Goal: Task Accomplishment & Management: Use online tool/utility

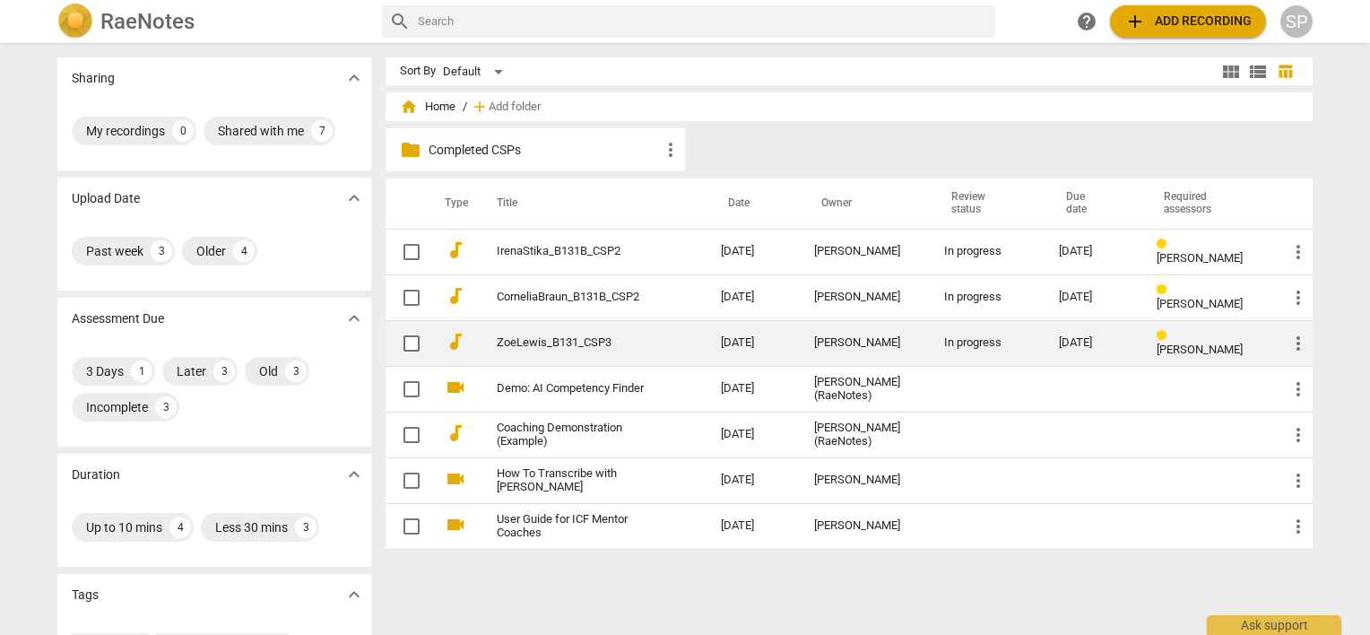
click at [821, 336] on div "[PERSON_NAME]" at bounding box center [864, 342] width 101 height 13
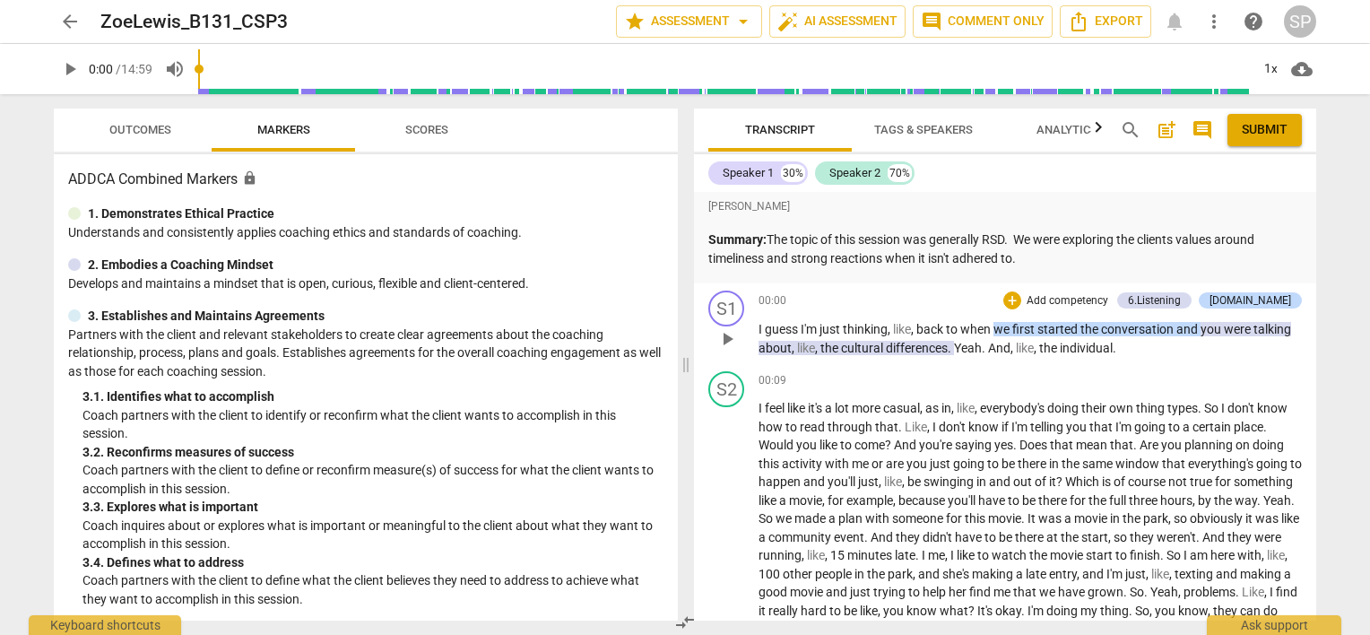
click at [731, 329] on button "play_arrow" at bounding box center [727, 339] width 29 height 29
click at [721, 341] on span "pause" at bounding box center [728, 339] width 22 height 22
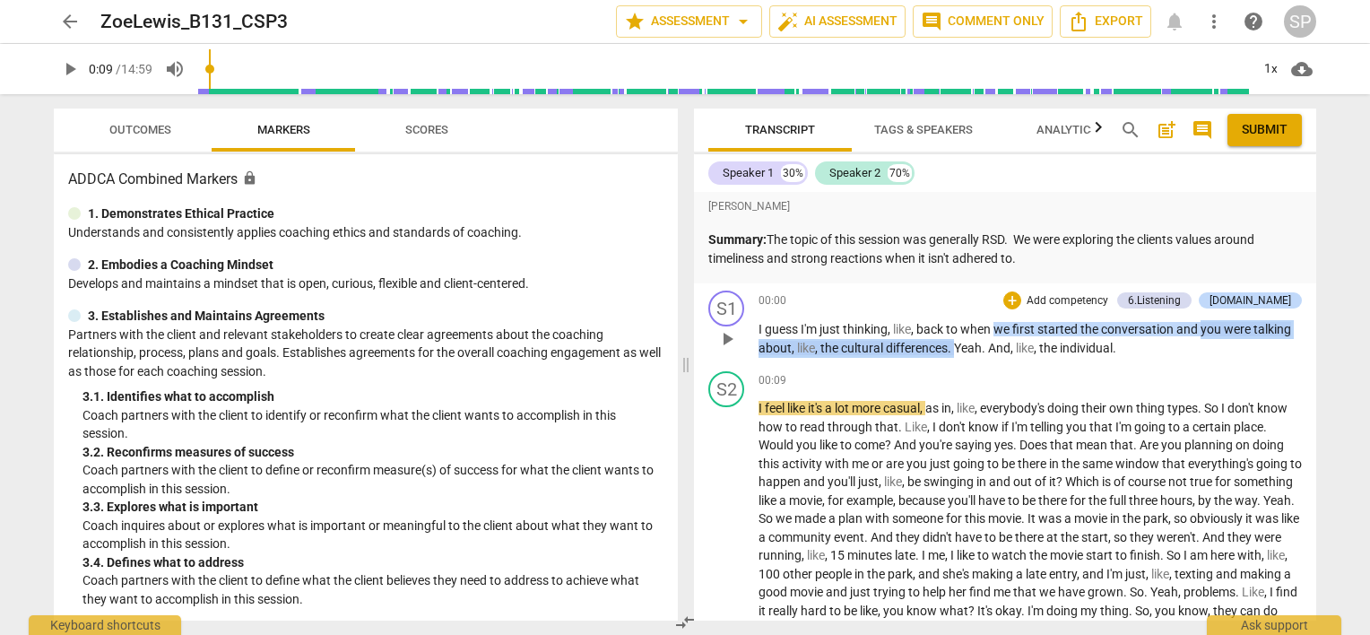
drag, startPoint x: 1203, startPoint y: 323, endPoint x: 953, endPoint y: 353, distance: 251.2
click at [953, 353] on p "I guess I'm just thinking , like , back to when we first started the conversati…" at bounding box center [1030, 338] width 543 height 37
click at [728, 330] on span "play_arrow" at bounding box center [728, 339] width 22 height 22
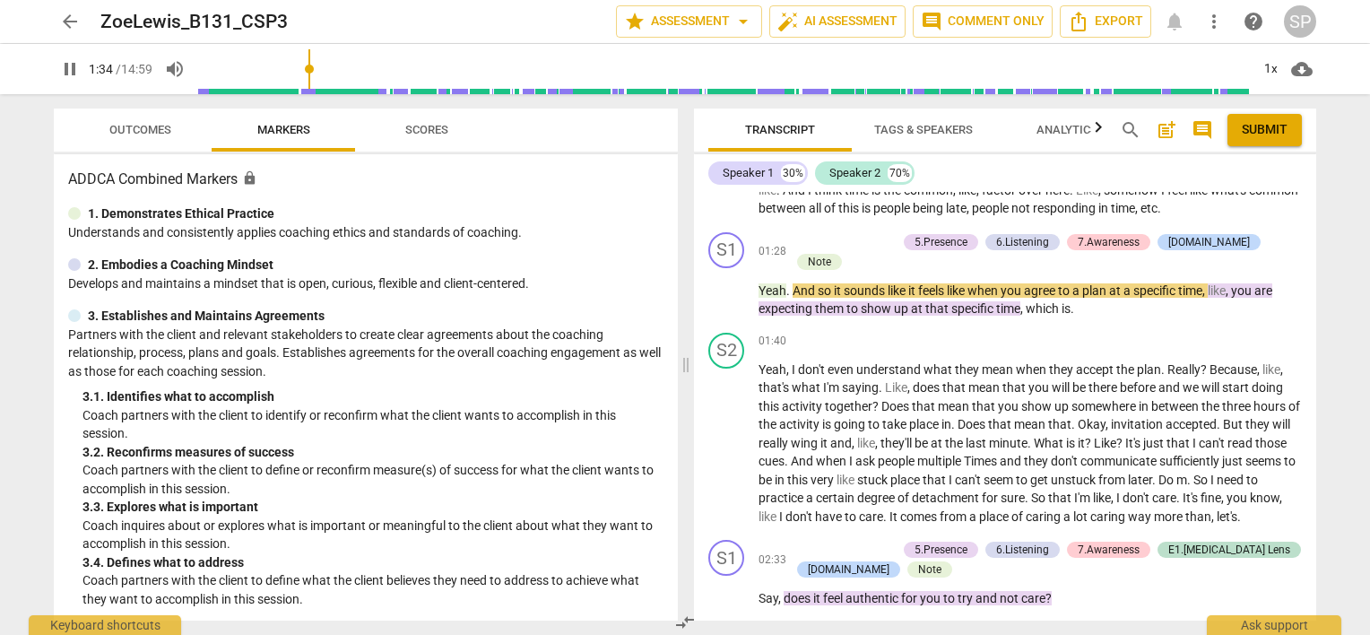
scroll to position [456, 0]
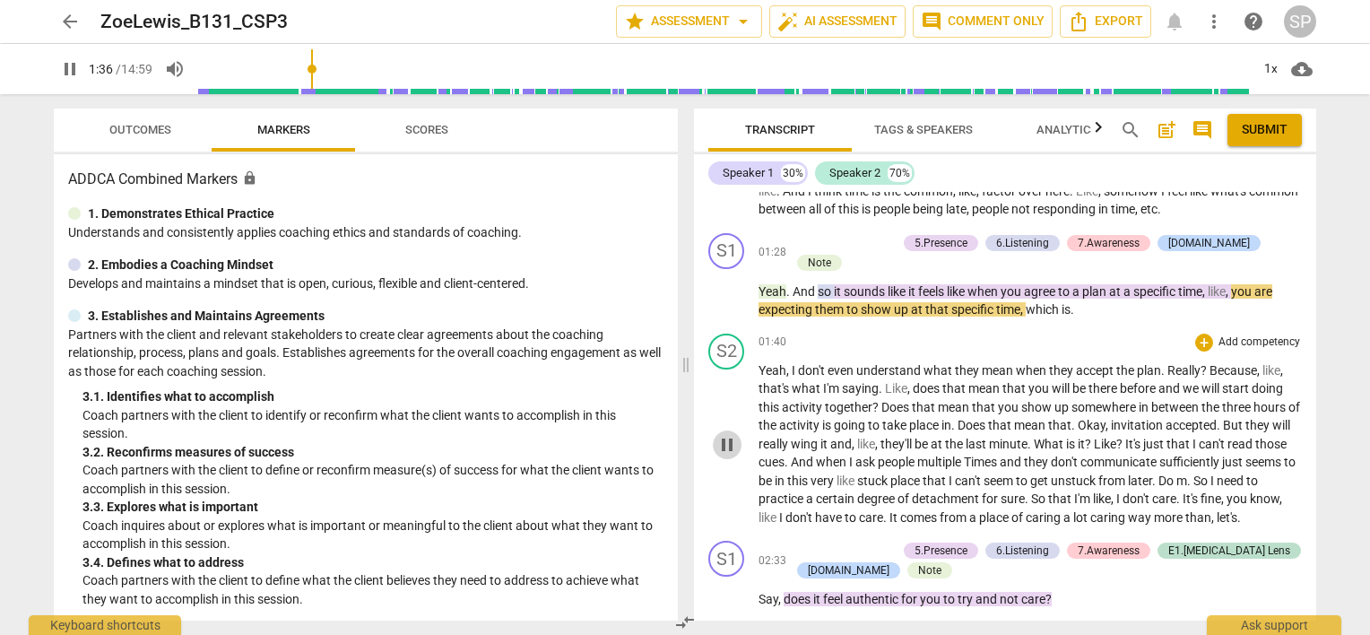
click at [728, 448] on span "pause" at bounding box center [728, 445] width 22 height 22
type input "97"
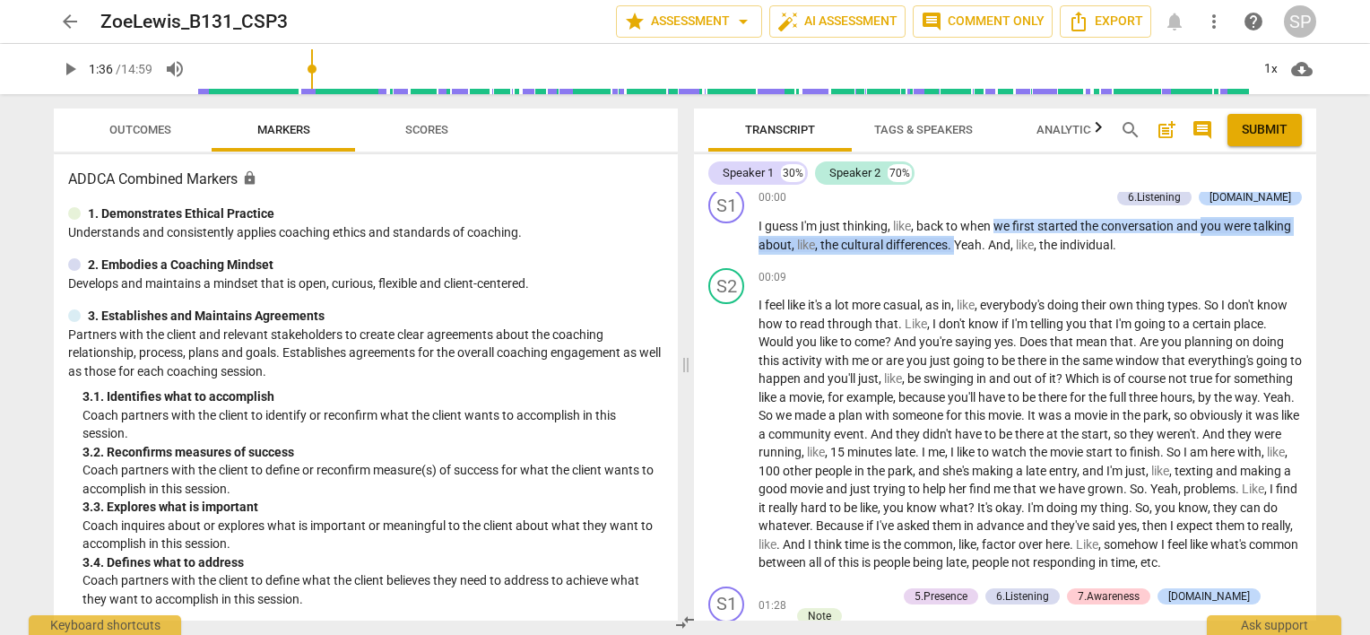
scroll to position [98, 0]
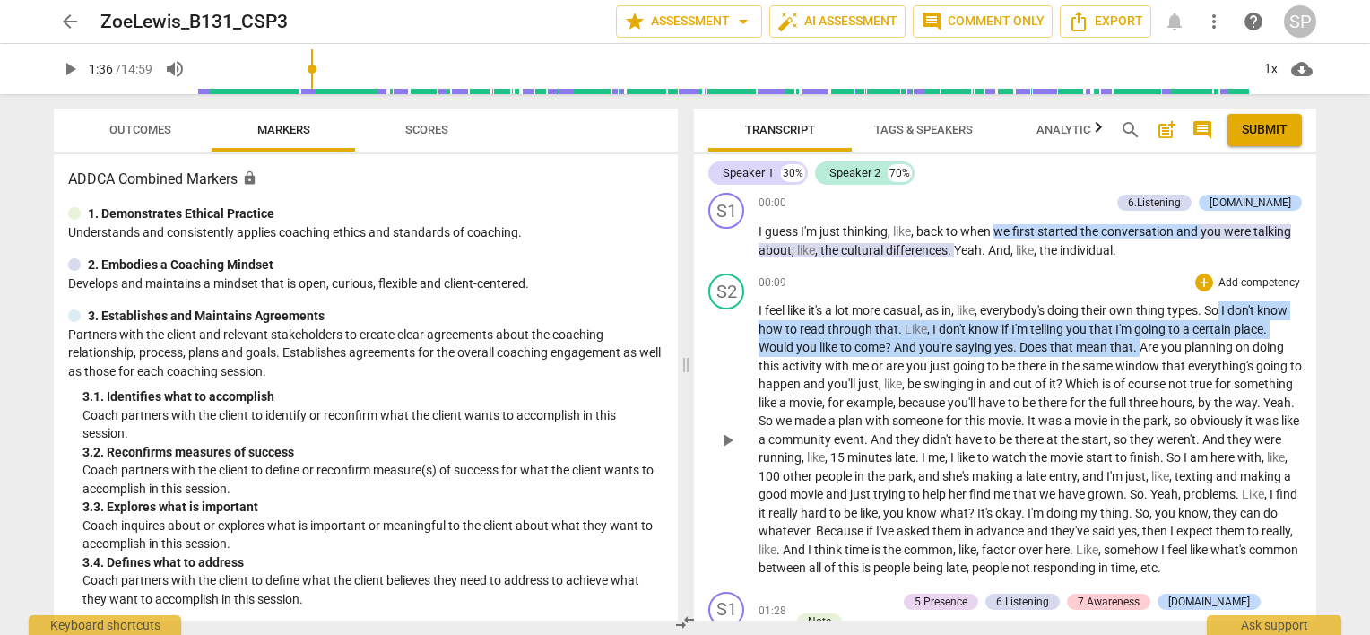
drag, startPoint x: 1227, startPoint y: 308, endPoint x: 1179, endPoint y: 348, distance: 62.4
click at [1179, 348] on p "I feel like it's a lot more casual , as in , like , everybody's doing their own…" at bounding box center [1030, 439] width 543 height 276
copy p "I don't know how to read through that . Like , I don't know if I'm telling you …"
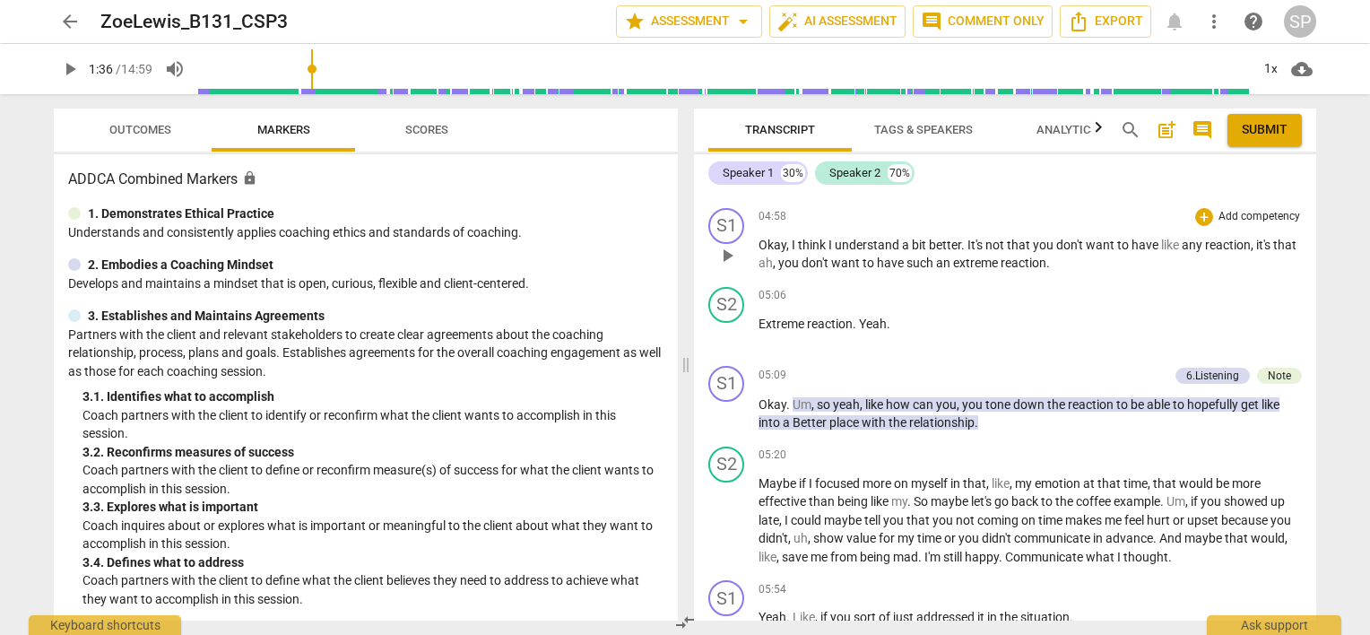
scroll to position [1883, 0]
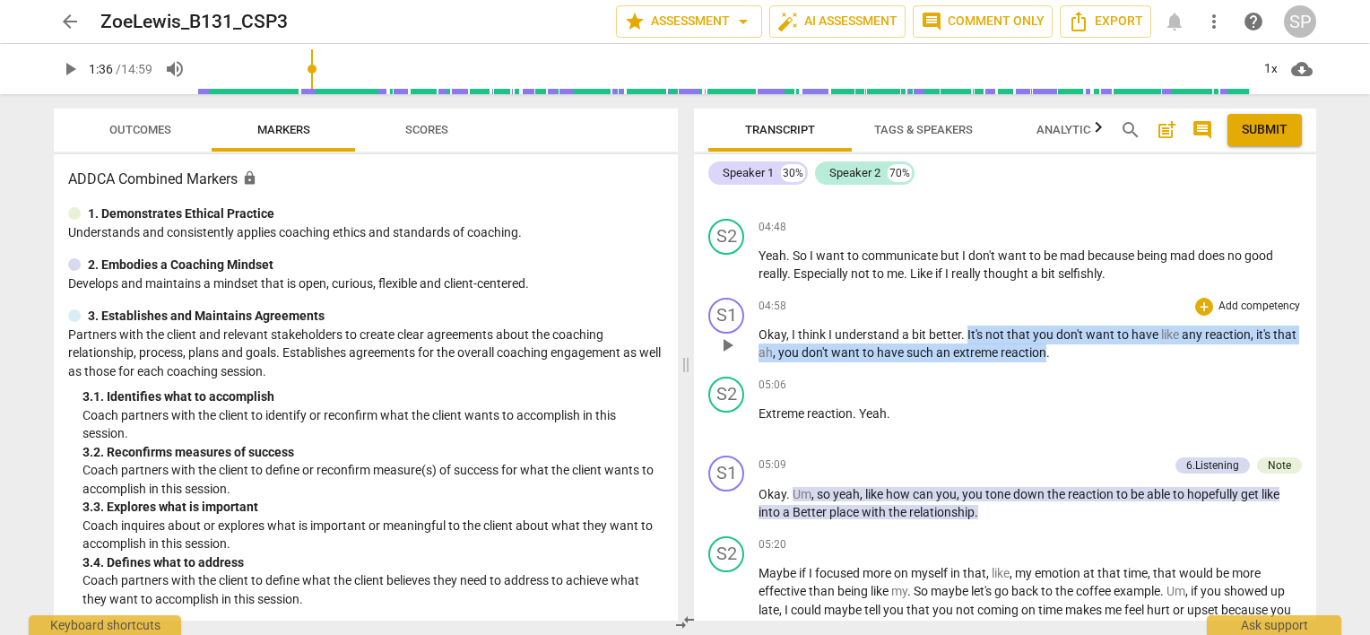
drag, startPoint x: 968, startPoint y: 343, endPoint x: 1047, endPoint y: 369, distance: 83.1
click at [1047, 362] on p "Okay , I think I understand a bit better . It's not that you don't want to have…" at bounding box center [1030, 344] width 543 height 37
click at [1201, 316] on div "+" at bounding box center [1204, 307] width 18 height 18
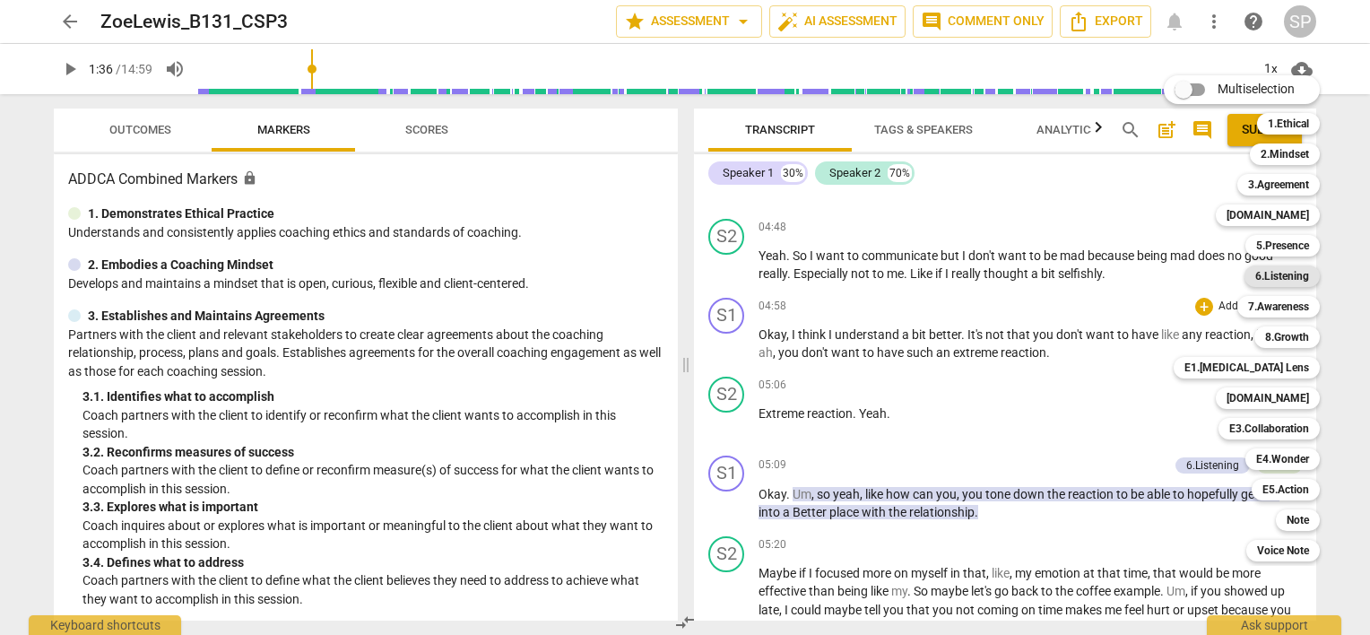
click at [1286, 279] on b "6.Listening" at bounding box center [1283, 276] width 54 height 22
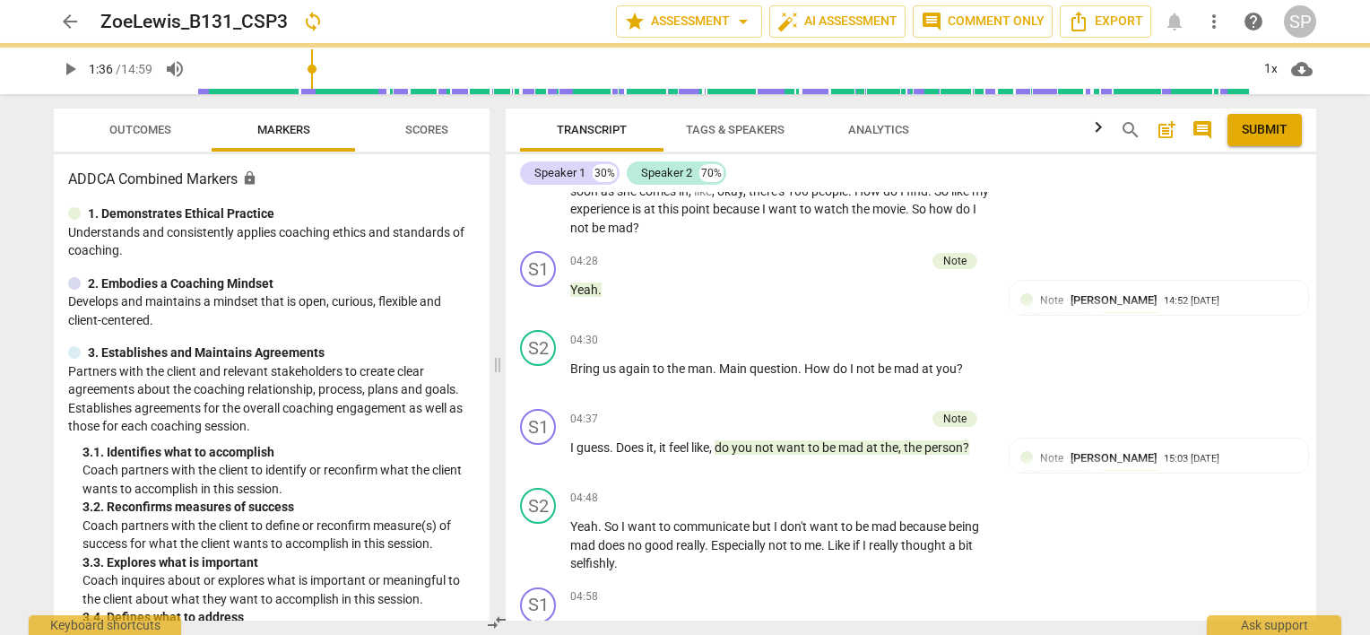
scroll to position [2155, 0]
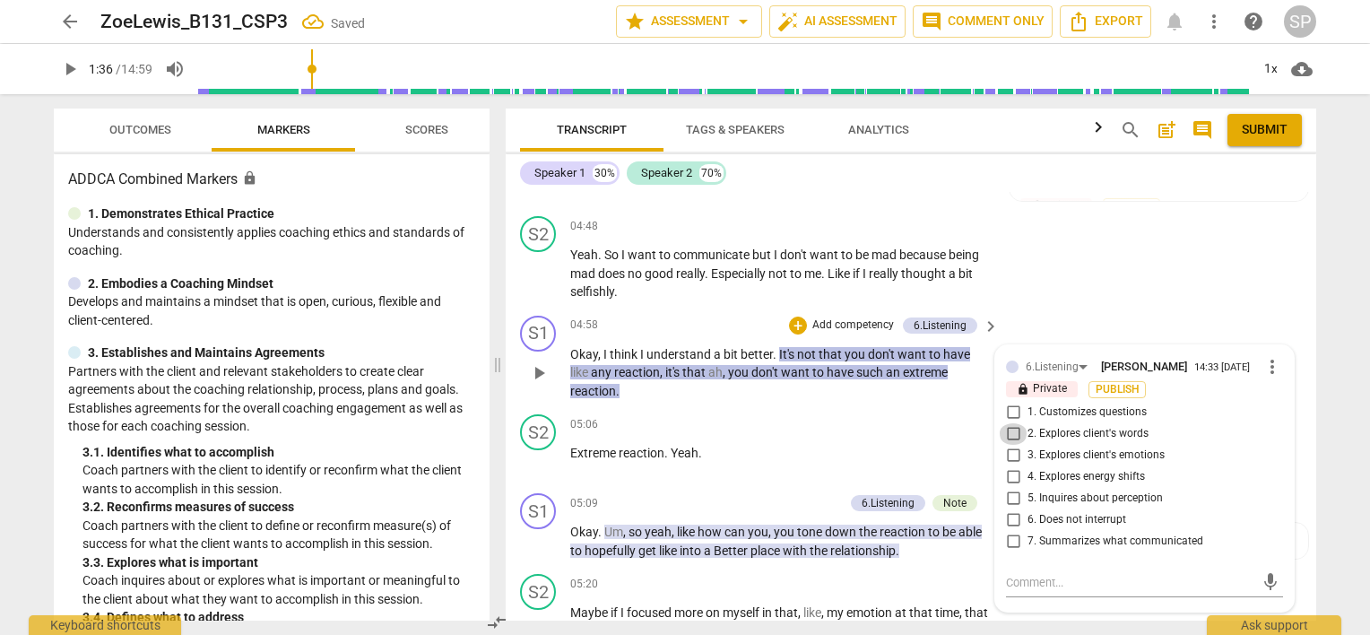
click at [1010, 445] on input "2. Explores client's words" at bounding box center [1013, 434] width 29 height 22
checkbox input "true"
click at [1005, 502] on input "5. Inquires about perception" at bounding box center [1013, 499] width 29 height 22
click at [1005, 500] on input "5. Inquires about perception" at bounding box center [1013, 499] width 29 height 22
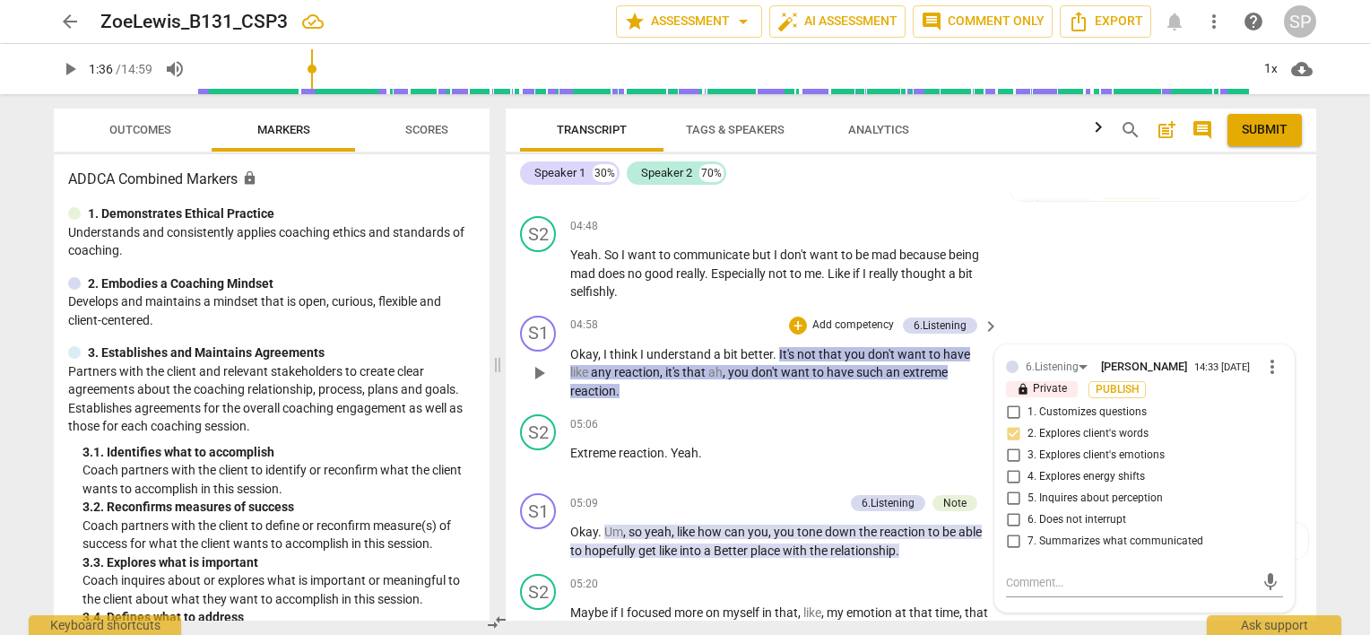
click at [1008, 509] on input "5. Inquires about perception" at bounding box center [1013, 499] width 29 height 22
checkbox input "true"
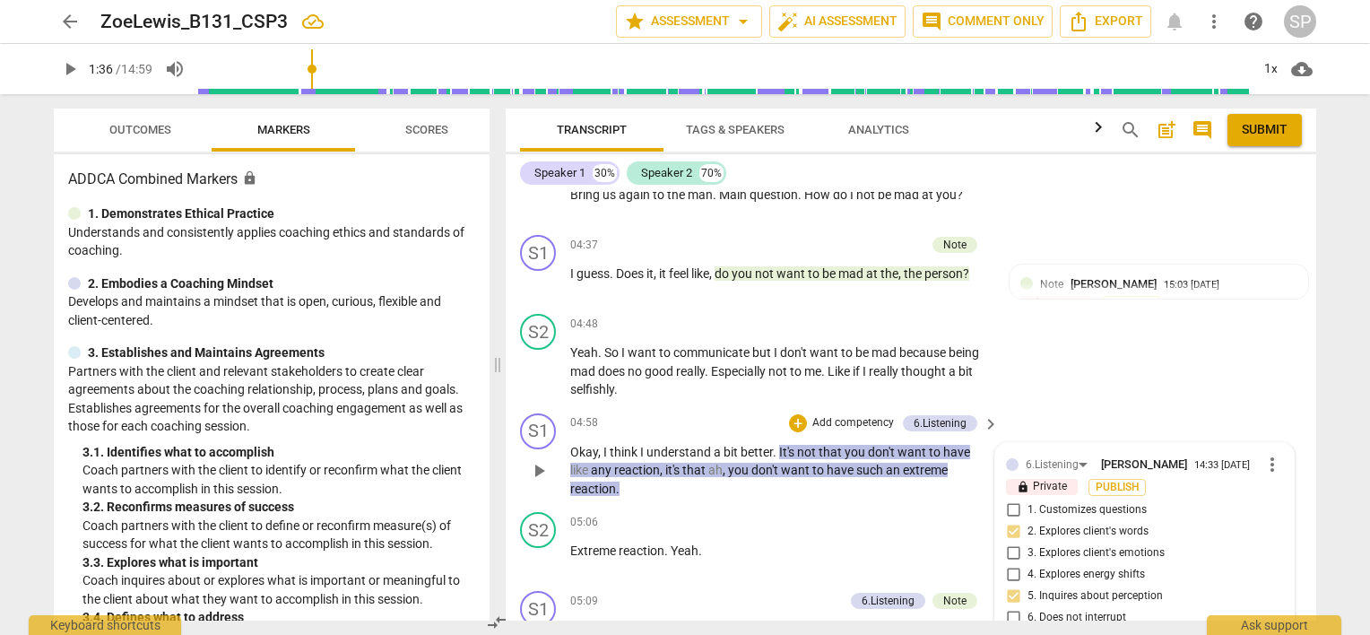
scroll to position [1976, 0]
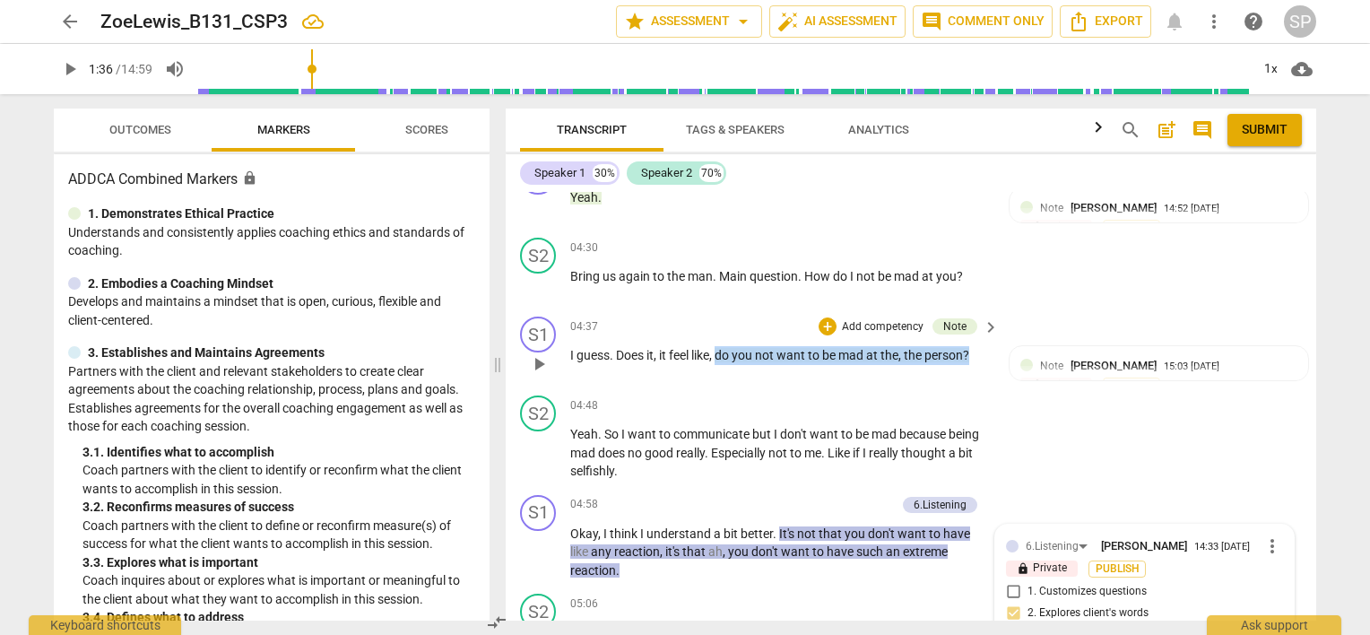
drag, startPoint x: 719, startPoint y: 368, endPoint x: 971, endPoint y: 377, distance: 252.2
click at [971, 365] on p "I guess . Does it , it feel like , do you not want to be mad at the , the perso…" at bounding box center [780, 355] width 420 height 19
click at [825, 335] on div "+" at bounding box center [828, 326] width 18 height 18
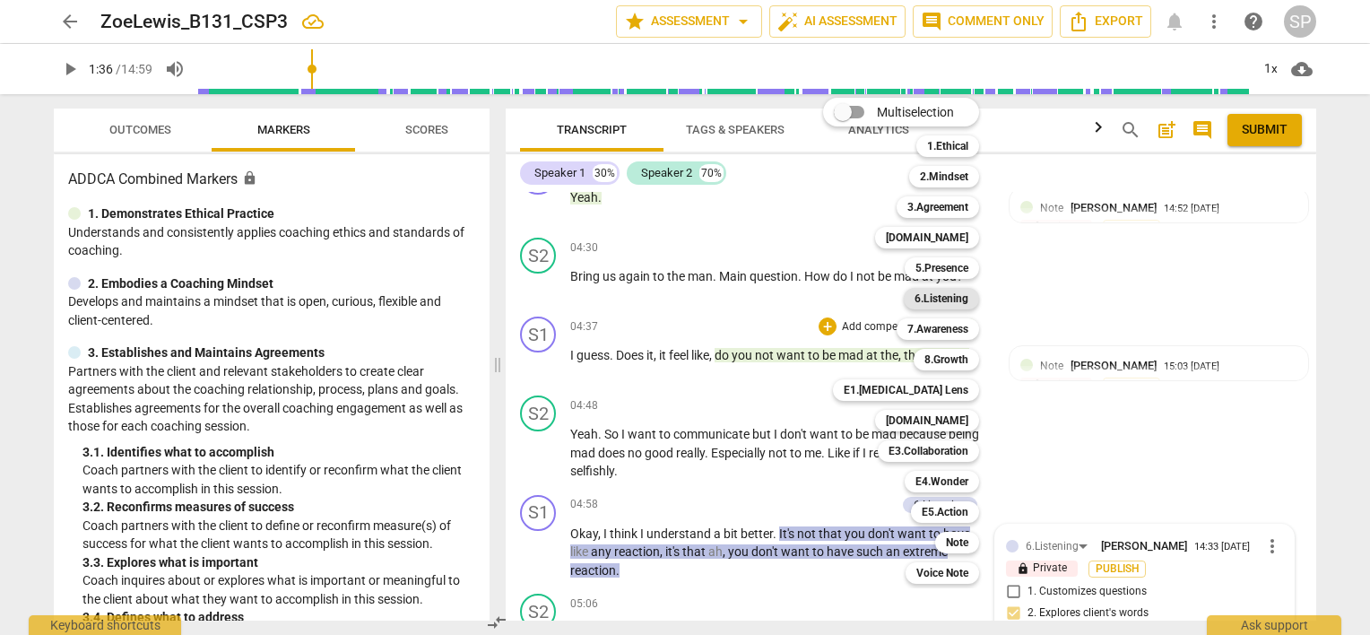
click at [932, 301] on b "6.Listening" at bounding box center [942, 299] width 54 height 22
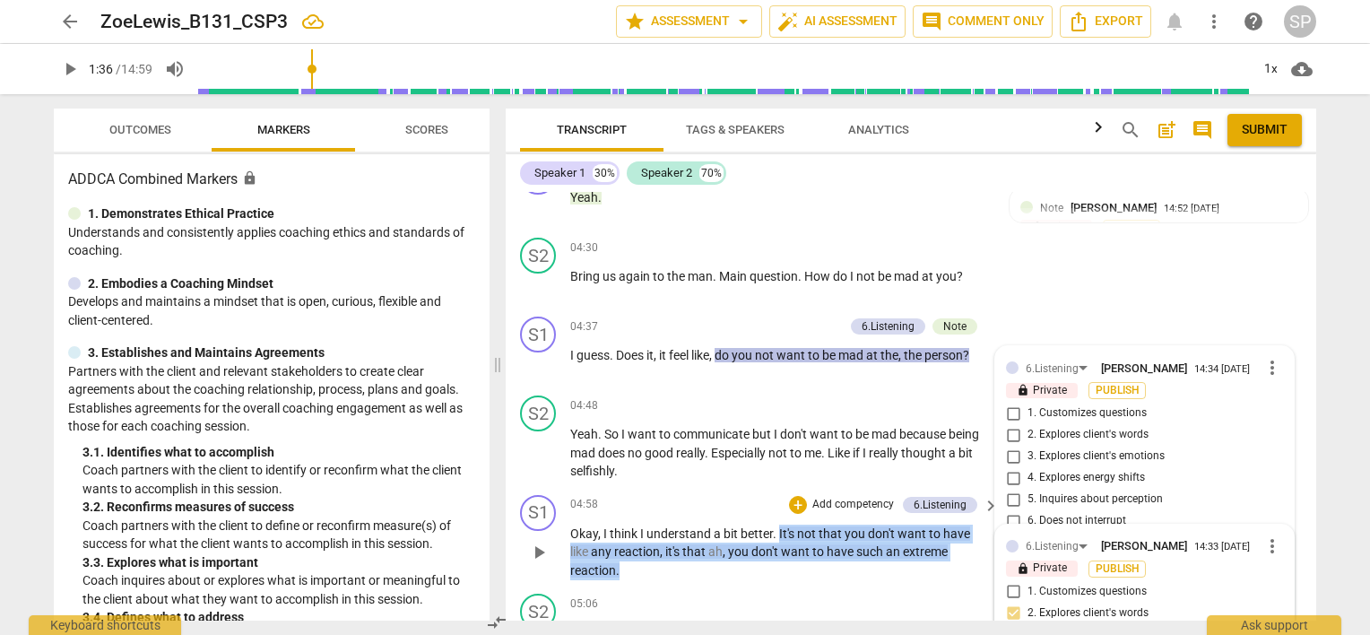
drag, startPoint x: 778, startPoint y: 543, endPoint x: 776, endPoint y: 577, distance: 33.3
click at [776, 577] on p "Okay , I think I understand a bit better . It's not that you don't want to have…" at bounding box center [780, 553] width 420 height 56
click at [792, 514] on div "+" at bounding box center [798, 505] width 18 height 18
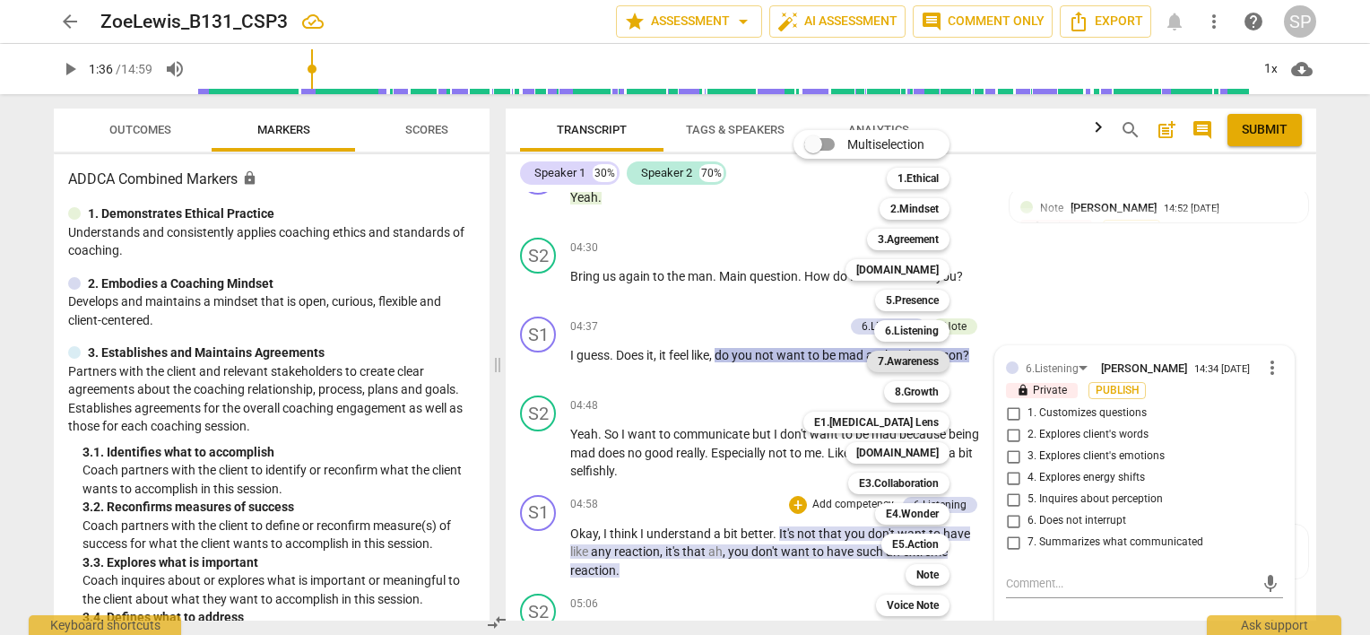
click at [883, 358] on b "7.Awareness" at bounding box center [908, 362] width 61 height 22
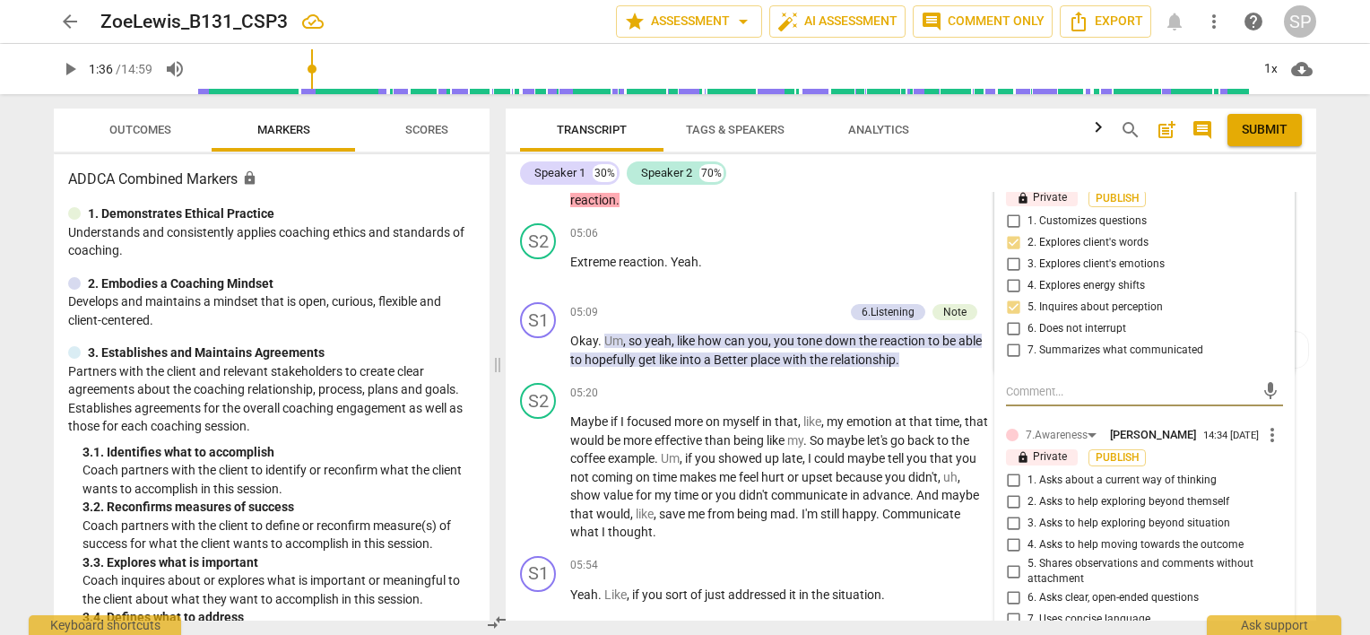
scroll to position [2434, 0]
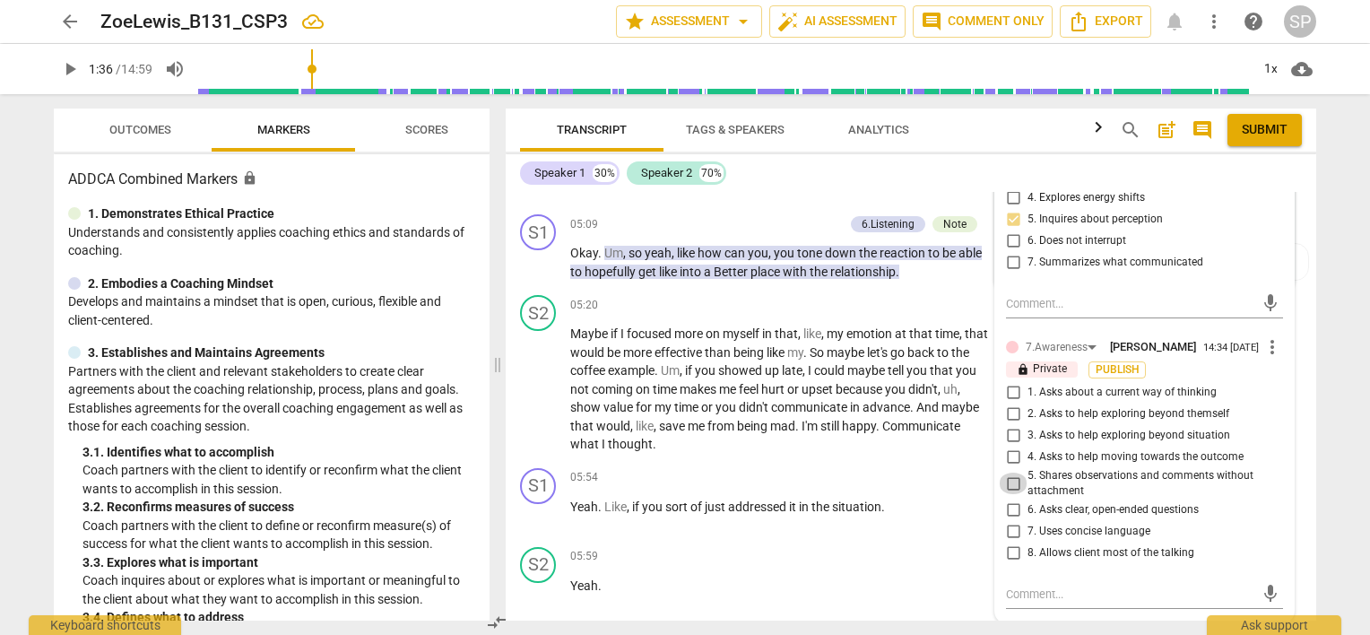
click at [1010, 494] on input "5. Shares observations and comments without attachment" at bounding box center [1013, 484] width 29 height 22
checkbox input "true"
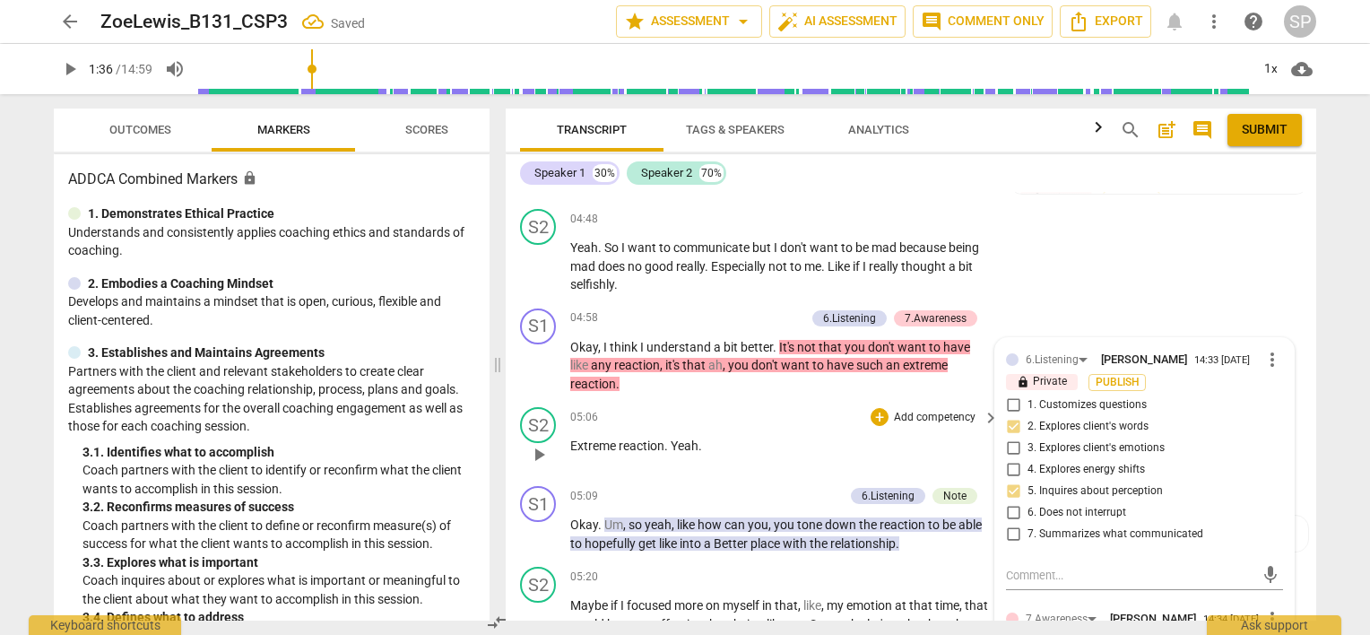
scroll to position [2075, 0]
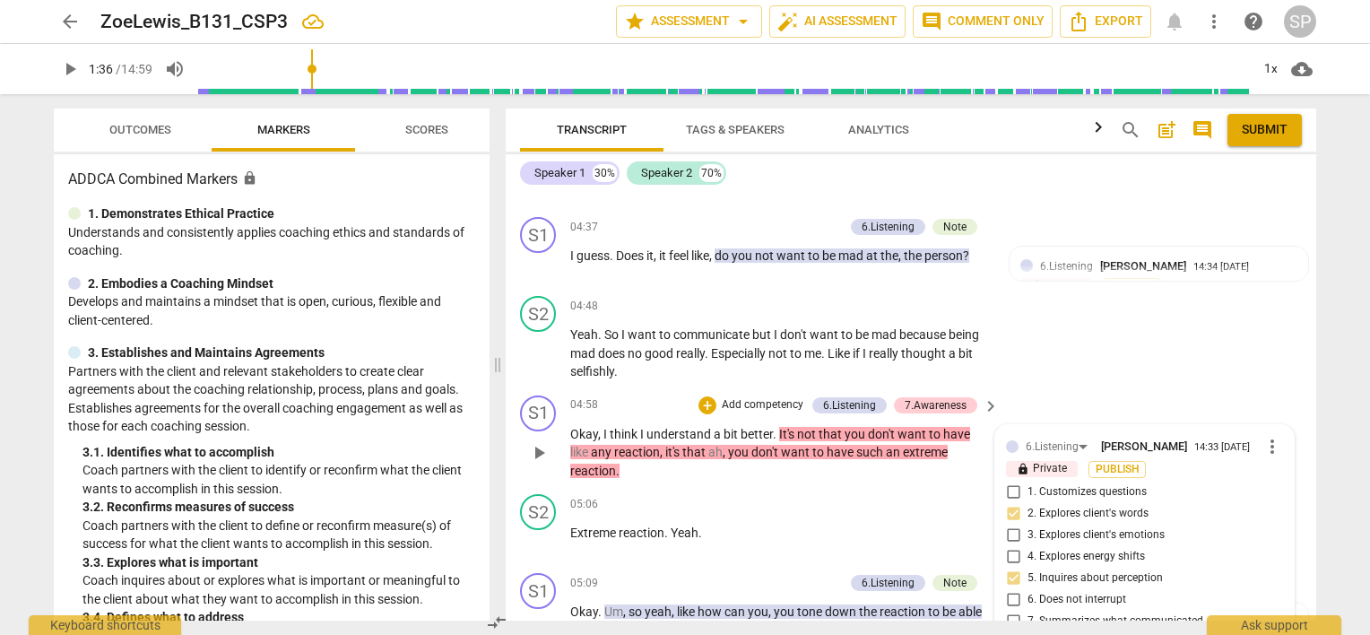
click at [743, 406] on div "S1 play_arrow pause 04:58 + Add competency 6.Listening 7.Awareness keyboard_arr…" at bounding box center [911, 438] width 811 height 100
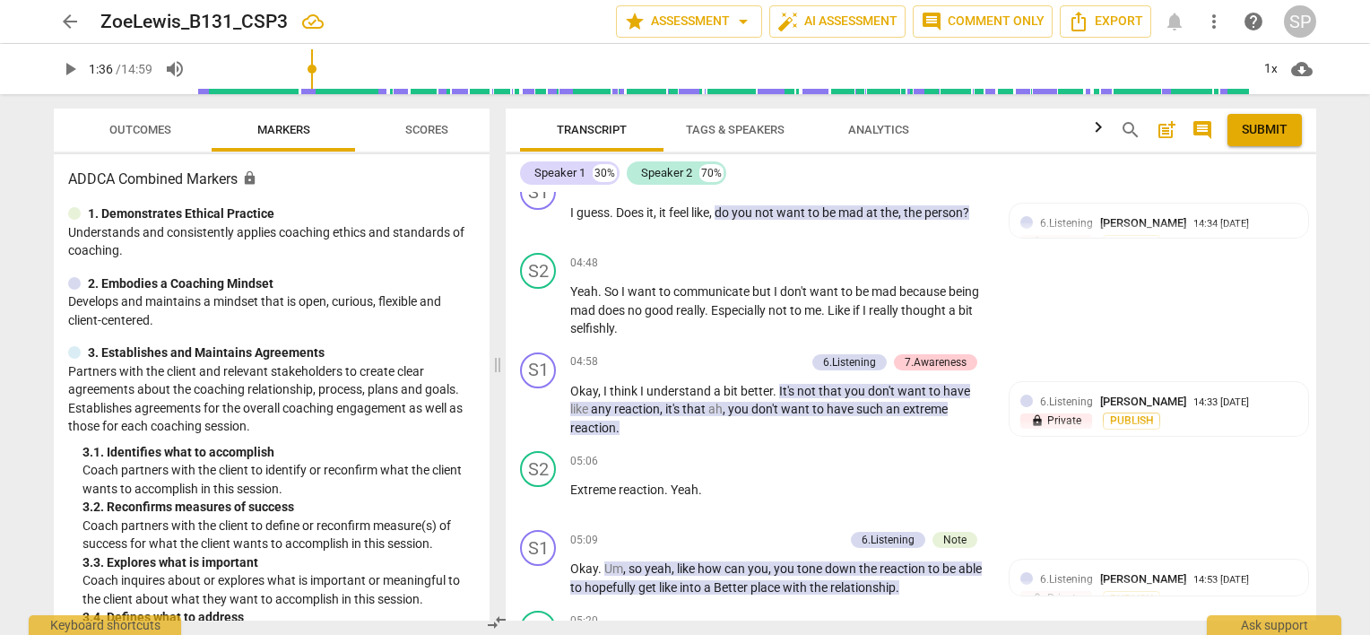
scroll to position [2255, 0]
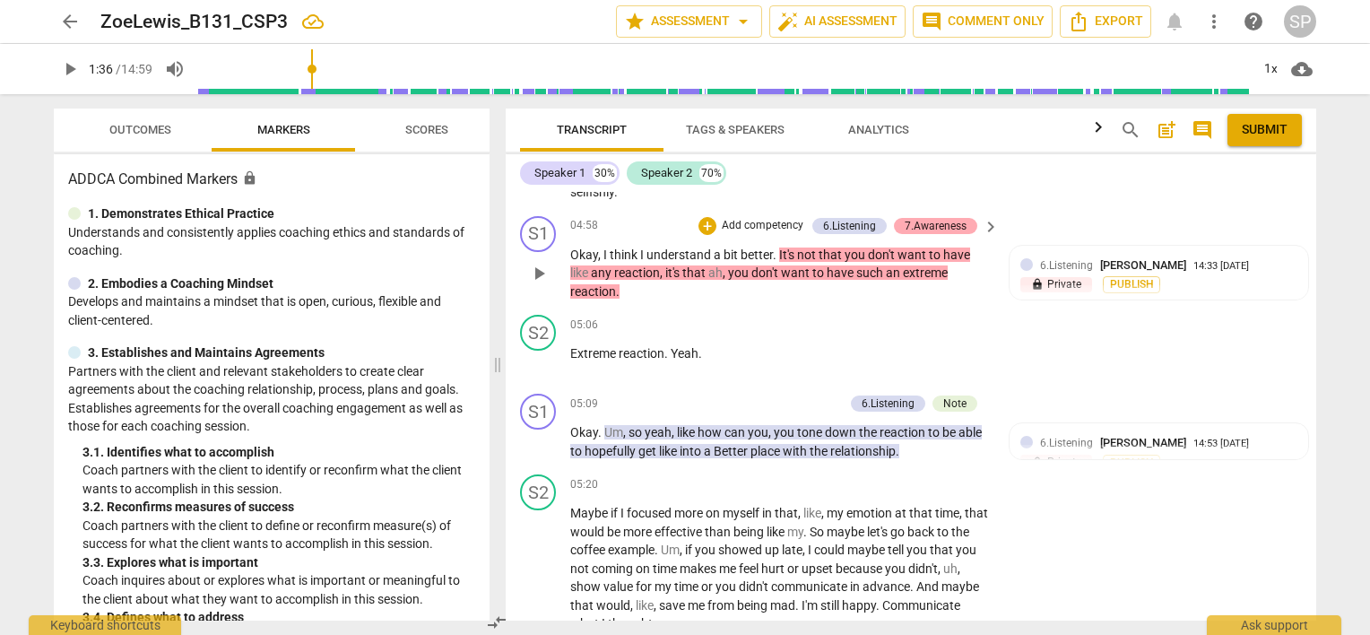
click at [912, 234] on div "7.Awareness" at bounding box center [936, 226] width 62 height 16
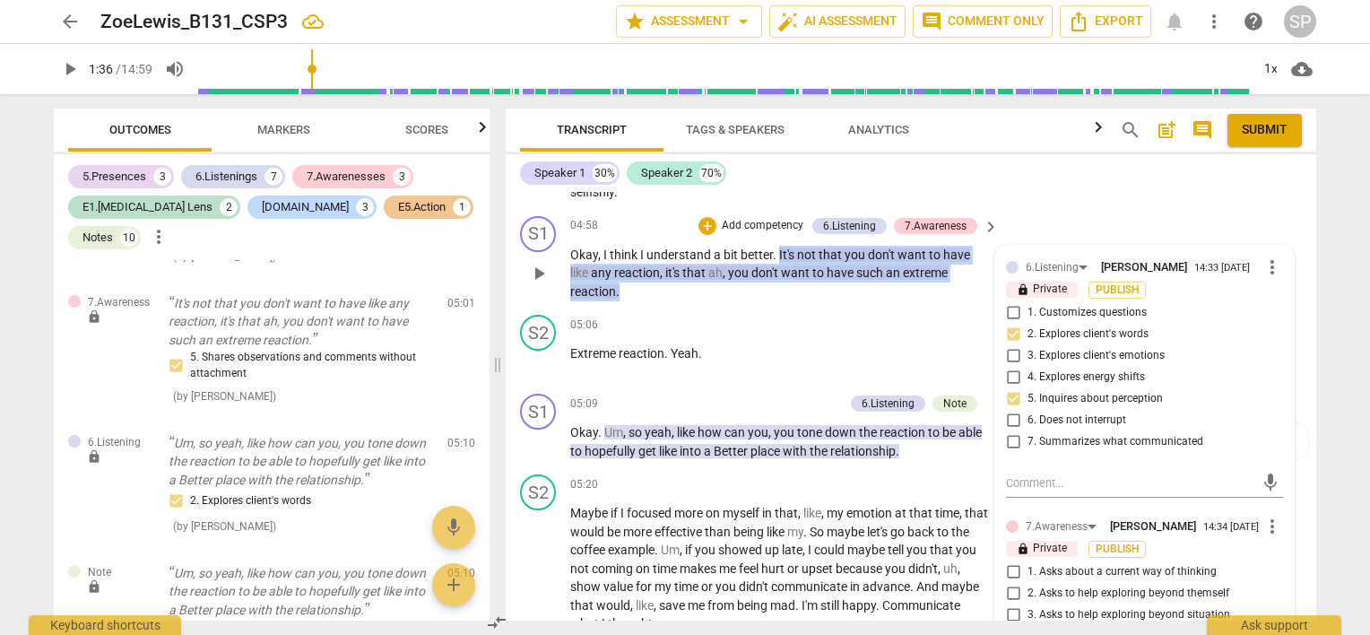
drag, startPoint x: 778, startPoint y: 263, endPoint x: 786, endPoint y: 305, distance: 42.8
click at [786, 301] on p "Okay , I think I understand a bit better . It's not that you don't want to have…" at bounding box center [780, 274] width 420 height 56
click at [700, 235] on div "+" at bounding box center [708, 226] width 18 height 18
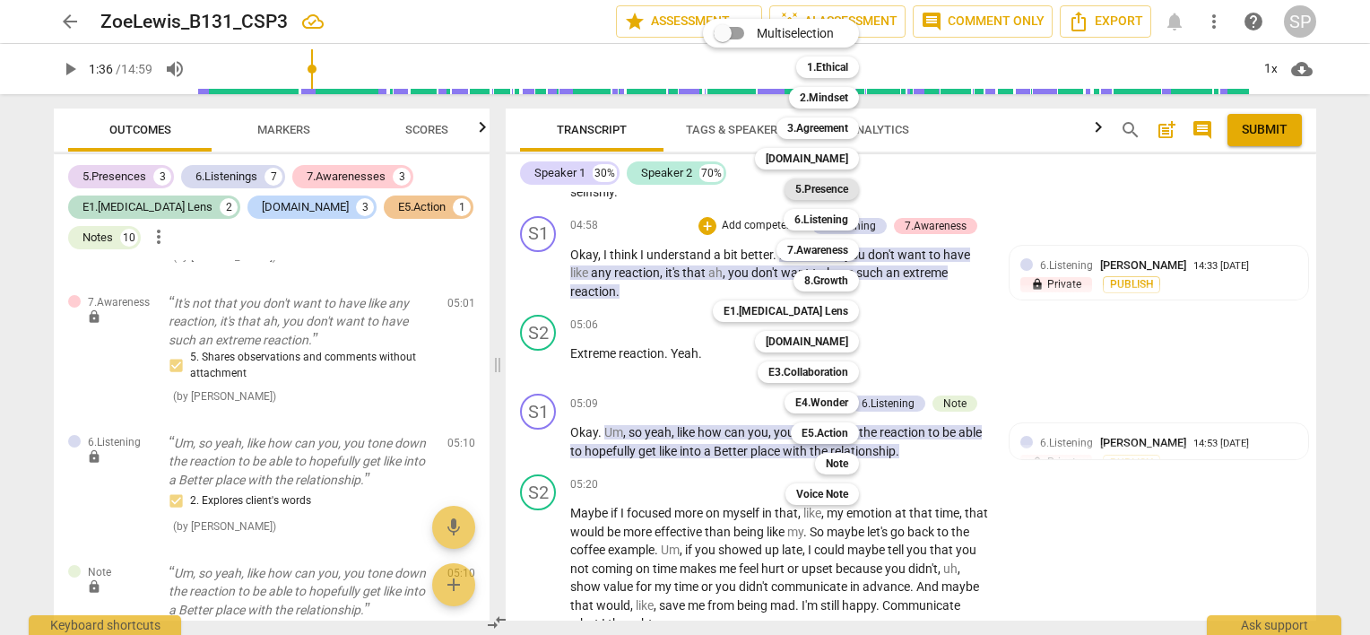
click at [834, 192] on b "5.Presence" at bounding box center [821, 189] width 53 height 22
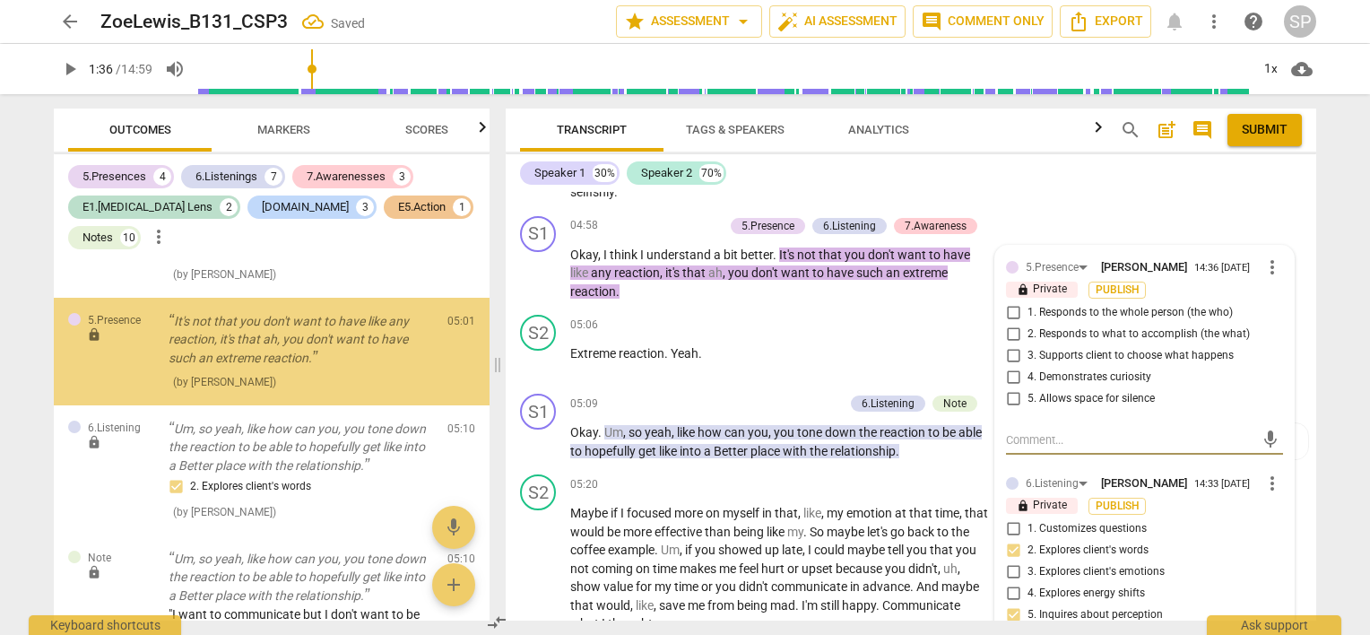
scroll to position [3544, 0]
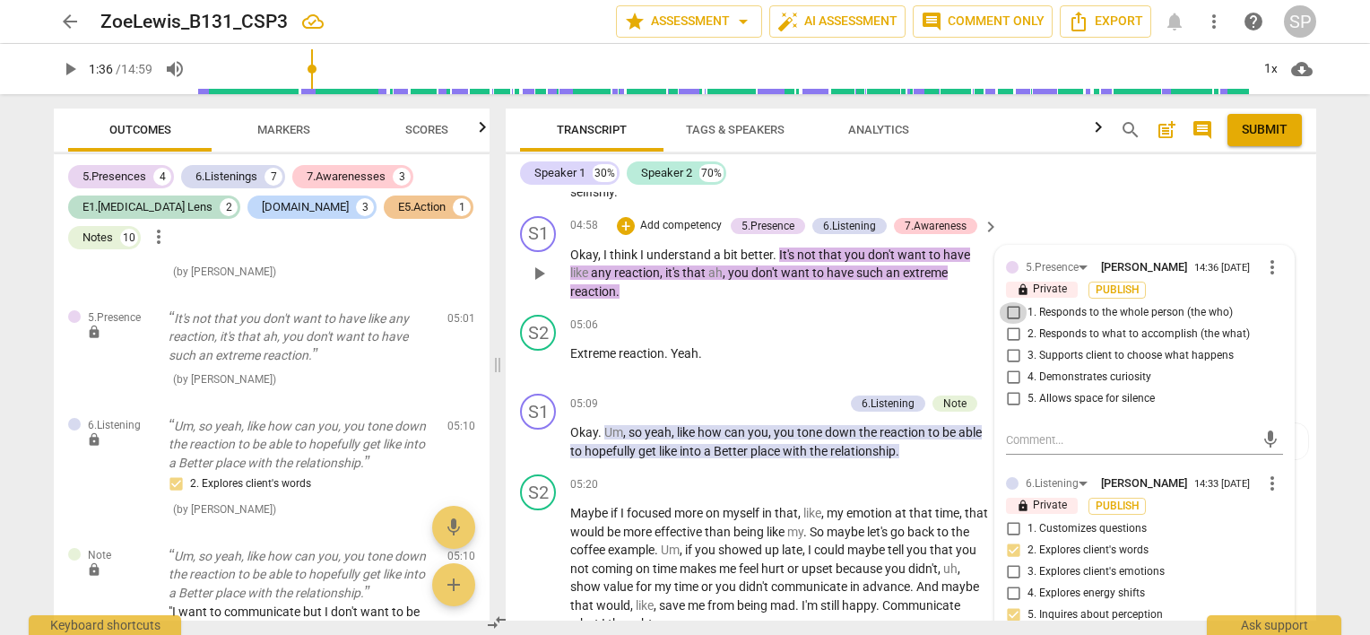
click at [1008, 324] on input "1. Responds to the whole person (the who)" at bounding box center [1013, 313] width 29 height 22
checkbox input "true"
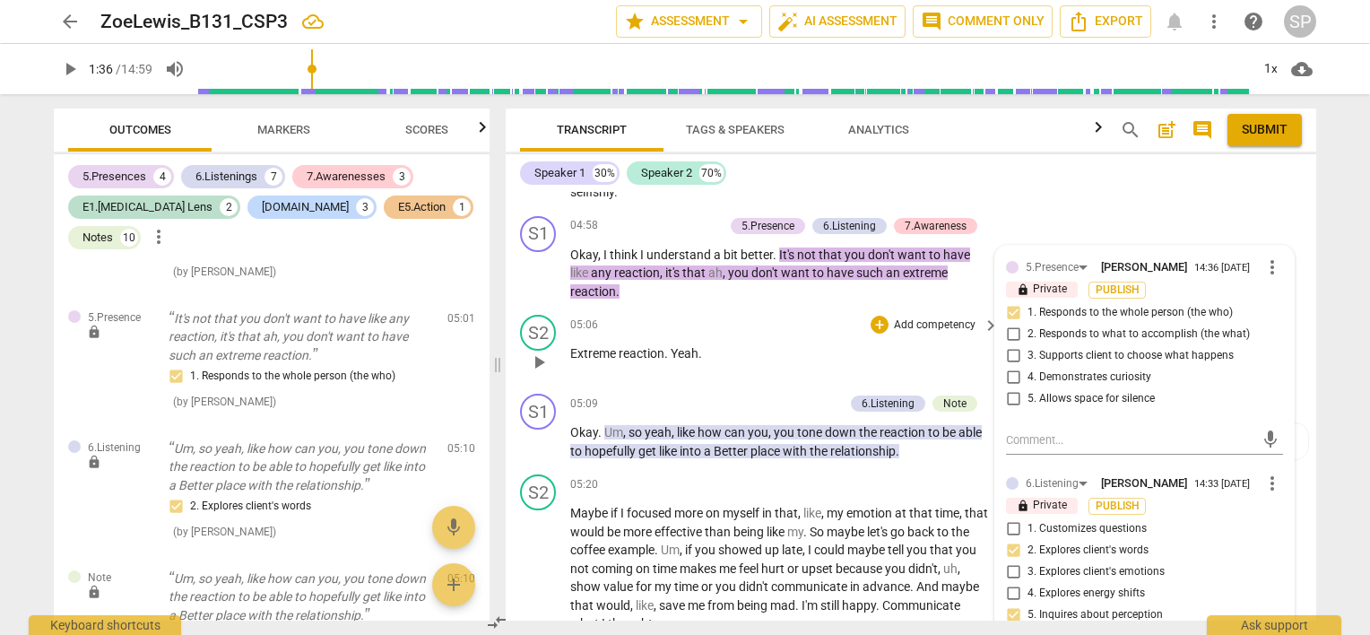
click at [748, 335] on div "05:06 + Add competency keyboard_arrow_right" at bounding box center [785, 325] width 430 height 20
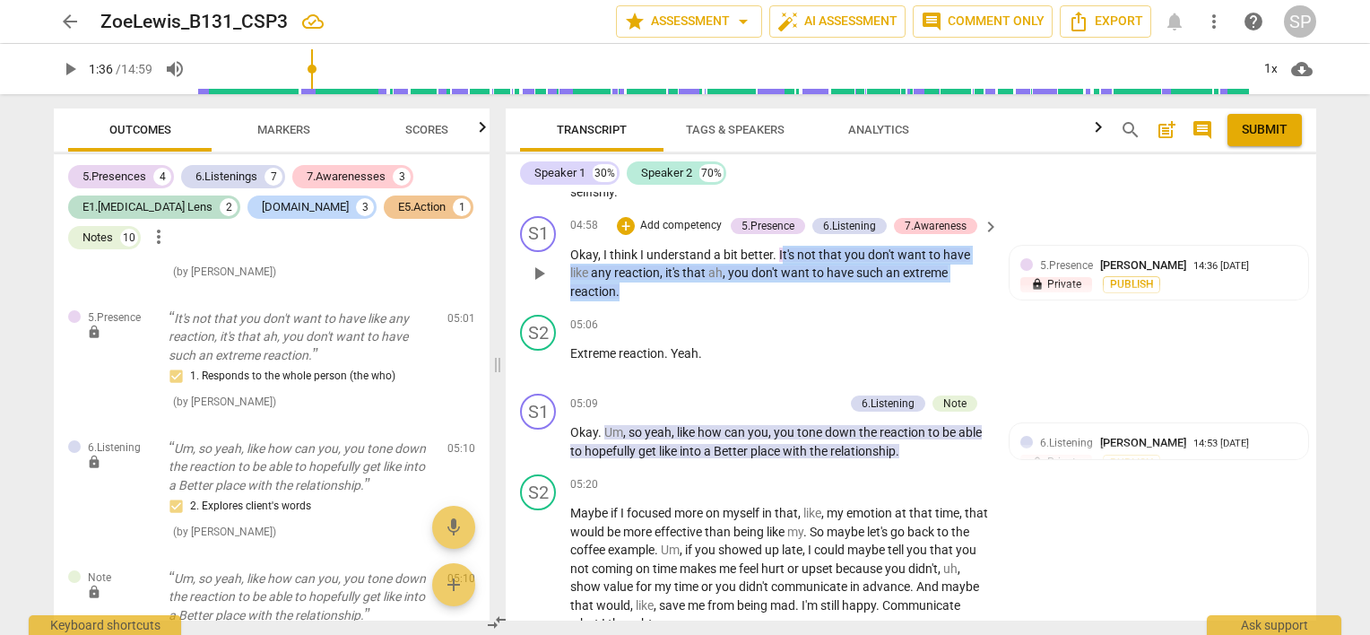
drag, startPoint x: 779, startPoint y: 258, endPoint x: 788, endPoint y: 308, distance: 50.1
click at [788, 301] on p "Okay , I think I understand a bit better . It's not that you don't want to have…" at bounding box center [780, 274] width 420 height 56
copy p "t's not that you don't want to have like any reaction , it's that ah , you don'…"
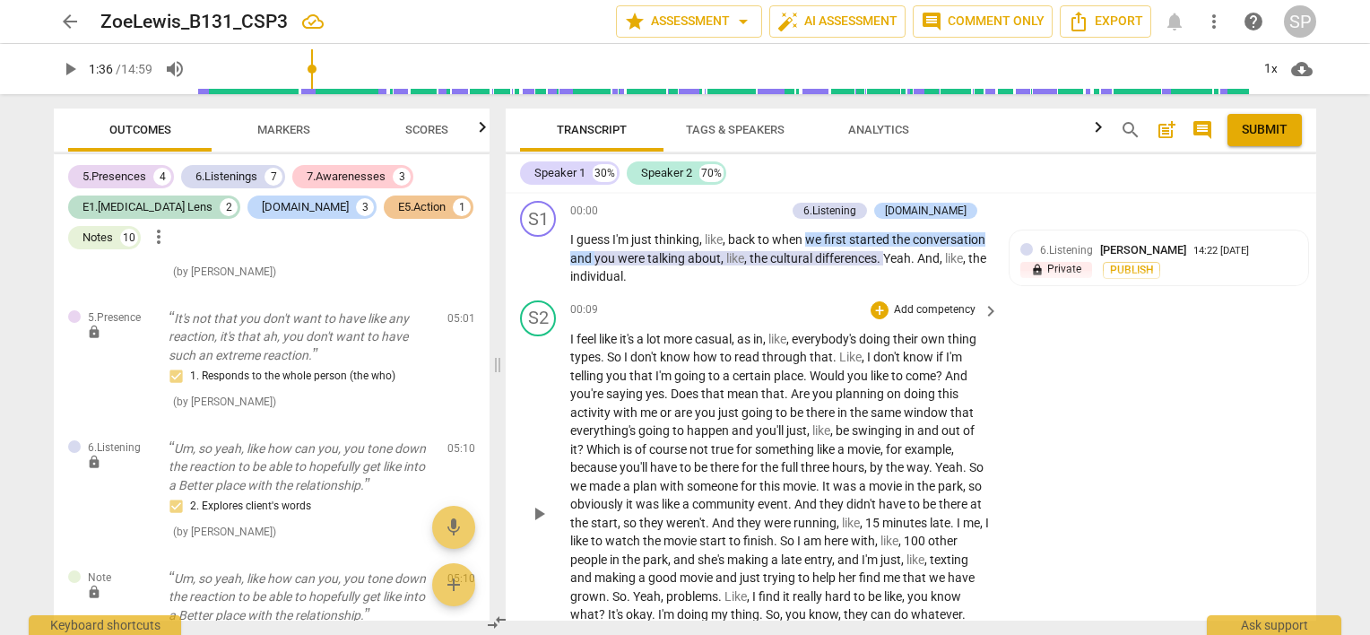
scroll to position [179, 0]
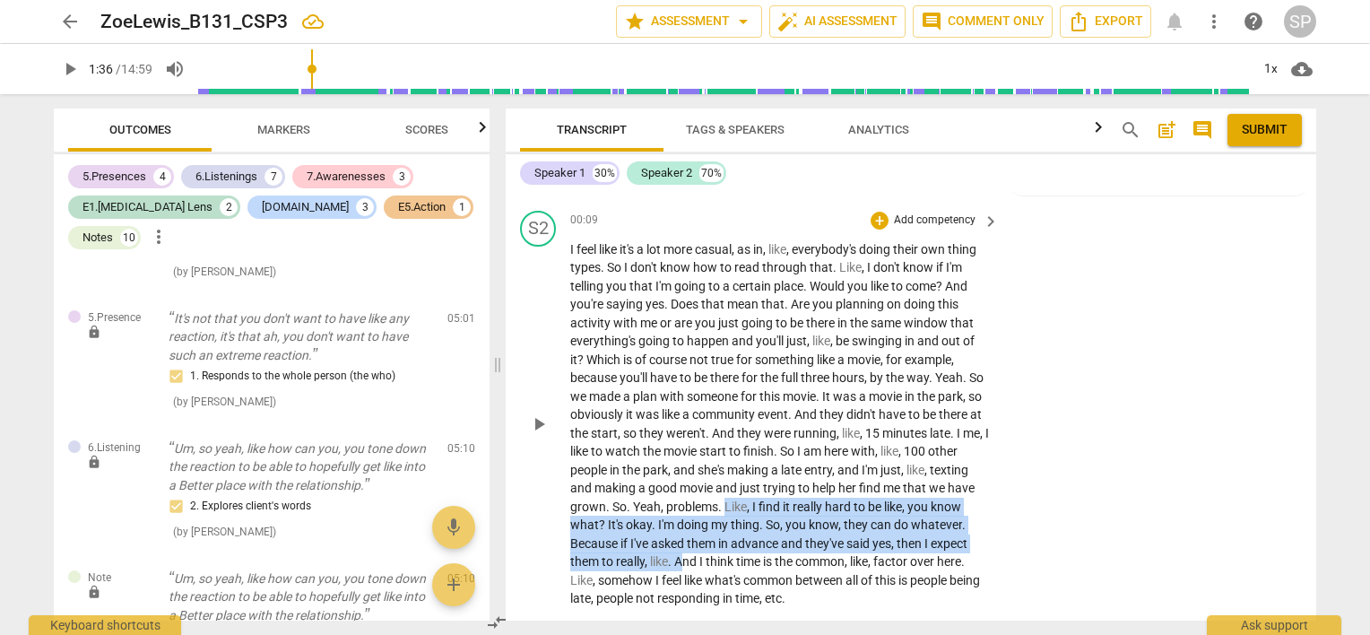
drag, startPoint x: 797, startPoint y: 506, endPoint x: 733, endPoint y: 553, distance: 80.2
click at [733, 553] on p "I feel like it's a lot more casual , as in , like , everybody's doing their own…" at bounding box center [780, 424] width 420 height 368
copy p "Like , I find it really hard to be like , you know what ? It's okay . I'm doing…"
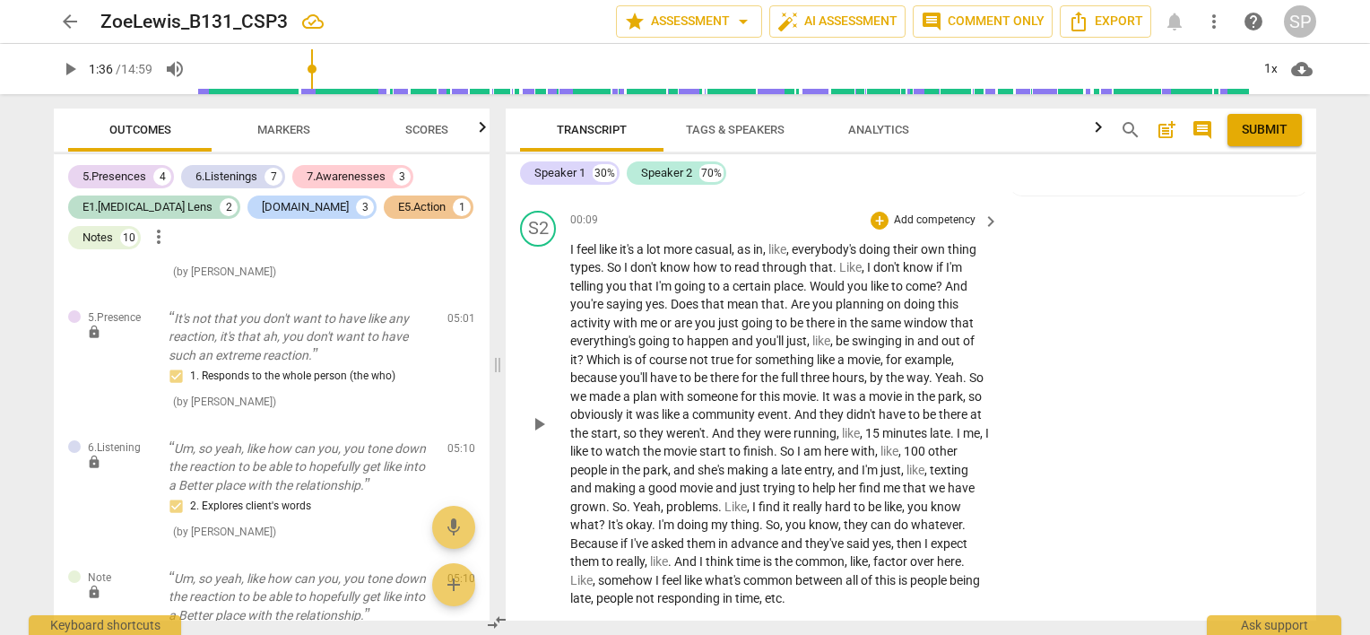
click at [879, 606] on p "I feel like it's a lot more casual , as in , like , everybody's doing their own…" at bounding box center [780, 424] width 420 height 368
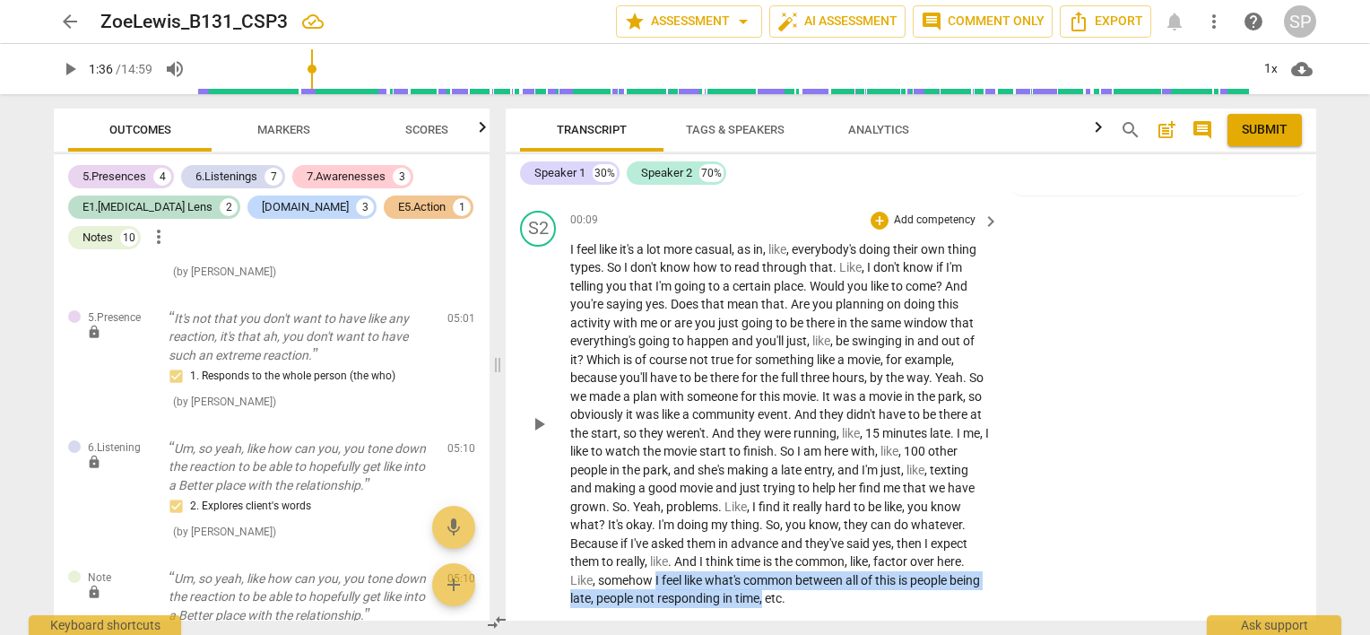
drag, startPoint x: 714, startPoint y: 578, endPoint x: 838, endPoint y: 595, distance: 124.9
click at [838, 595] on p "I feel like it's a lot more casual , as in , like , everybody's doing their own…" at bounding box center [780, 424] width 420 height 368
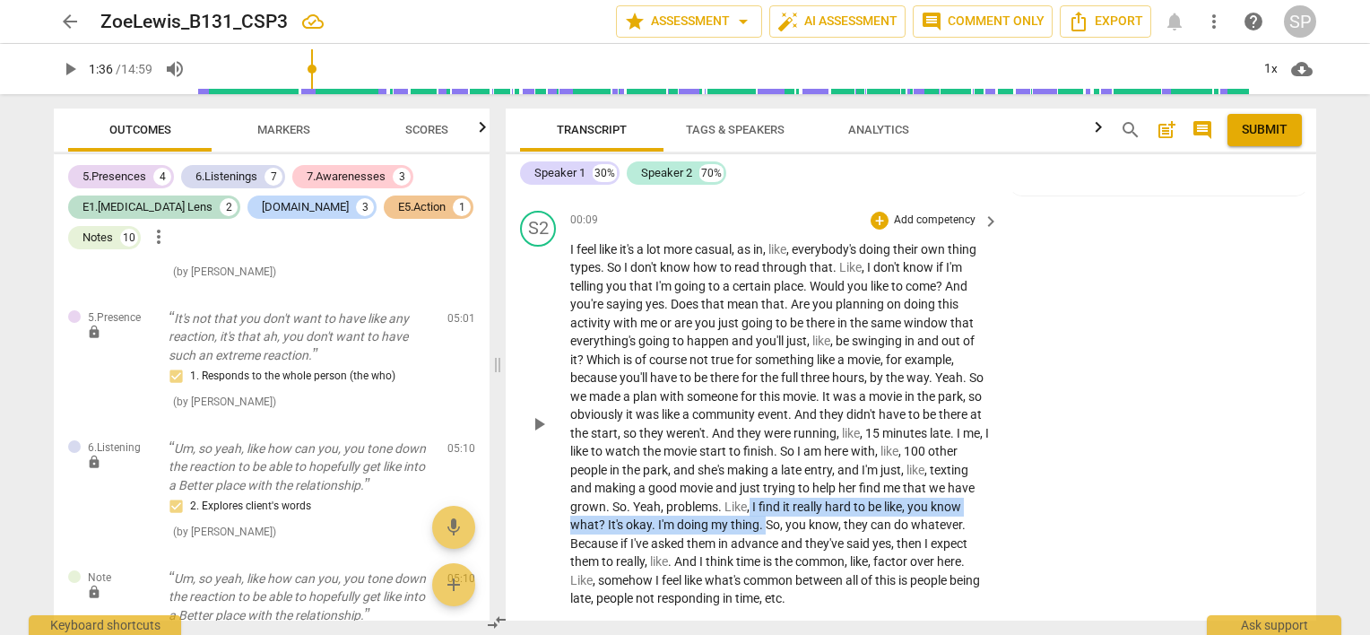
drag, startPoint x: 824, startPoint y: 507, endPoint x: 821, endPoint y: 521, distance: 14.6
click at [821, 521] on p "I feel like it's a lot more casual , as in , like , everybody's doing their own…" at bounding box center [780, 424] width 420 height 368
copy p "I find it really hard to be like , you know what ? It's okay . I'm doing my thi…"
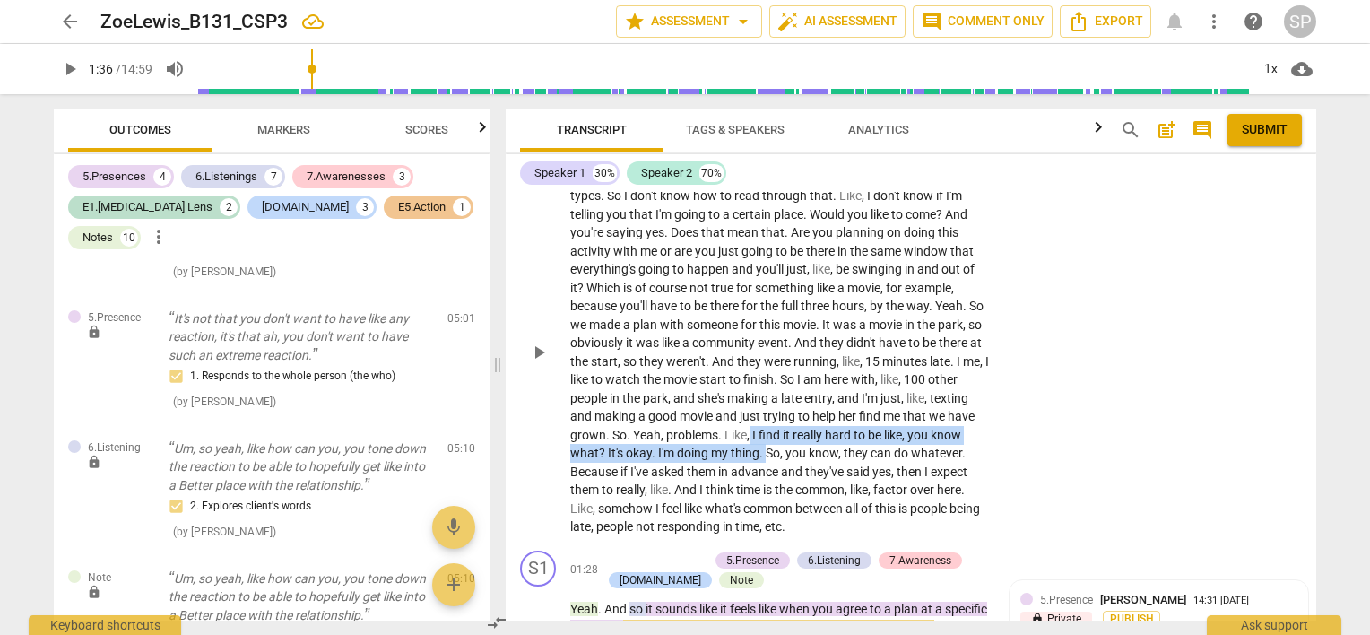
scroll to position [359, 0]
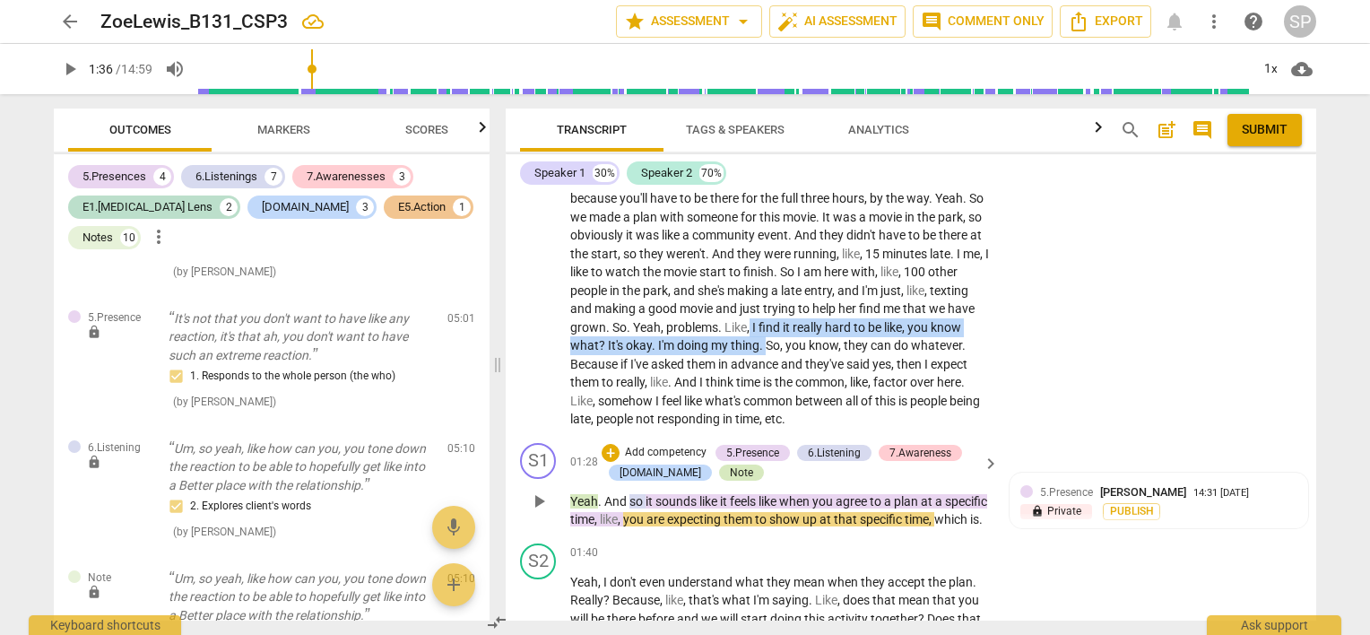
click at [730, 469] on div "Note" at bounding box center [741, 473] width 23 height 16
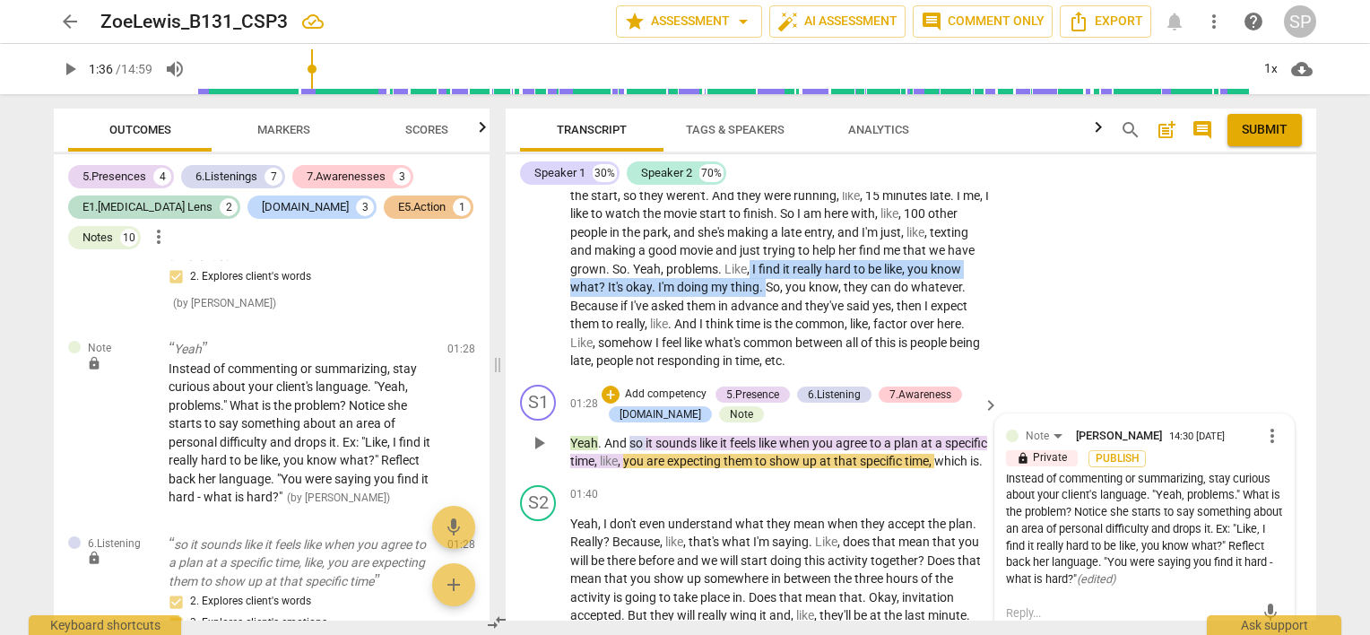
scroll to position [448, 0]
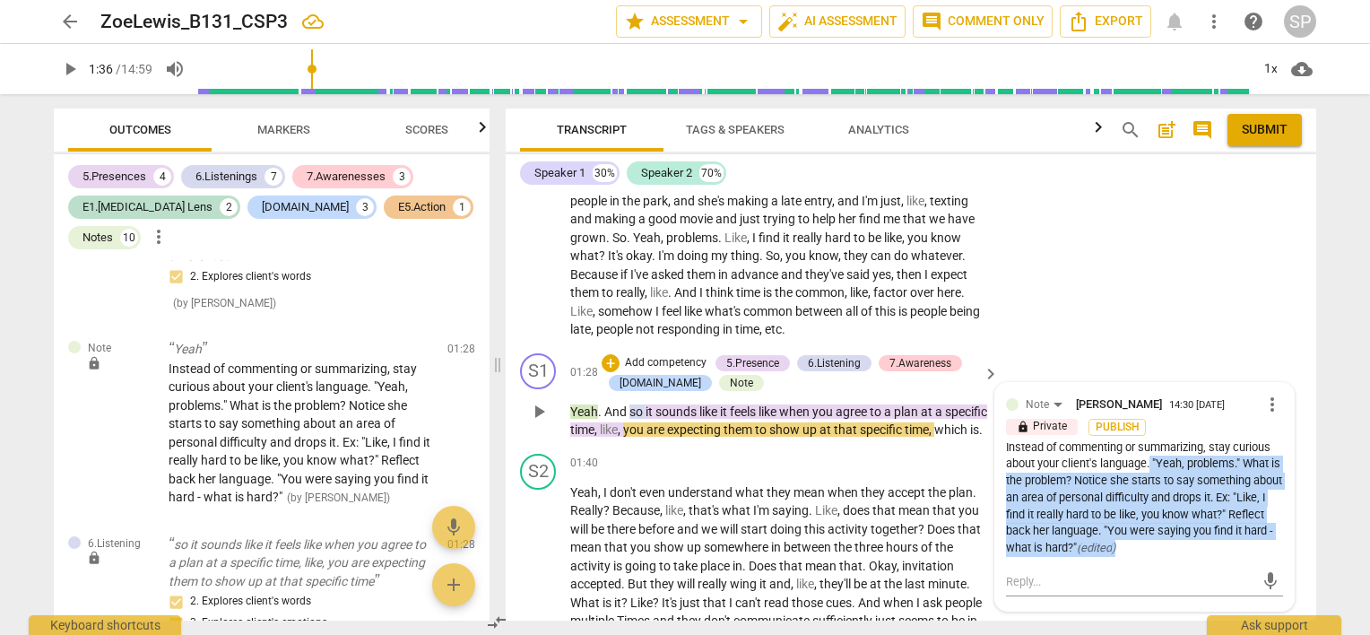
drag, startPoint x: 1149, startPoint y: 462, endPoint x: 1177, endPoint y: 546, distance: 89.1
click at [1177, 546] on div "Instead of commenting or summarizing, stay curious about your client's language…" at bounding box center [1144, 497] width 277 height 117
click at [1269, 404] on span "more_vert" at bounding box center [1273, 405] width 22 height 22
click at [1273, 435] on li "Delete" at bounding box center [1287, 438] width 62 height 34
click at [1267, 404] on span "more_vert" at bounding box center [1273, 405] width 22 height 22
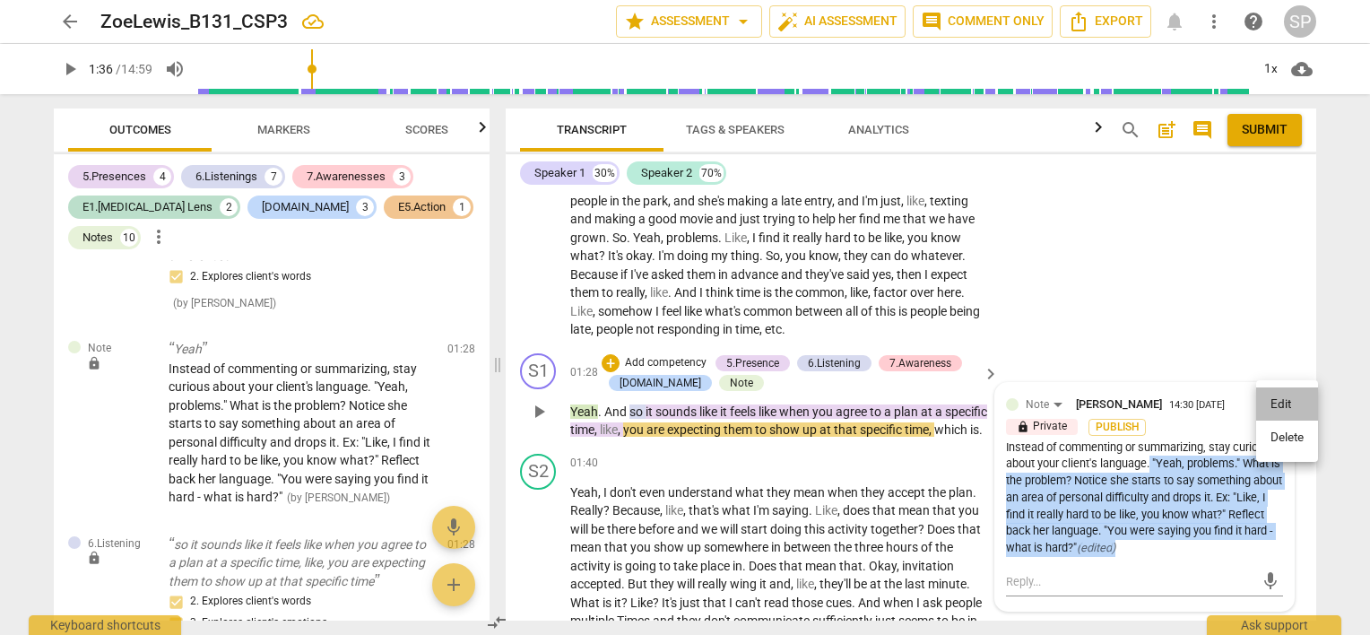
click at [1267, 404] on li "Edit" at bounding box center [1287, 404] width 62 height 34
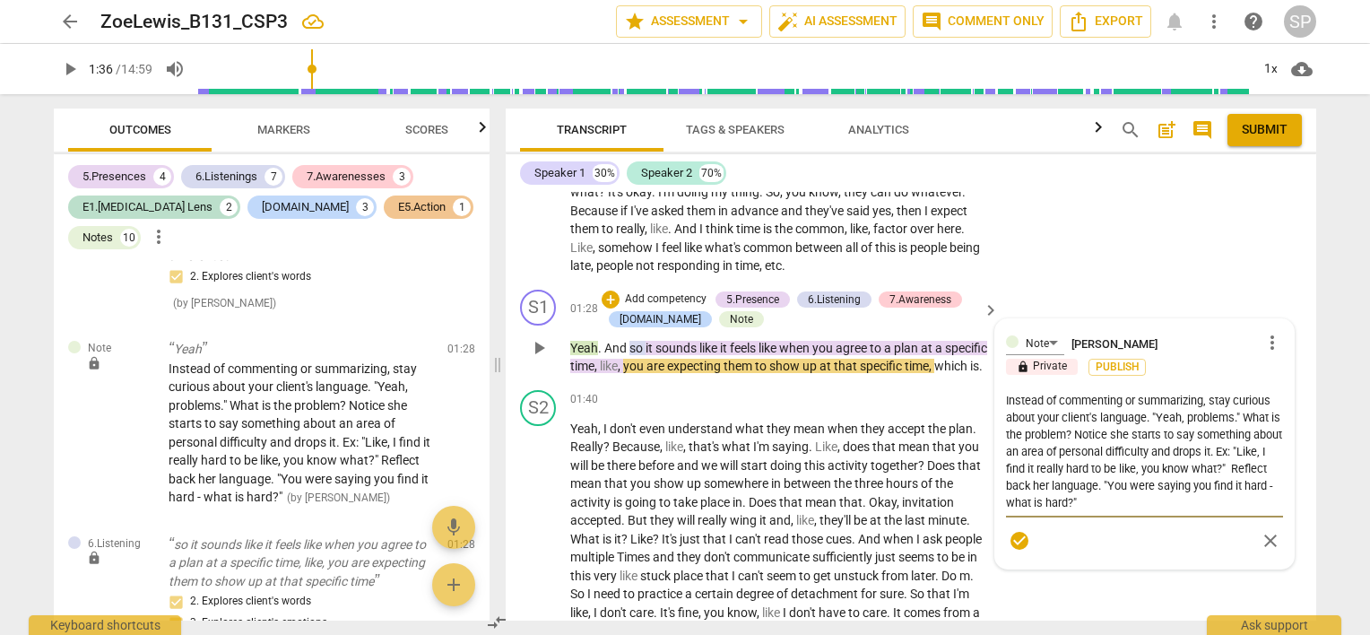
scroll to position [538, 0]
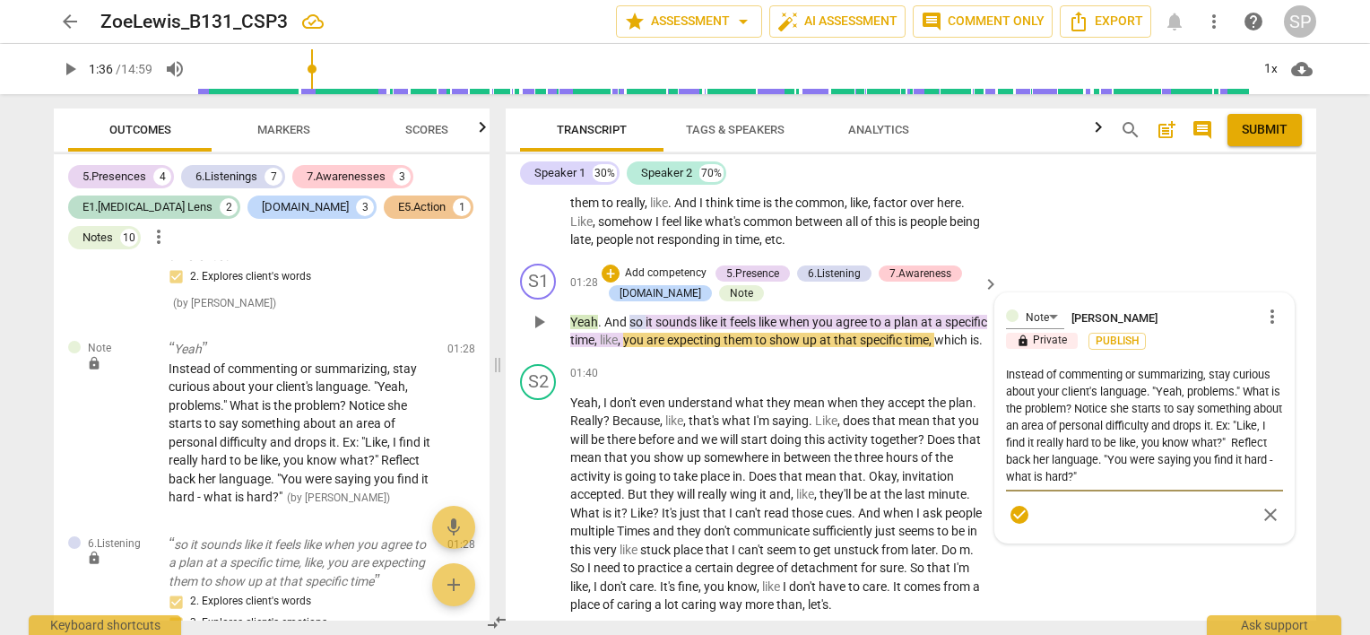
drag, startPoint x: 1151, startPoint y: 482, endPoint x: 1151, endPoint y: 517, distance: 34.1
click at [1151, 517] on div "Note [PERSON_NAME] more_vert lock Private Publish Instead of commenting or summ…" at bounding box center [1144, 418] width 277 height 228
type textarea "Instead of commenting or summarizing, stay curious about your client's language."
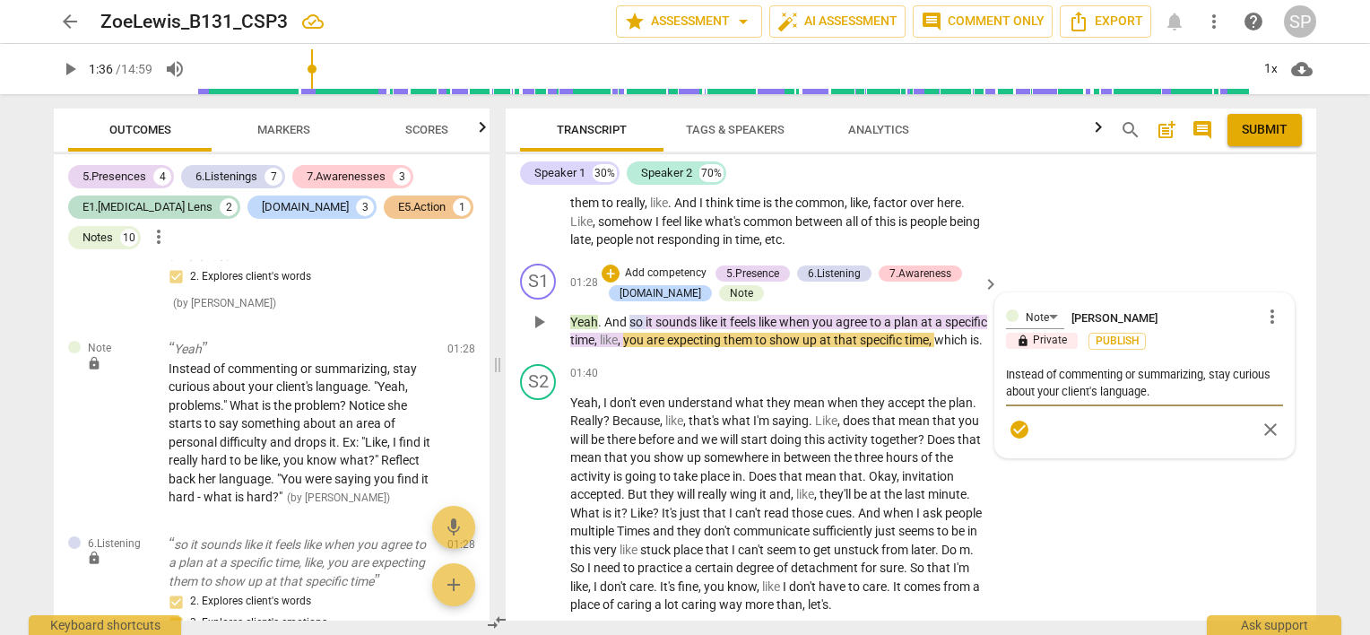
type textarea "Instead of commenting or summarizing, stay curious about your client's language…"
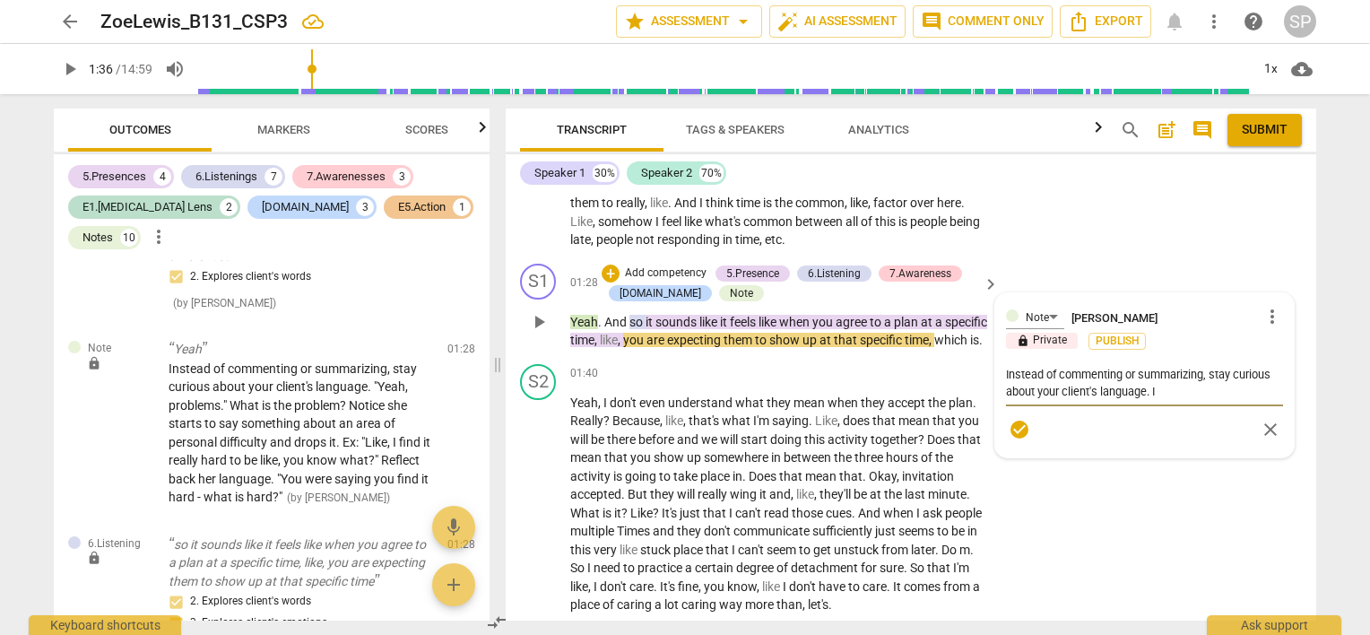
type textarea "Instead of commenting or summarizing, stay curious about your client's language…"
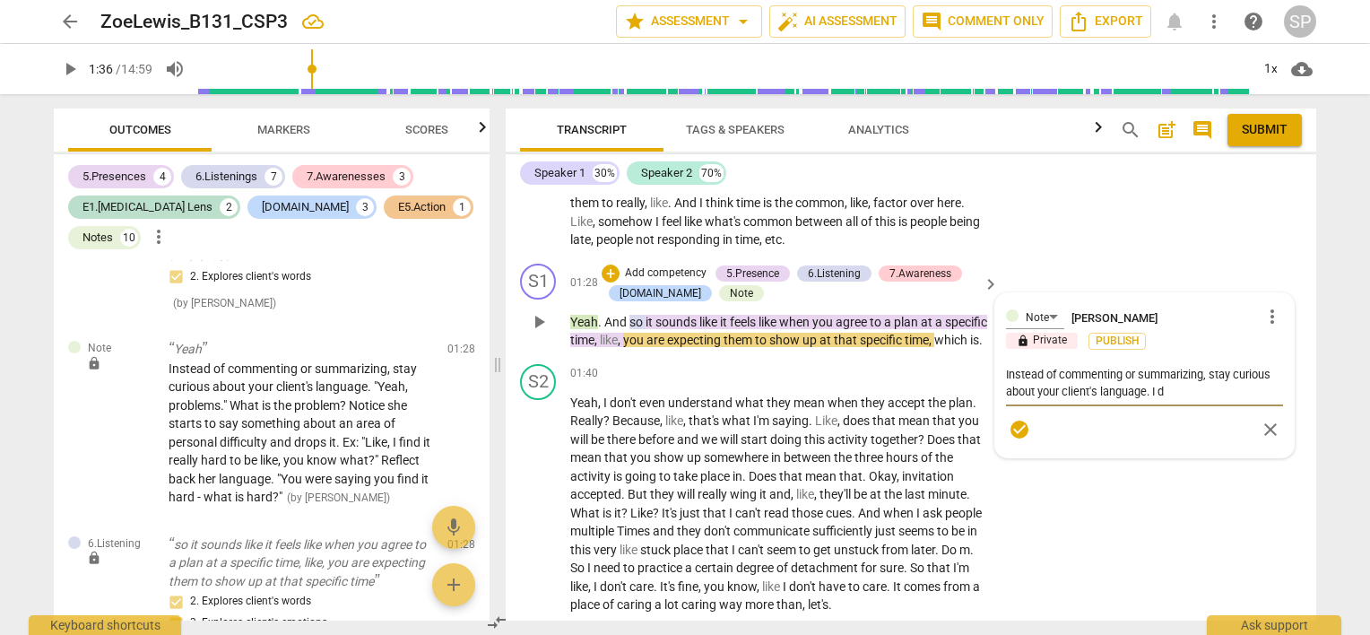
type textarea "Instead of commenting or summarizing, stay curious about your client's language…"
type textarea "Instead of commenting or summarizing, stay curious about your client's language."
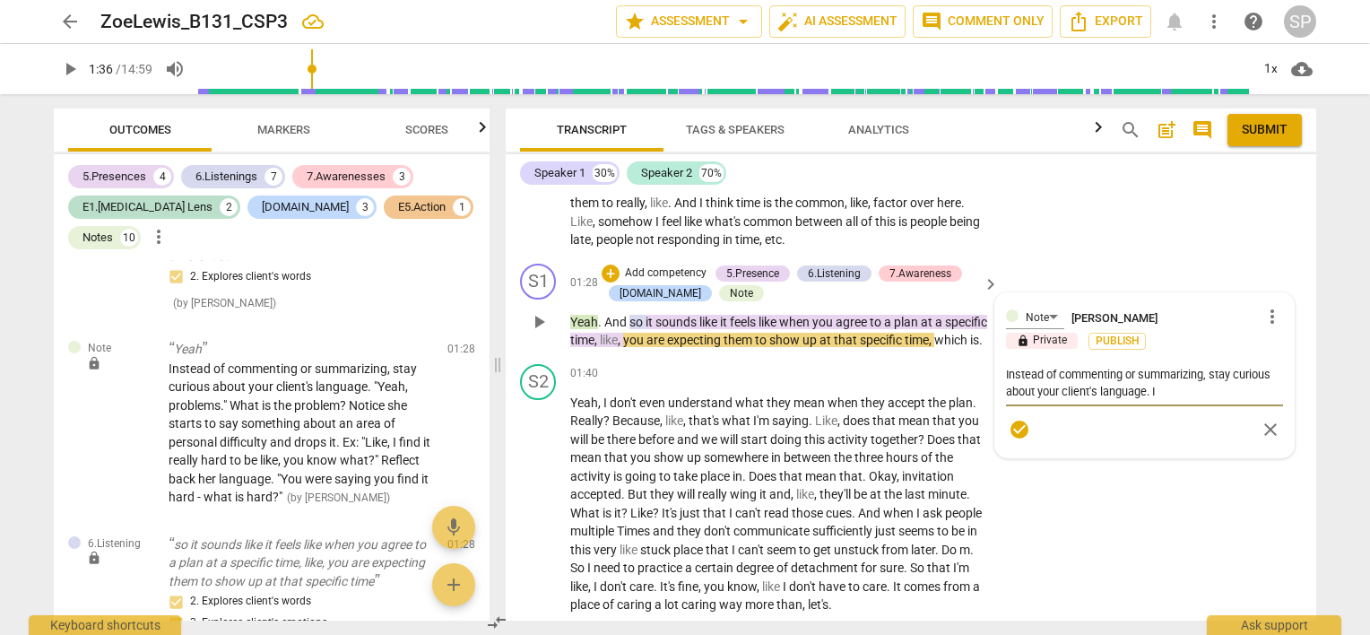
type textarea "Instead of commenting or summarizing, stay curious about your client's language."
type textarea "Instead of commenting or summarizing, stay curious about your client's language…"
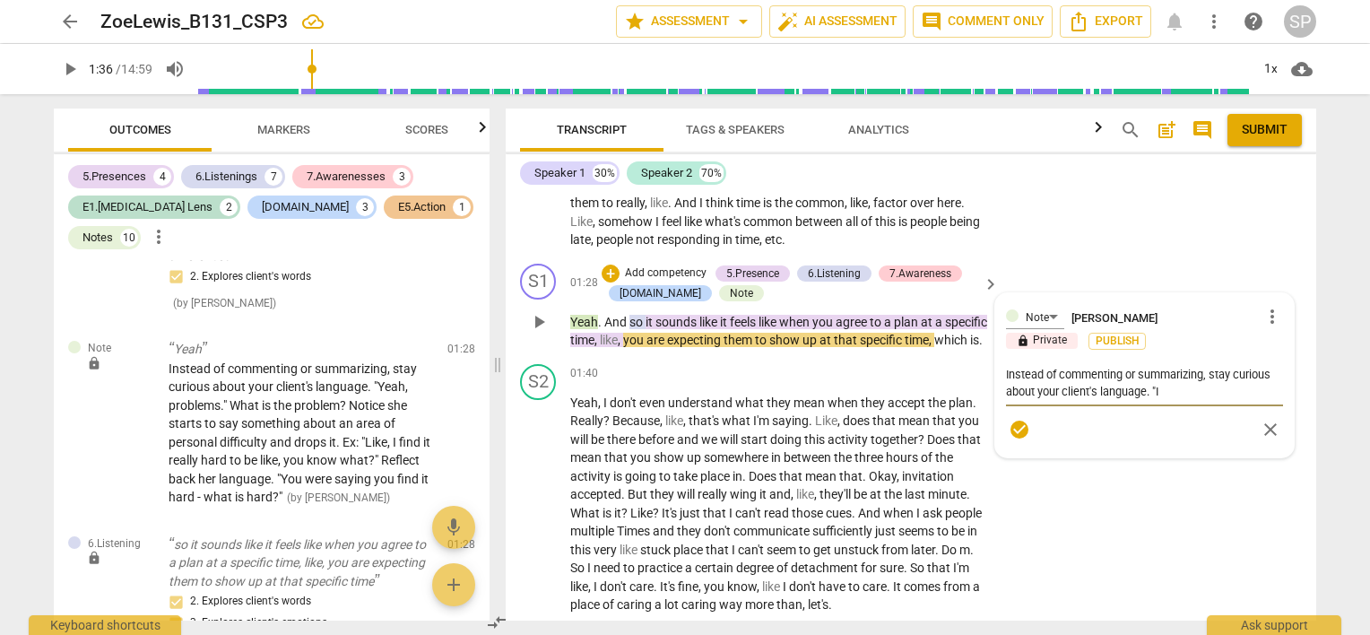
type textarea "Instead of commenting or summarizing, stay curious about your client's language…"
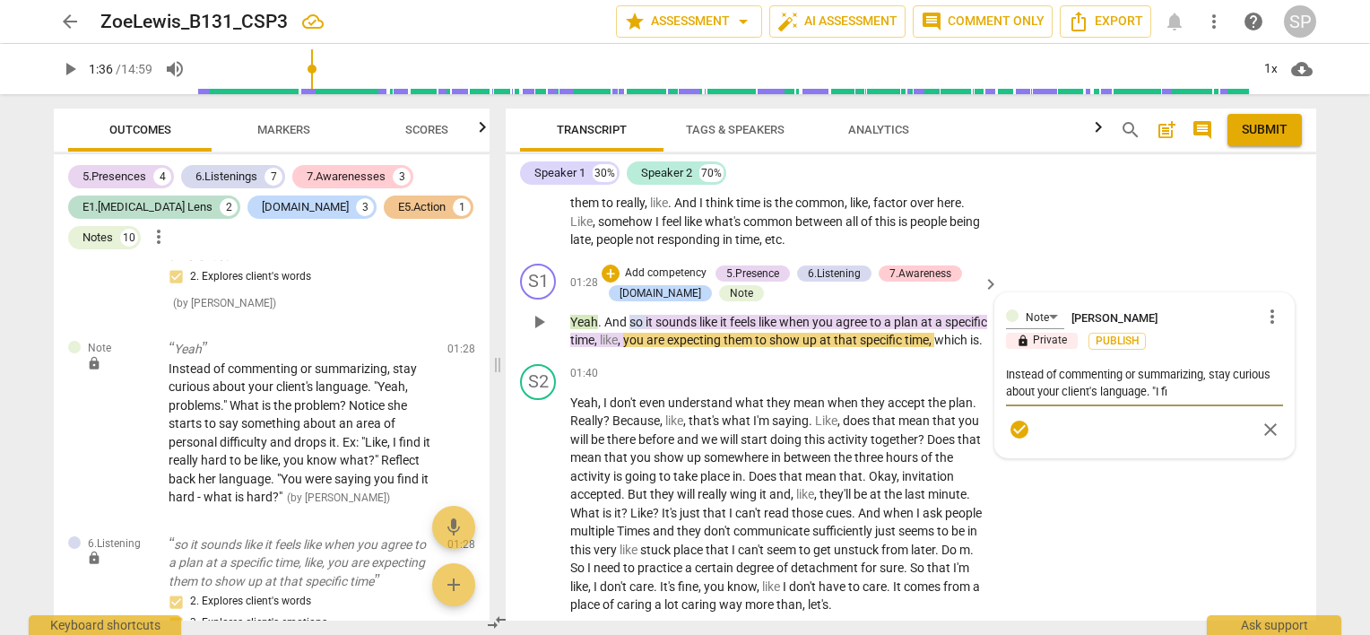
type textarea "Instead of commenting or summarizing, stay curious about your client's language…"
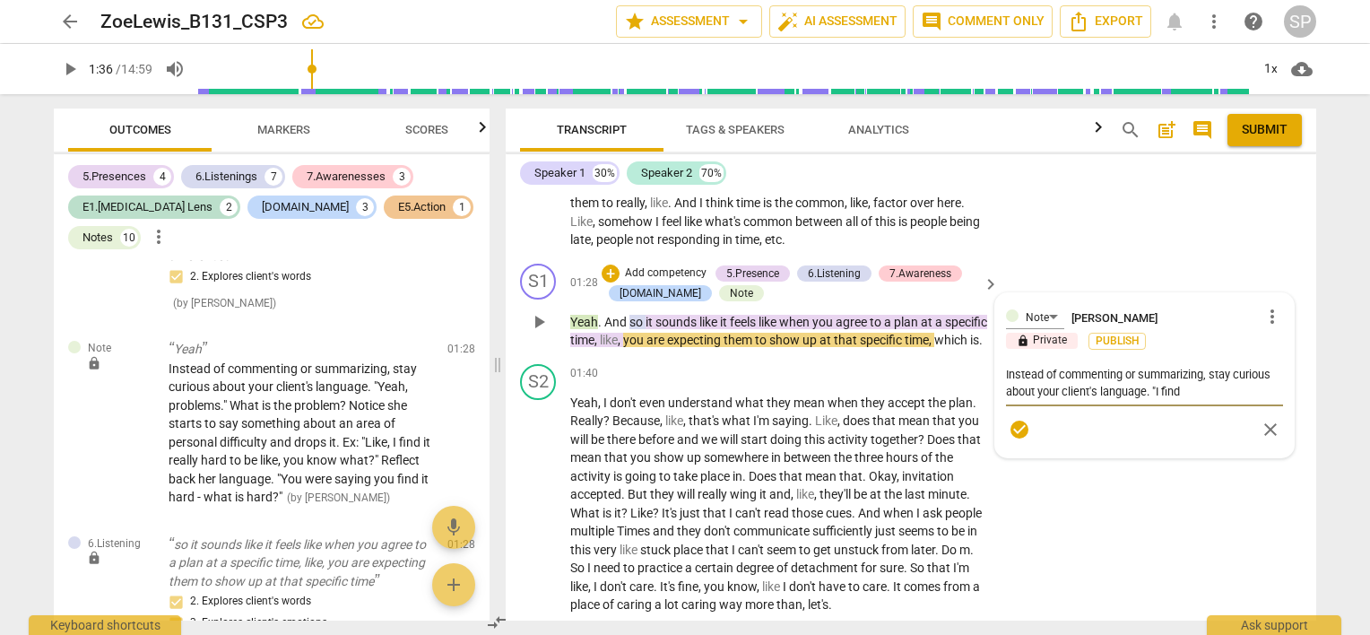
type textarea "Instead of commenting or summarizing, stay curious about your client's language…"
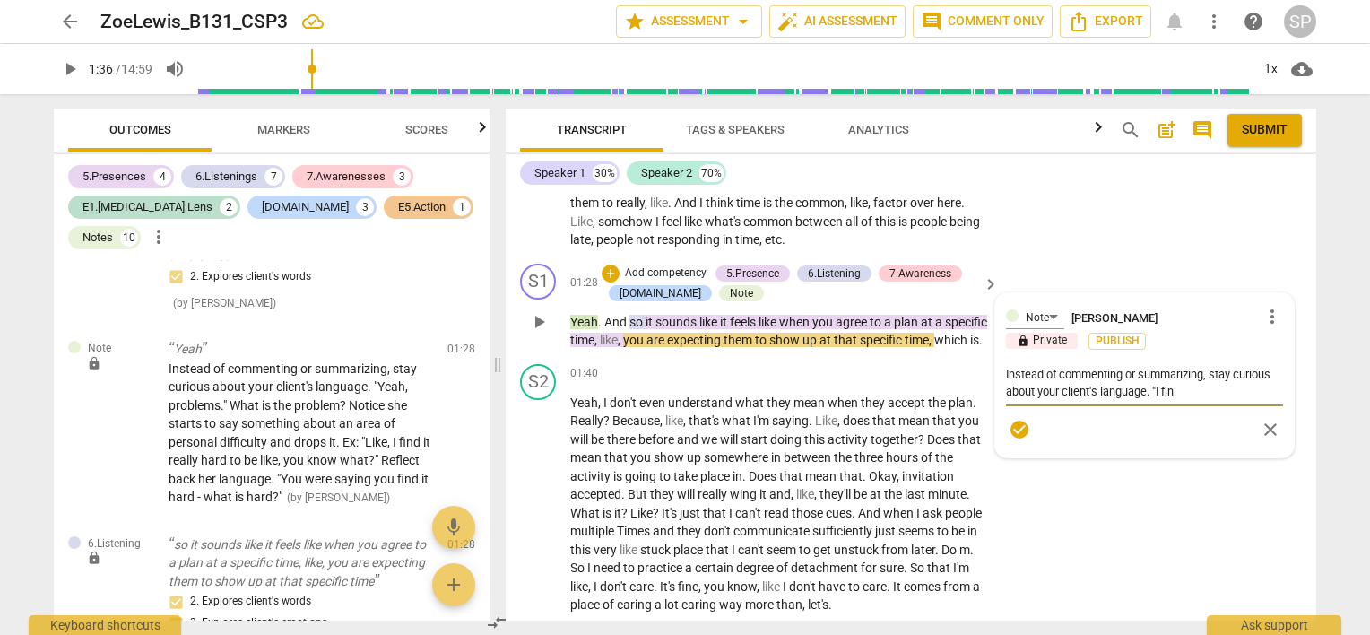
type textarea "Instead of commenting or summarizing, stay curious about your client's language…"
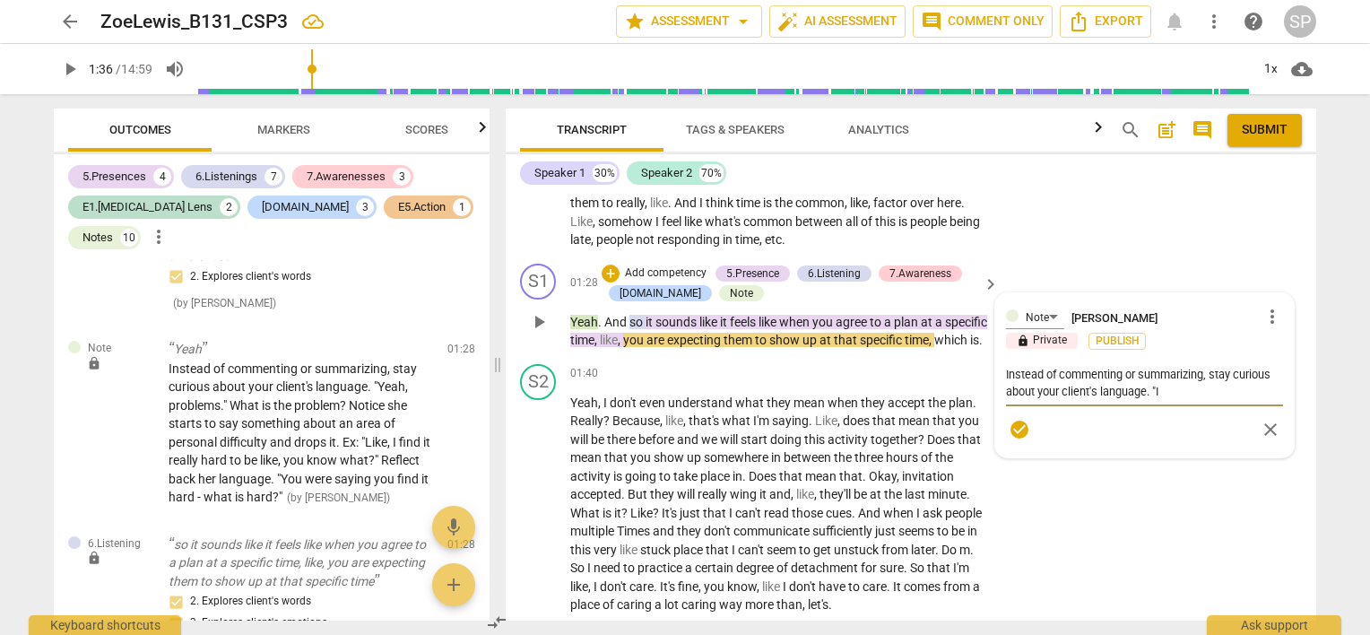
type textarea "Instead of commenting or summarizing, stay curious about your client's language…"
type textarea "Instead of commenting or summarizing, stay curious about your client's language."
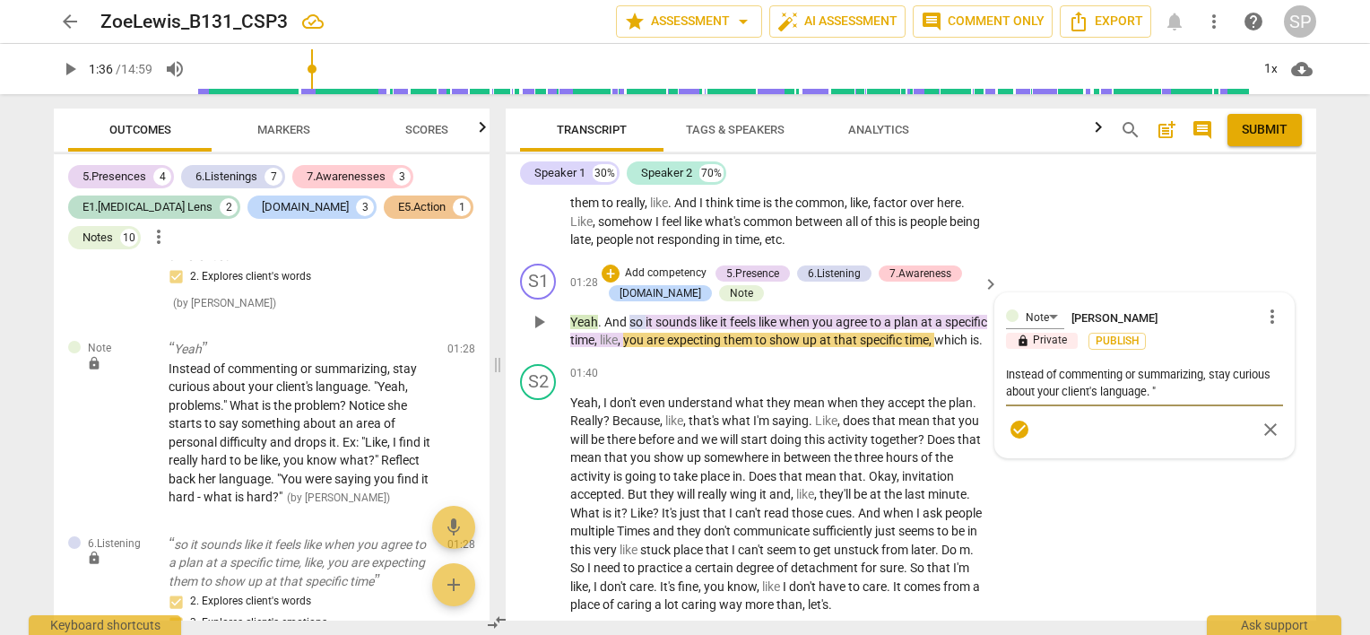
type textarea "Instead of commenting or summarizing, stay curious about your client's language."
type textarea "Instead of commenting or summarizing, stay curious about your client's language…"
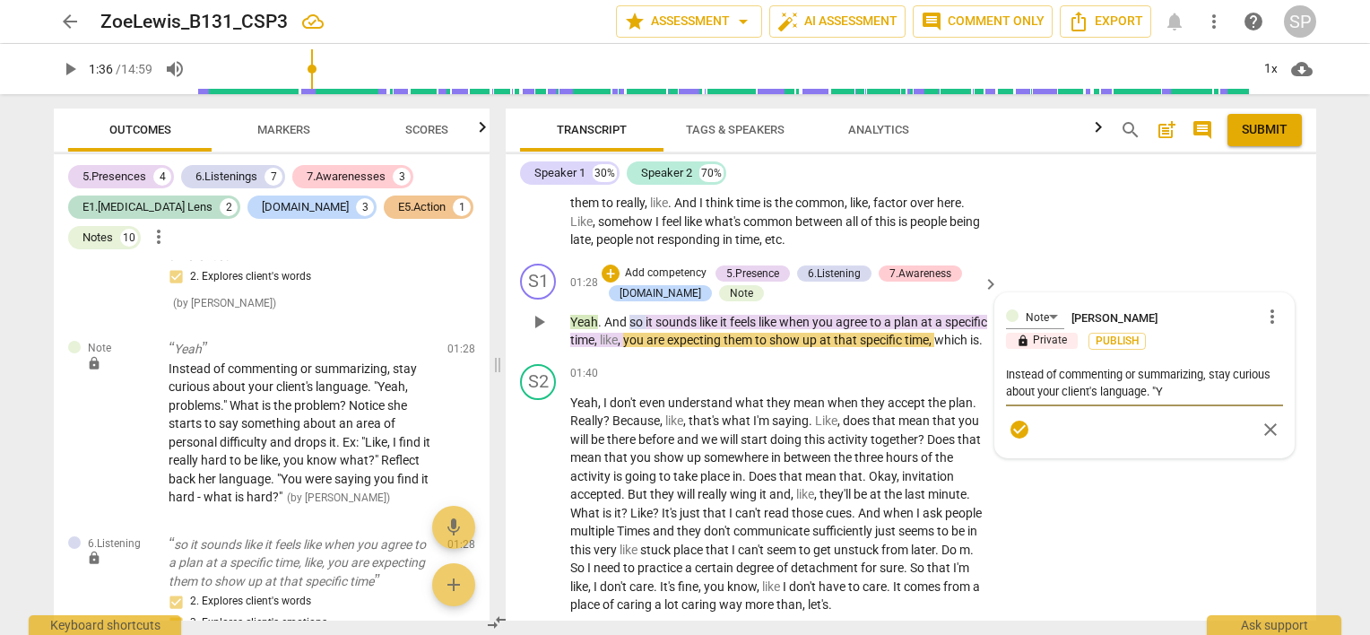
type textarea "Instead of commenting or summarizing, stay curious about your client's language…"
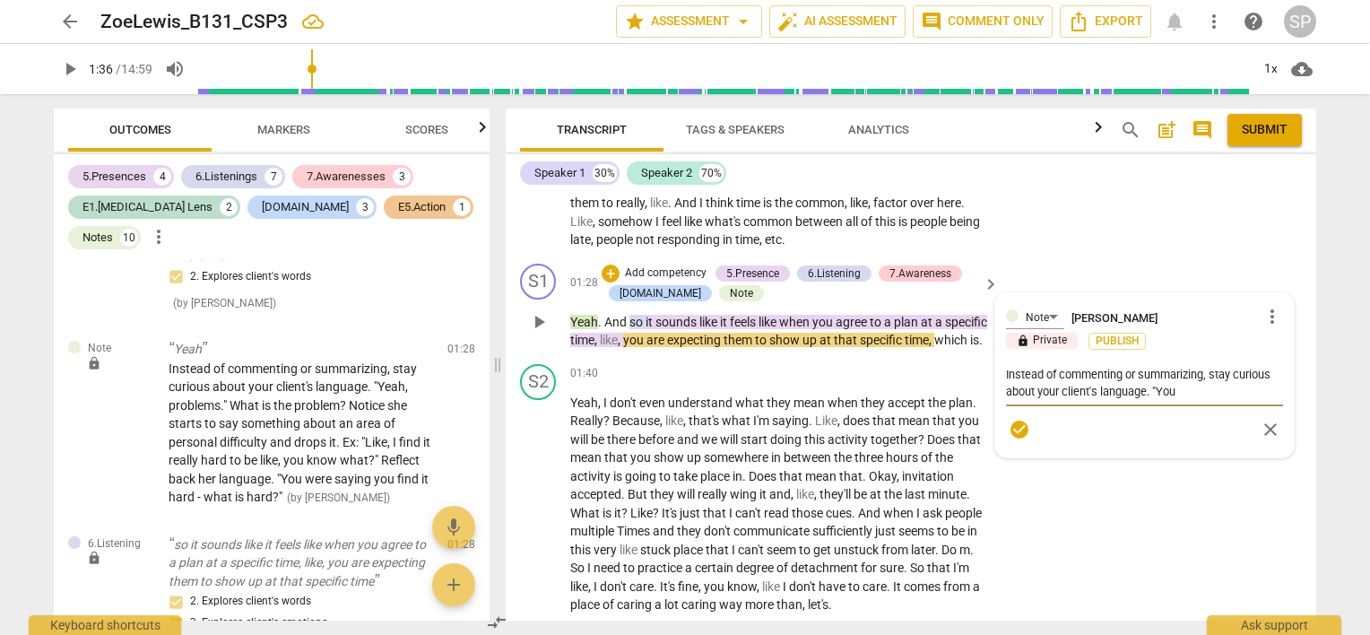
type textarea "Instead of commenting or summarizing, stay curious about your client's language…"
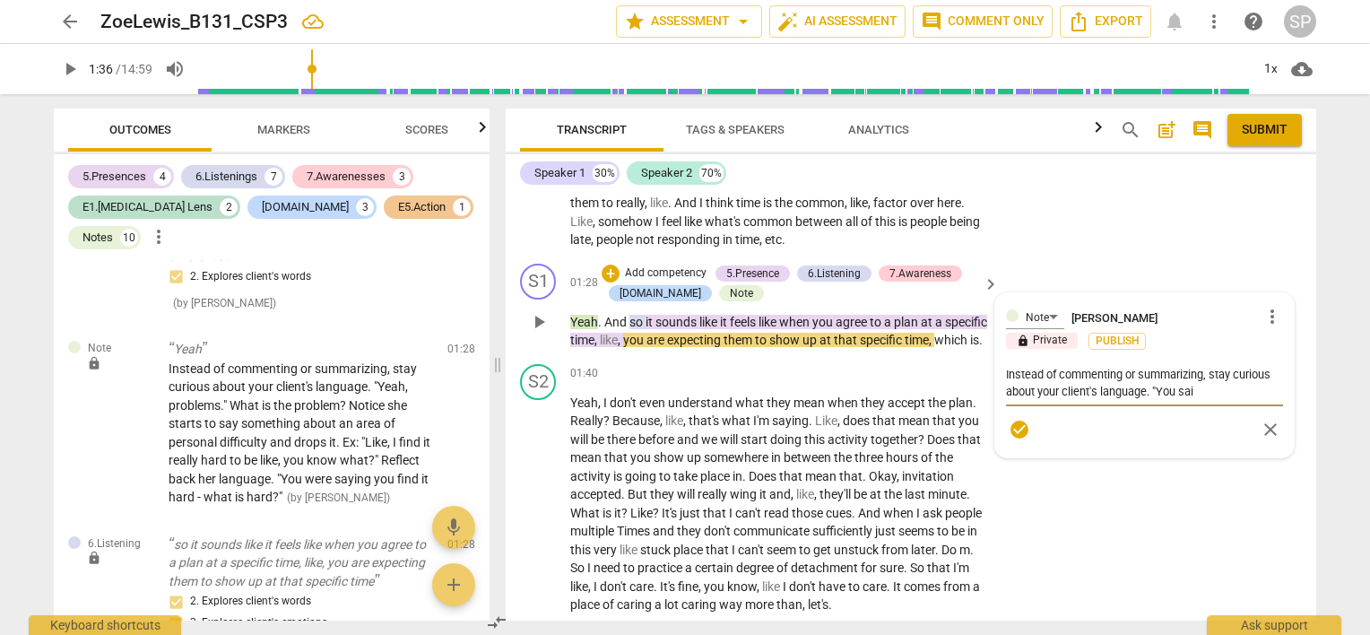
type textarea "Instead of commenting or summarizing, stay curious about your client's language…"
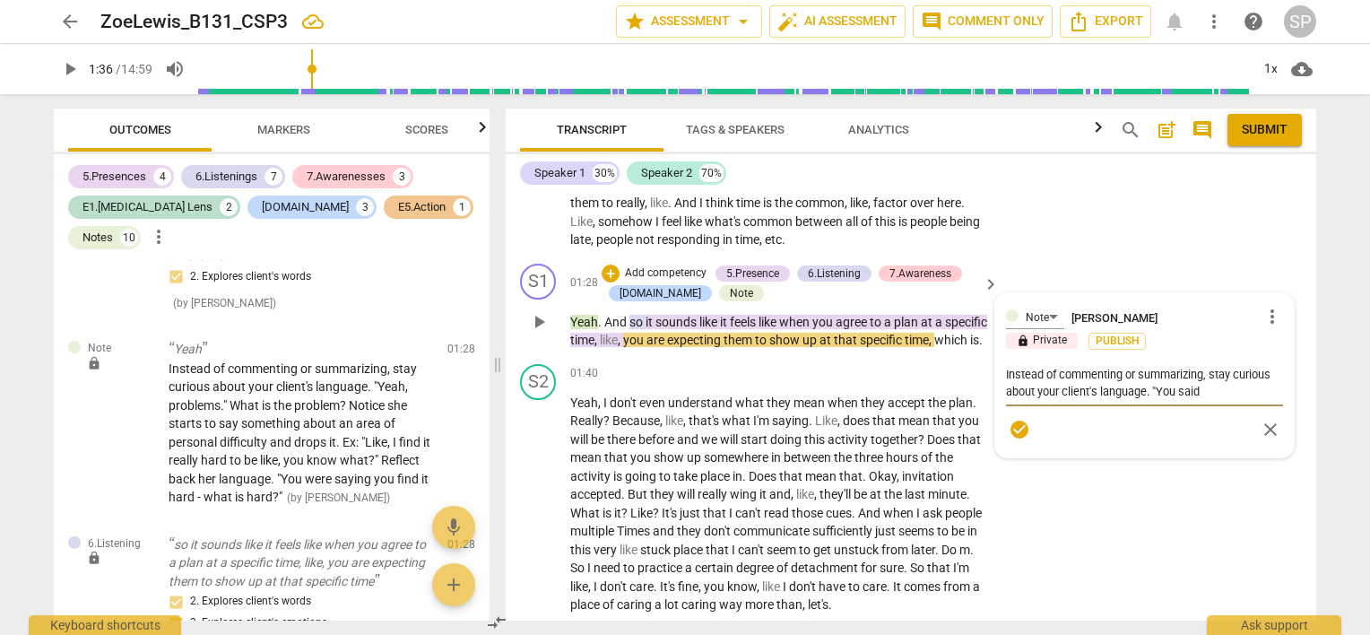
type textarea "Instead of commenting or summarizing, stay curious about your client's language…"
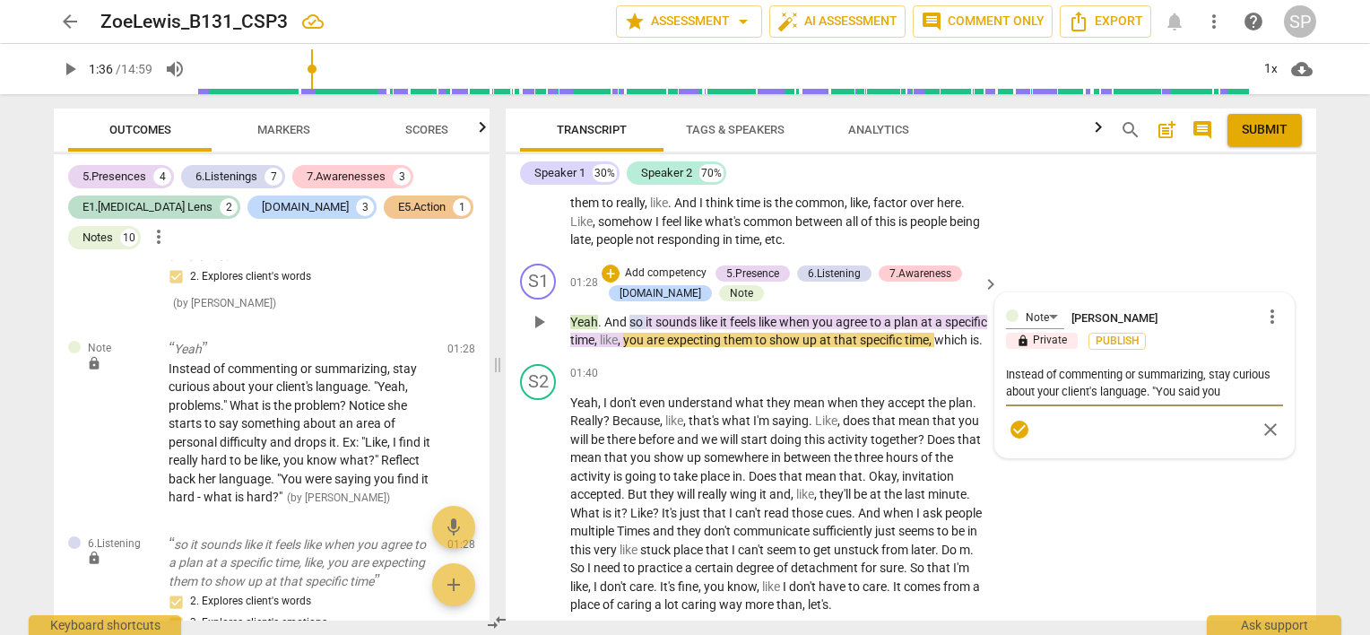
type textarea "Instead of commenting or summarizing, stay curious about your client's language…"
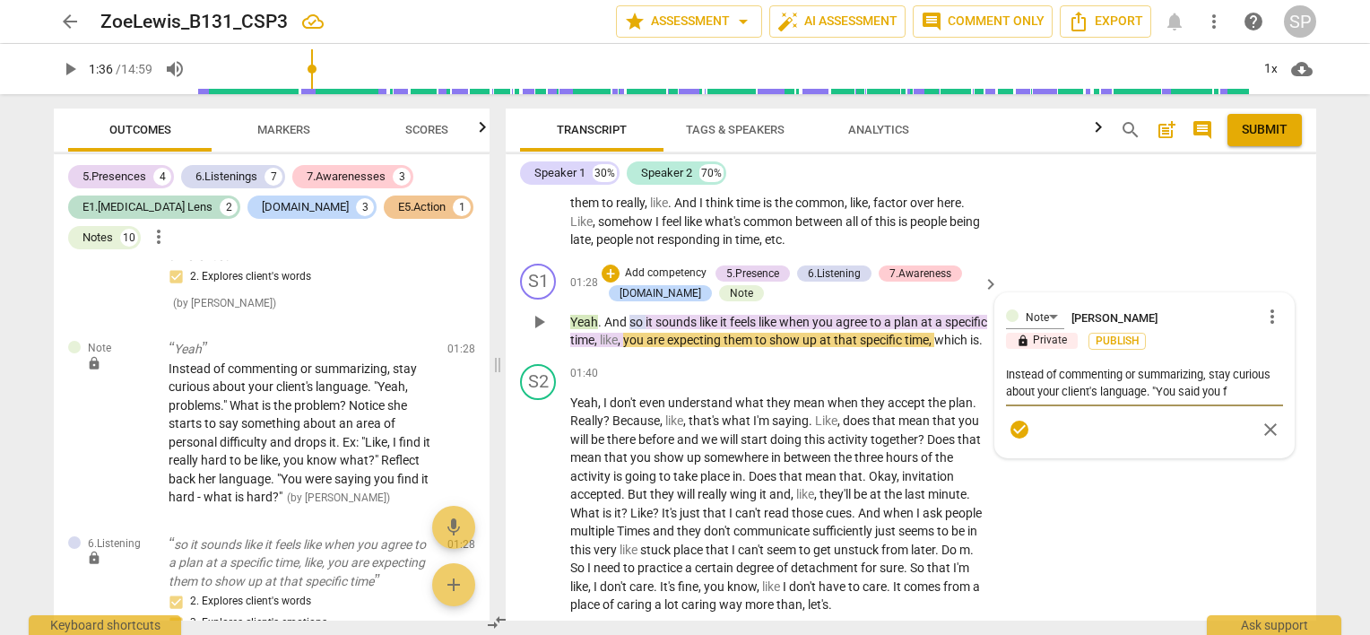
type textarea "Instead of commenting or summarizing, stay curious about your client's language…"
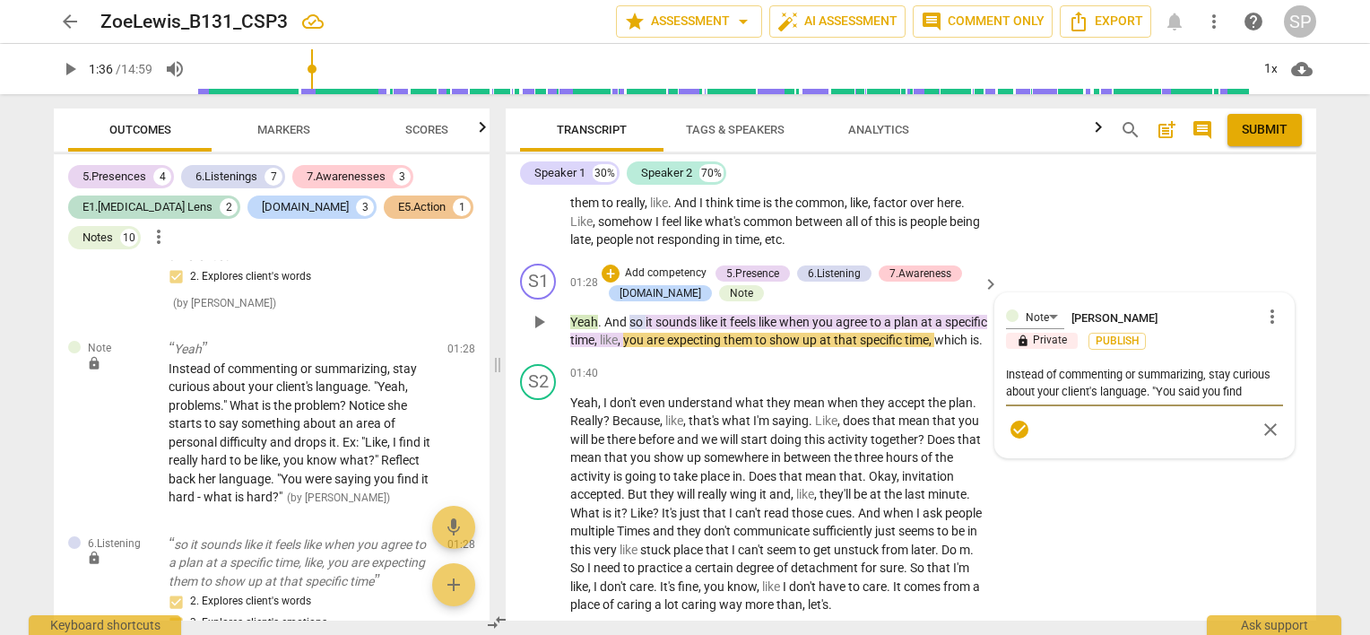
type textarea "Instead of commenting or summarizing, stay curious about your client's language…"
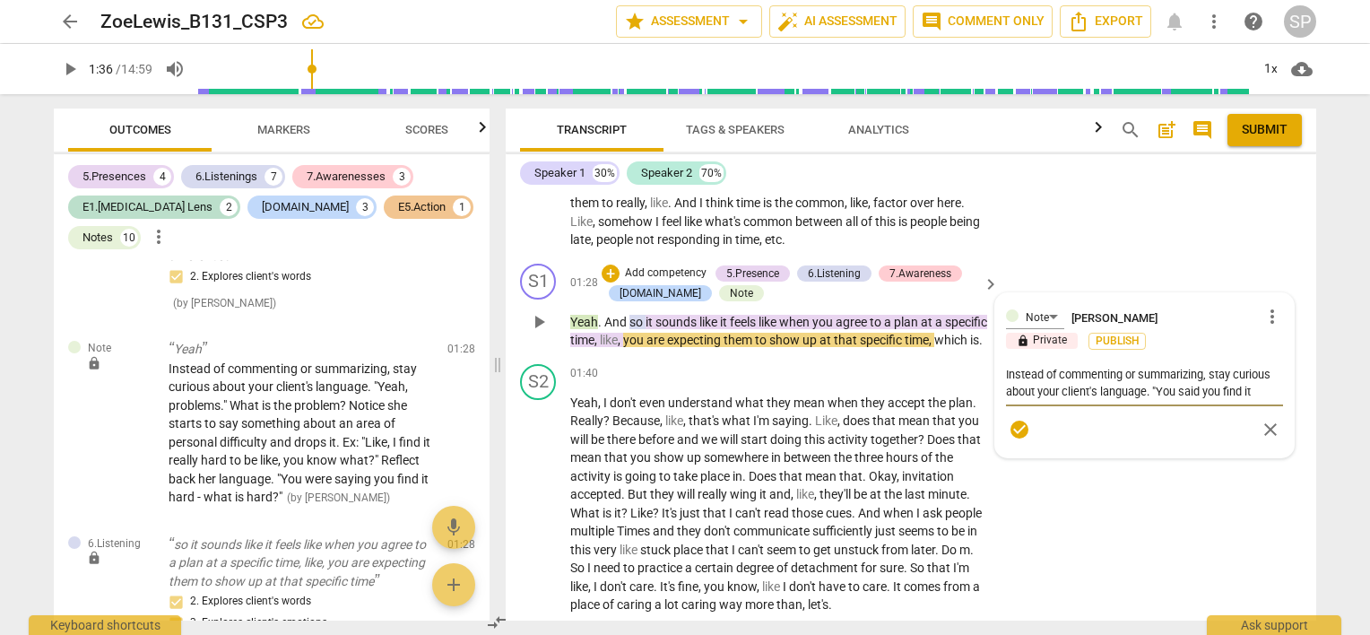
type textarea "Instead of commenting or summarizing, stay curious about your client's language…"
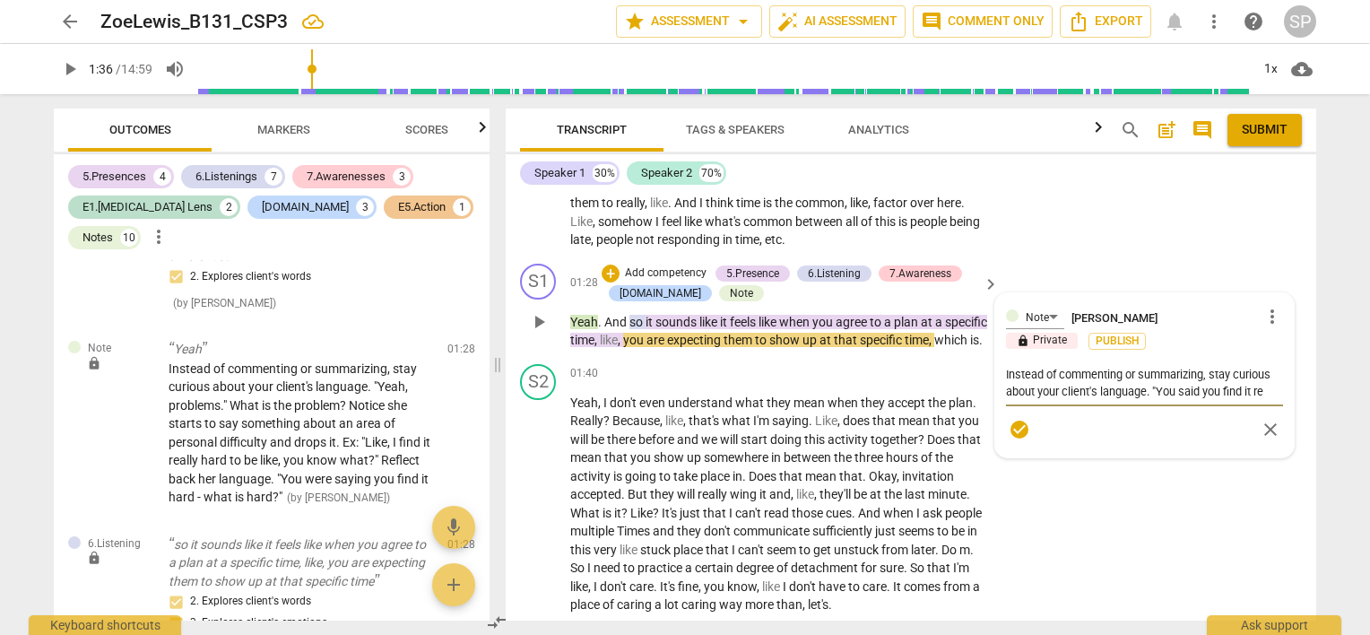
type textarea "Instead of commenting or summarizing, stay curious about your client's language…"
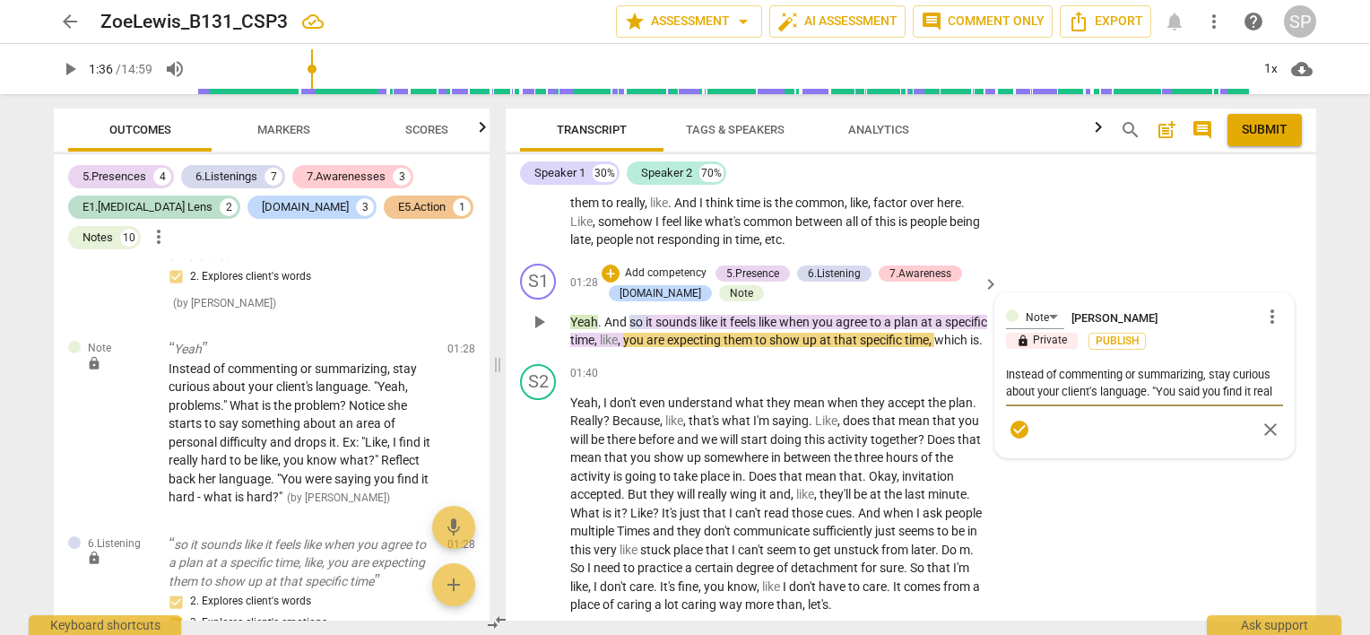
type textarea "Instead of commenting or summarizing, stay curious about your client's language…"
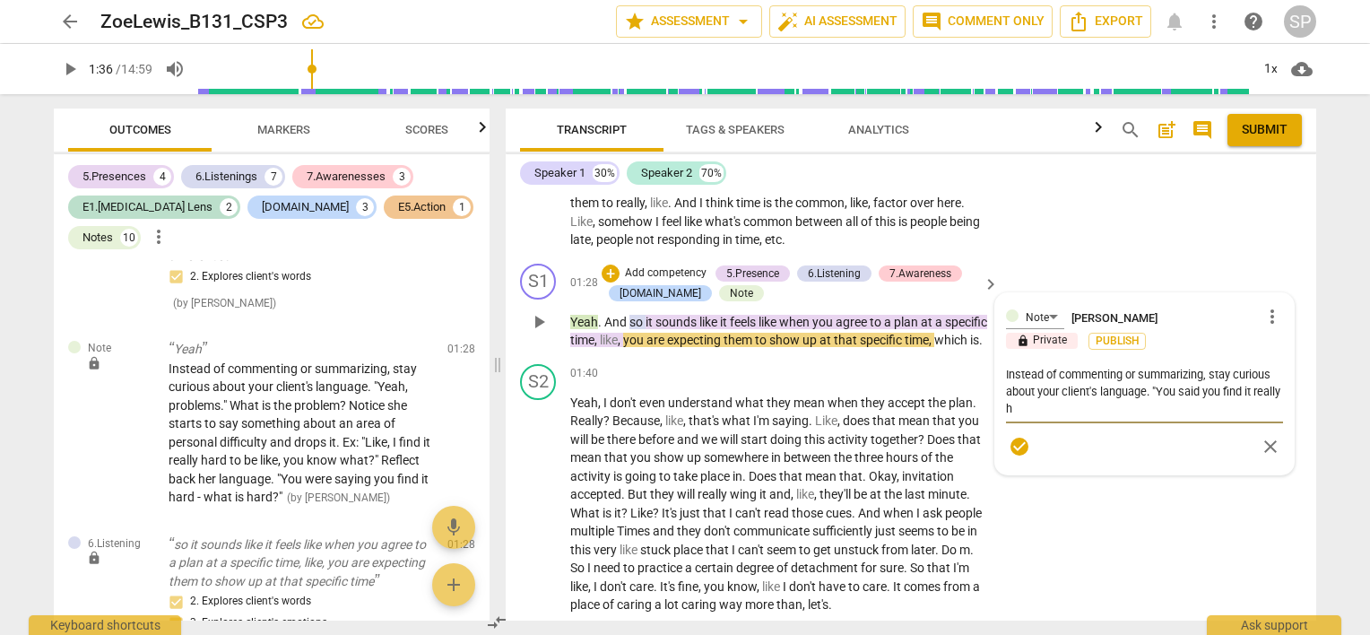
type textarea "Instead of commenting or summarizing, stay curious about your client's language…"
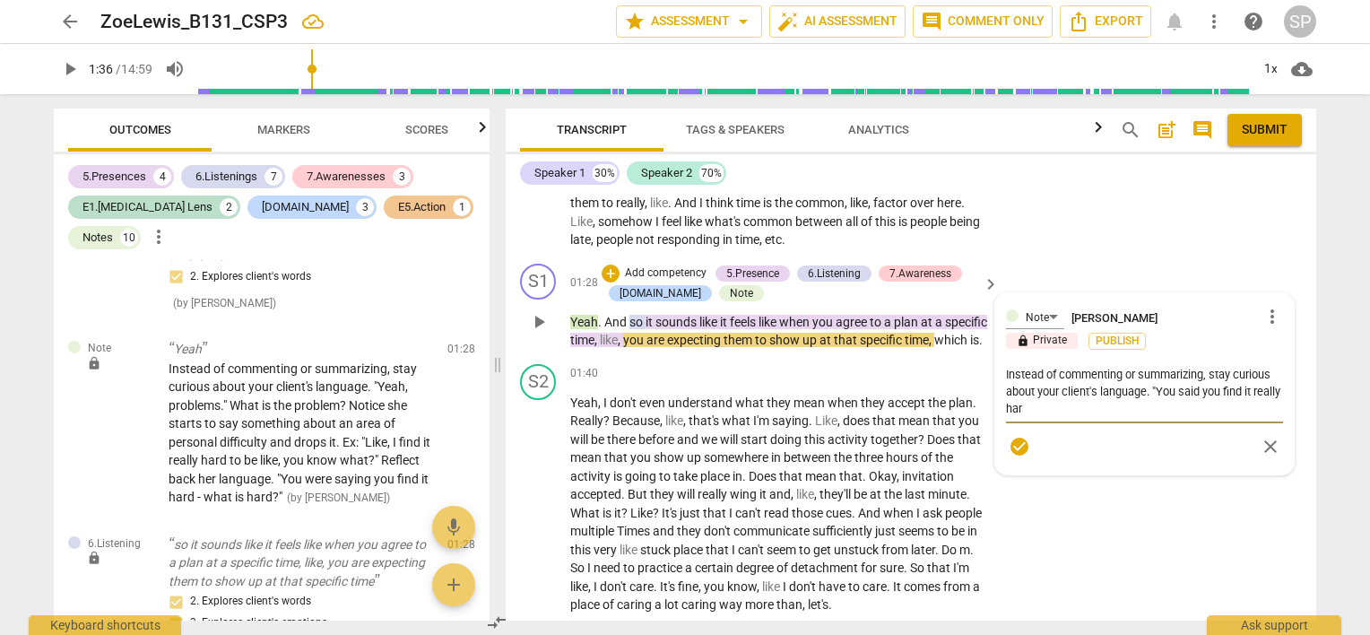
type textarea "Instead of commenting or summarizing, stay curious about your client's language…"
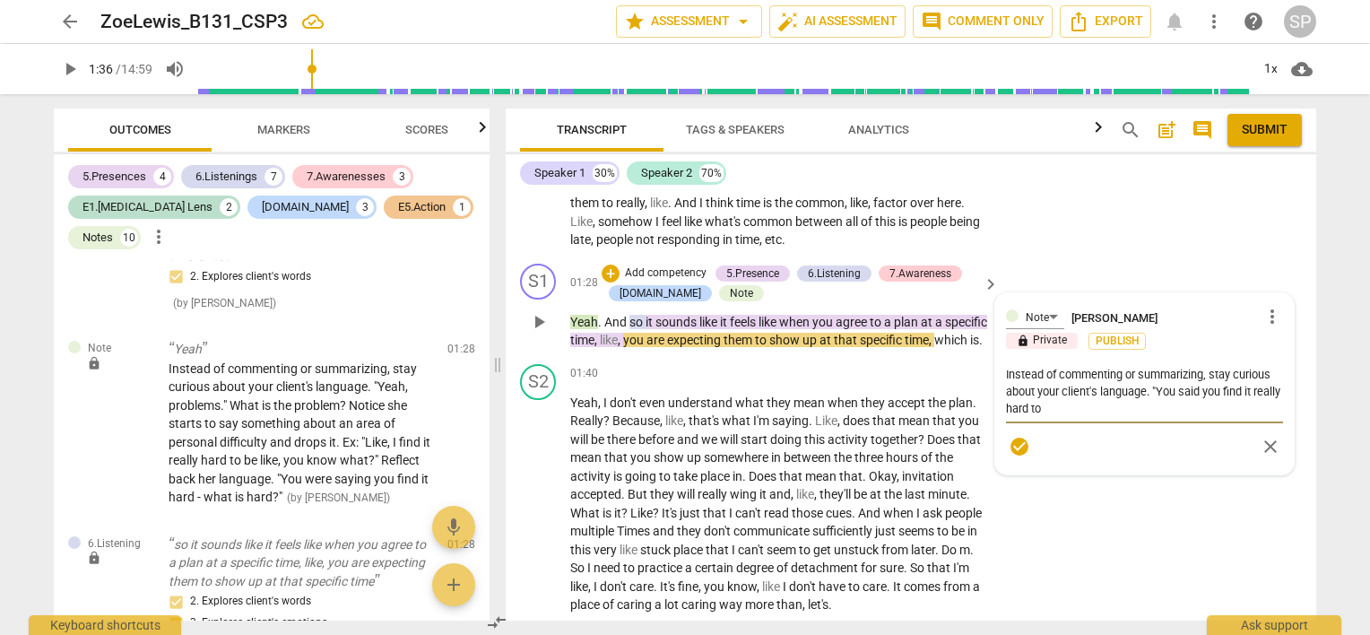
type textarea "Instead of commenting or summarizing, stay curious about your client's language…"
drag, startPoint x: 1151, startPoint y: 390, endPoint x: 1162, endPoint y: 417, distance: 29.0
click at [1162, 417] on div "Instead of commenting or summarizing, stay curious about your client's language…" at bounding box center [1144, 392] width 277 height 63
type textarea "Instead of commenting or summarizing, stay curious about your client's language…"
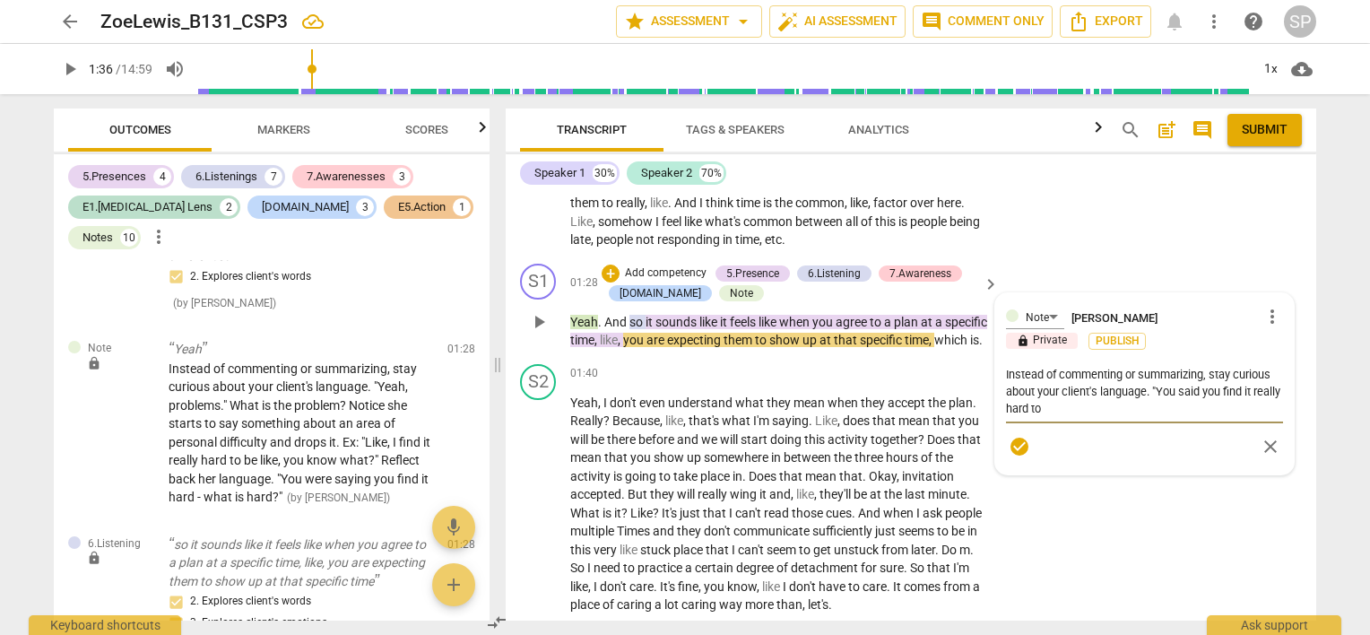
type textarea "Instead of commenting or summarizing, stay curious about your client's language…"
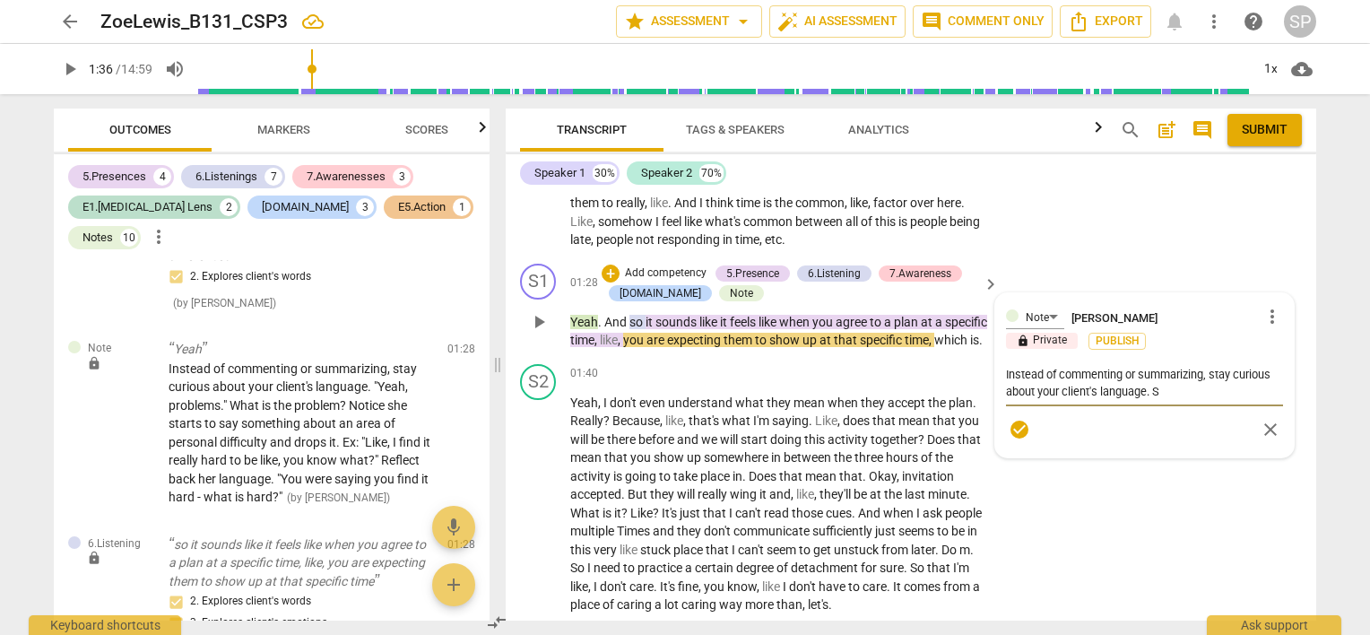
type textarea "Instead of commenting or summarizing, stay curious about your client's language."
type textarea "Instead of commenting or summarizing, stay curious about your client's language…"
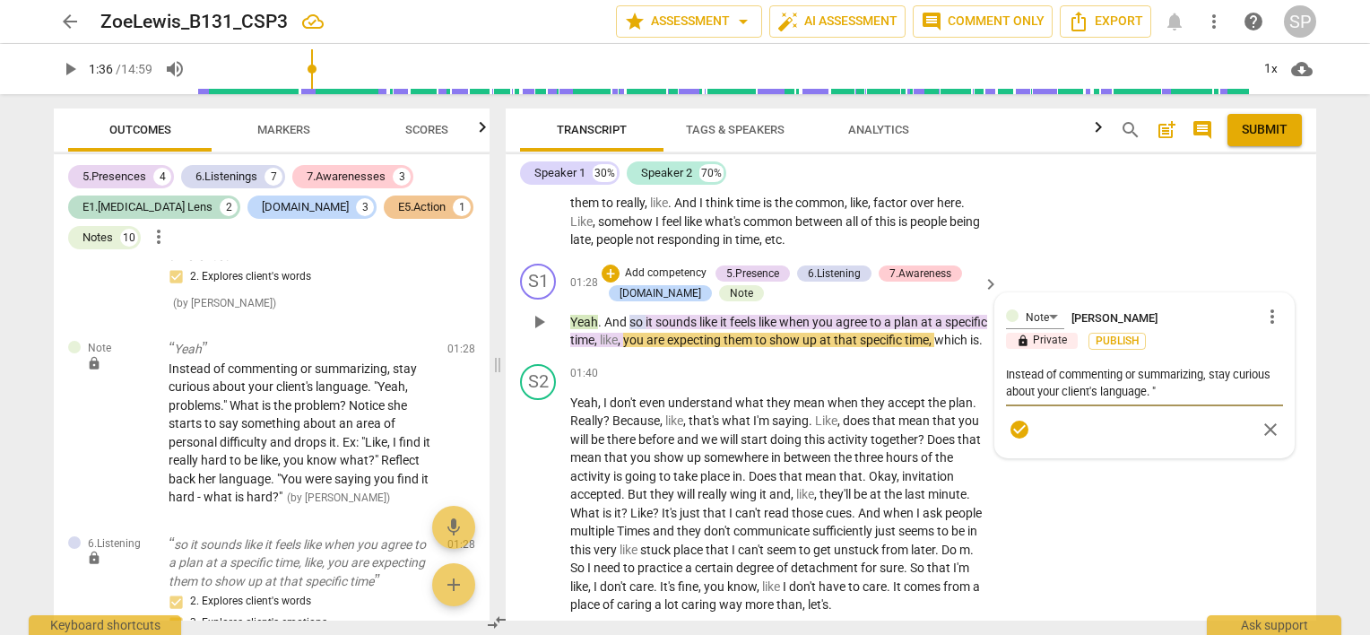
type textarea "Instead of commenting or summarizing, stay curious about your client's language…"
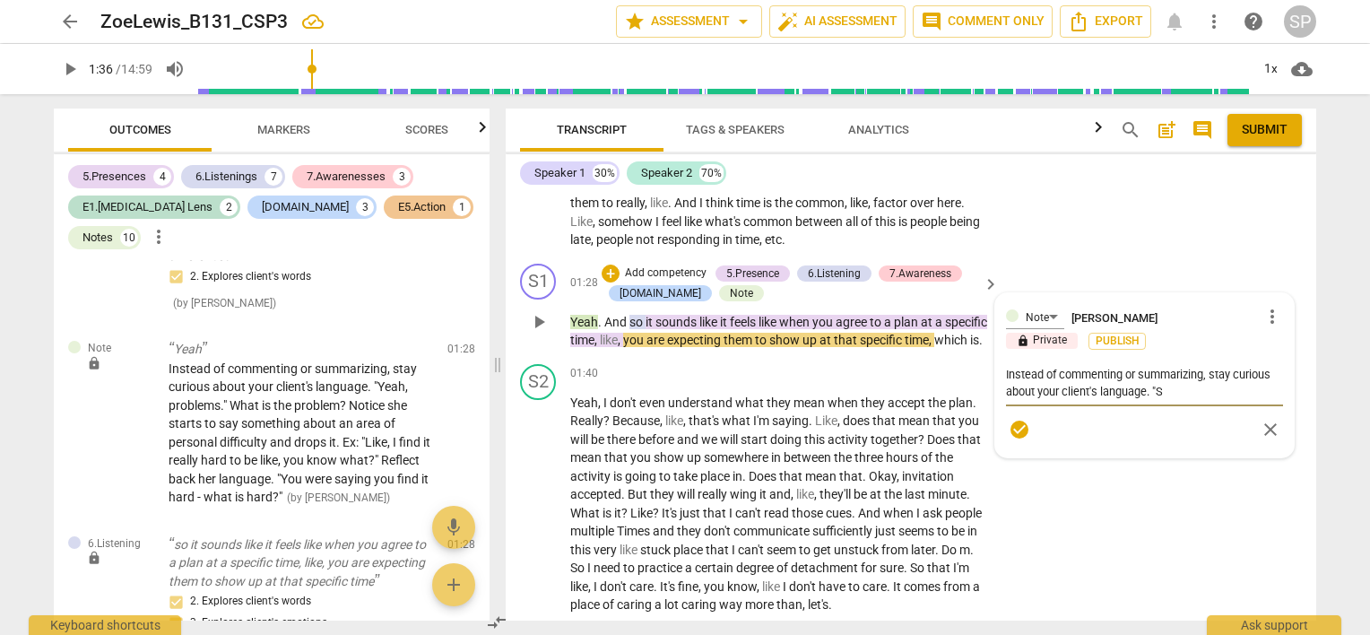
type textarea "Instead of commenting or summarizing, stay curious about your client's language…"
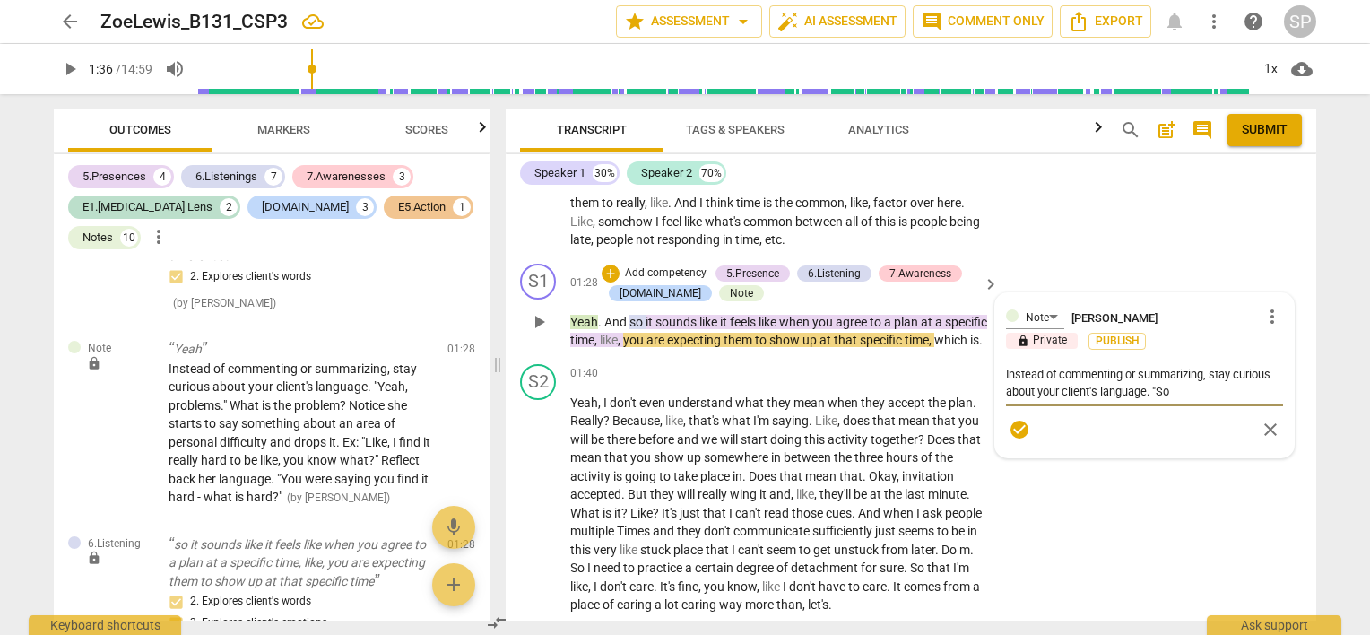
type textarea "Instead of commenting or summarizing, stay curious about your client's language…"
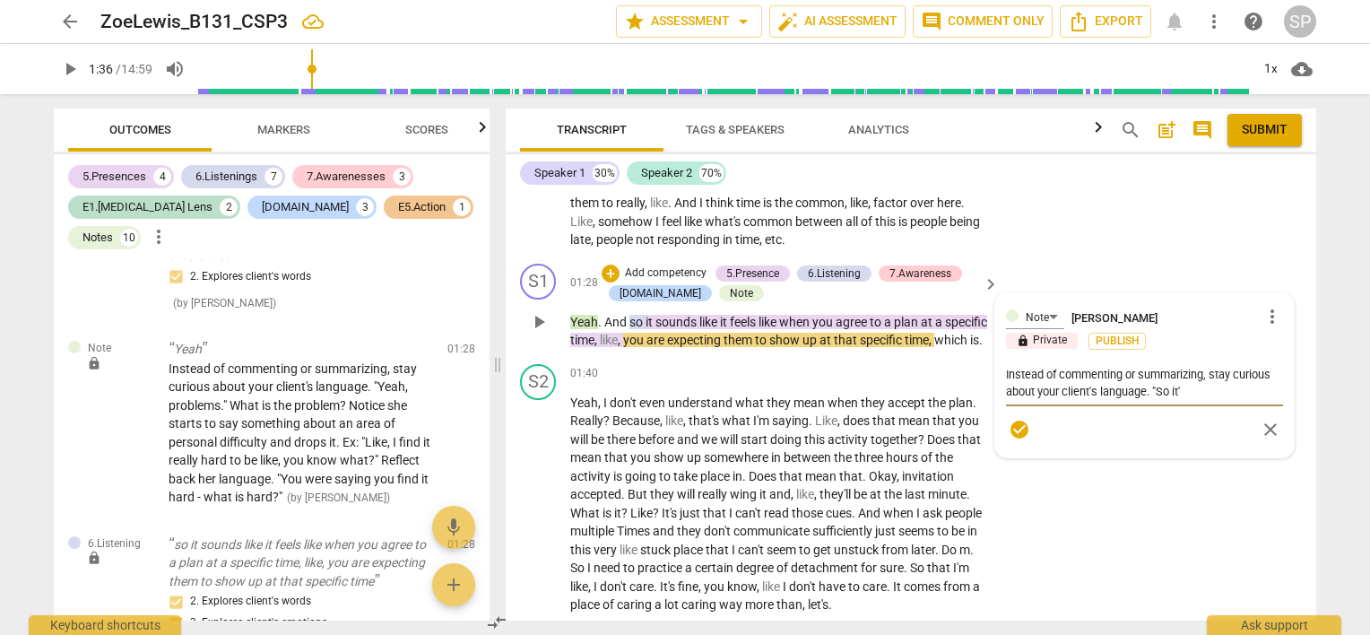
type textarea "Instead of commenting or summarizing, stay curious about your client's language…"
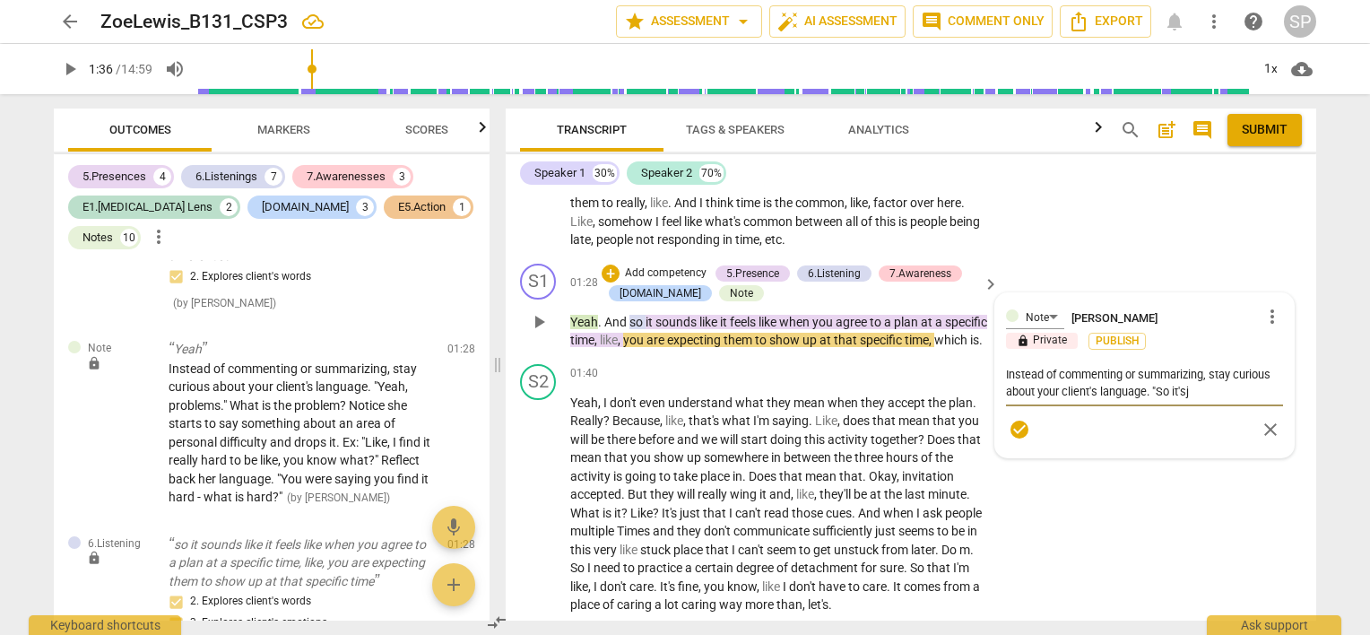
type textarea "Instead of commenting or summarizing, stay curious about your client's language…"
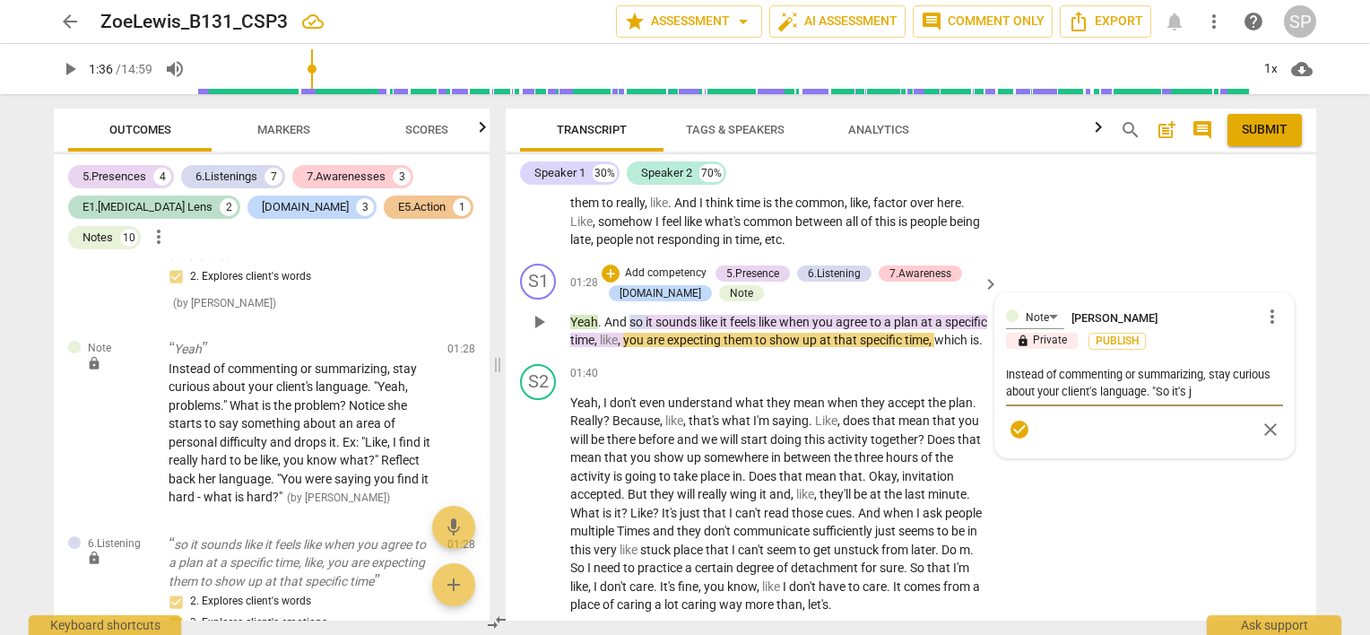
type textarea "Instead of commenting or summarizing, stay curious about your client's language…"
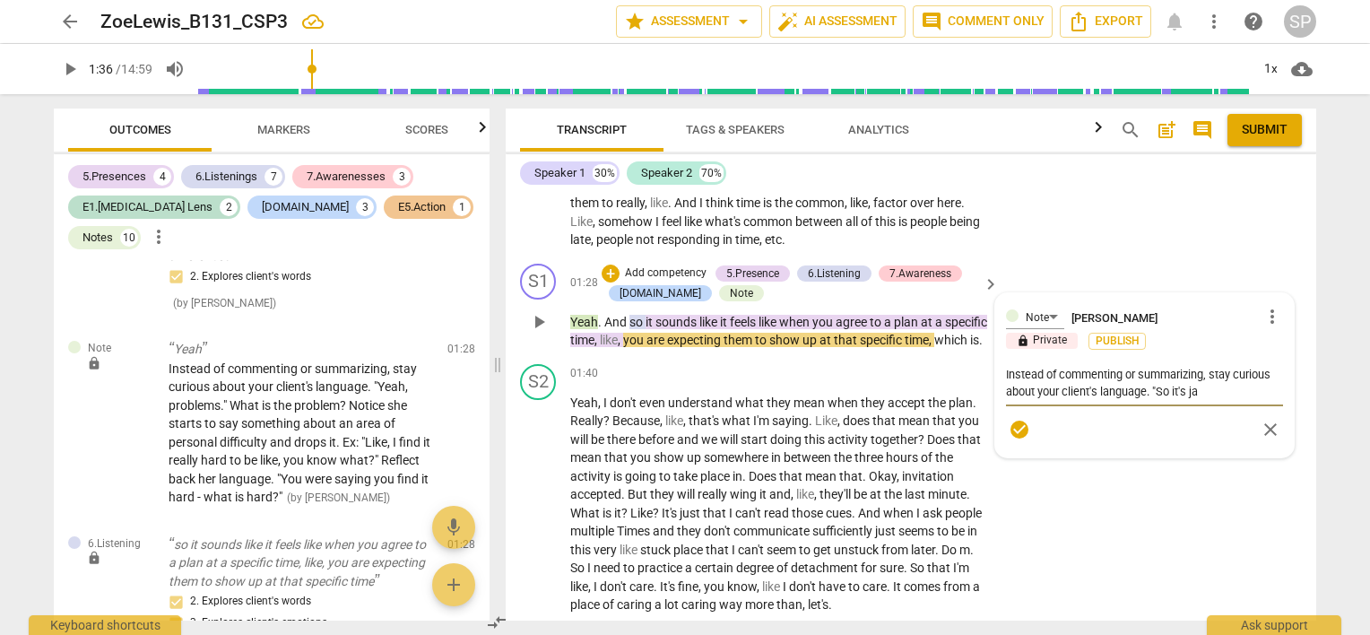
type textarea "Instead of commenting or summarizing, stay curious about your client's language…"
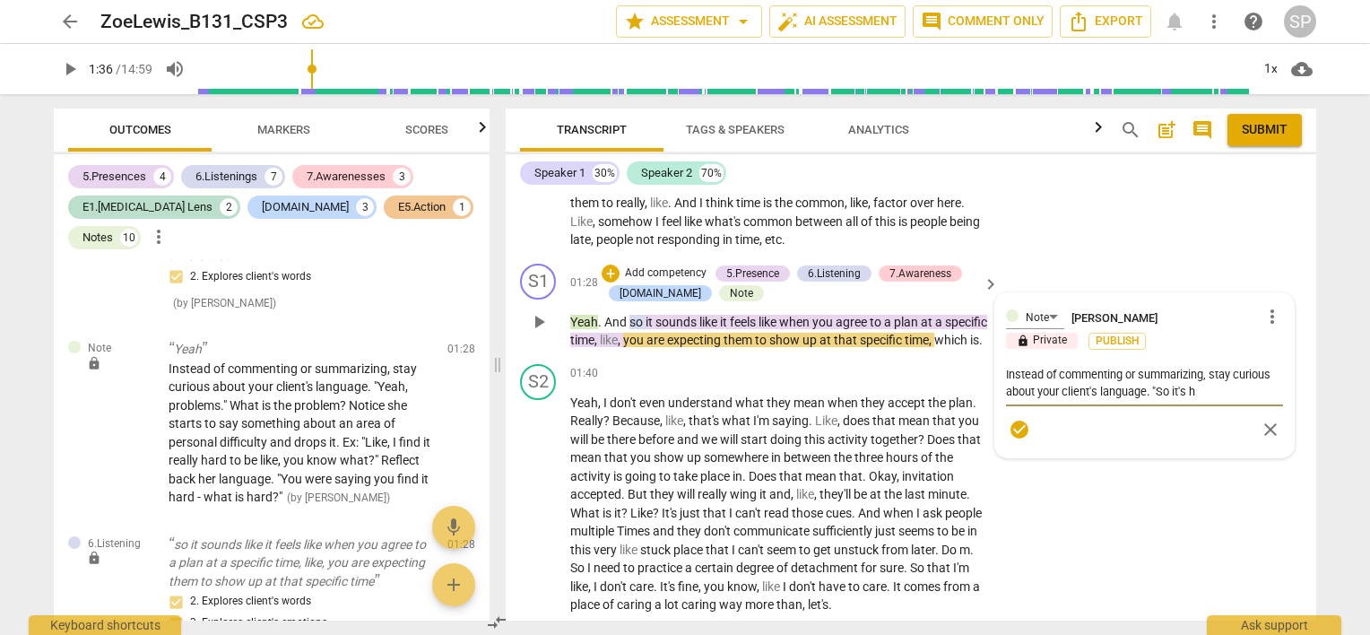
type textarea "Instead of commenting or summarizing, stay curious about your client's language…"
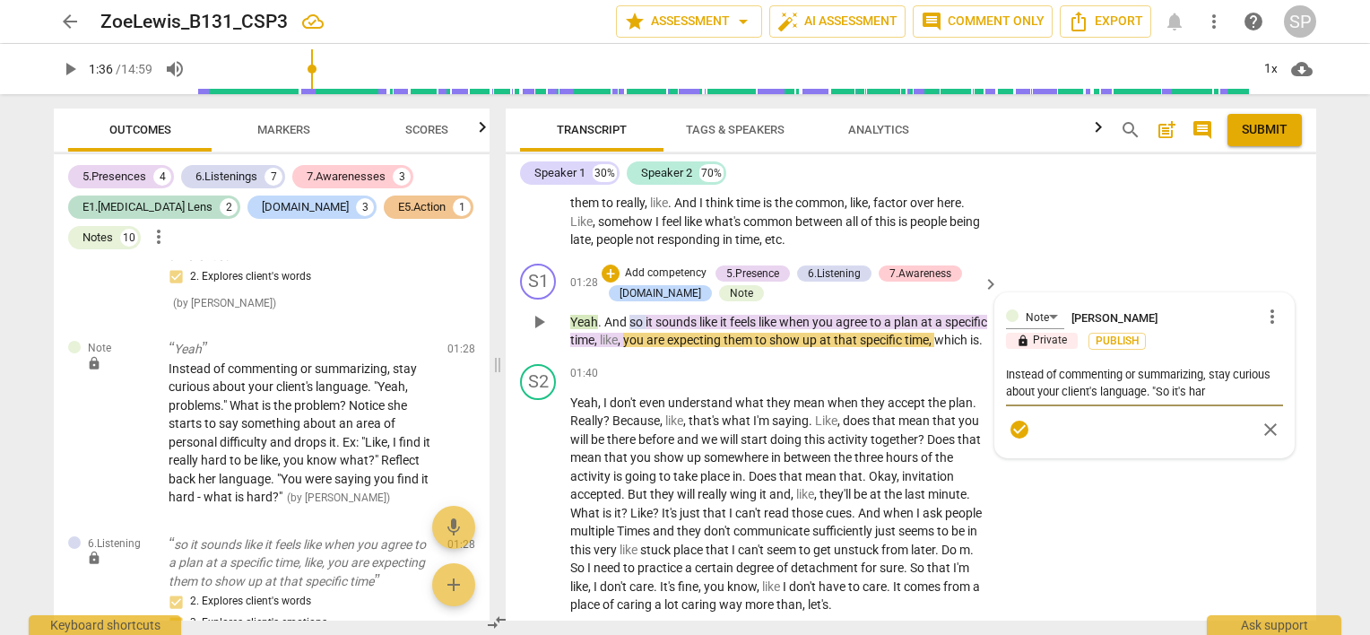
type textarea "Instead of commenting or summarizing, stay curious about your client's language…"
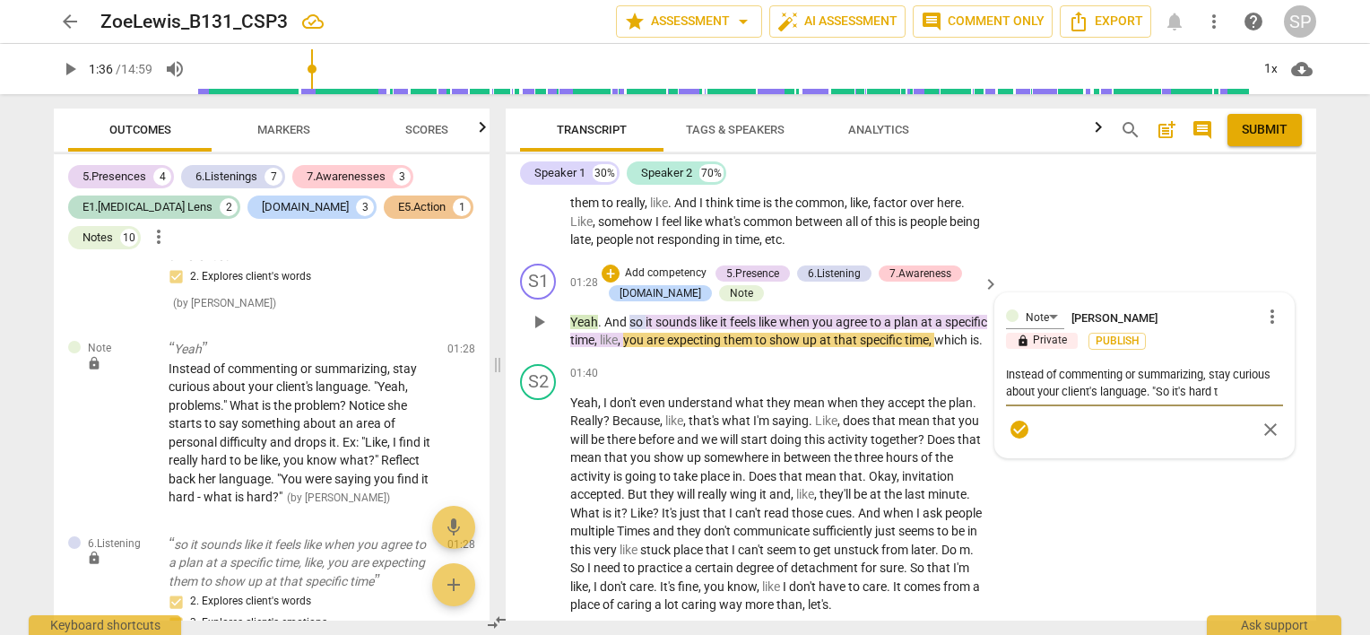
type textarea "Instead of commenting or summarizing, stay curious about your client's language…"
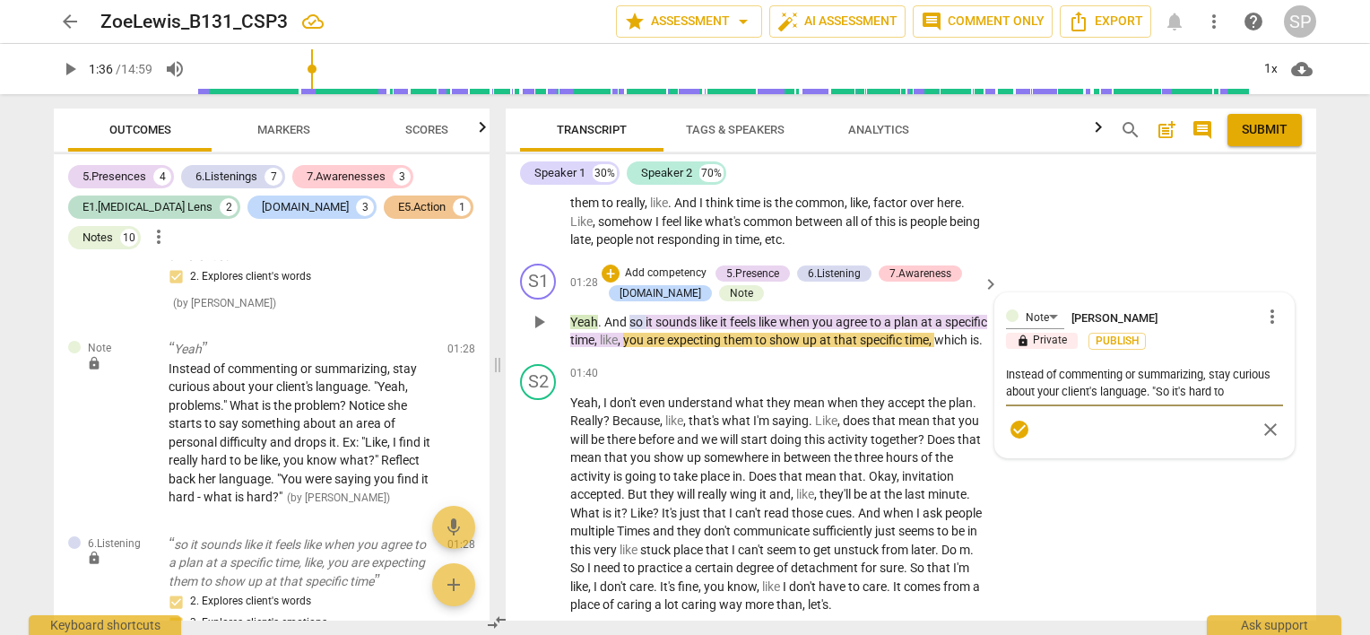
type textarea "Instead of commenting or summarizing, stay curious about your client's language…"
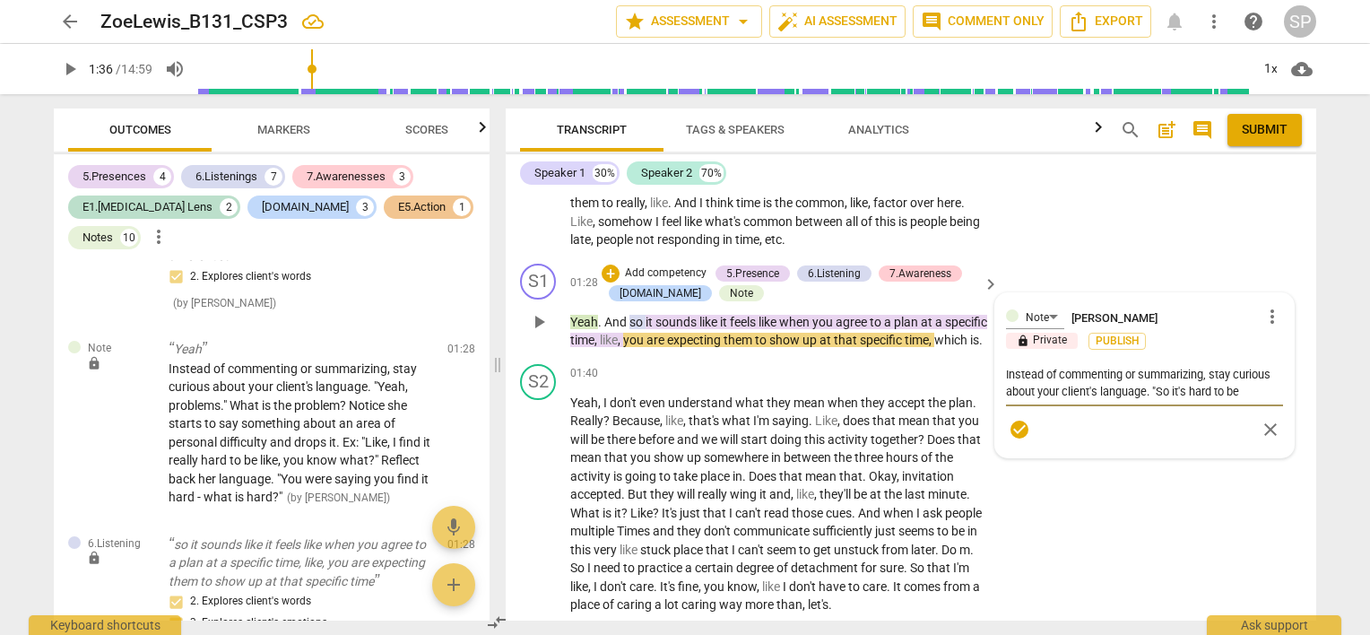
type textarea "Instead of commenting or summarizing, stay curious about your client's language…"
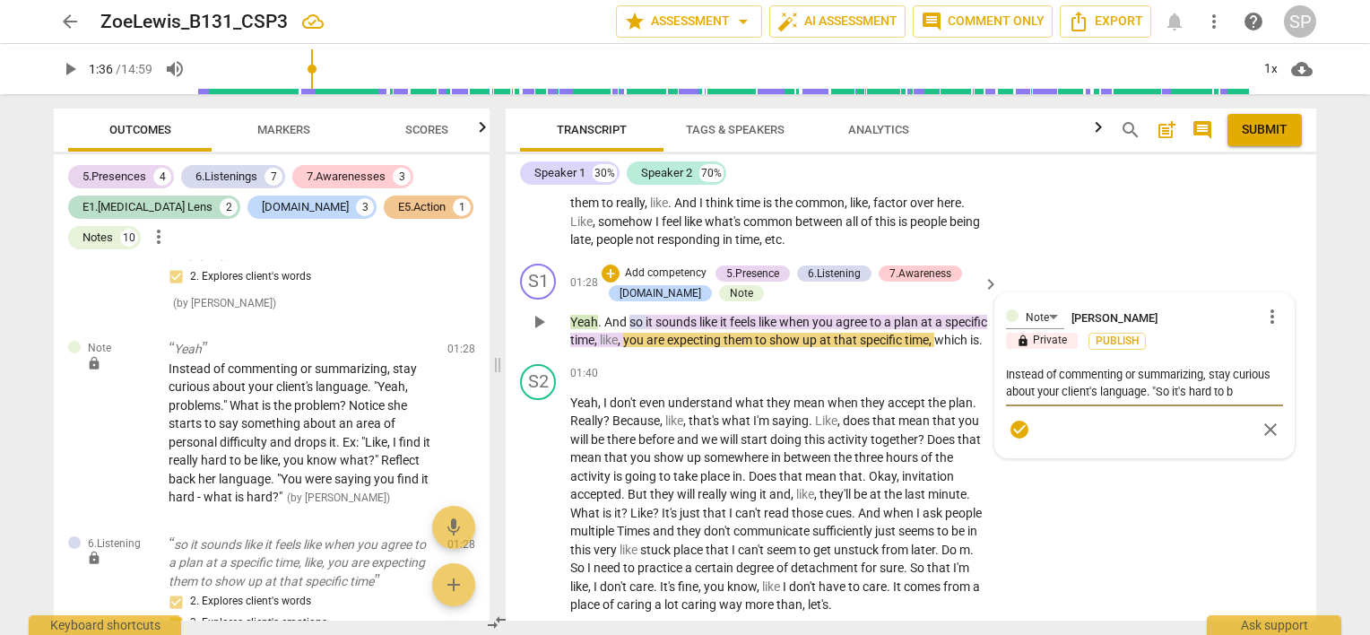
type textarea "Instead of commenting or summarizing, stay curious about your client's language…"
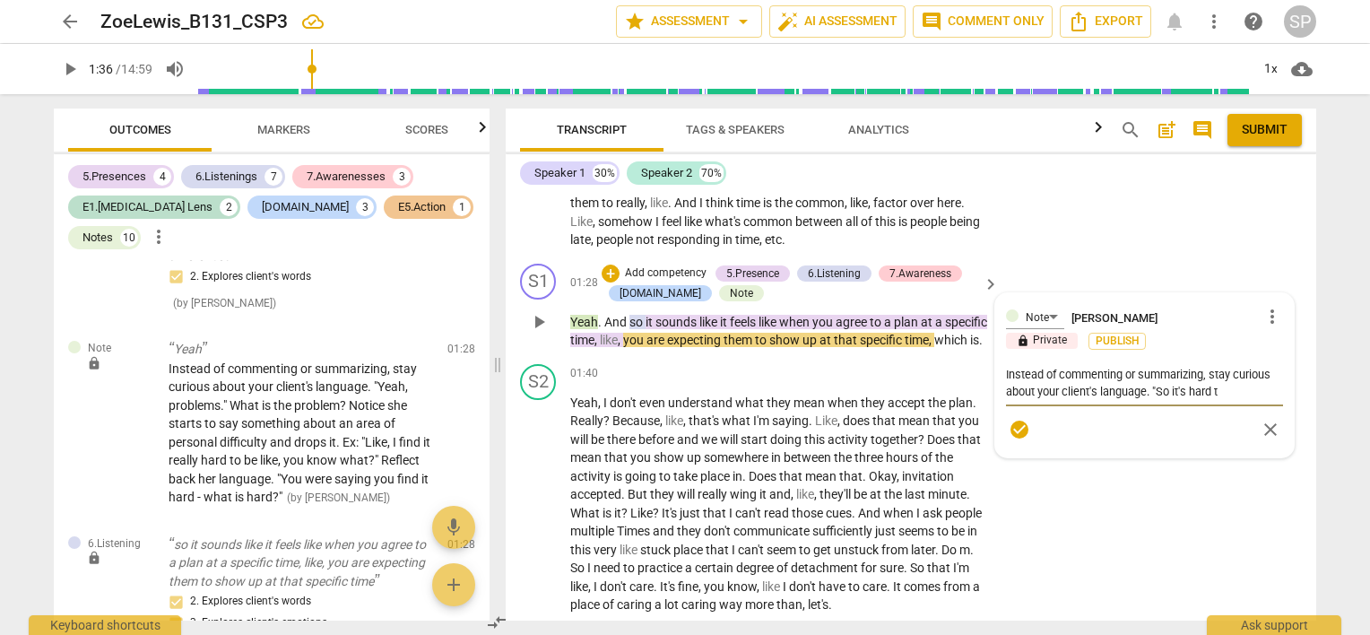
type textarea "Instead of commenting or summarizing, stay curious about your client's language…"
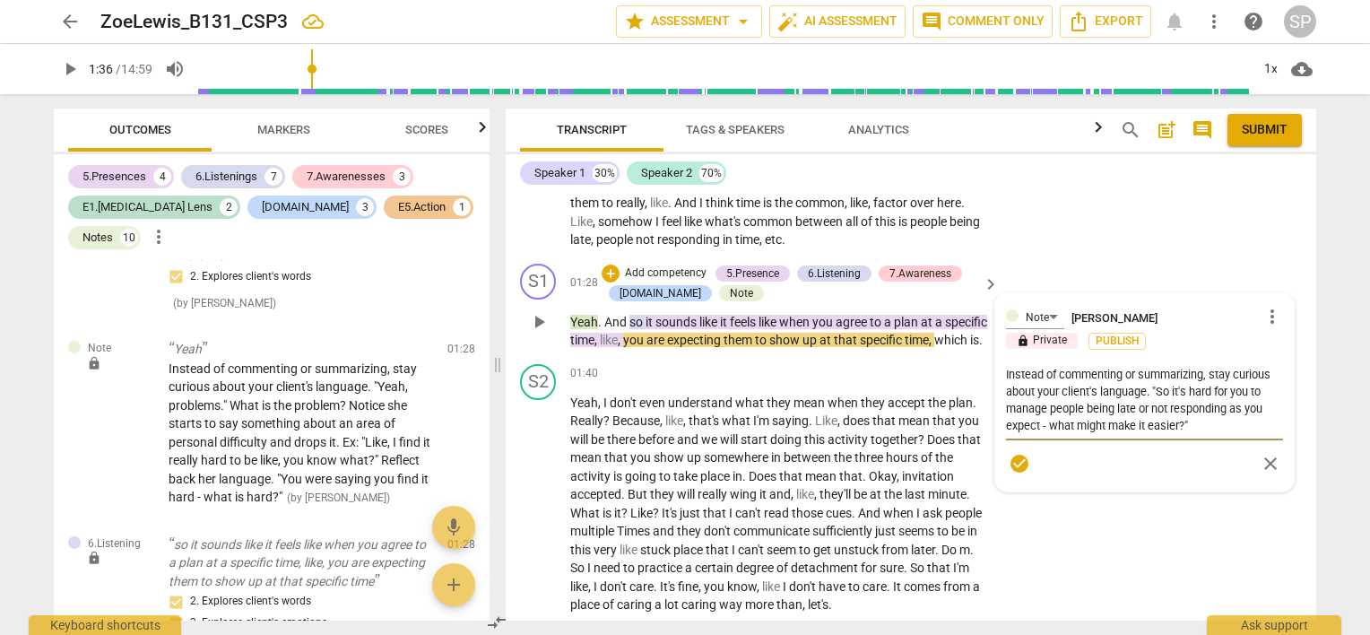
click at [1074, 424] on textarea "Instead of commenting or summarizing, stay curious about your client's language…" at bounding box center [1144, 400] width 277 height 68
click at [1047, 426] on textarea "Instead of commenting or summarizing, stay curious about your client's language…" at bounding box center [1144, 400] width 277 height 68
click at [1058, 441] on textarea "Instead of commenting or summarizing, stay curious about your client's language…" at bounding box center [1144, 408] width 277 height 85
click at [1202, 442] on textarea "Instead of commenting or summarizing, stay curious about your client's language…" at bounding box center [1144, 408] width 277 height 85
click at [1112, 409] on textarea "Instead of commenting or summarizing, stay curious about your client's language…" at bounding box center [1144, 408] width 277 height 85
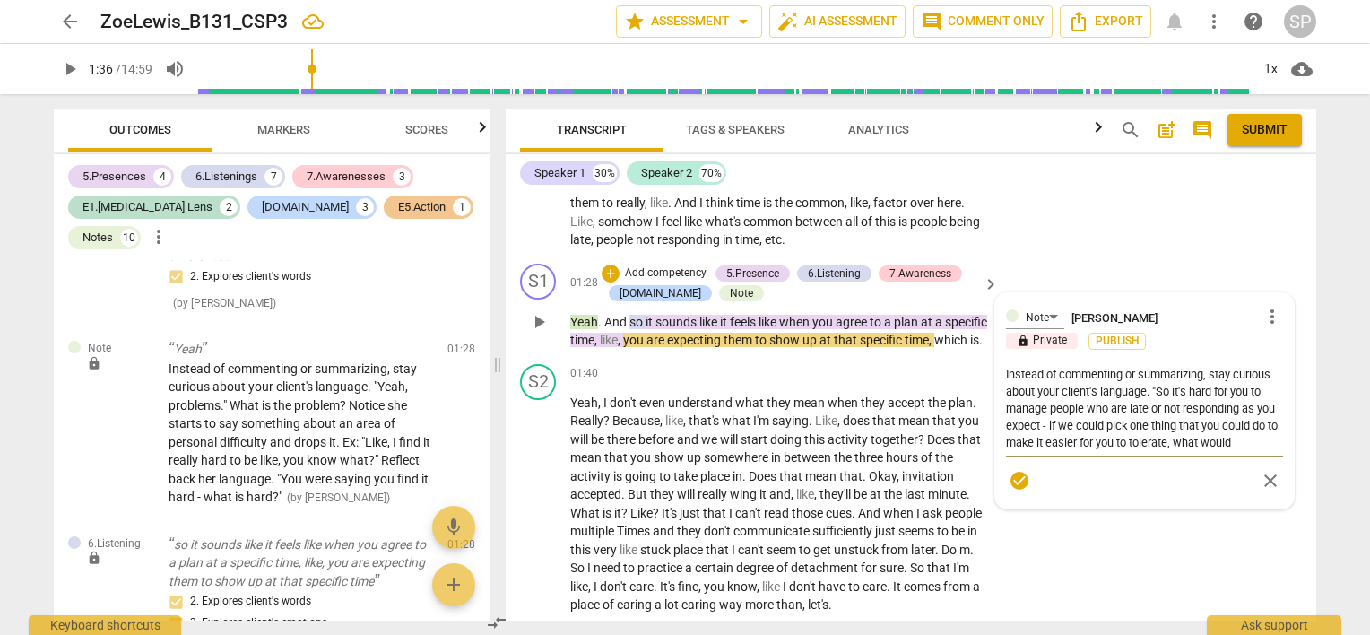
click at [1162, 413] on textarea "Instead of commenting or summarizing, stay curious about your client's language…" at bounding box center [1144, 408] width 277 height 85
click at [1247, 404] on textarea "Instead of commenting or summarizing, stay curious about your client's language…" at bounding box center [1144, 408] width 277 height 85
click at [1073, 427] on textarea "Instead of commenting or summarizing, stay curious about your client's language…" at bounding box center [1144, 408] width 277 height 85
click at [1256, 425] on textarea "Instead of commenting or summarizing, stay curious about your client's language…" at bounding box center [1144, 408] width 277 height 85
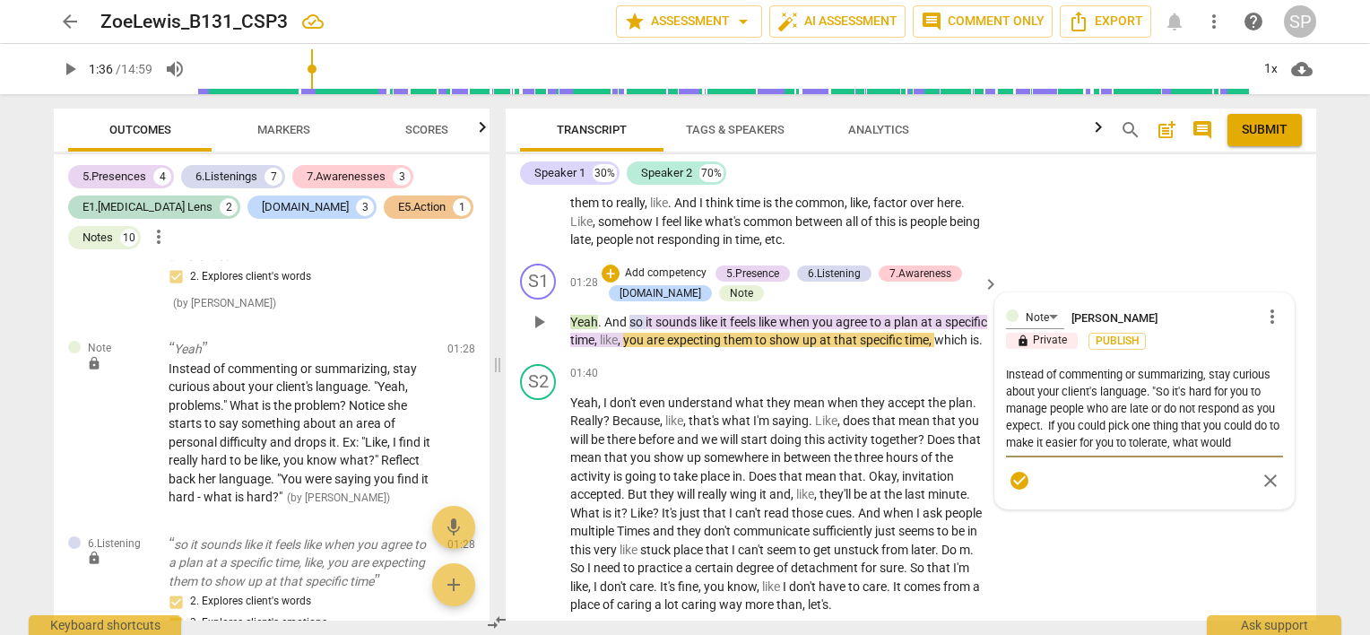
click at [1129, 424] on textarea "Instead of commenting or summarizing, stay curious about your client's language…" at bounding box center [1144, 408] width 277 height 85
drag, startPoint x: 1045, startPoint y: 423, endPoint x: 1236, endPoint y: 455, distance: 193.6
click at [1236, 455] on div "Instead of commenting or summarizing, stay curious about your client's language…" at bounding box center [1144, 409] width 277 height 97
click at [1006, 426] on textarea "Instead of commenting or summarizing, stay curious about your client's language…" at bounding box center [1144, 400] width 277 height 68
click at [1252, 423] on textarea "Instead of commenting or summarizing, stay curious about your client's language…" at bounding box center [1144, 400] width 277 height 68
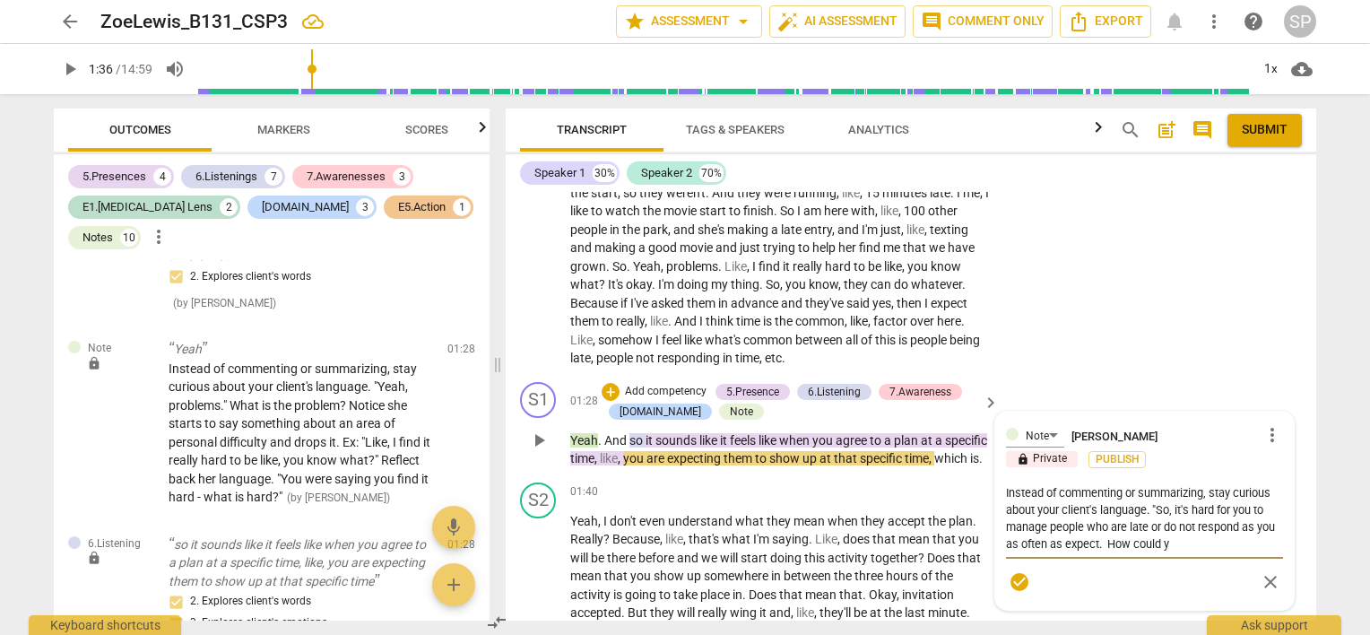
scroll to position [419, 0]
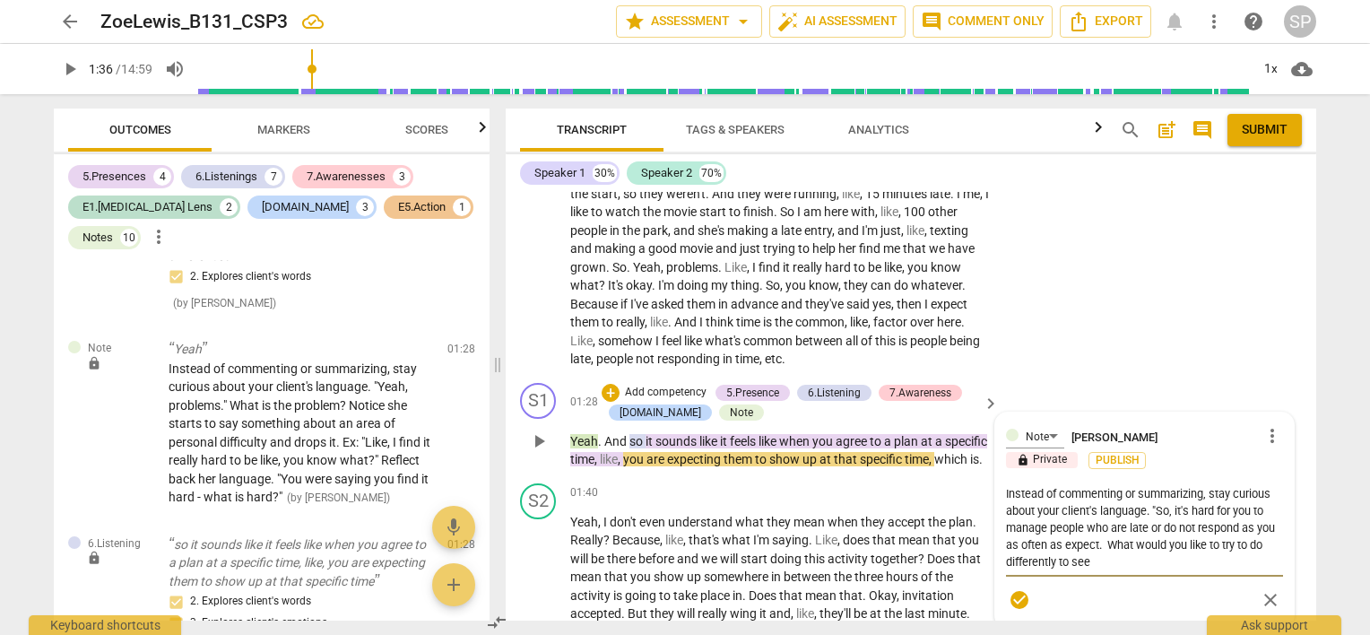
click at [1143, 543] on textarea "Instead of commenting or summarizing, stay curious about your client's language…" at bounding box center [1144, 527] width 277 height 85
click at [1241, 545] on textarea "Instead of commenting or summarizing, stay curious about your client's language…" at bounding box center [1144, 527] width 277 height 85
click at [1160, 560] on textarea "Instead of commenting or summarizing, stay curious about your client's language…" at bounding box center [1144, 527] width 277 height 85
click at [1047, 530] on textarea "Instead of commenting or summarizing, stay curious about your client's language…" at bounding box center [1144, 527] width 277 height 85
click at [1103, 527] on textarea "Instead of commenting or summarizing, stay curious about your client's language…" at bounding box center [1144, 527] width 277 height 85
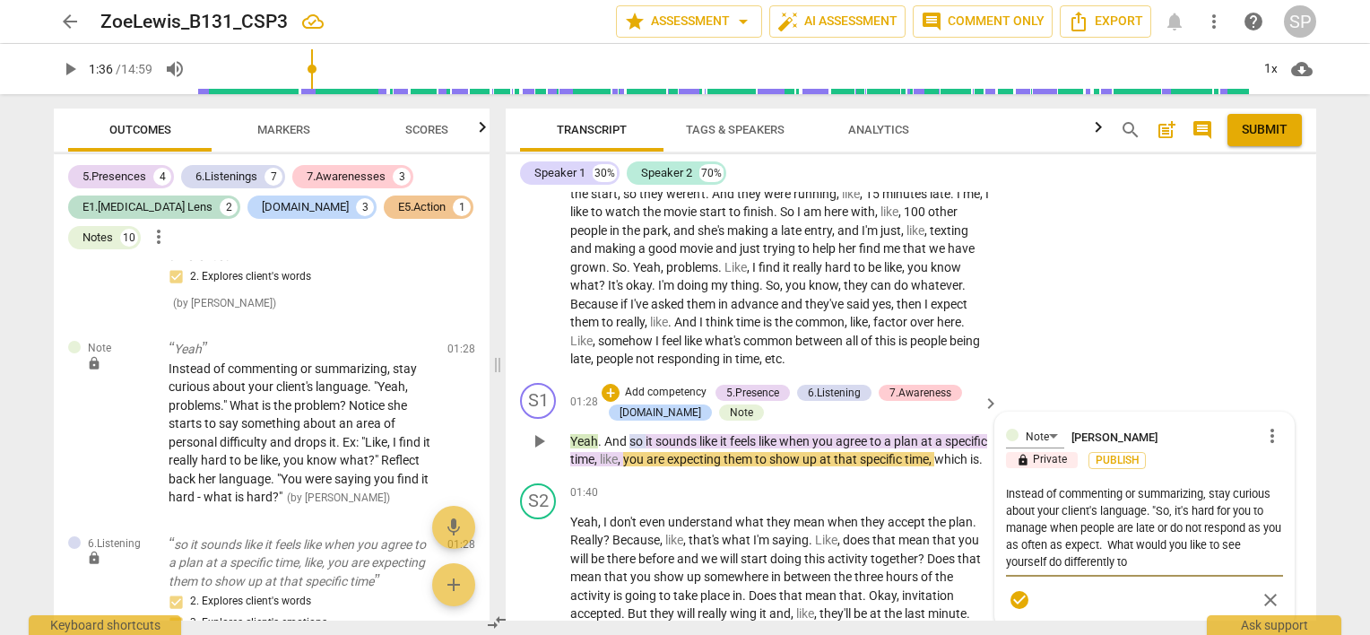
click at [1131, 563] on textarea "Instead of commenting or summarizing, stay curious about your client's language…" at bounding box center [1144, 527] width 277 height 85
drag, startPoint x: 1126, startPoint y: 543, endPoint x: 1126, endPoint y: 554, distance: 10.8
click at [1126, 554] on textarea "Instead of commenting or summarizing, stay curious about your client's language…" at bounding box center [1144, 527] width 277 height 85
click at [1128, 543] on textarea "Instead of commenting or summarizing, stay curious about your client's language…" at bounding box center [1144, 527] width 277 height 85
click at [1126, 542] on textarea "Instead of commenting or summarizing, stay curious about your client's language…" at bounding box center [1144, 536] width 277 height 102
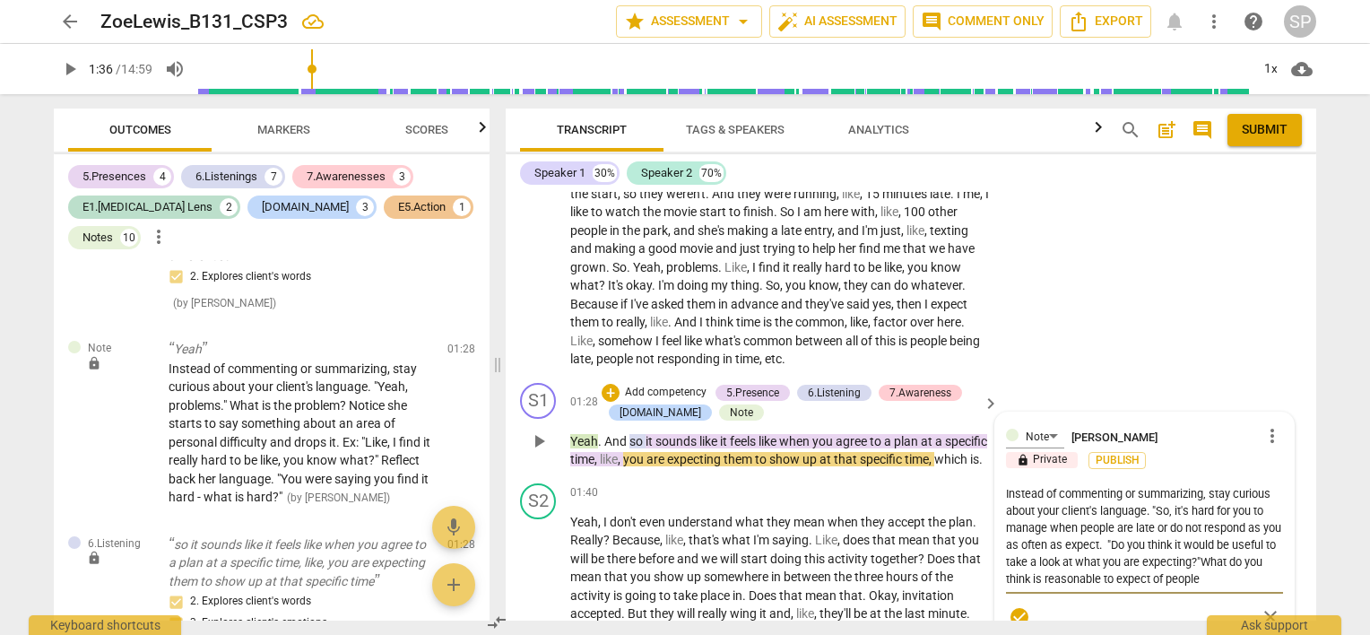
click at [1251, 559] on textarea "Instead of commenting or summarizing, stay curious about your client's language…" at bounding box center [1144, 536] width 277 height 102
drag, startPoint x: 1251, startPoint y: 559, endPoint x: 1253, endPoint y: 575, distance: 16.2
click at [1253, 575] on textarea "Instead of commenting or summarizing, stay curious about your client's language…" at bounding box center [1144, 536] width 277 height 102
click at [1131, 546] on textarea "Instead of commenting or summarizing, stay curious about your client's language…" at bounding box center [1144, 527] width 277 height 85
click at [1019, 613] on span "check_circle" at bounding box center [1020, 617] width 22 height 22
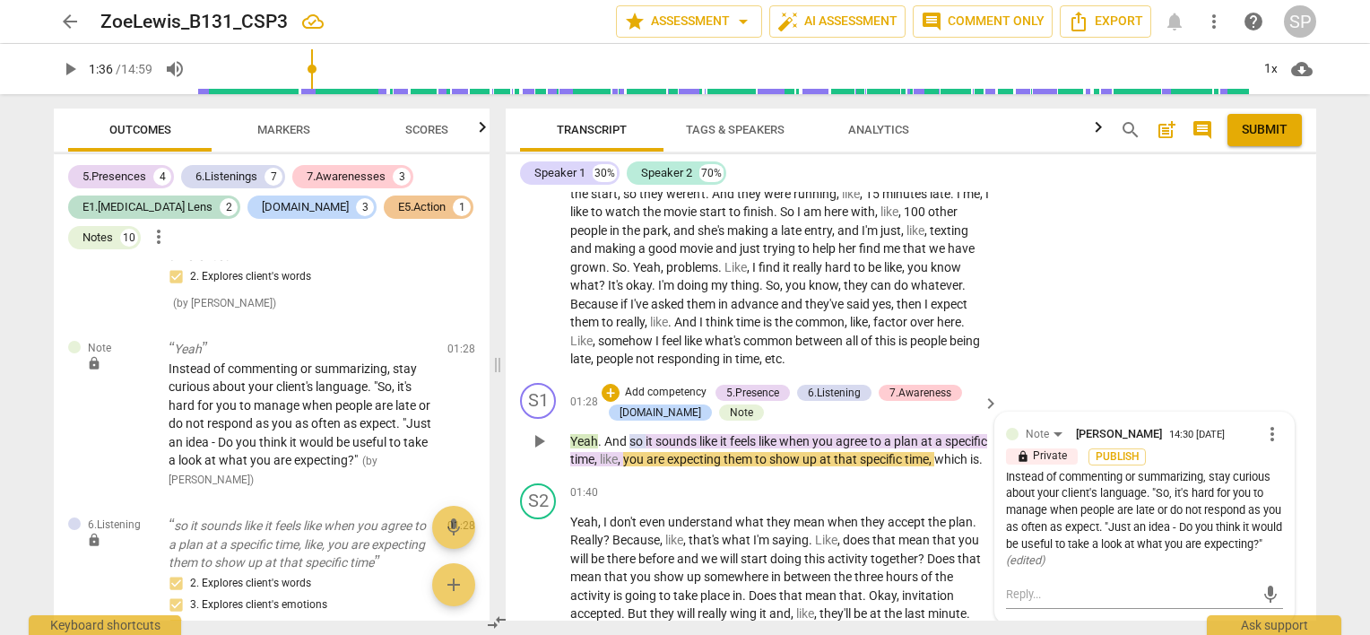
click at [1118, 526] on div "Instead of commenting or summarizing, stay curious about your client's language…" at bounding box center [1144, 519] width 277 height 101
click at [1265, 430] on span "more_vert" at bounding box center [1273, 434] width 22 height 22
click at [1265, 430] on li "Edit" at bounding box center [1287, 434] width 62 height 34
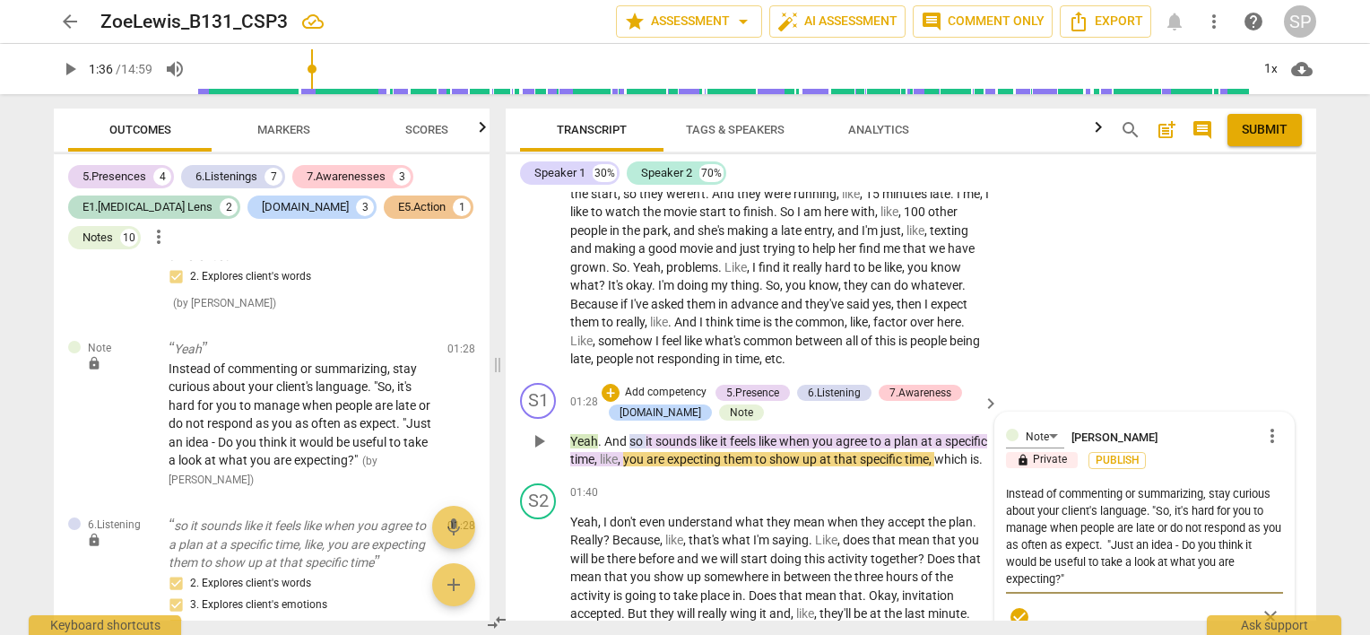
click at [1118, 542] on textarea "Instead of commenting or summarizing, stay curious about your client's language…" at bounding box center [1144, 536] width 277 height 102
click at [1084, 544] on textarea "Instead of commenting or summarizing, stay curious about your client's language…" at bounding box center [1144, 536] width 277 height 102
click at [1047, 525] on textarea "Instead of commenting or summarizing, stay curious about your client's language…" at bounding box center [1144, 536] width 277 height 102
click at [1190, 507] on textarea "Instead of commenting or summarizing, stay curious about your client's language…" at bounding box center [1144, 527] width 277 height 85
click at [1198, 541] on textarea "Instead of commenting or summarizing, stay curious about your client's language…" at bounding box center [1144, 527] width 277 height 85
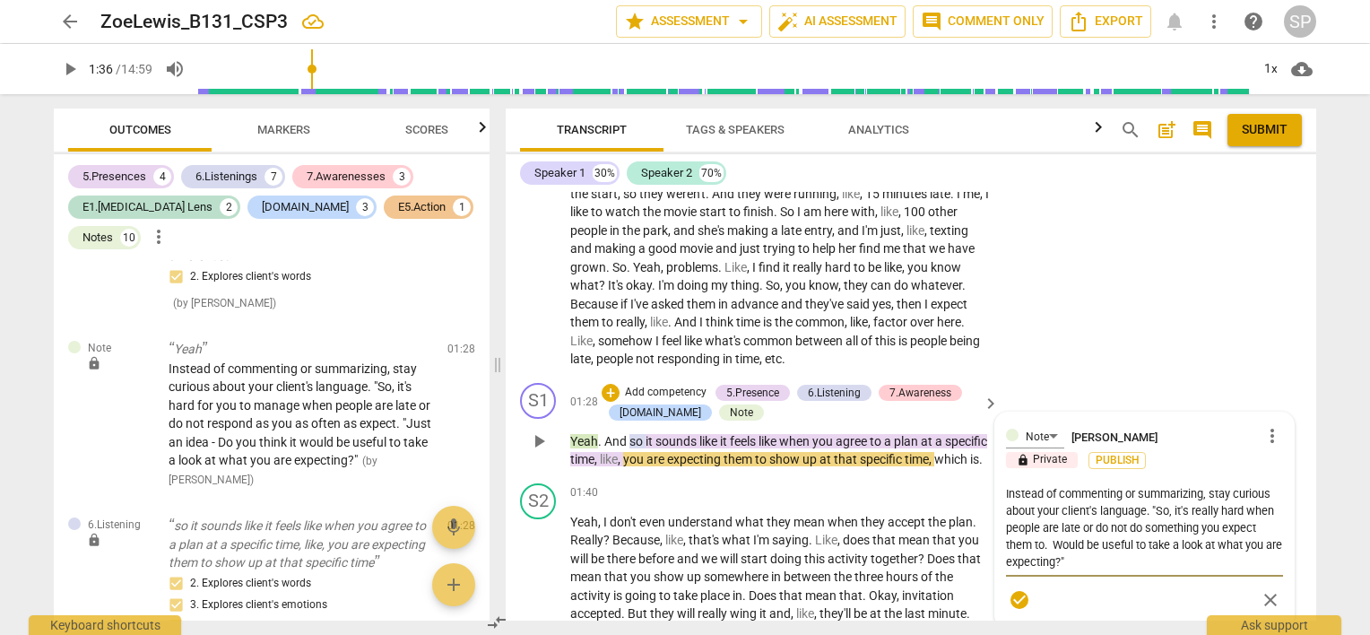
click at [1215, 542] on textarea "Instead of commenting or summarizing, stay curious about your client's language…" at bounding box center [1144, 527] width 277 height 85
click at [1071, 568] on textarea "Instead of commenting or summarizing, stay curious about your client's language…" at bounding box center [1144, 527] width 277 height 85
click at [1019, 595] on span "check_circle" at bounding box center [1020, 600] width 22 height 22
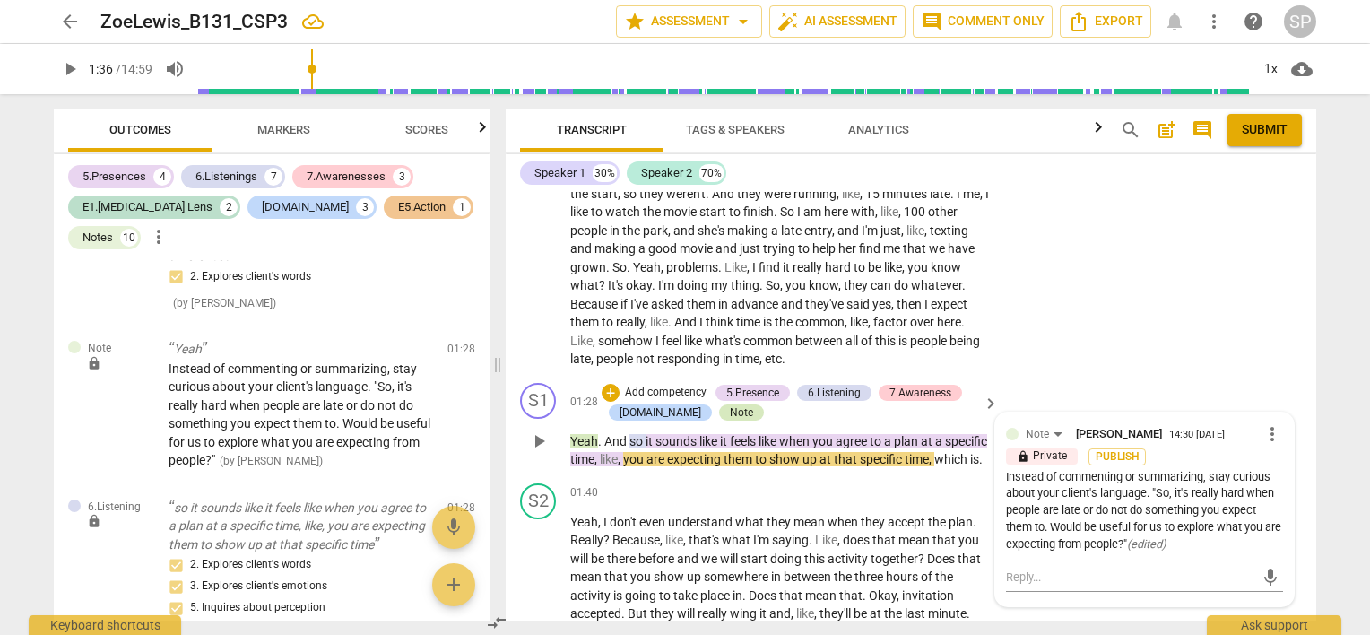
click at [719, 413] on div "Note" at bounding box center [741, 412] width 45 height 16
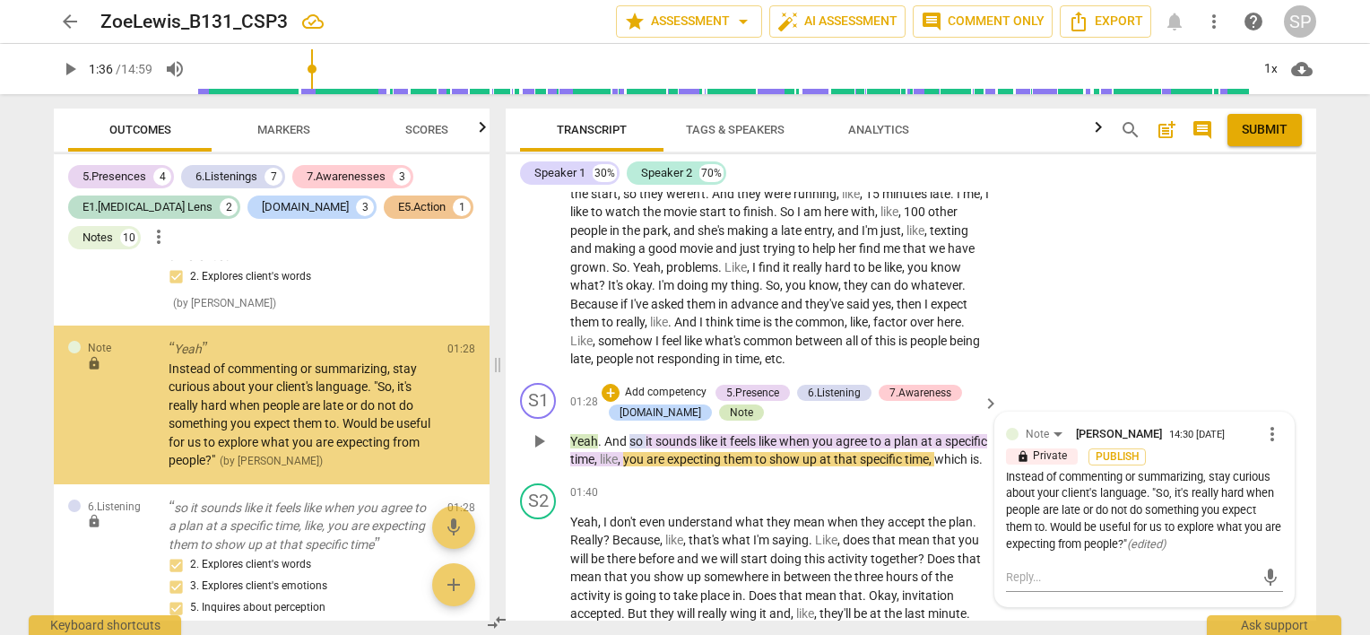
scroll to position [140, 0]
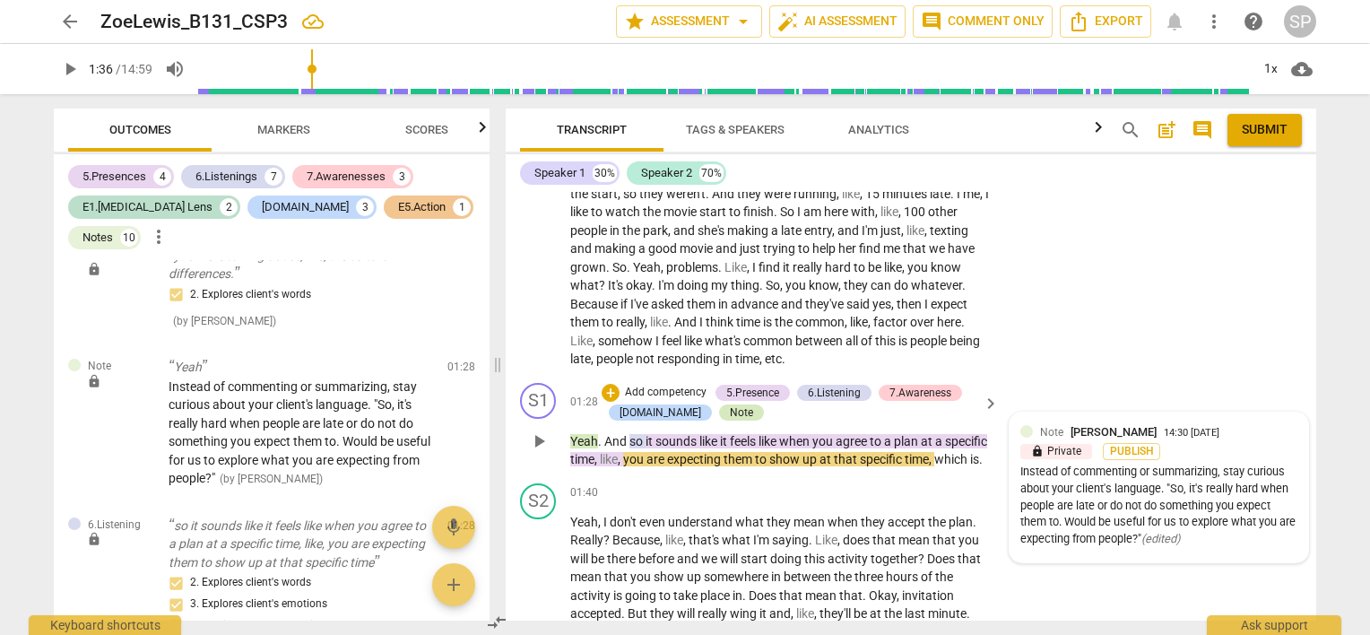
click at [719, 413] on div "Note" at bounding box center [741, 412] width 45 height 16
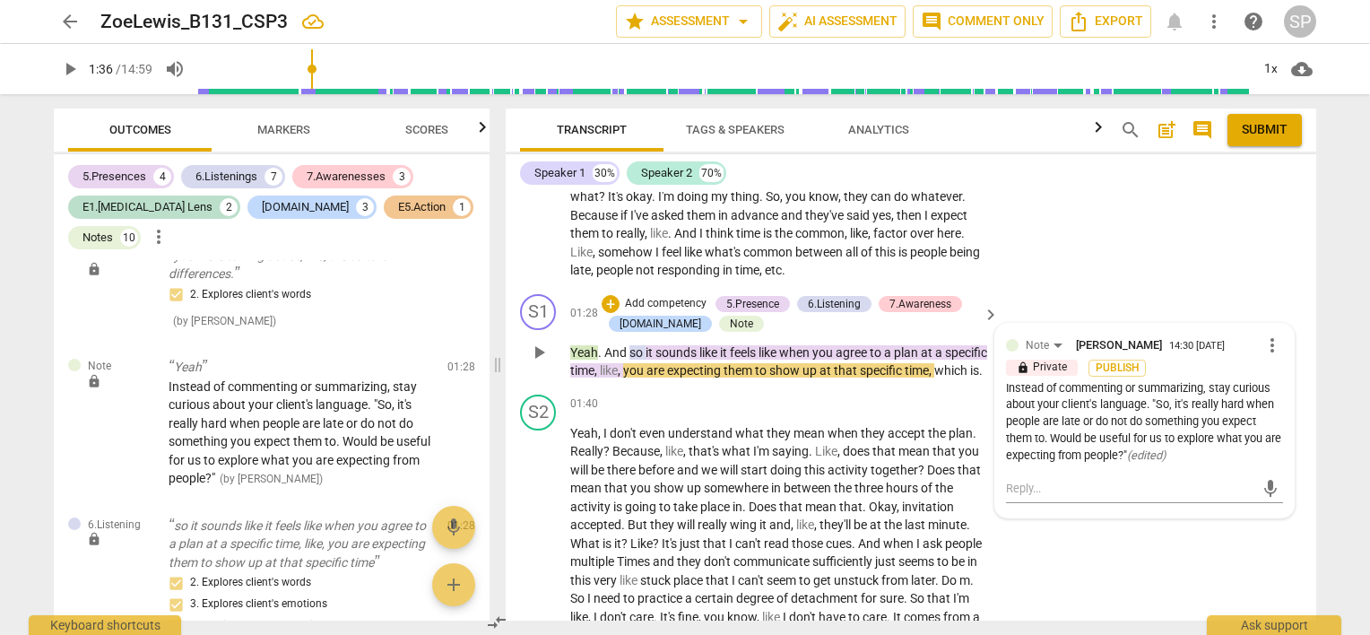
scroll to position [508, 0]
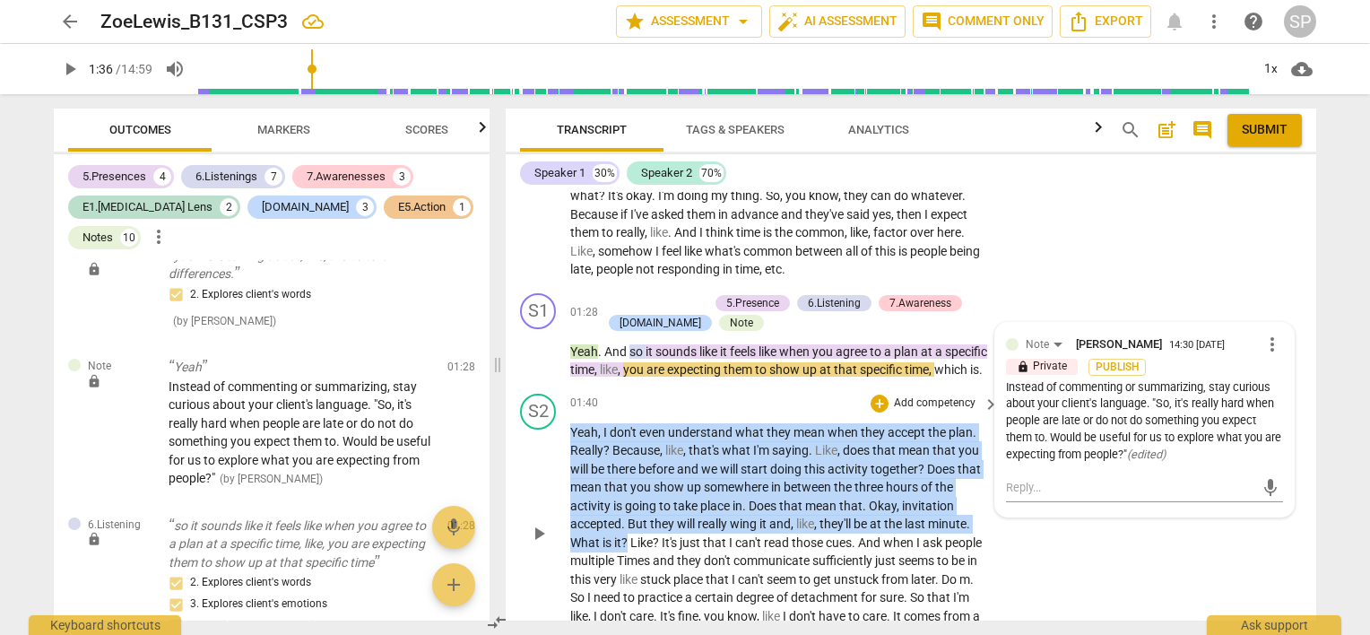
drag, startPoint x: 569, startPoint y: 557, endPoint x: 627, endPoint y: 560, distance: 58.4
click at [627, 560] on div "S2 play_arrow pause 01:40 + Add competency keyboard_arrow_right Yeah , I don't …" at bounding box center [911, 519] width 811 height 265
click at [1118, 545] on div "S2 play_arrow pause 01:40 + Add competency keyboard_arrow_right Yeah , I don't …" at bounding box center [911, 519] width 811 height 265
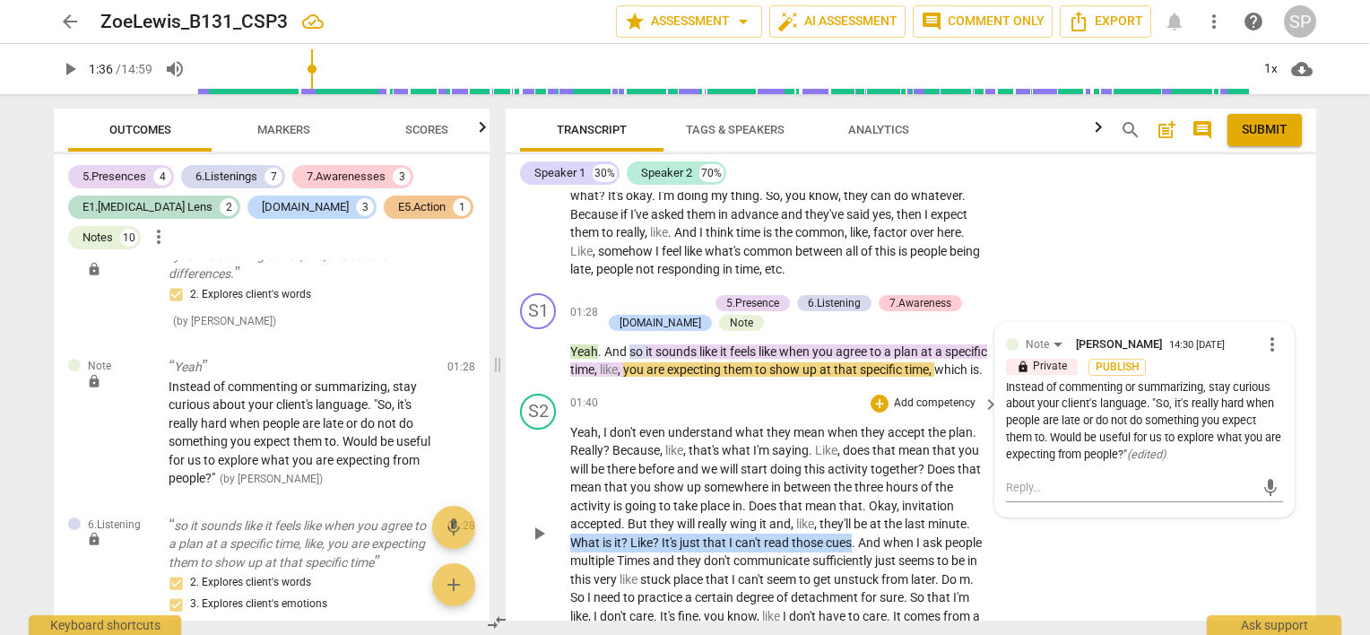
drag, startPoint x: 570, startPoint y: 558, endPoint x: 853, endPoint y: 560, distance: 282.5
click at [853, 560] on p "Yeah , I don't even understand what they mean when they accept the plan . Reall…" at bounding box center [780, 533] width 420 height 221
click at [1053, 567] on div "S2 play_arrow pause 01:40 + Add competency keyboard_arrow_right Yeah , I don't …" at bounding box center [911, 519] width 811 height 265
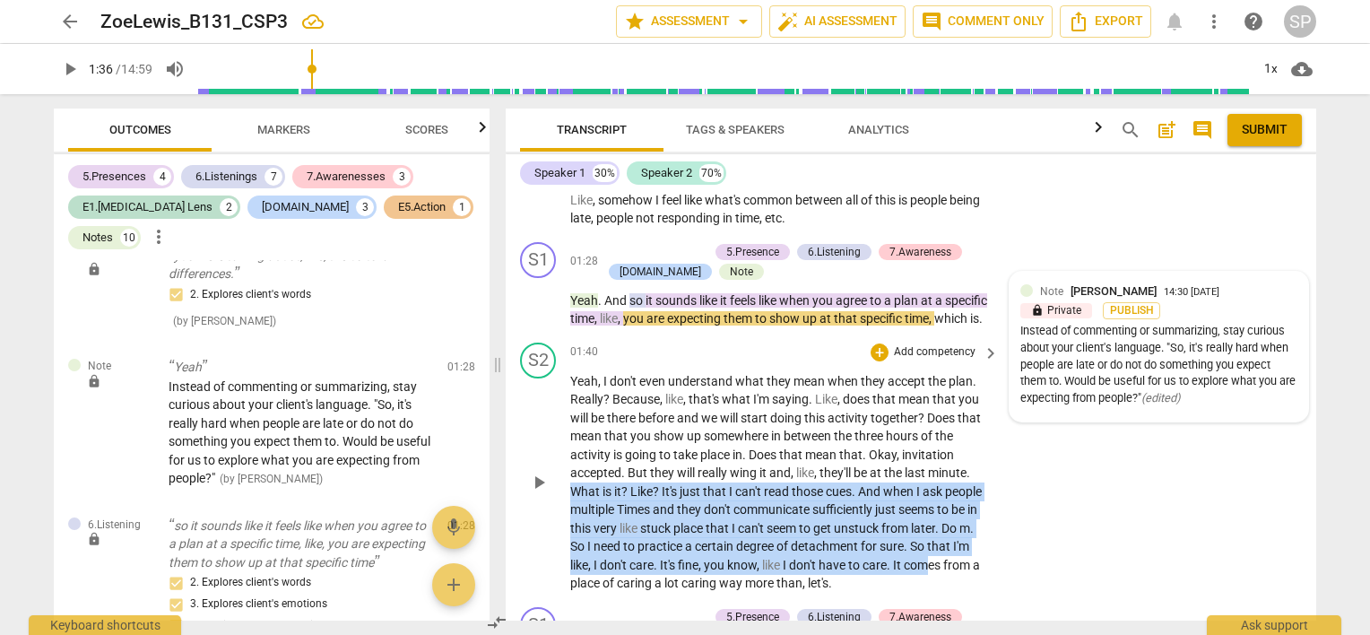
scroll to position [597, 0]
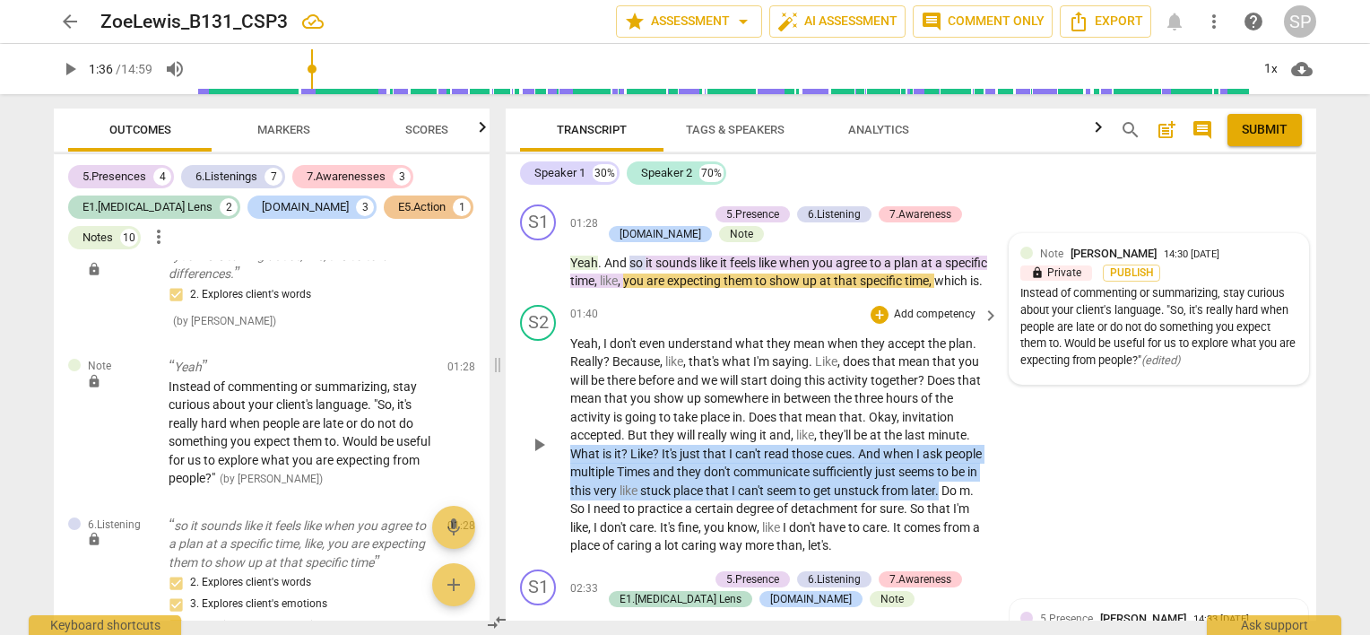
drag, startPoint x: 569, startPoint y: 562, endPoint x: 597, endPoint y: 532, distance: 41.3
click at [597, 532] on p "Yeah , I don't even understand what they mean when they accept the plan . Reall…" at bounding box center [780, 445] width 420 height 221
copy p "What is it ? Like ? It's just that I can't read those cues . And when I ask peo…"
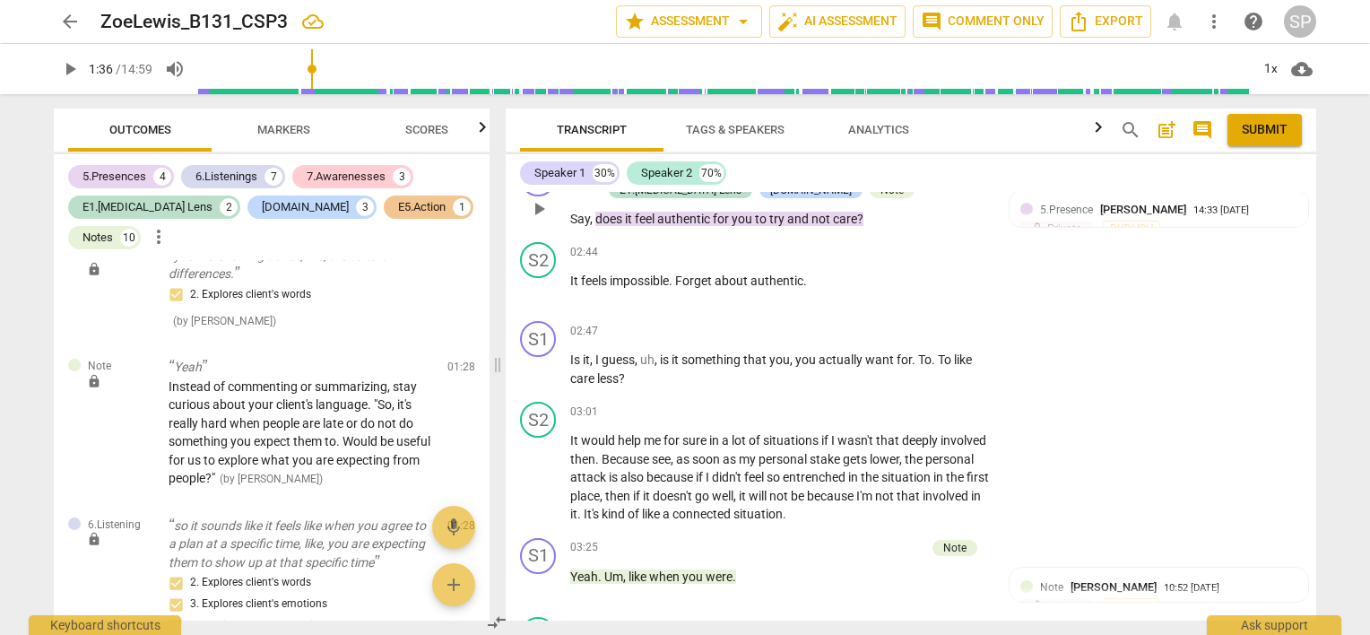
scroll to position [1046, 0]
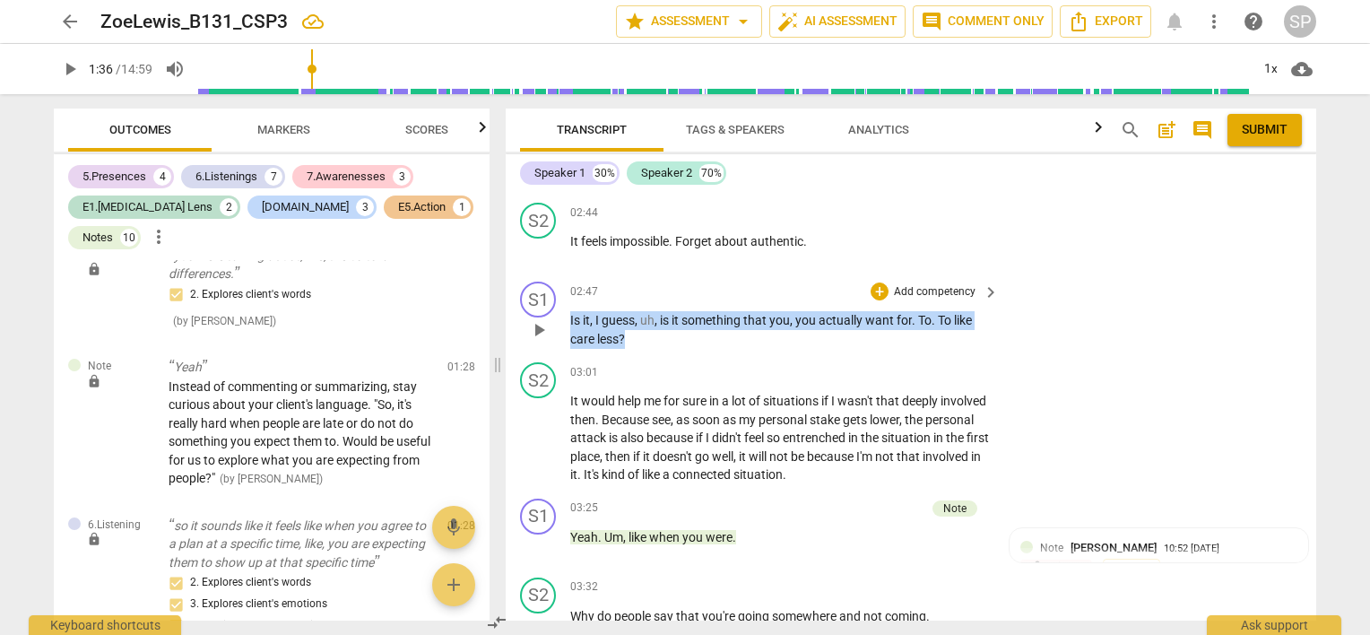
drag, startPoint x: 569, startPoint y: 335, endPoint x: 680, endPoint y: 352, distance: 112.4
click at [680, 352] on div "S1 play_arrow pause 02:47 + Add competency keyboard_arrow_right Is it , I guess…" at bounding box center [911, 314] width 811 height 81
click at [871, 300] on div "+" at bounding box center [880, 291] width 18 height 18
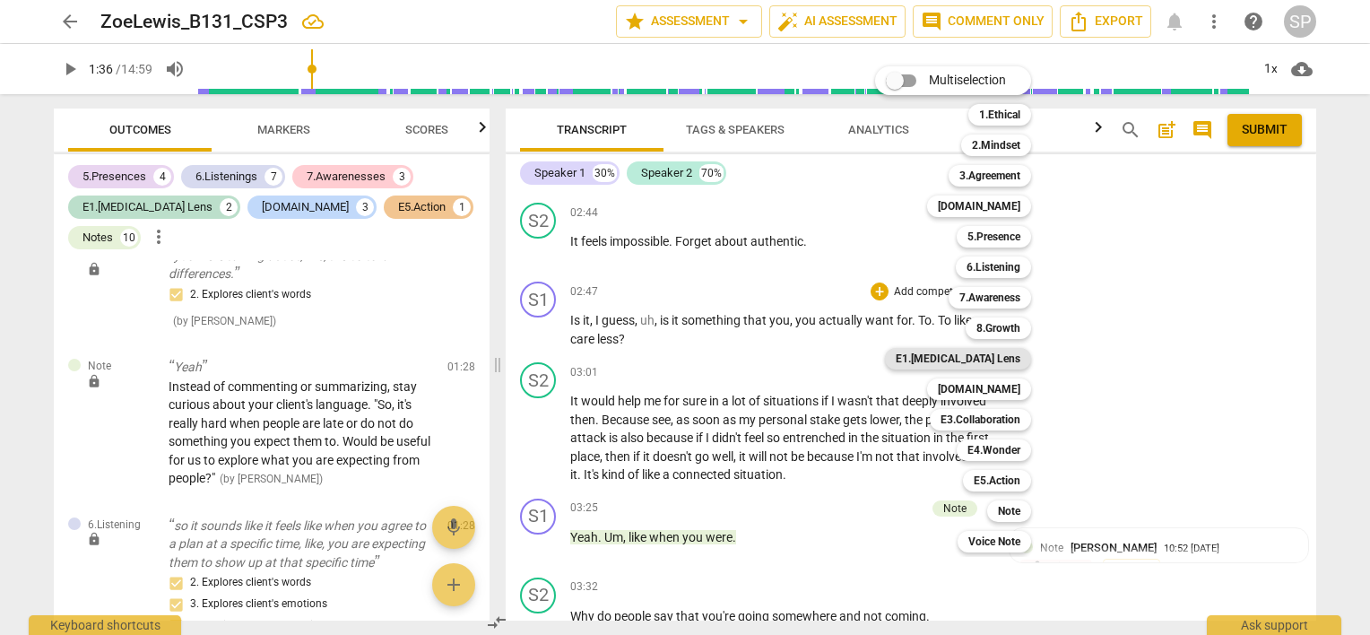
click at [996, 361] on b "E1.[MEDICAL_DATA] Lens" at bounding box center [958, 359] width 125 height 22
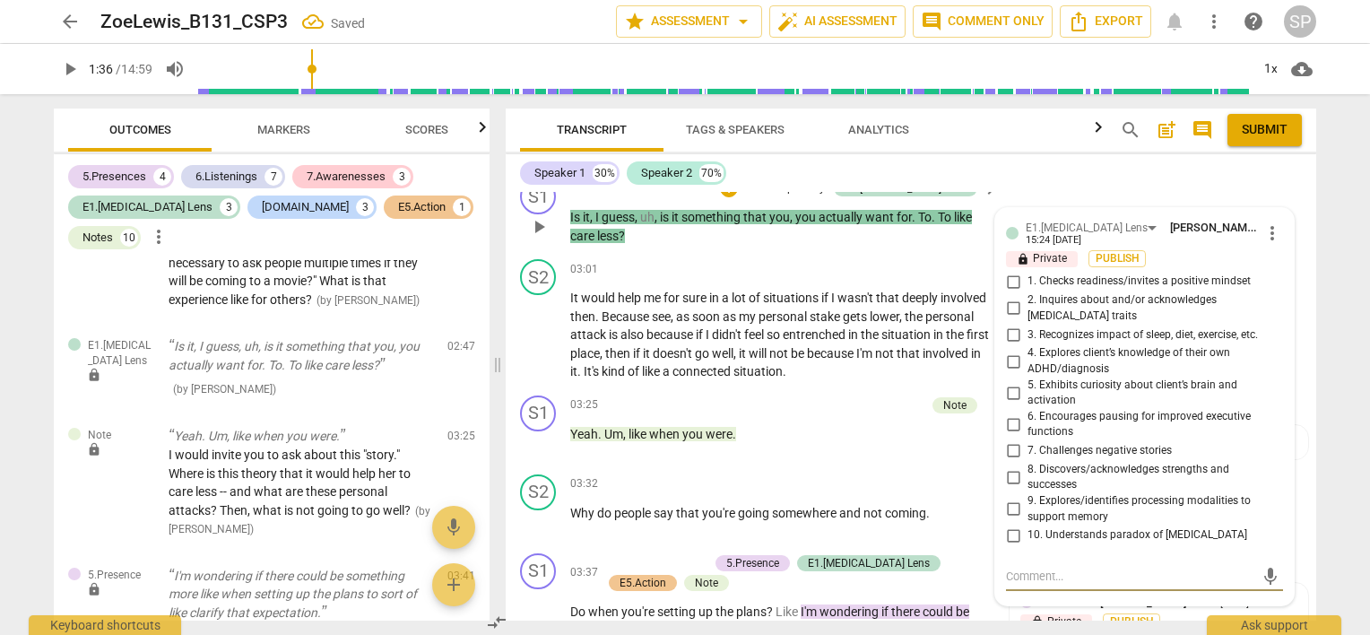
scroll to position [1148, 0]
click at [1009, 397] on input "5. Exhibits curiosity about client’s brain and activation" at bounding box center [1013, 394] width 29 height 22
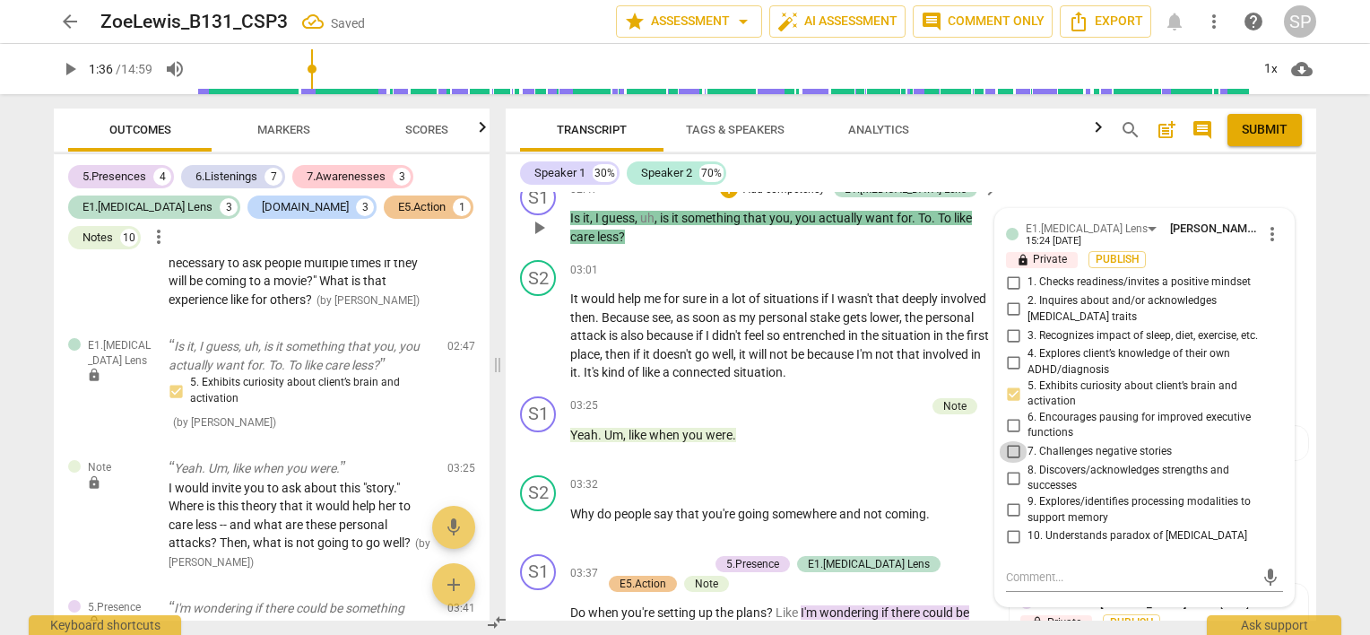
click at [1011, 459] on input "7. Challenges negative stories" at bounding box center [1013, 452] width 29 height 22
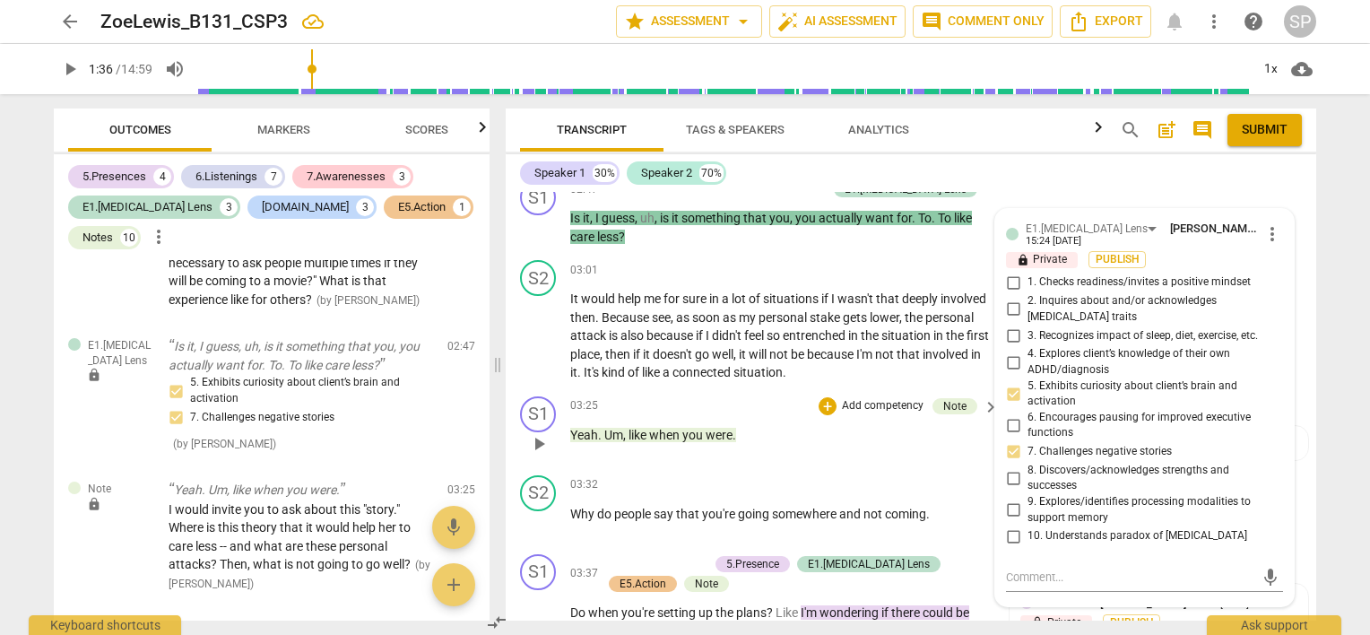
click at [757, 445] on p "Yeah . Um , like when you were ." at bounding box center [780, 435] width 420 height 19
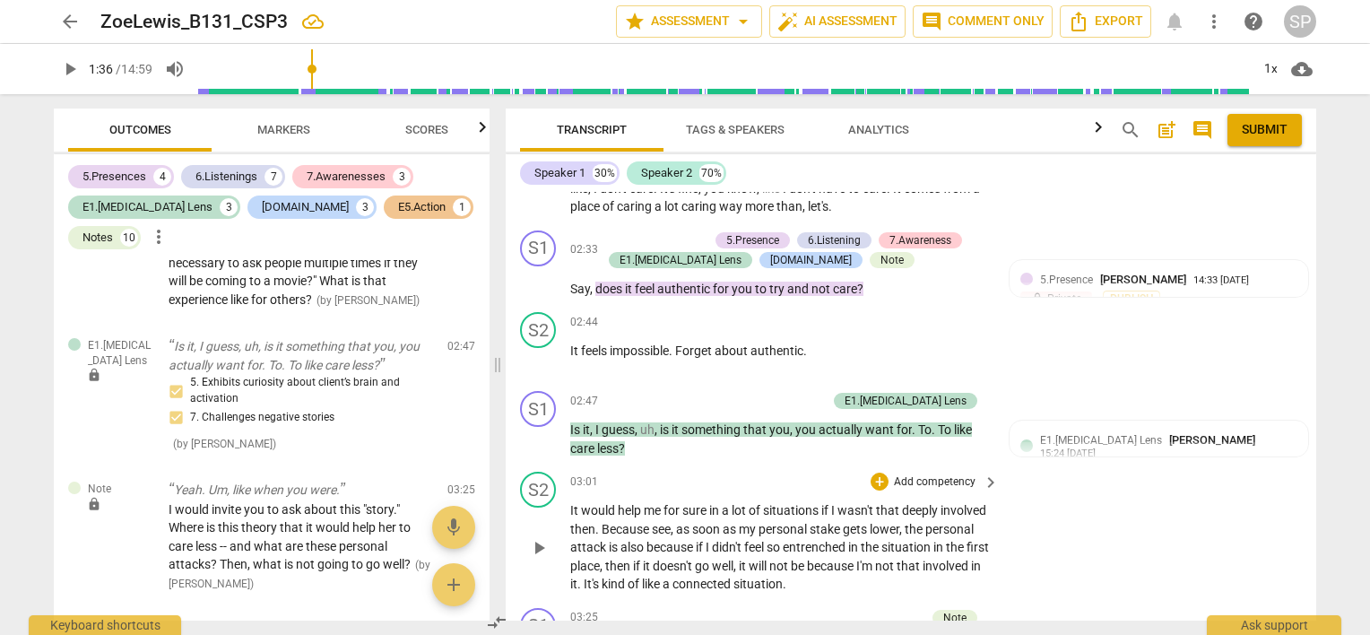
scroll to position [969, 0]
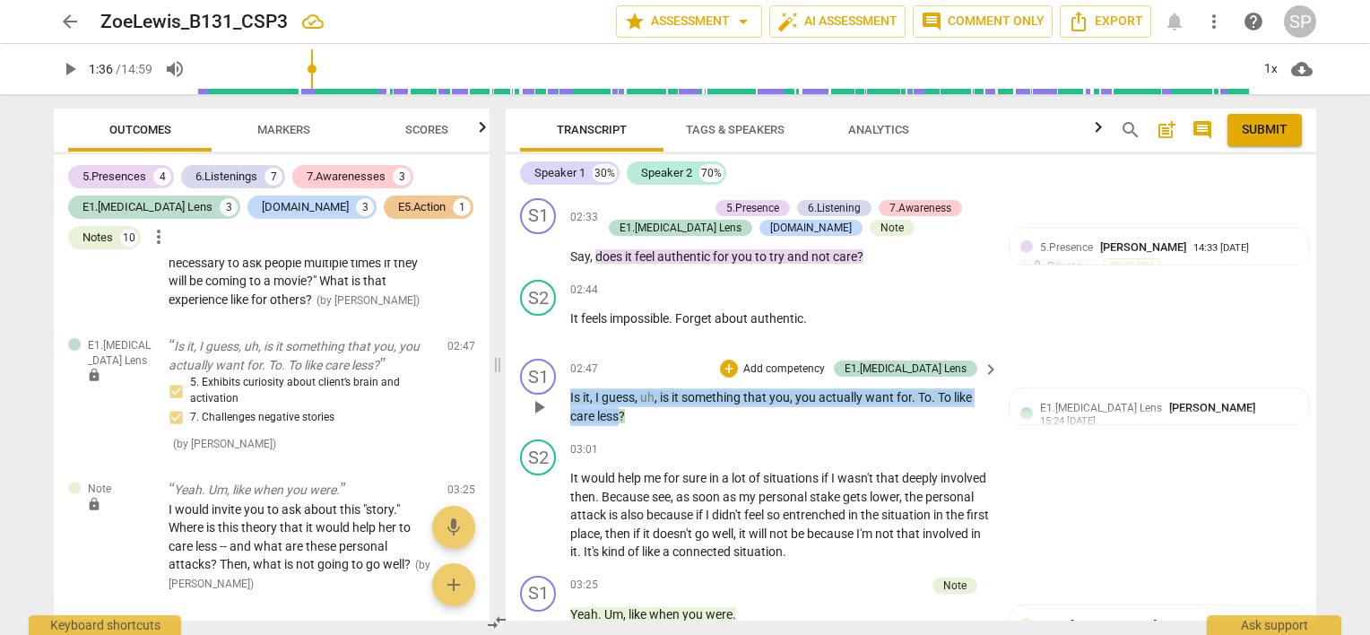
drag, startPoint x: 570, startPoint y: 409, endPoint x: 621, endPoint y: 431, distance: 55.8
click at [621, 425] on p "Is it , I guess , uh , is it something that you , you actually want for . To . …" at bounding box center [780, 406] width 420 height 37
click at [738, 378] on div "+" at bounding box center [729, 369] width 18 height 18
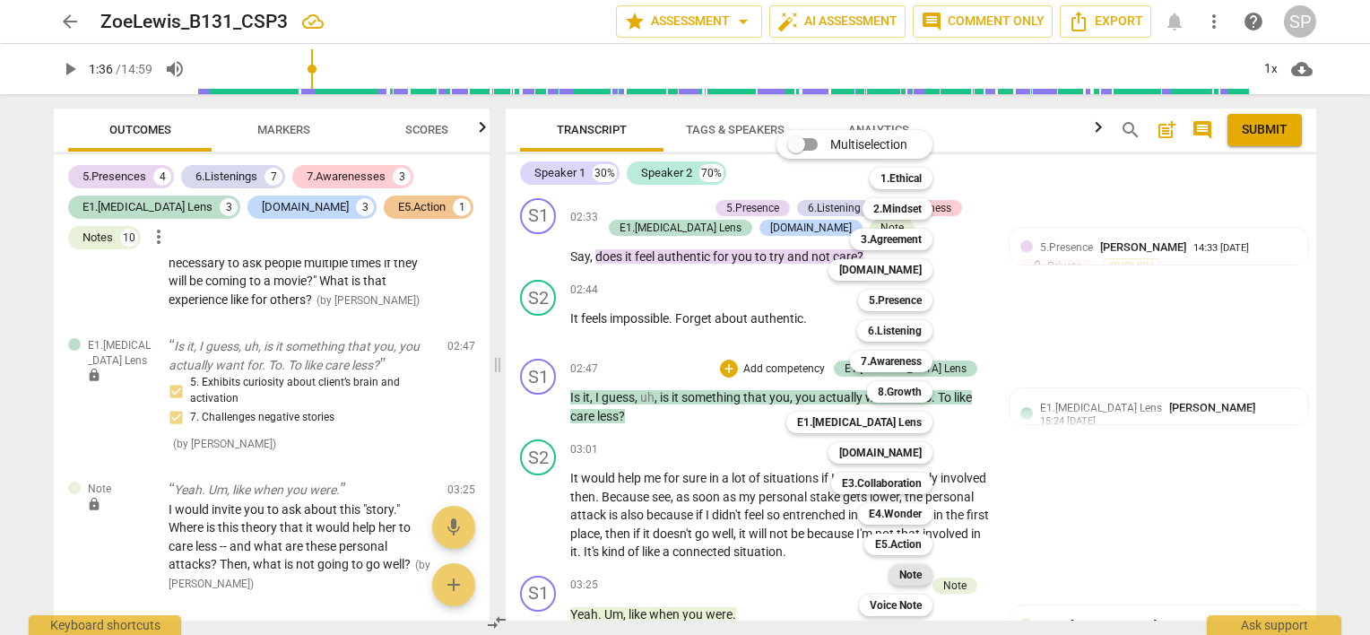
click at [908, 577] on b "Note" at bounding box center [910, 575] width 22 height 22
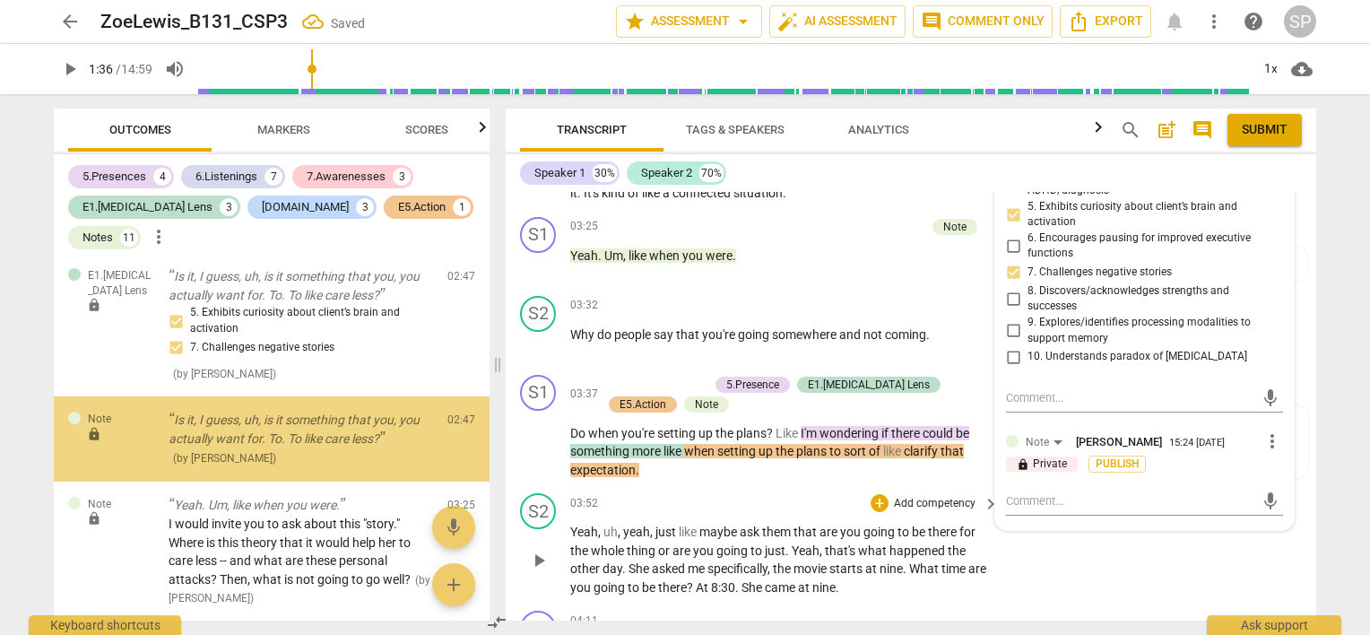
scroll to position [2091, 0]
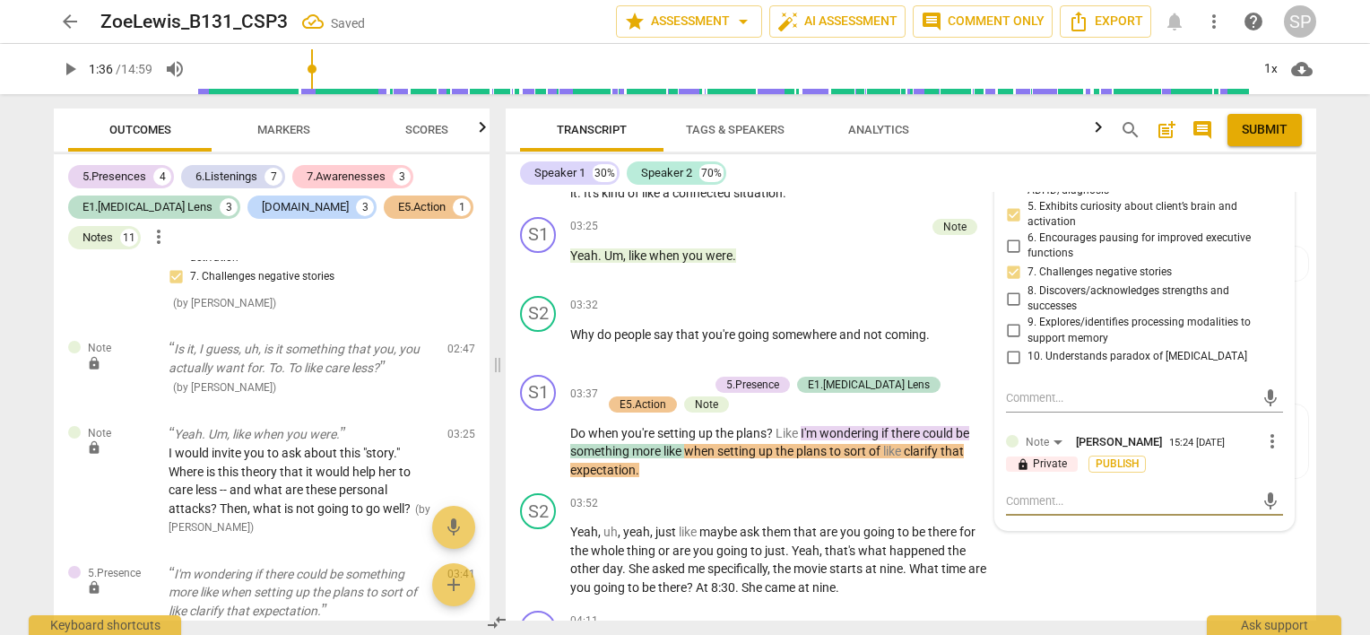
click at [1030, 509] on textarea at bounding box center [1130, 500] width 248 height 17
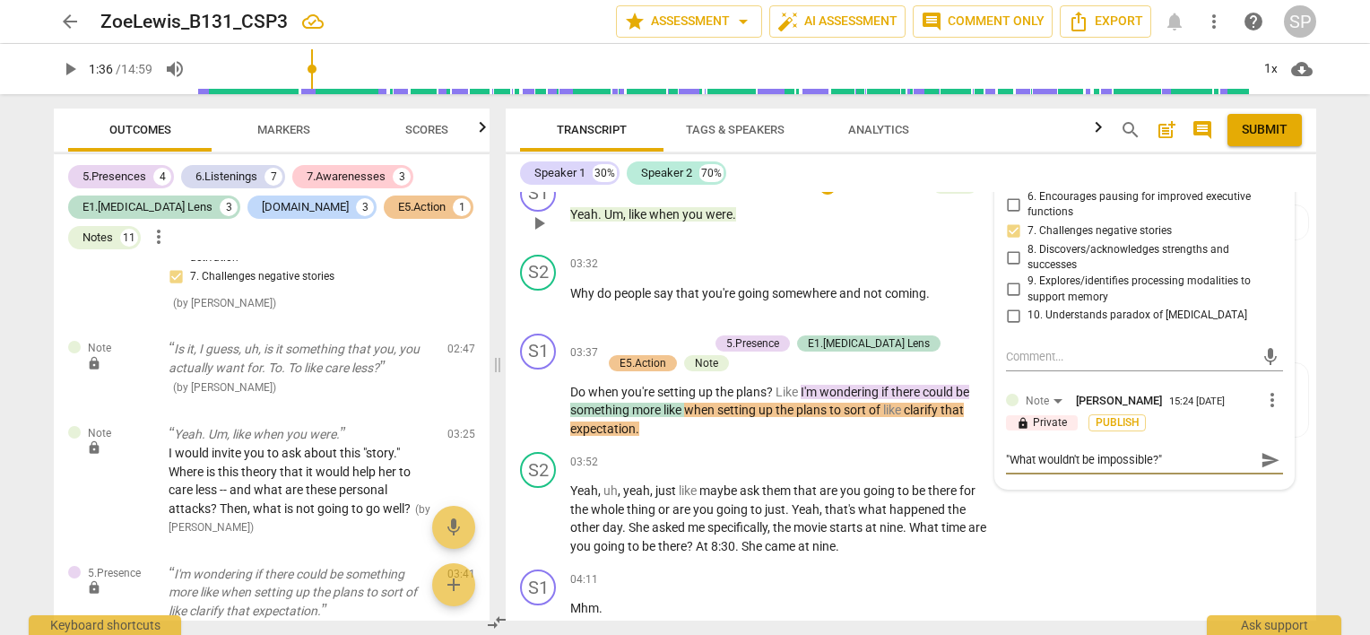
scroll to position [1417, 0]
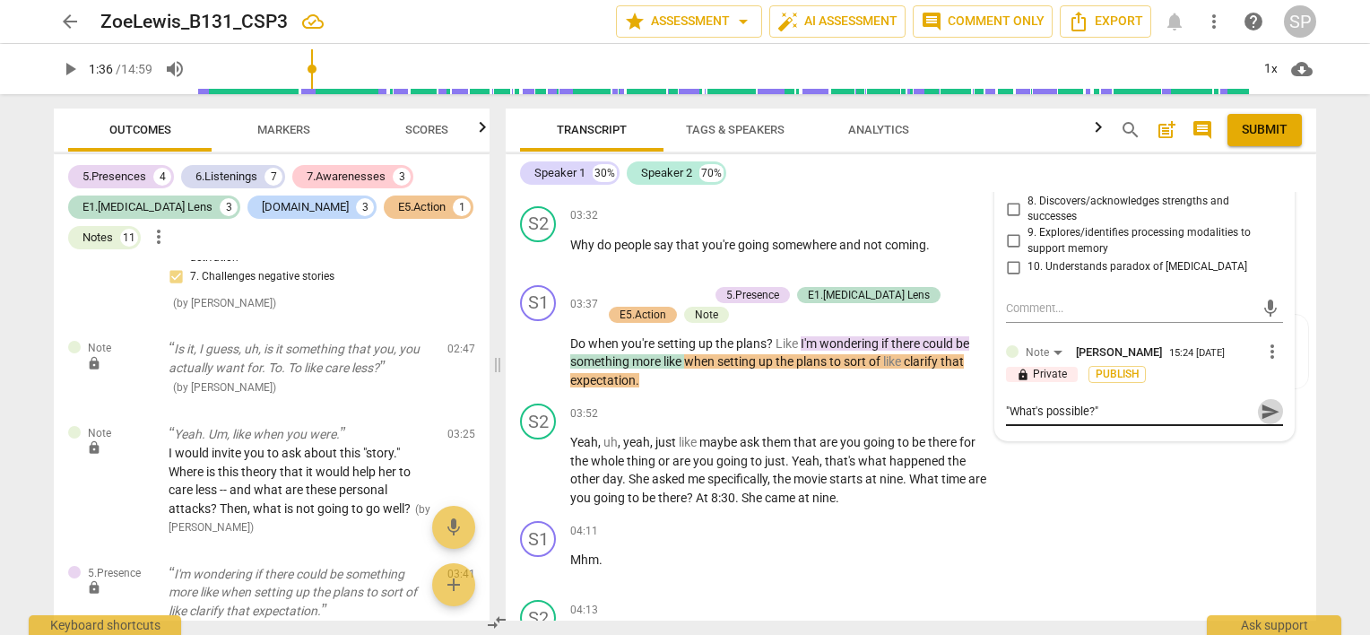
click at [1261, 413] on span "send" at bounding box center [1271, 412] width 20 height 20
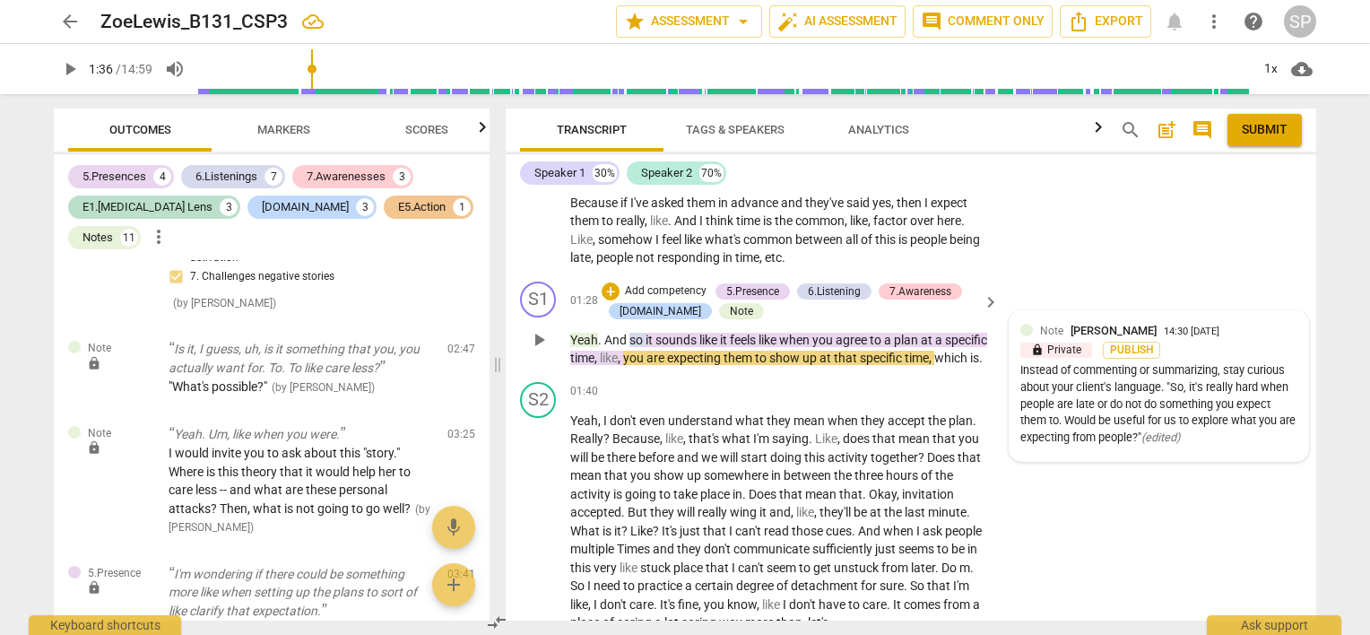
scroll to position [610, 0]
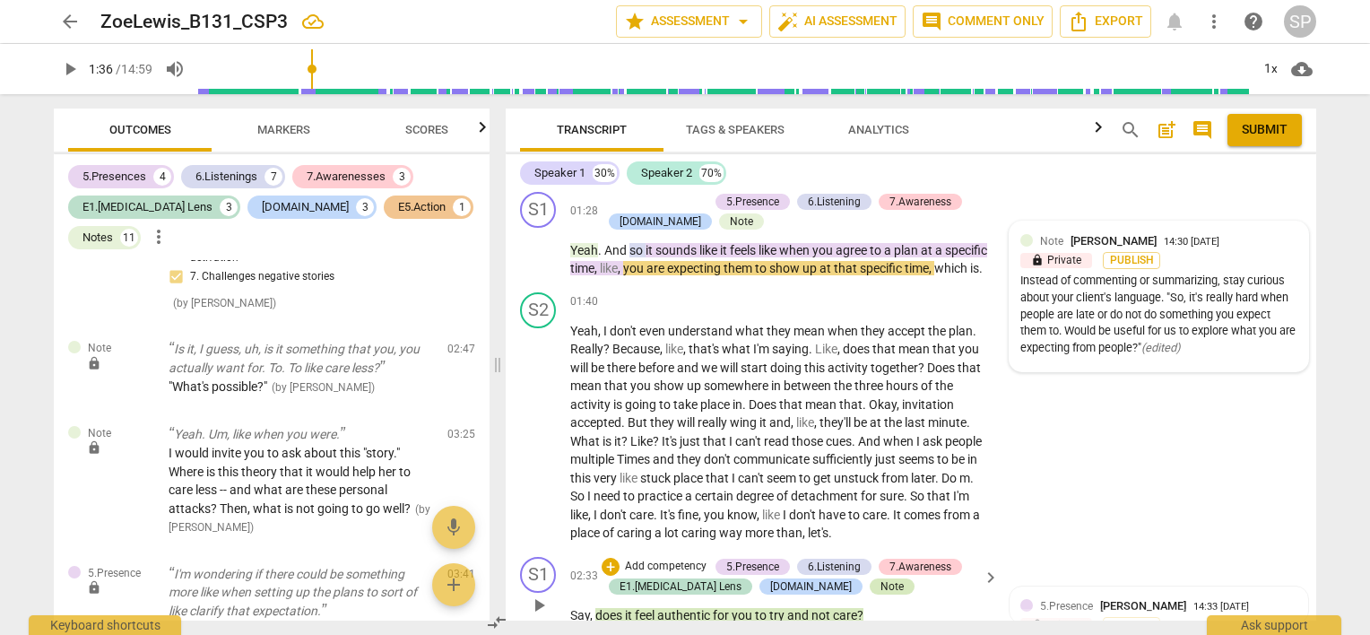
click at [870, 595] on div "Note" at bounding box center [892, 586] width 45 height 16
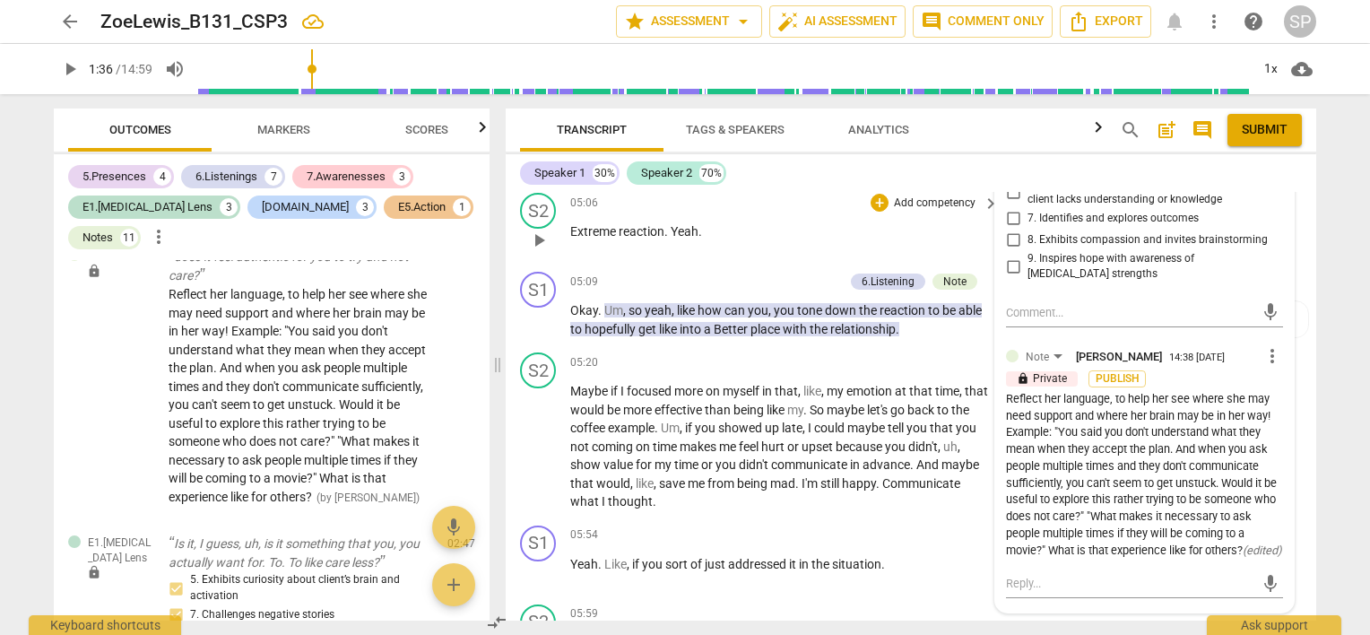
scroll to position [2257, 0]
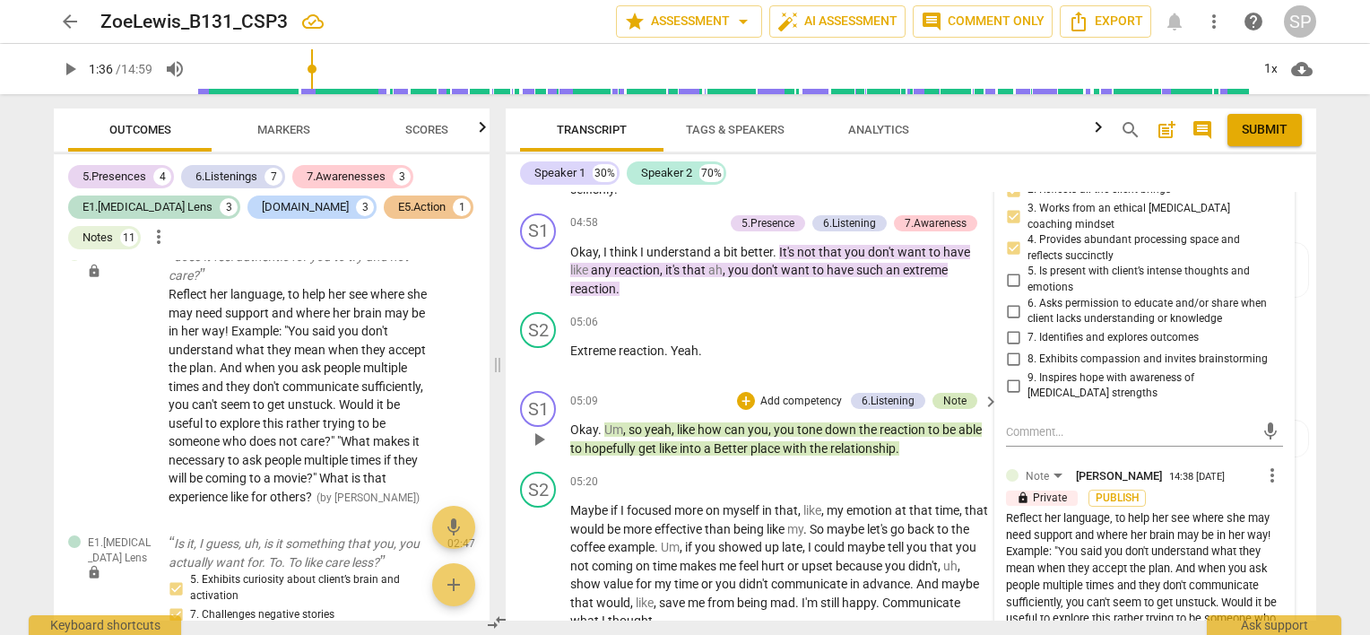
click at [943, 409] on div "Note" at bounding box center [954, 401] width 23 height 16
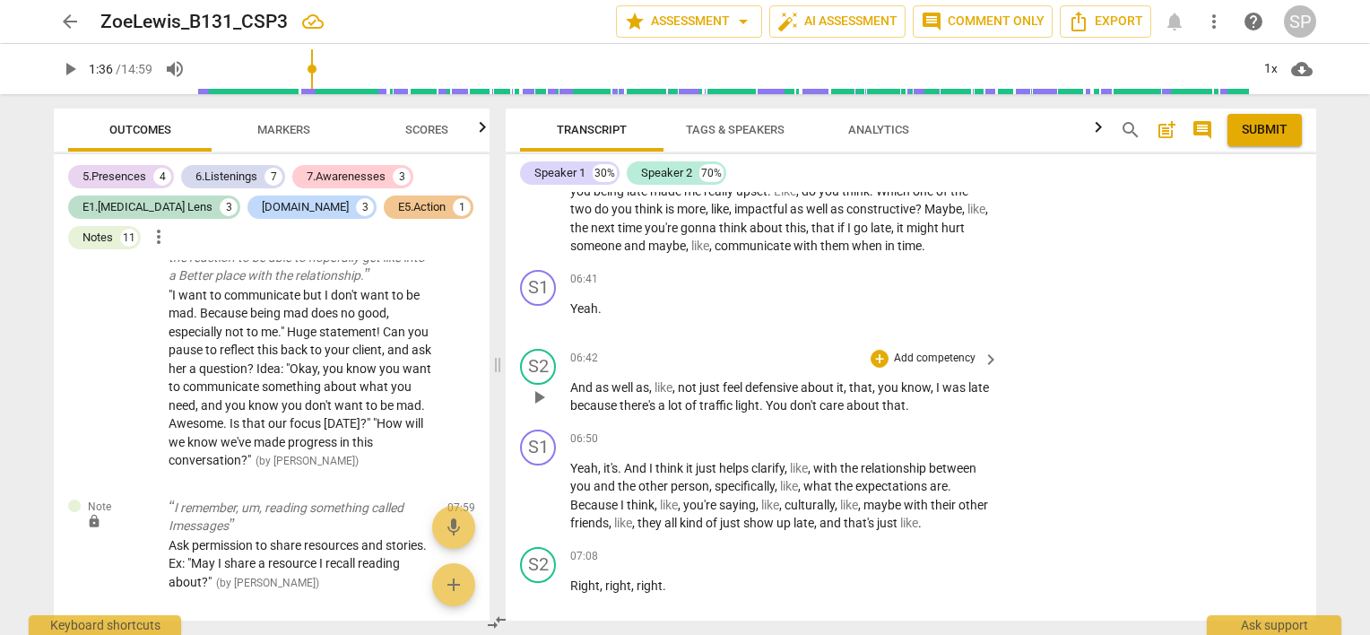
scroll to position [2701, 0]
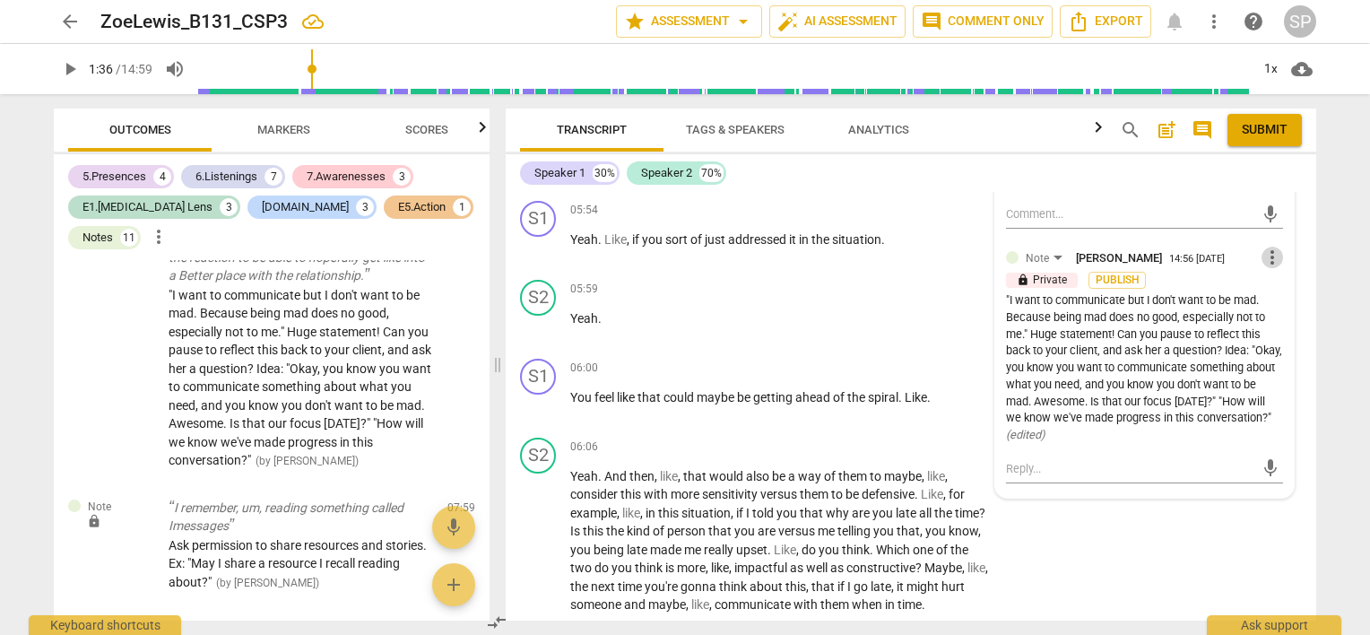
click at [1266, 268] on span "more_vert" at bounding box center [1273, 258] width 22 height 22
click at [1268, 270] on li "Edit" at bounding box center [1287, 270] width 62 height 34
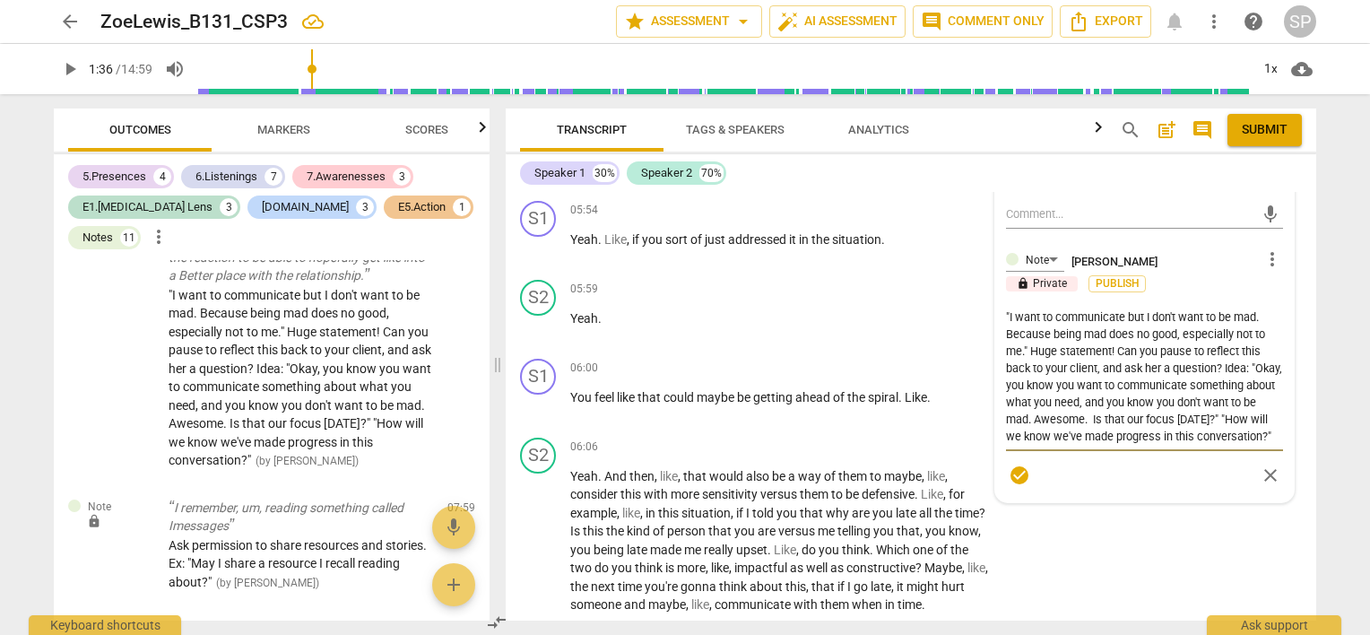
scroll to position [17, 0]
click at [1117, 414] on textarea ""I want to communicate but I don't want to be mad. Because being mad does no go…" at bounding box center [1144, 376] width 277 height 136
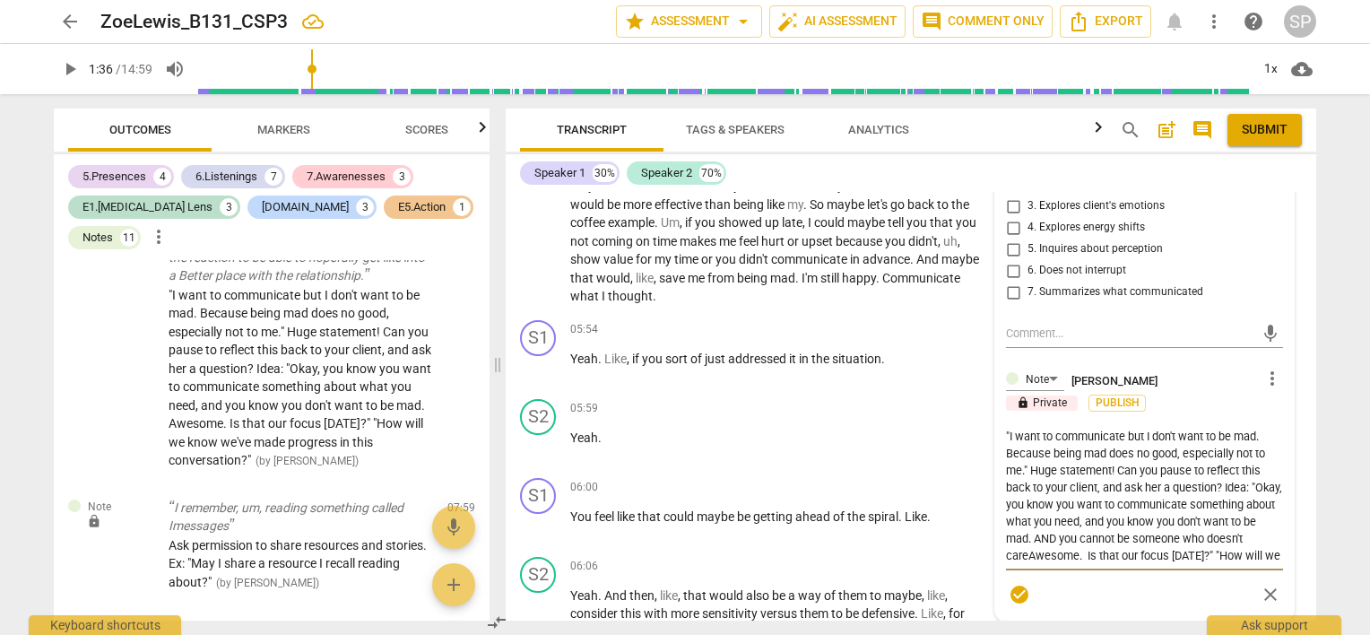
scroll to position [2791, 0]
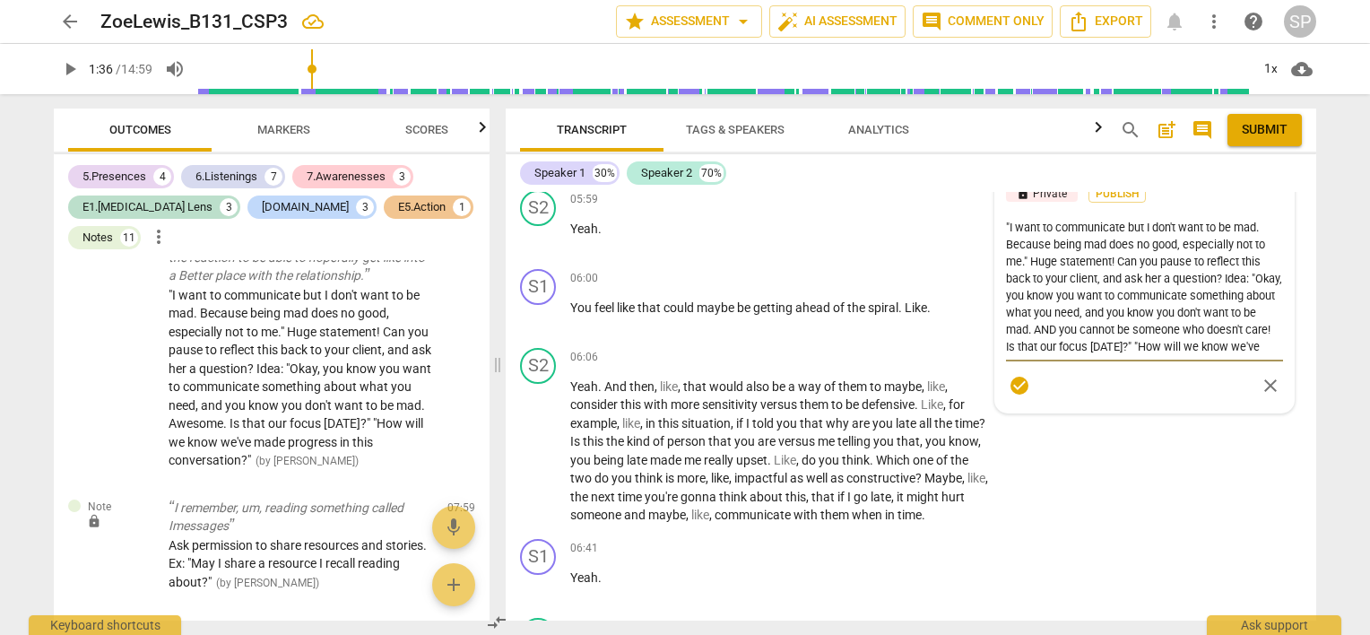
click at [1251, 291] on textarea ""I want to communicate but I don't want to be mad. Because being mad does no go…" at bounding box center [1144, 287] width 277 height 136
click at [1021, 308] on textarea ""I want to communicate but I don't want to be mad. Because being mad does no go…" at bounding box center [1144, 287] width 277 height 136
drag, startPoint x: 1004, startPoint y: 343, endPoint x: 1191, endPoint y: 359, distance: 188.1
click at [1191, 355] on textarea ""I want to communicate but I don't want to be mad. Because being mad does no go…" at bounding box center [1144, 287] width 277 height 136
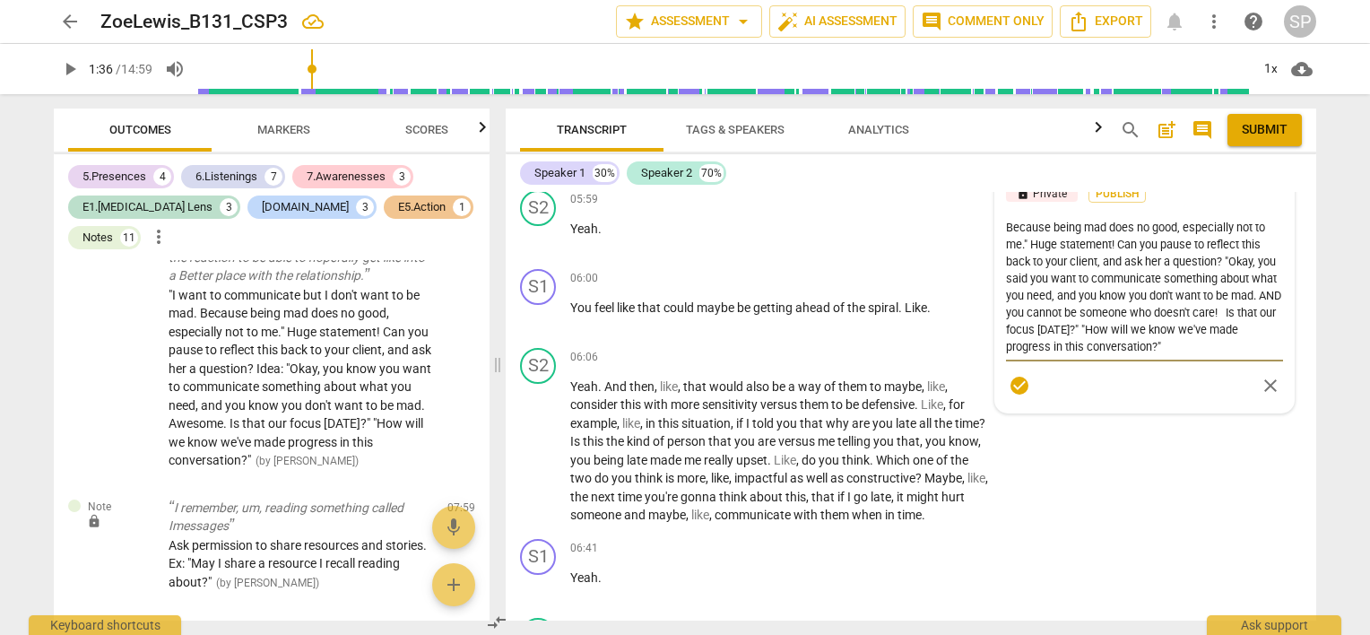
click at [1197, 355] on textarea ""I want to communicate but I don't want to be mad. Because being mad does no go…" at bounding box center [1144, 287] width 277 height 136
drag, startPoint x: 1003, startPoint y: 343, endPoint x: 1203, endPoint y: 367, distance: 201.4
click at [1203, 355] on textarea ""I want to communicate but I don't want to be mad. Because being mad does no go…" at bounding box center [1144, 287] width 277 height 136
drag, startPoint x: 1248, startPoint y: 343, endPoint x: 1255, endPoint y: 359, distance: 17.3
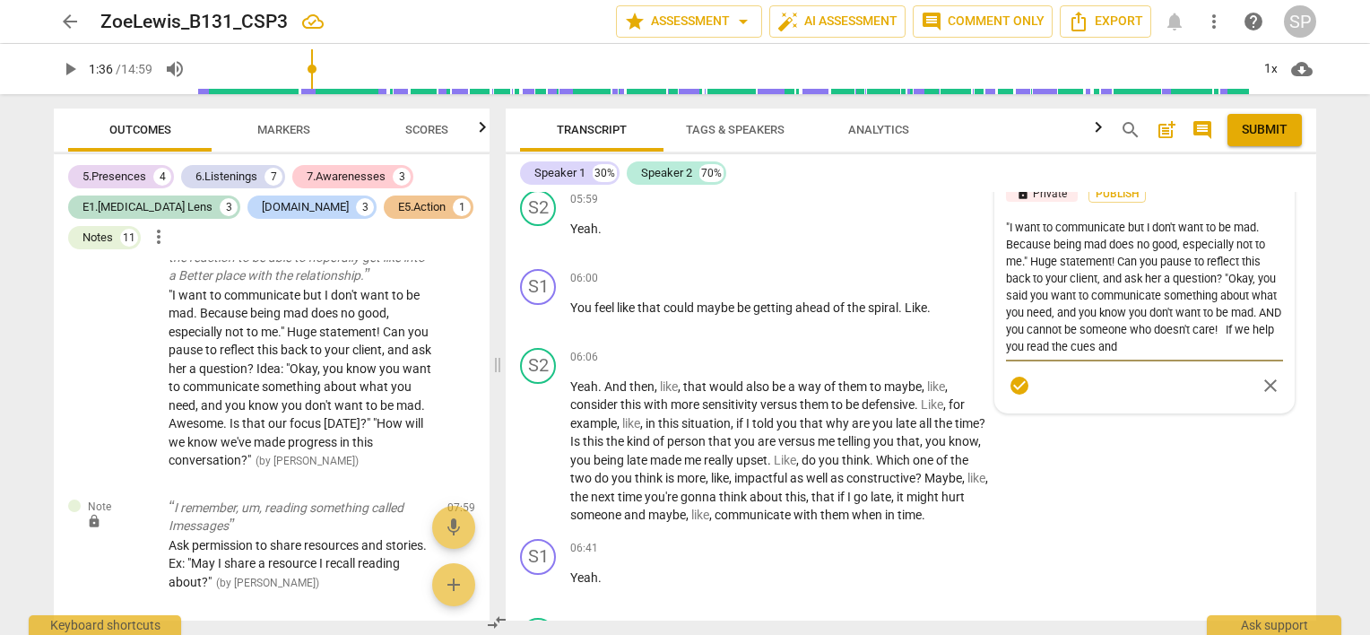
click at [1255, 355] on textarea ""I want to communicate but I don't want to be mad. Because being mad does no go…" at bounding box center [1144, 287] width 277 height 136
click at [1099, 338] on textarea ""I want to communicate but I don't want to be mad. Because being mad does no go…" at bounding box center [1144, 278] width 277 height 119
click at [1272, 338] on textarea ""I want to communicate but I don't want to be mad. Because being mad does no go…" at bounding box center [1144, 278] width 277 height 119
click at [1012, 396] on span "check_circle" at bounding box center [1020, 386] width 22 height 22
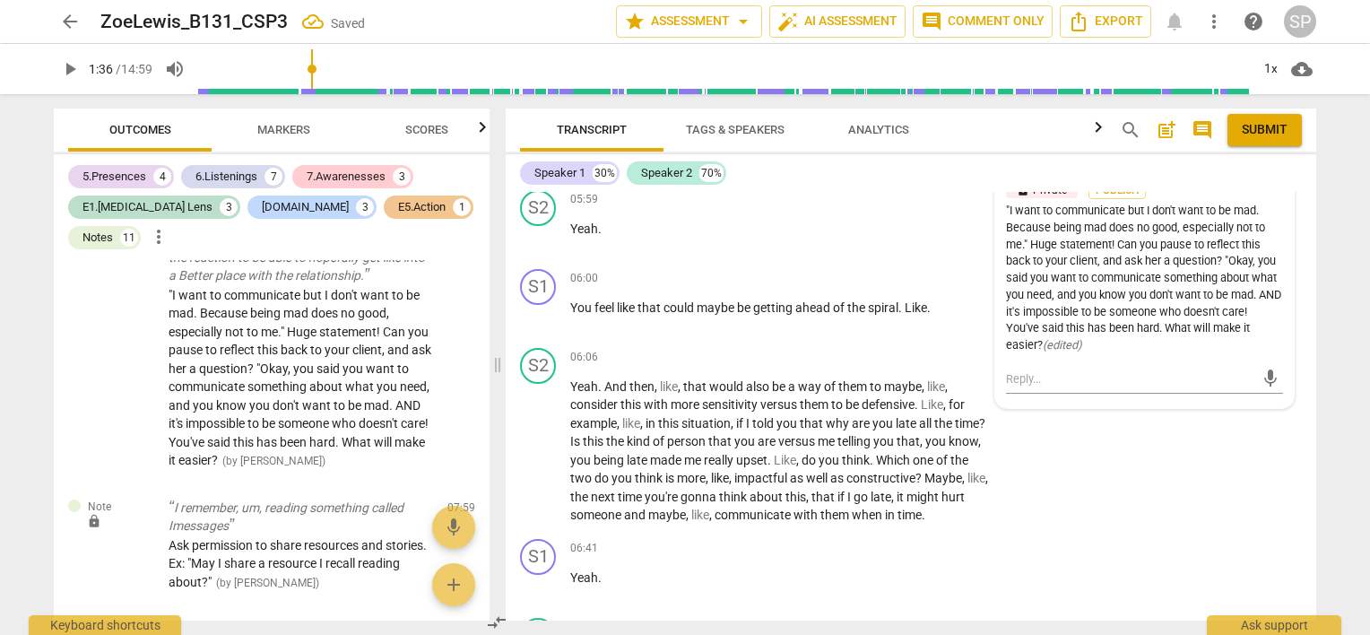
click at [1259, 195] on div "lock Private Publish" at bounding box center [1144, 190] width 277 height 17
click at [1156, 199] on div "lock Private Publish" at bounding box center [1144, 190] width 277 height 17
click at [1137, 230] on div ""I want to communicate but I don't want to be mad. Because being mad does no go…" at bounding box center [1144, 279] width 277 height 152
click at [1027, 348] on div ""I want to communicate but I don't want to be mad. Because being mad does no go…" at bounding box center [1144, 279] width 277 height 152
drag, startPoint x: 1189, startPoint y: 299, endPoint x: 1219, endPoint y: 284, distance: 32.9
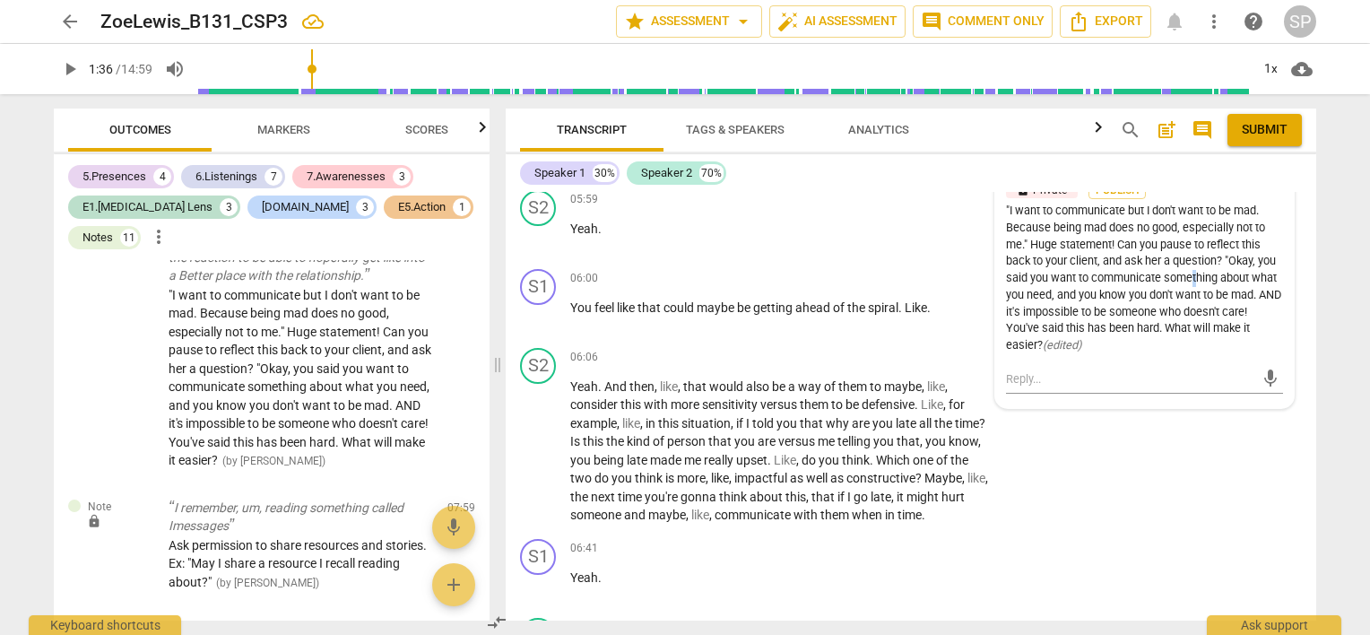
click at [1219, 284] on div ""I want to communicate but I don't want to be mad. Because being mad does no go…" at bounding box center [1144, 279] width 277 height 152
click at [1257, 193] on div "Note [PERSON_NAME] 14:56 [DATE] more_vert lock Private Publish "I want to commu…" at bounding box center [1144, 257] width 277 height 201
click at [1074, 195] on div "lock Private Publish" at bounding box center [1144, 190] width 277 height 17
click at [1014, 354] on div ""I want to communicate but I don't want to be mad. Because being mad does no go…" at bounding box center [1144, 279] width 277 height 152
click at [1023, 330] on div ""I want to communicate but I don't want to be mad. Because being mad does no go…" at bounding box center [1144, 279] width 277 height 152
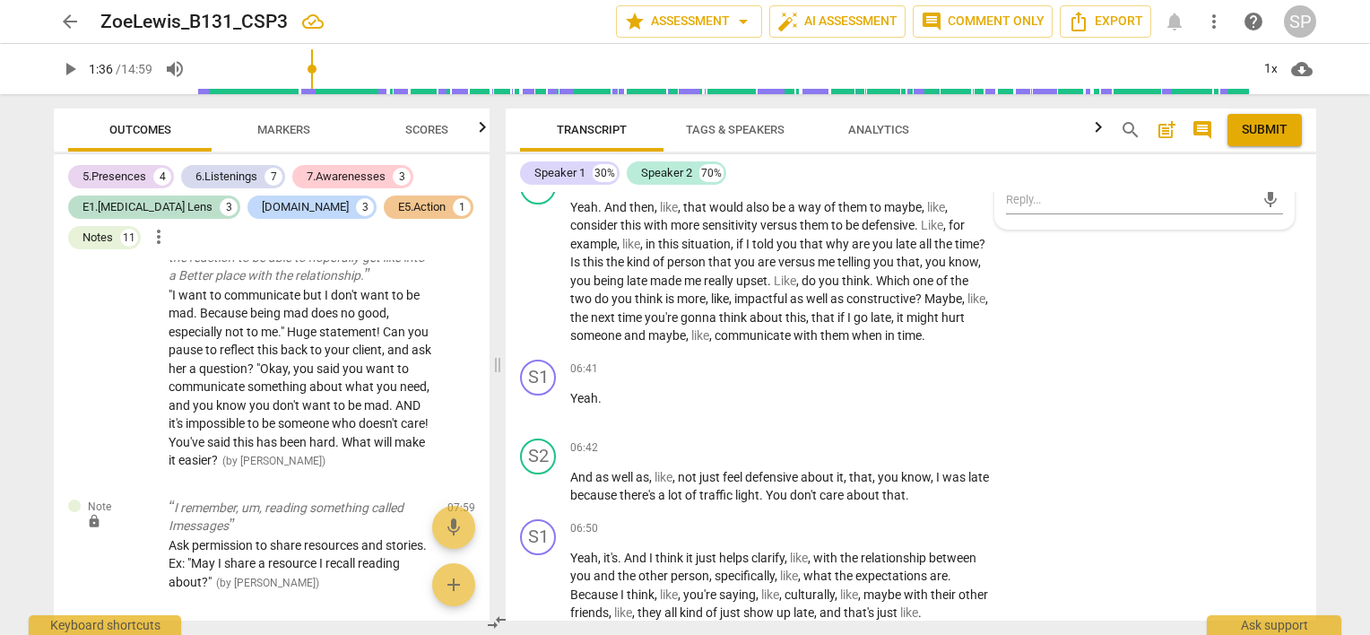
scroll to position [2522, 0]
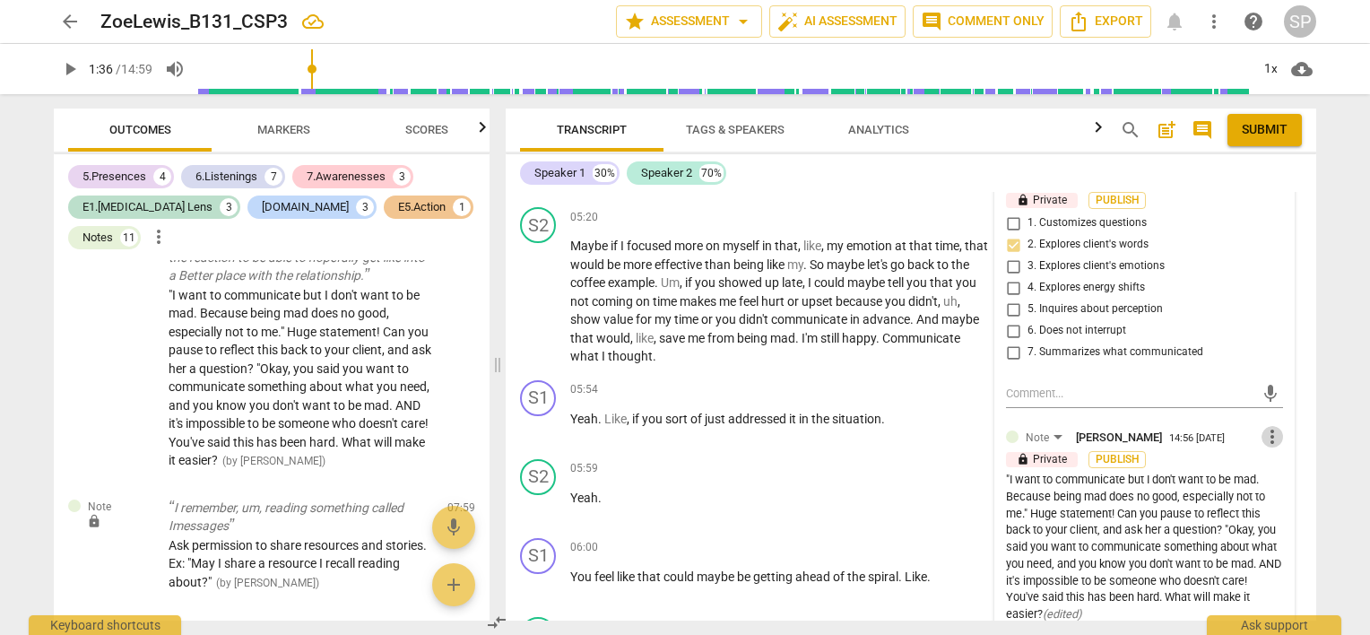
click at [1262, 448] on span "more_vert" at bounding box center [1273, 437] width 22 height 22
click at [1270, 448] on li "Edit" at bounding box center [1287, 449] width 62 height 34
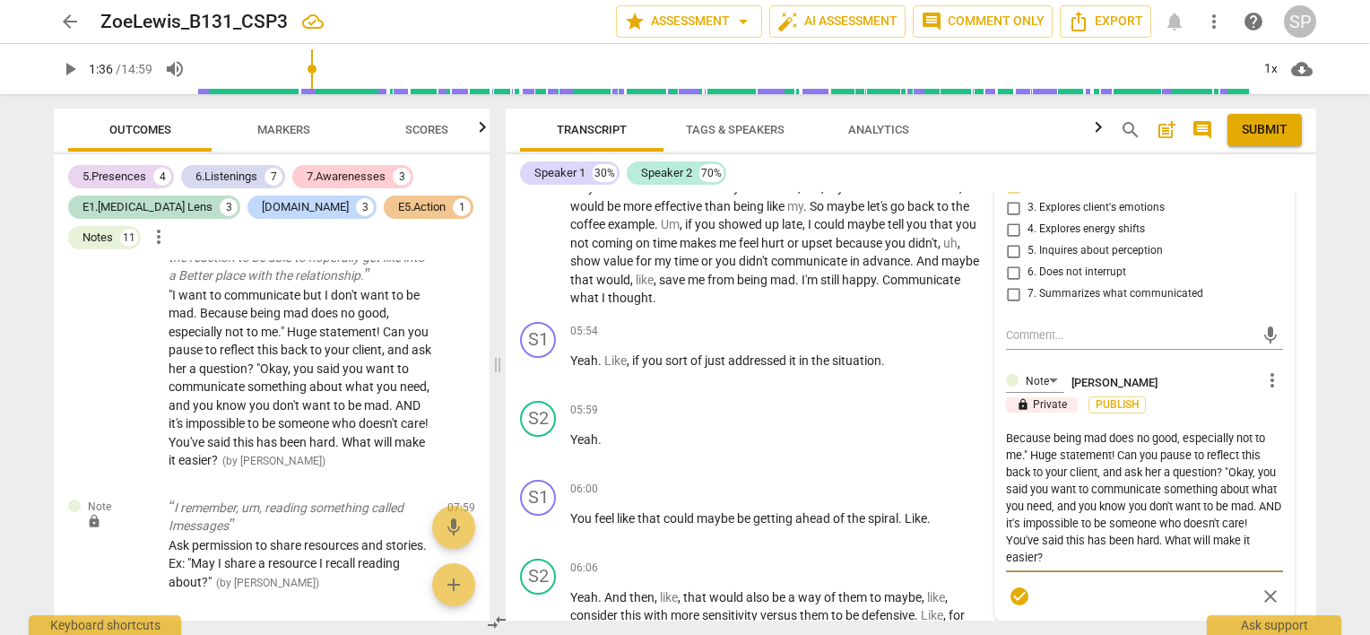
scroll to position [2611, 0]
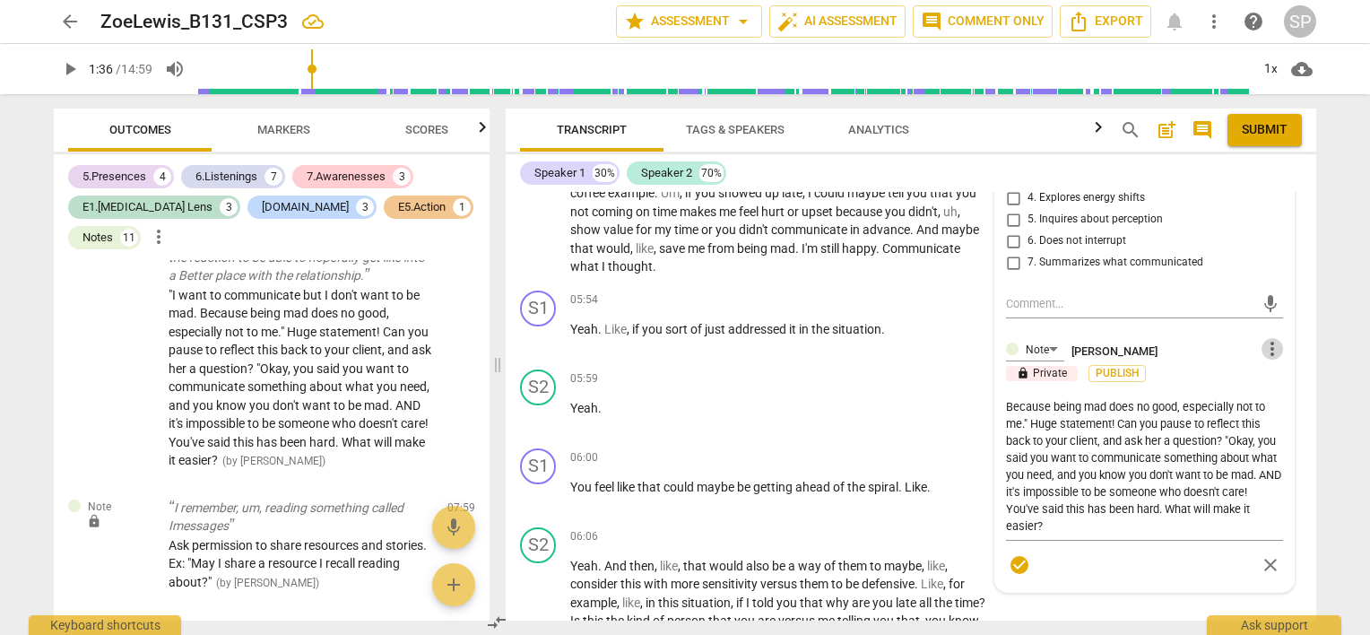
click at [1263, 357] on span "more_vert" at bounding box center [1273, 349] width 22 height 22
click at [1263, 357] on li "Edit" at bounding box center [1287, 361] width 62 height 34
click at [1055, 468] on textarea ""I want to communicate but I don't want to be mad. Because being mad does no go…" at bounding box center [1144, 466] width 277 height 136
click at [1252, 534] on textarea ""I want to communicate but I don't want to be mad. Because being mad does no go…" at bounding box center [1144, 466] width 277 height 136
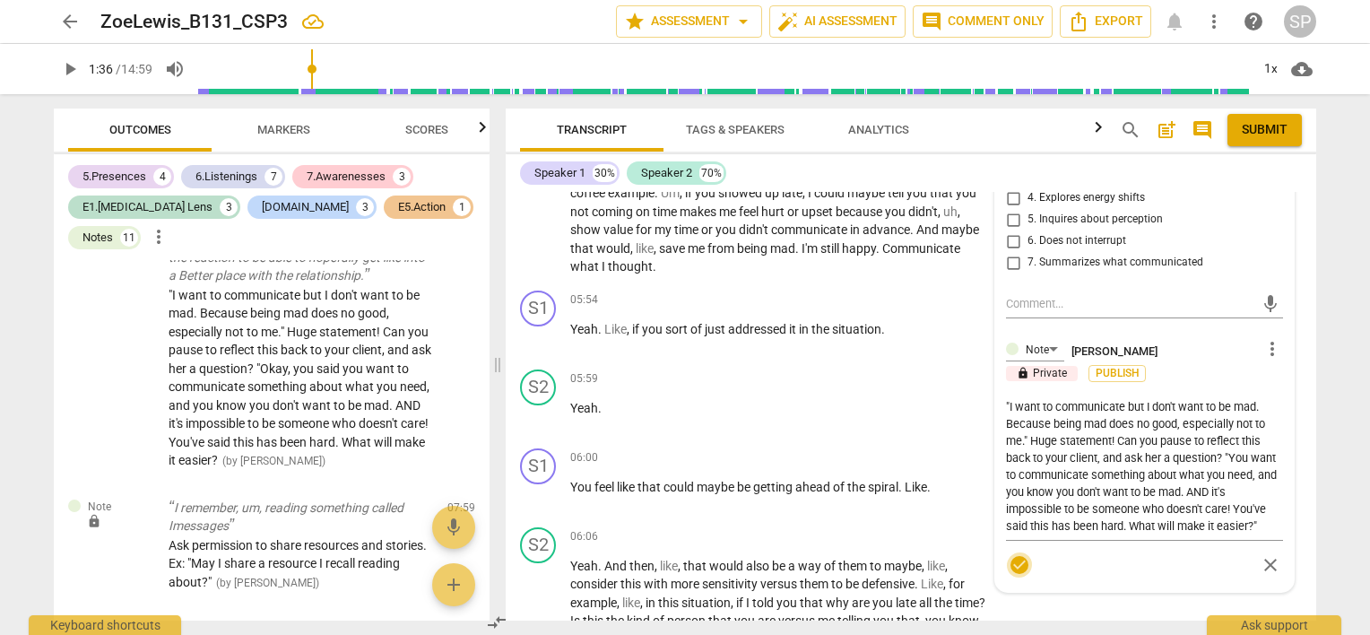
click at [1012, 576] on span "check_circle" at bounding box center [1020, 565] width 22 height 22
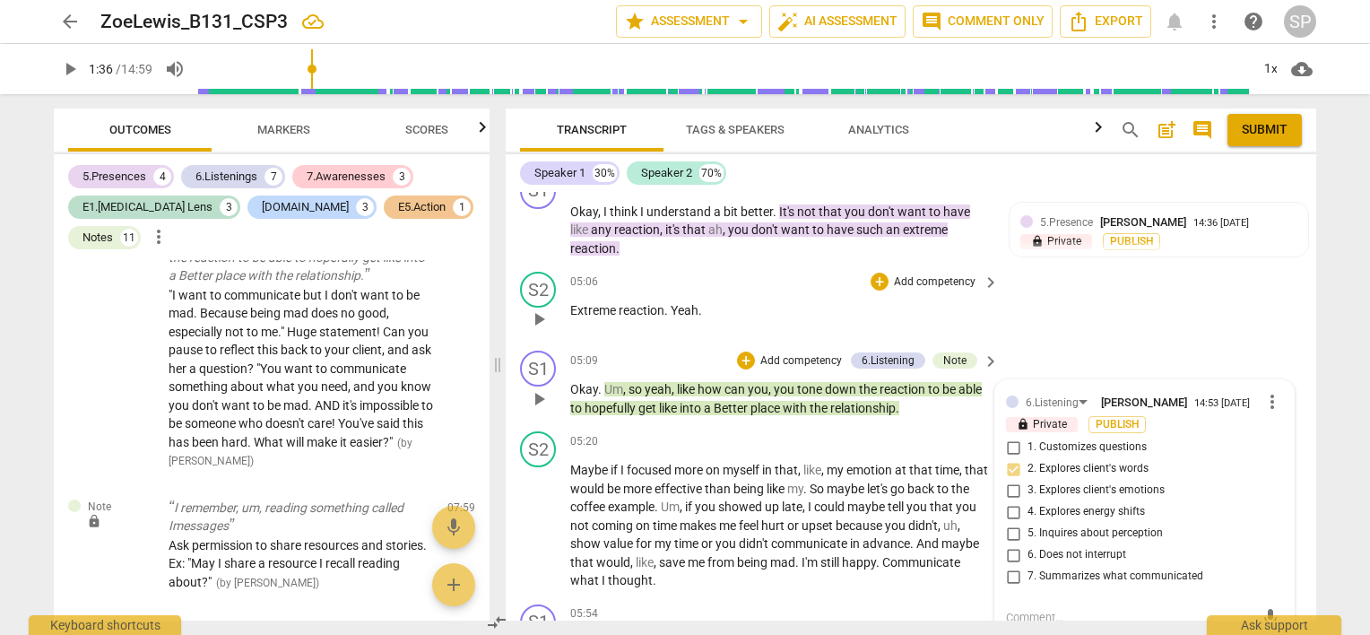
scroll to position [2342, 0]
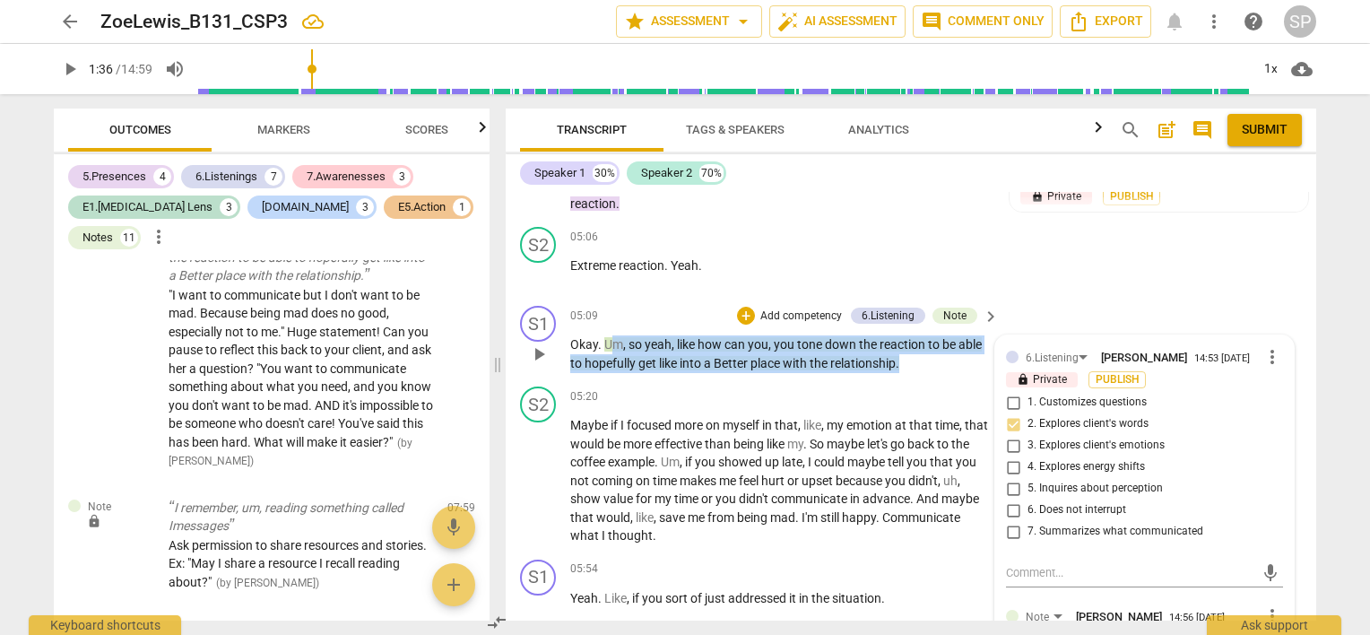
drag, startPoint x: 607, startPoint y: 352, endPoint x: 911, endPoint y: 378, distance: 305.2
click at [911, 372] on p "Okay . Um , so yeah , like how can you , you tone down the reaction to be able …" at bounding box center [780, 353] width 420 height 37
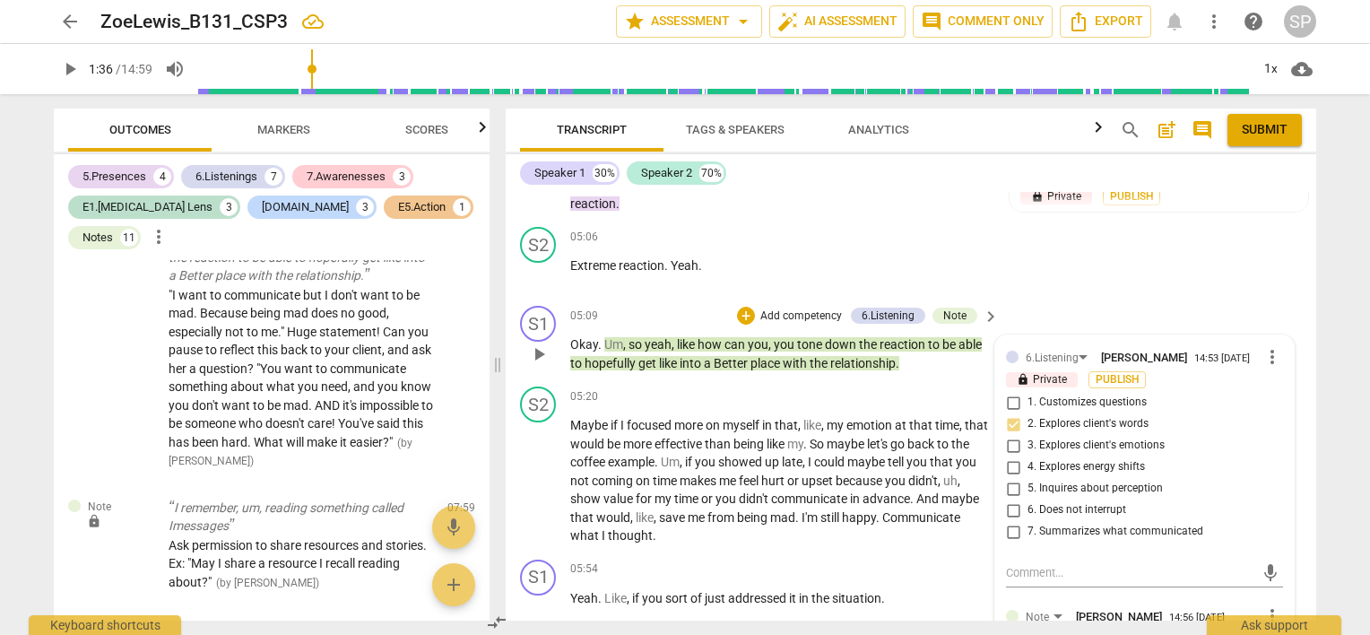
click at [725, 316] on div "S1 play_arrow pause 05:09 + Add competency 6.Listening Note keyboard_arrow_righ…" at bounding box center [911, 339] width 811 height 81
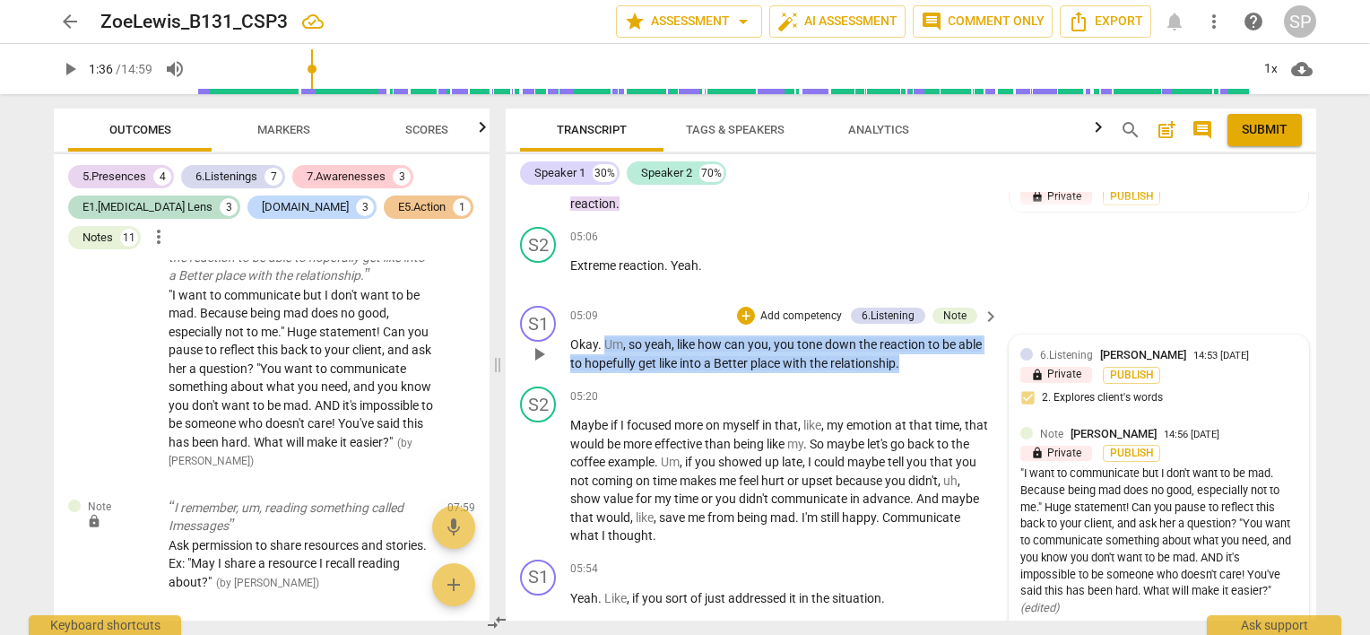
drag, startPoint x: 603, startPoint y: 351, endPoint x: 903, endPoint y: 379, distance: 301.8
click at [903, 372] on p "Okay . Um , so yeah , like how can you , you tone down the reaction to be able …" at bounding box center [780, 353] width 420 height 37
click at [948, 324] on div "Note" at bounding box center [954, 316] width 23 height 16
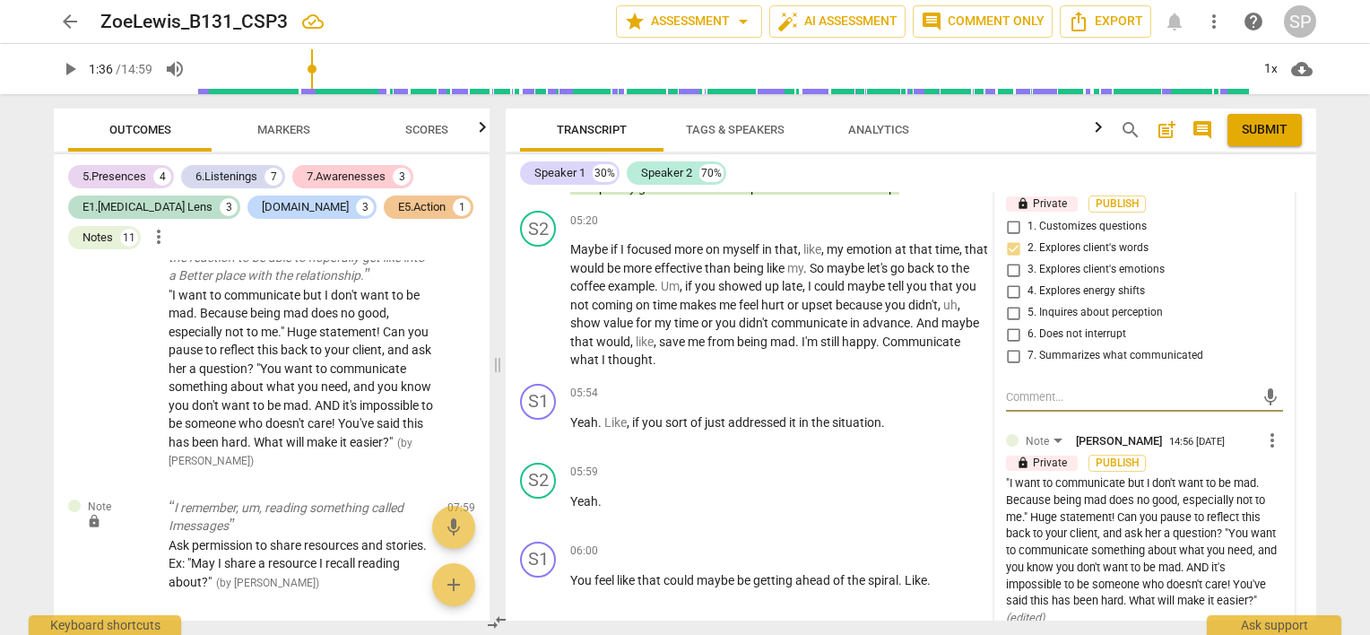
scroll to position [2611, 0]
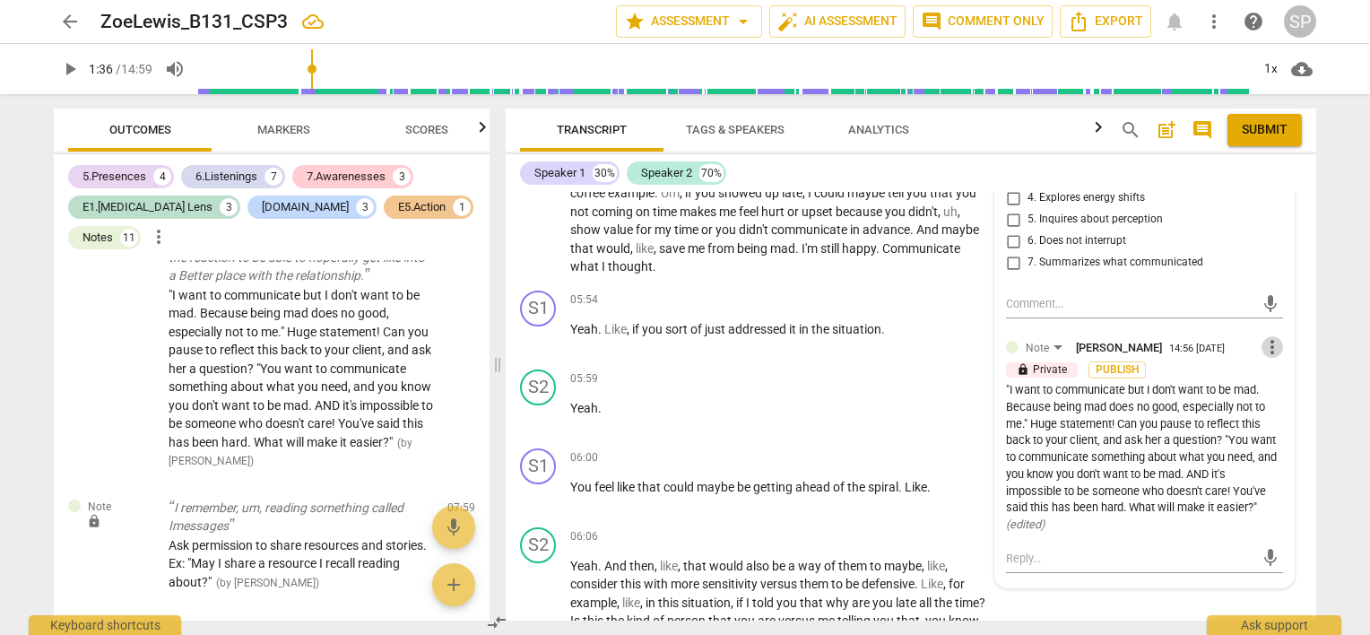
click at [1263, 353] on span "more_vert" at bounding box center [1273, 347] width 22 height 22
click at [1273, 363] on li "Edit" at bounding box center [1287, 360] width 62 height 34
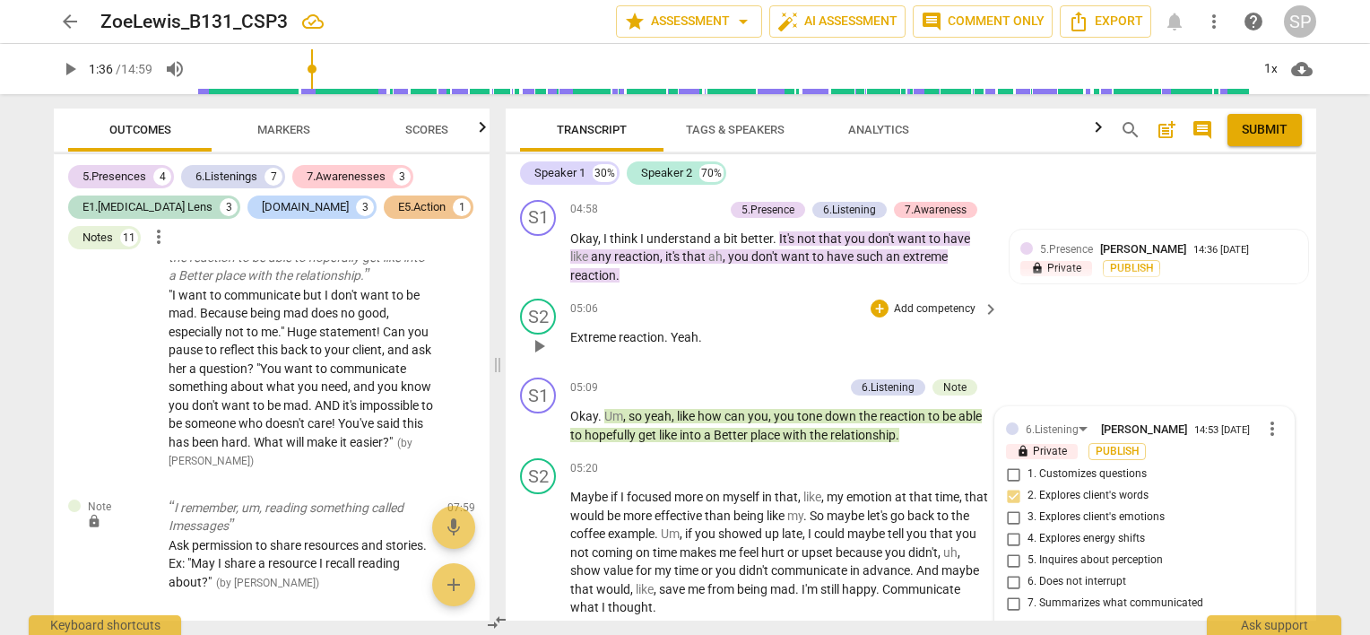
scroll to position [2163, 0]
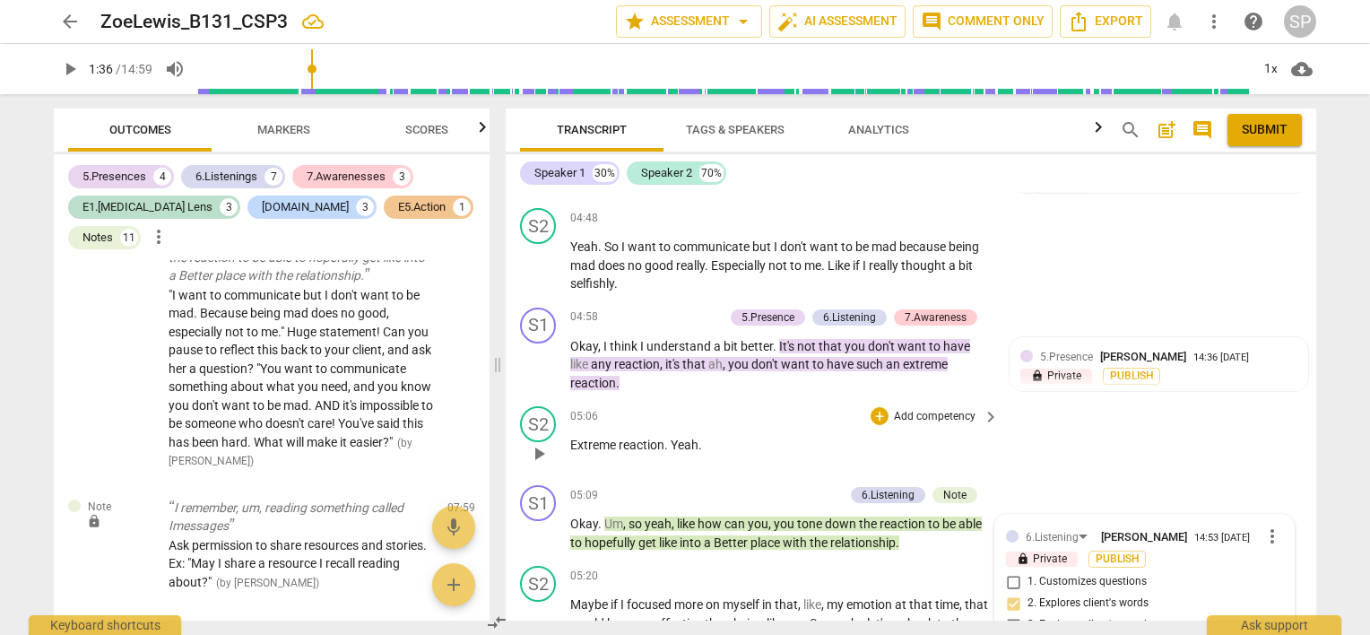
click at [789, 448] on div "05:06 + Add competency keyboard_arrow_right Extreme reaction . Yeah ." at bounding box center [785, 438] width 430 height 65
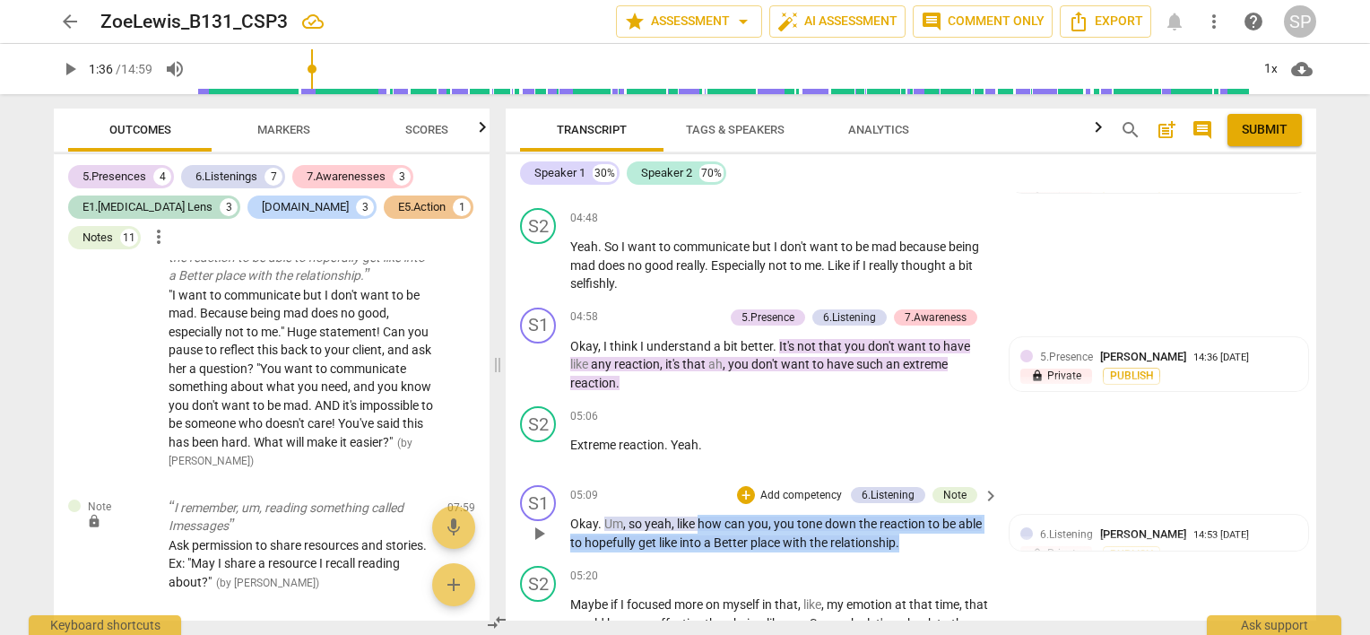
drag, startPoint x: 697, startPoint y: 531, endPoint x: 902, endPoint y: 559, distance: 207.2
click at [902, 552] on p "Okay . Um , so yeah , like how can you , you tone down the reaction to be able …" at bounding box center [780, 533] width 420 height 37
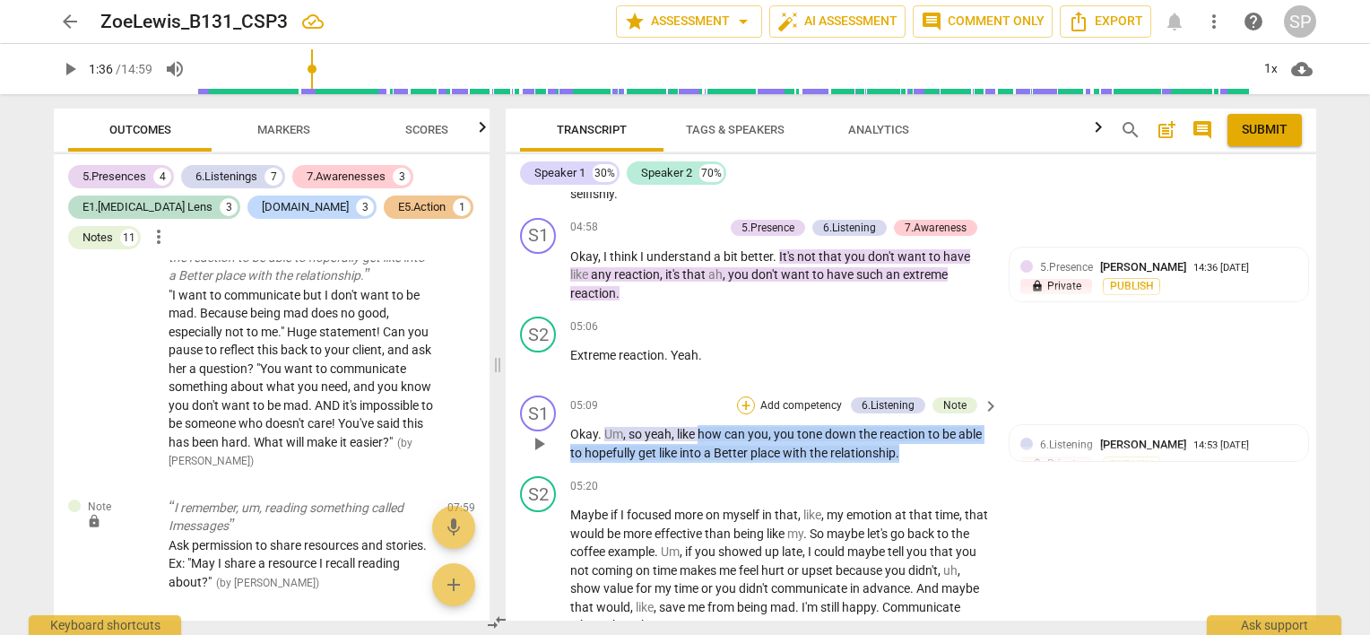
click at [746, 414] on div "+" at bounding box center [746, 405] width 18 height 18
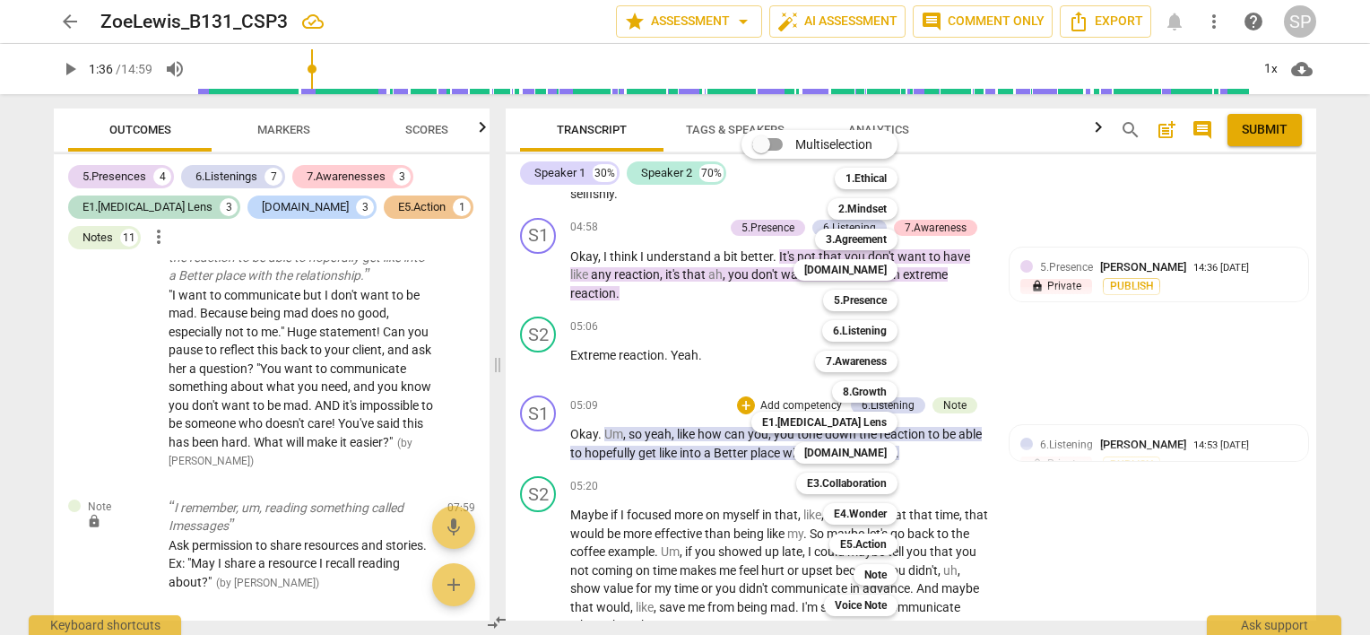
click at [955, 415] on div at bounding box center [685, 317] width 1370 height 635
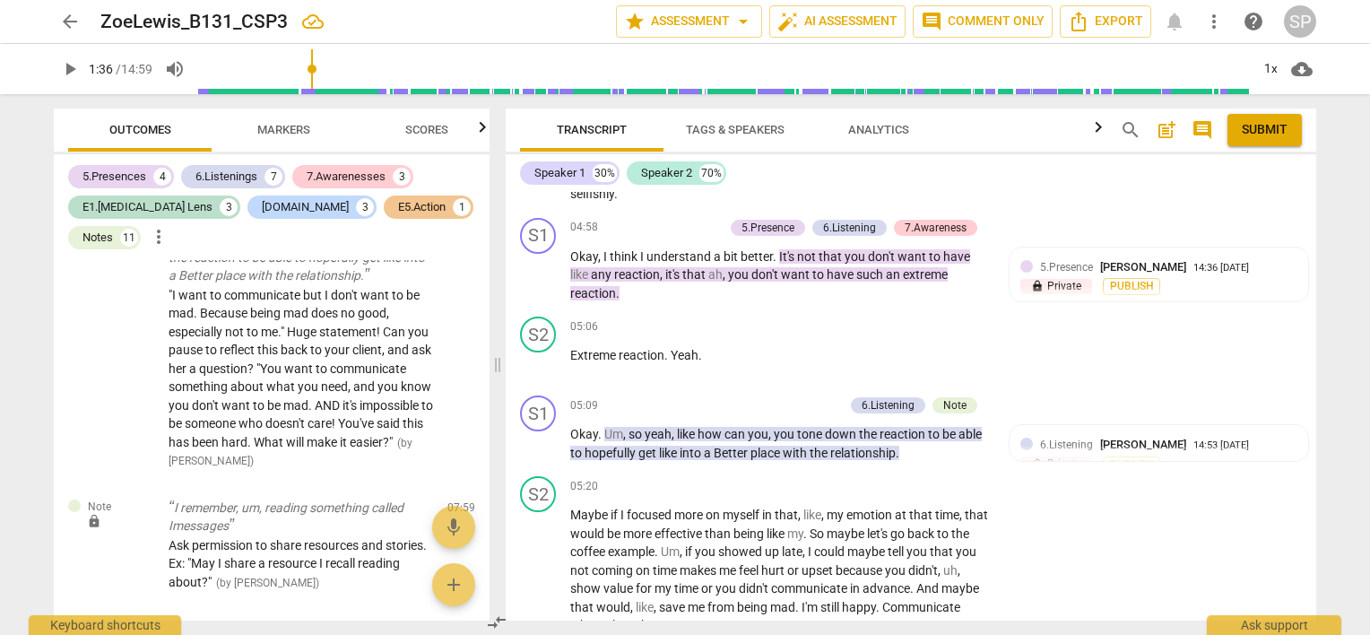
click at [955, 413] on div "Note" at bounding box center [954, 405] width 23 height 16
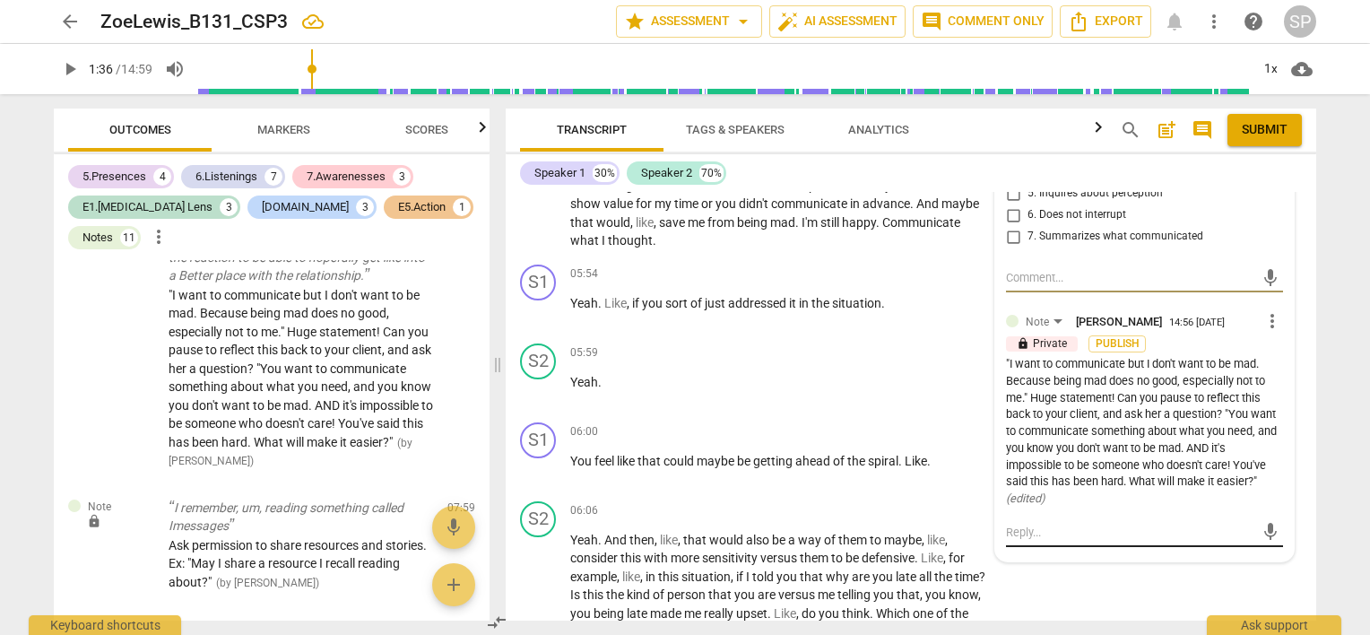
scroll to position [2611, 0]
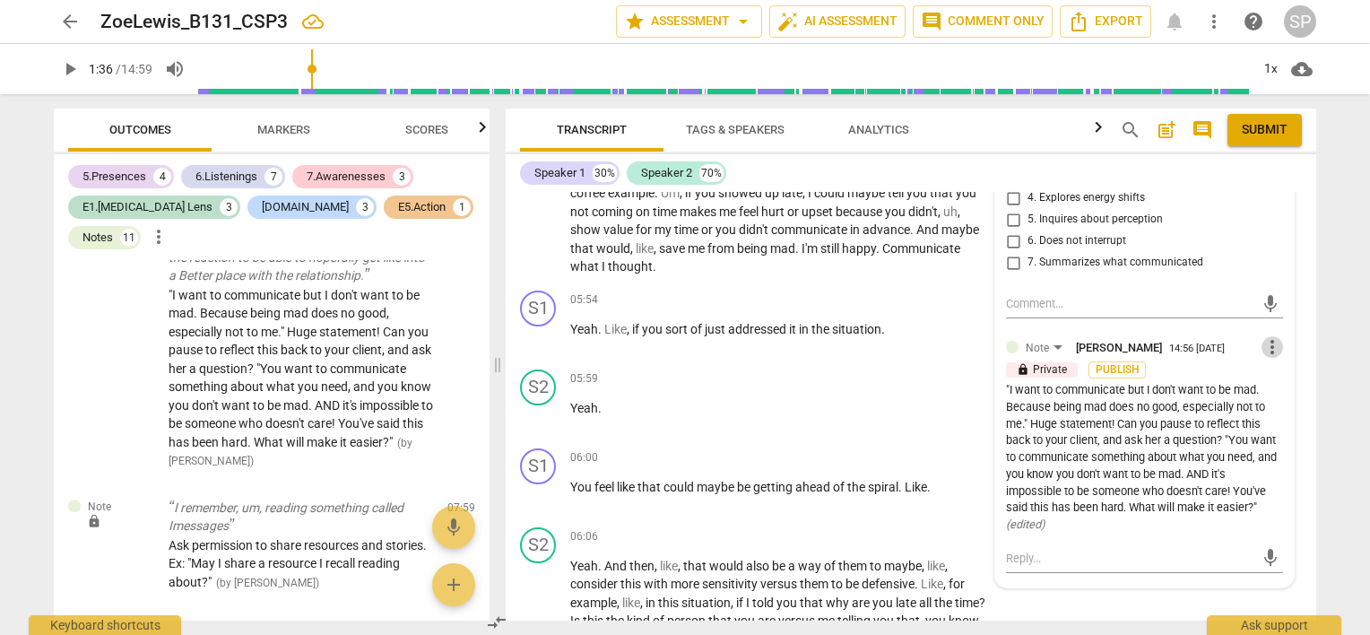
click at [1265, 358] on span "more_vert" at bounding box center [1273, 347] width 22 height 22
click at [1265, 359] on li "Edit" at bounding box center [1287, 360] width 62 height 34
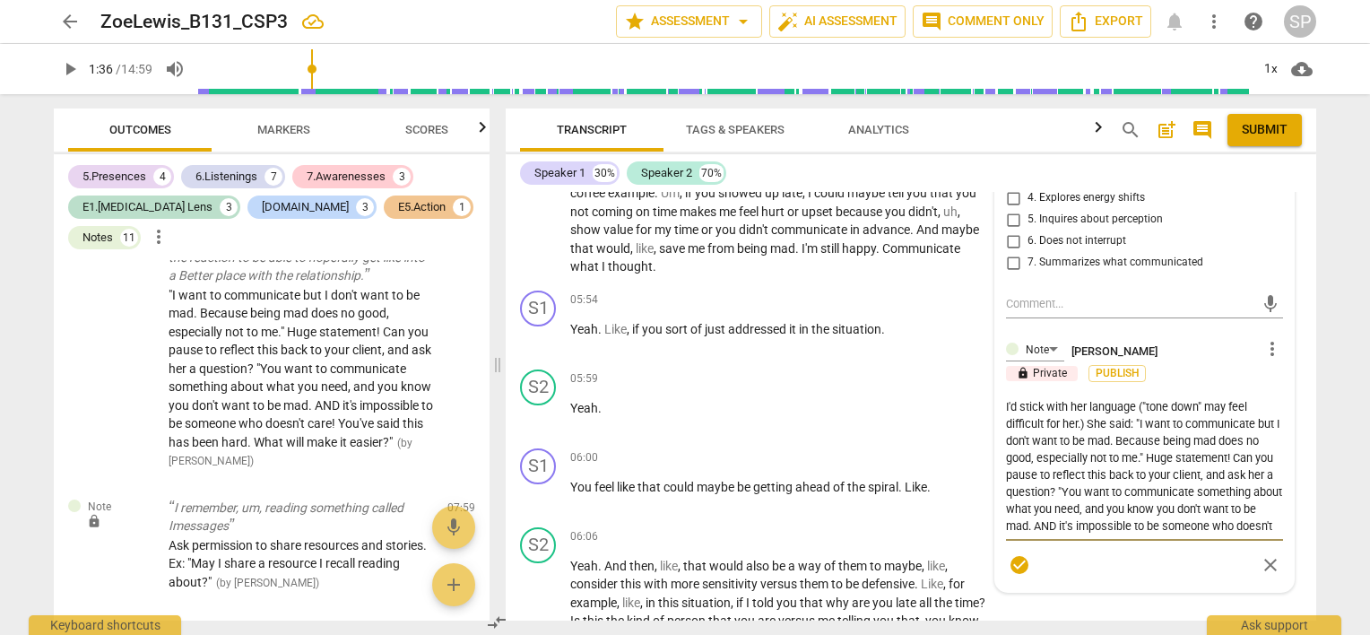
click at [1066, 488] on textarea "I'd stick with her language ("tone down" may feel difficult for her.) She said:…" at bounding box center [1144, 466] width 277 height 136
click at [1174, 486] on textarea "I'd stick with her language ("tone down" may feel difficult for her.) She said:…" at bounding box center [1144, 466] width 277 height 136
click at [1065, 420] on textarea "I'd stick with her language ("tone down" may feel difficult for her.) She said:…" at bounding box center [1144, 466] width 277 height 136
click at [1218, 418] on textarea "I'd use her language ("tone down" may feel difficult for her.) She said: "I wan…" at bounding box center [1144, 466] width 277 height 136
click at [1009, 576] on span "check_circle" at bounding box center [1020, 565] width 22 height 22
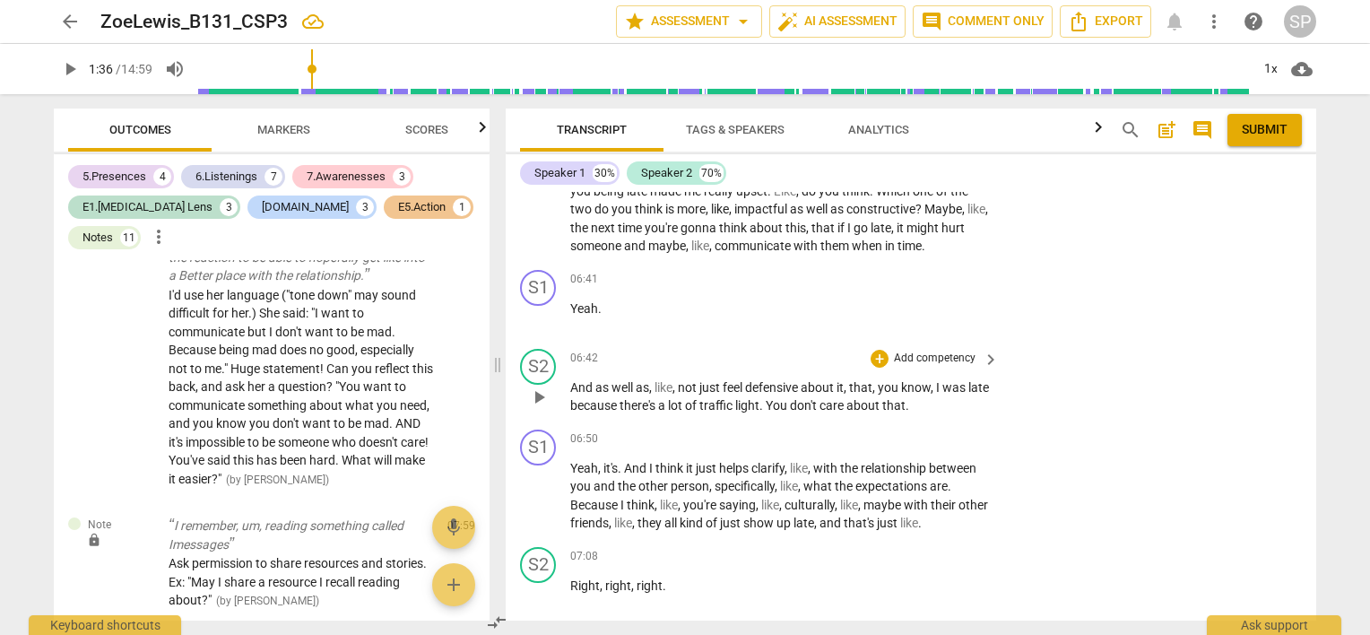
scroll to position [3150, 0]
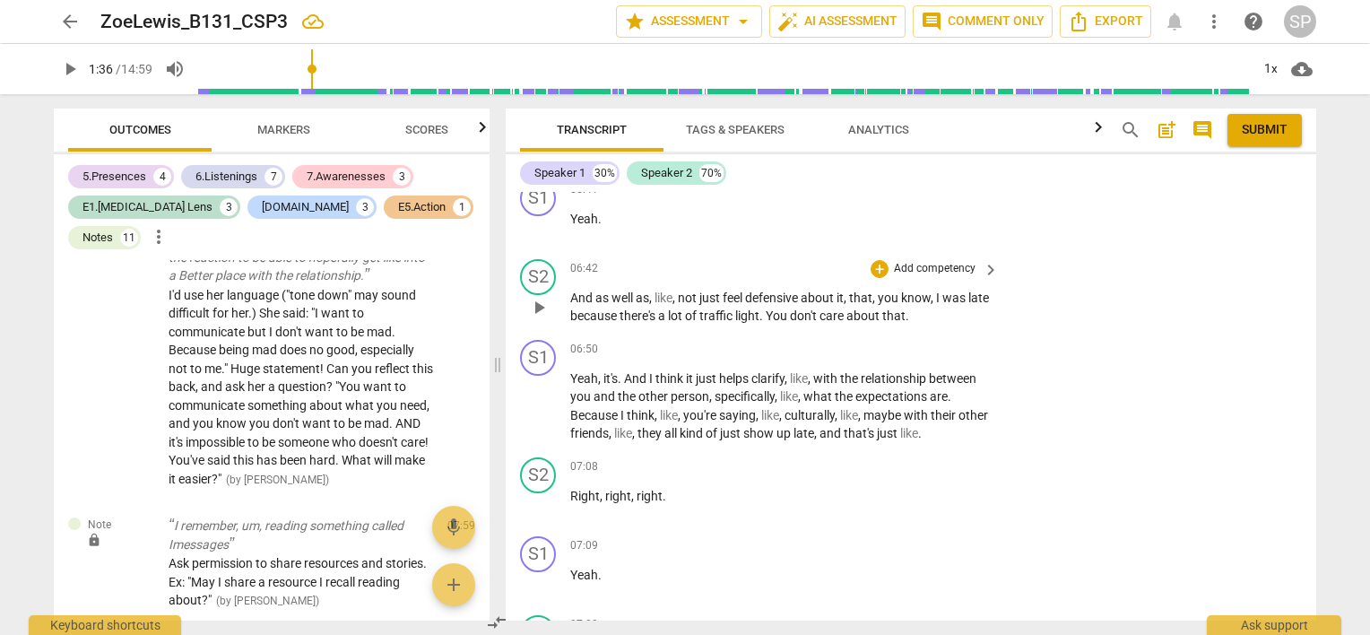
click at [535, 318] on span "play_arrow" at bounding box center [539, 308] width 22 height 22
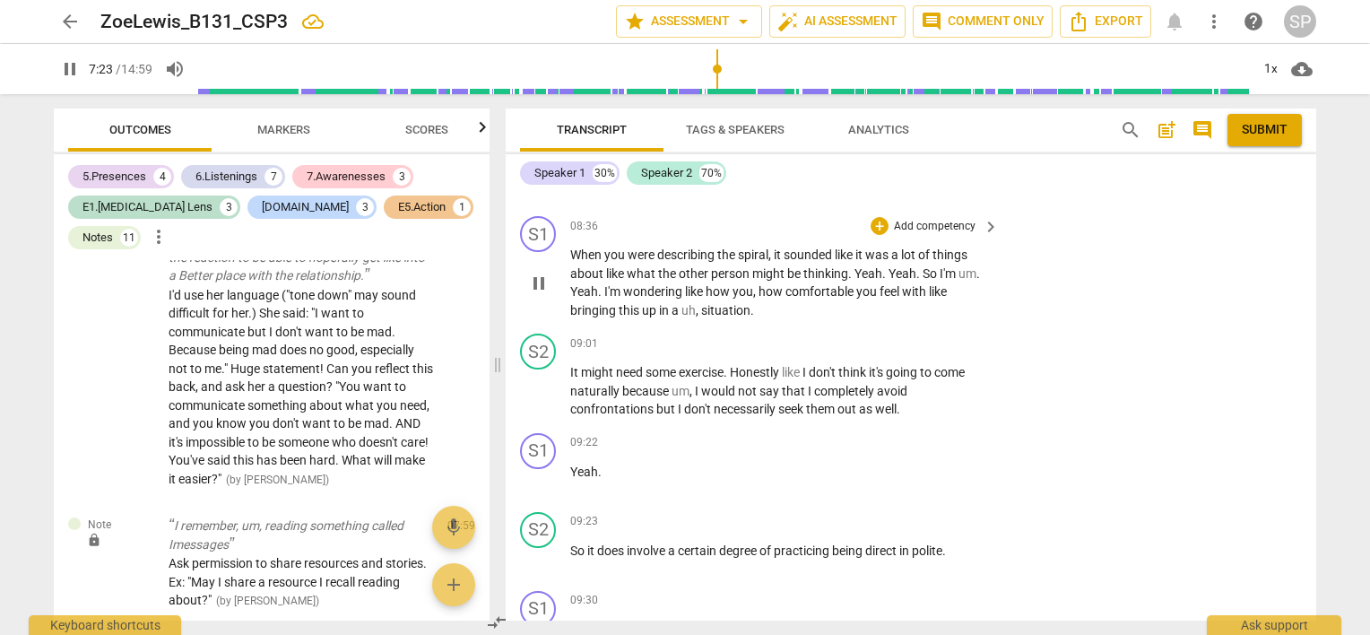
scroll to position [4405, 0]
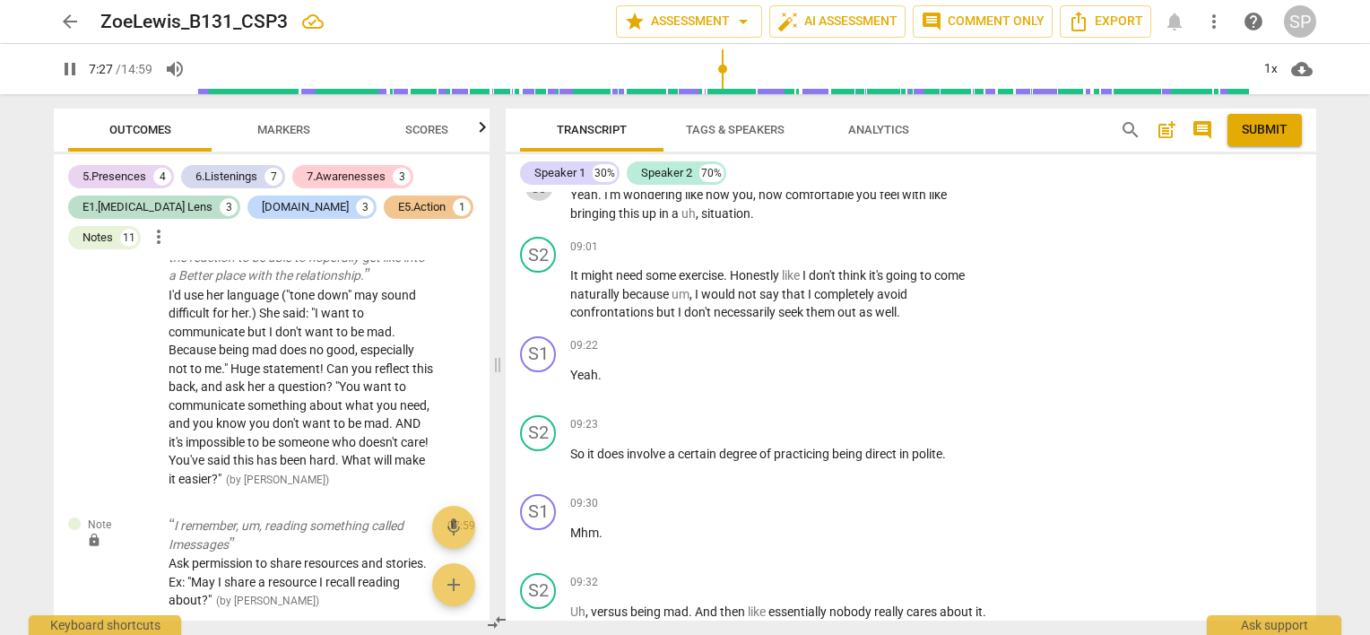
click at [542, 197] on span "pause" at bounding box center [539, 187] width 22 height 22
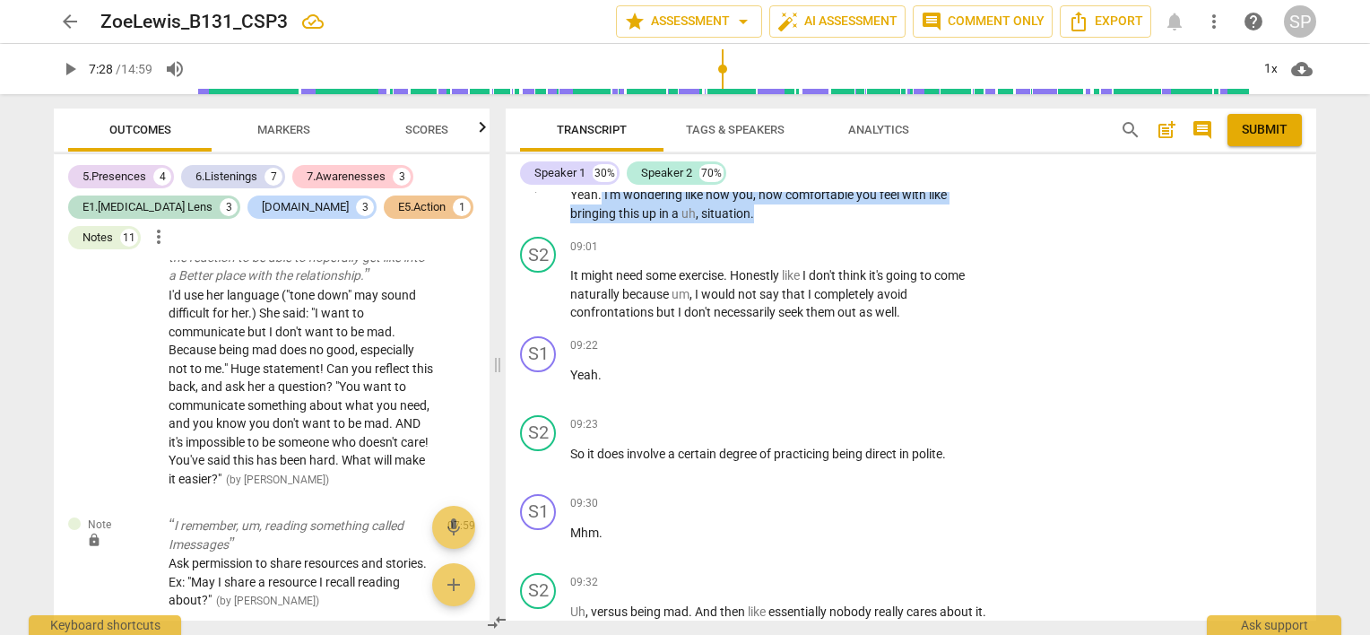
drag, startPoint x: 602, startPoint y: 221, endPoint x: 760, endPoint y: 240, distance: 160.0
click at [760, 222] on p "When you were describing the spiral , it sounded like it was a lot of things ab…" at bounding box center [780, 186] width 420 height 74
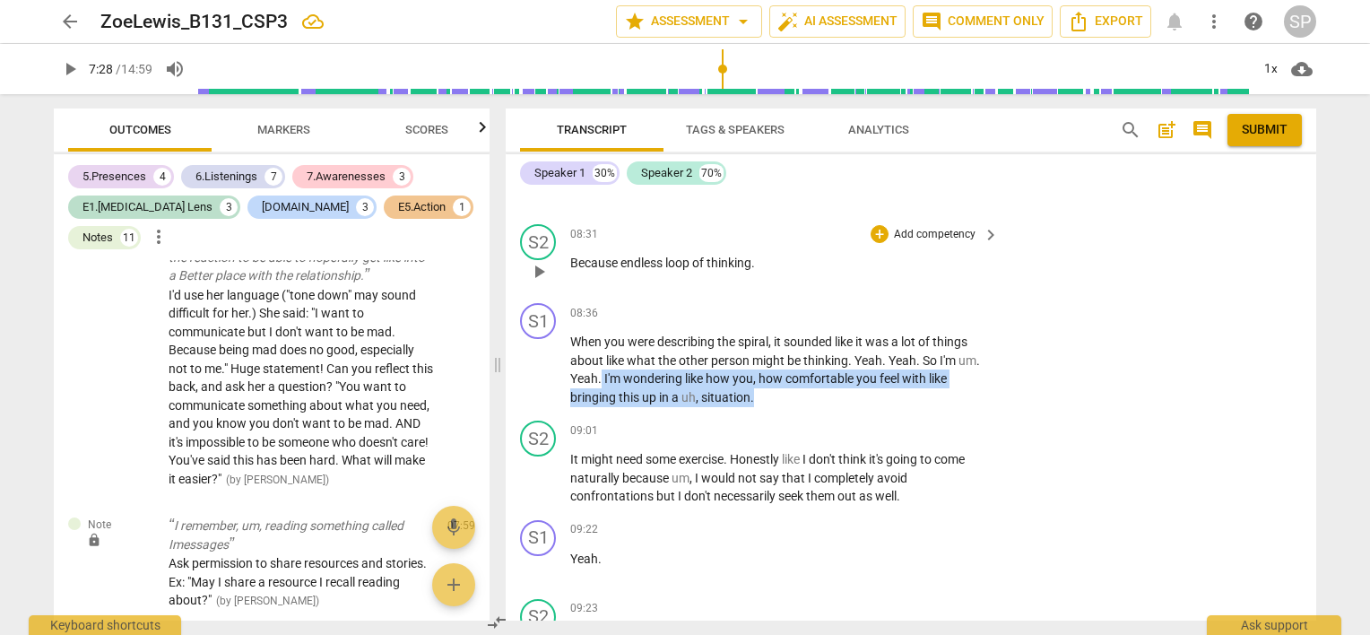
scroll to position [4136, 0]
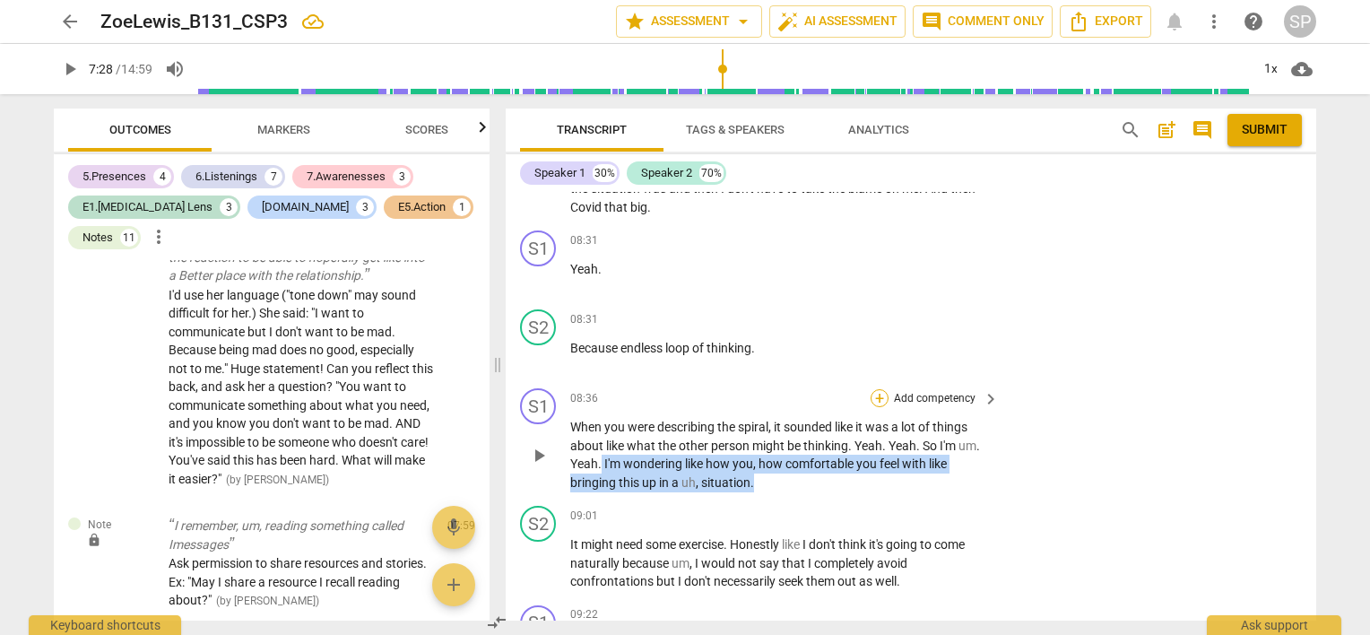
click at [871, 407] on div "+" at bounding box center [880, 398] width 18 height 18
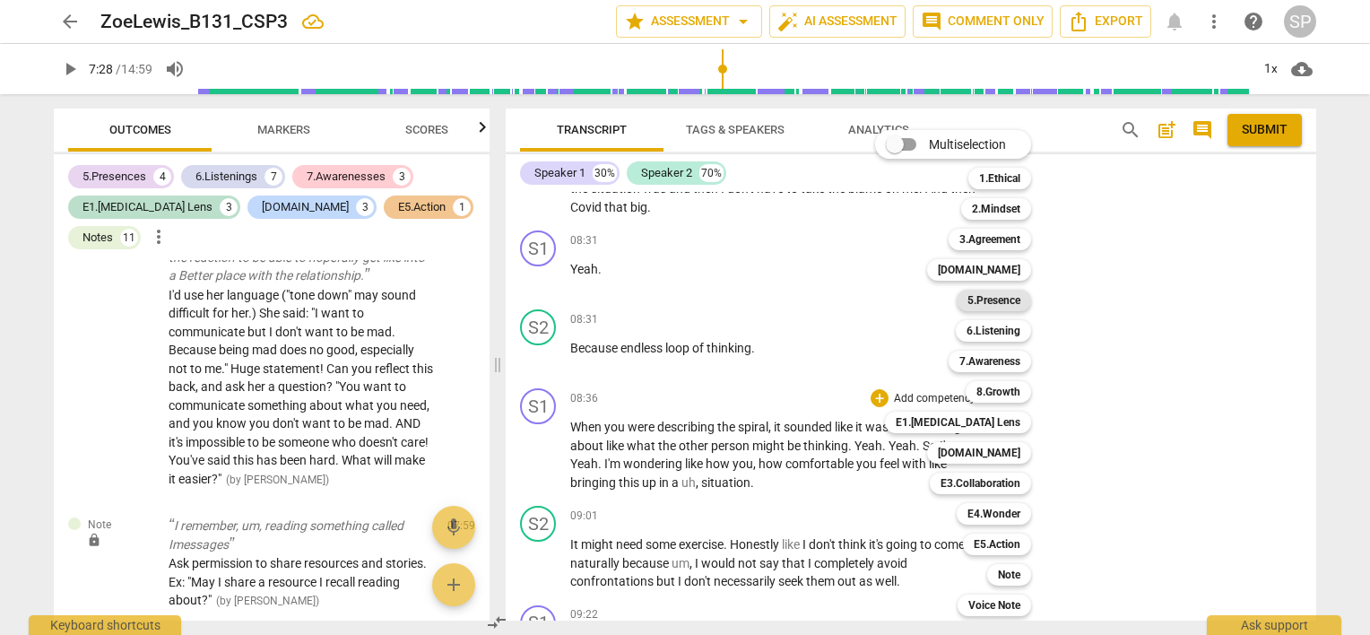
click at [991, 300] on b "5.Presence" at bounding box center [994, 301] width 53 height 22
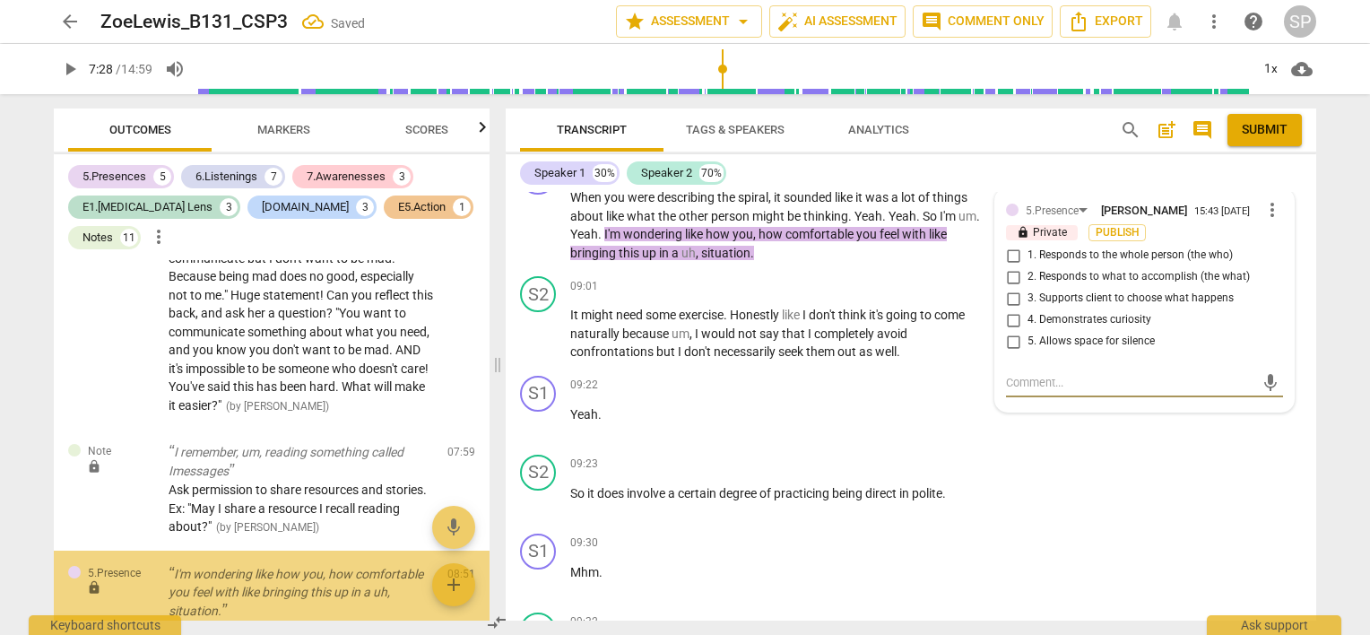
scroll to position [4403, 0]
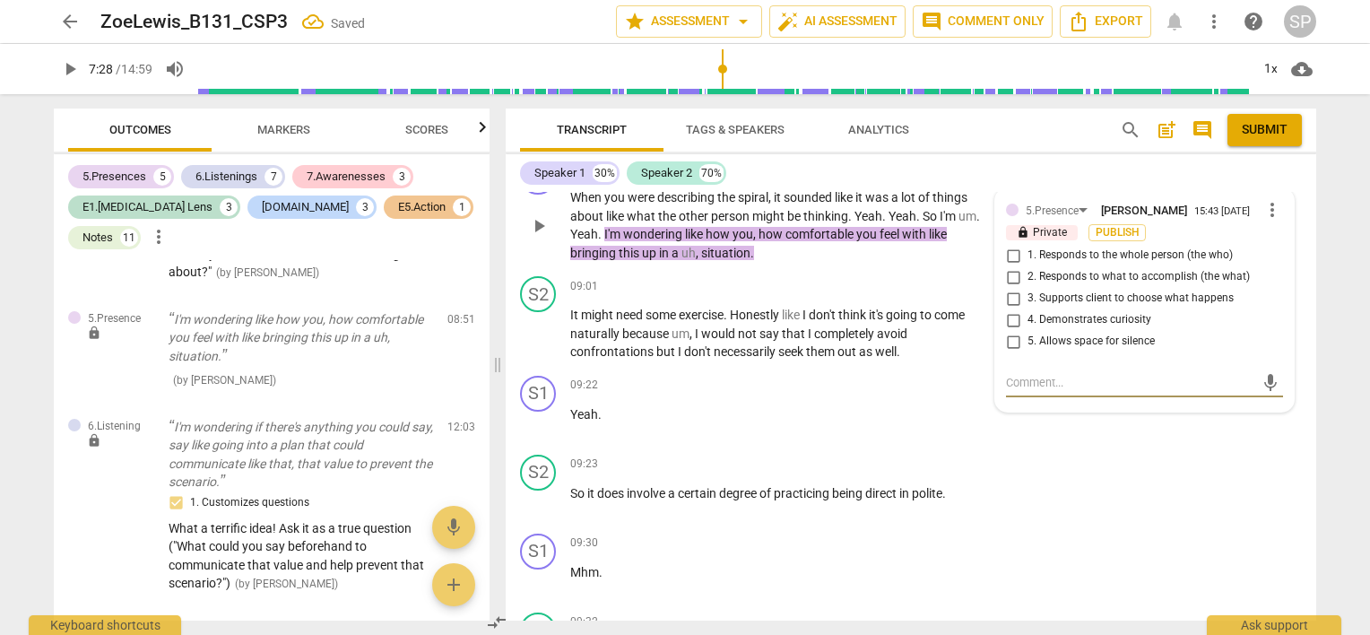
click at [1011, 331] on input "4. Demonstrates curiosity" at bounding box center [1013, 320] width 29 height 22
click at [1010, 266] on input "1. Responds to the whole person (the who)" at bounding box center [1013, 256] width 29 height 22
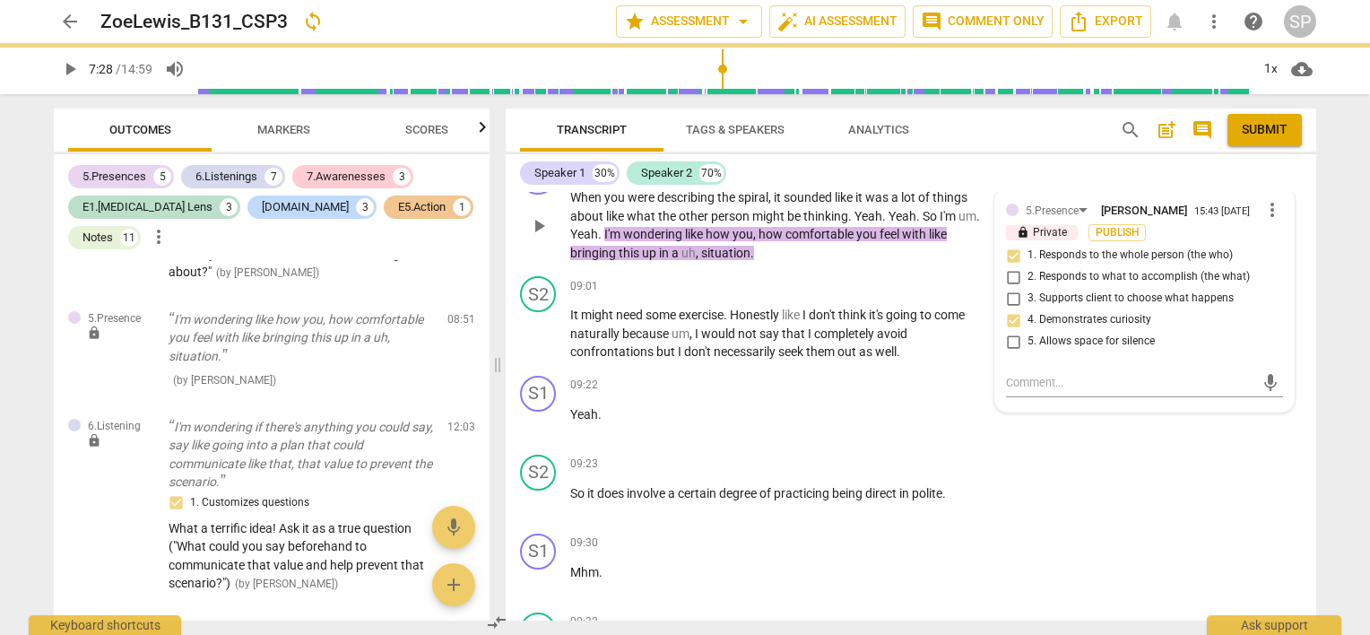
click at [1010, 288] on input "2. Responds to what to accomplish (the what)" at bounding box center [1013, 277] width 29 height 22
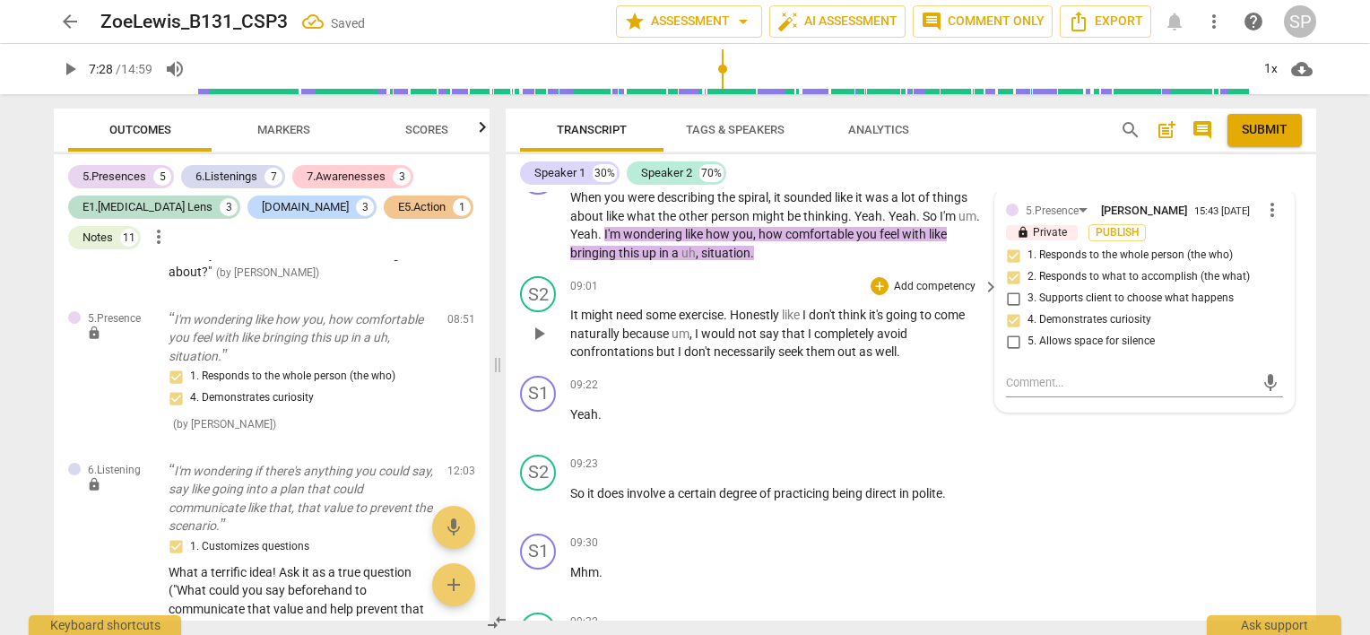
click at [788, 296] on div "09:01 + Add competency keyboard_arrow_right" at bounding box center [785, 286] width 430 height 20
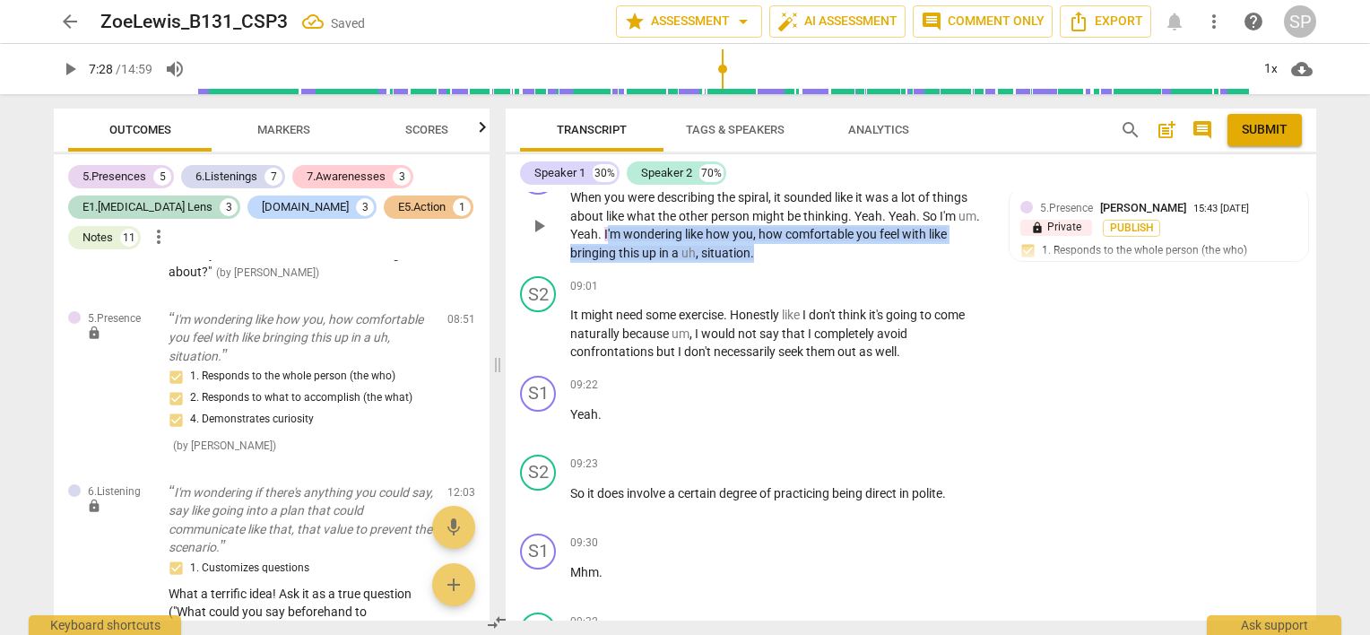
drag, startPoint x: 605, startPoint y: 252, endPoint x: 758, endPoint y: 283, distance: 155.7
click at [758, 262] on p "When you were describing the spiral , it sounded like it was a lot of things ab…" at bounding box center [780, 225] width 420 height 74
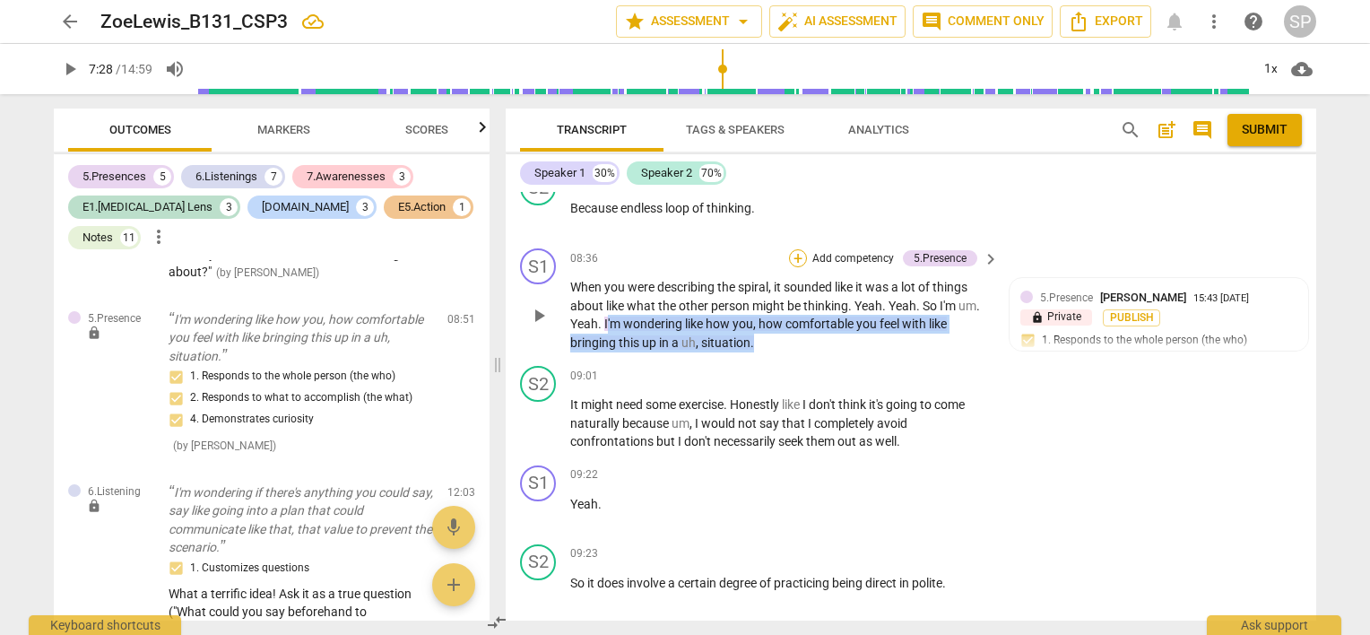
click at [792, 267] on div "+" at bounding box center [798, 258] width 18 height 18
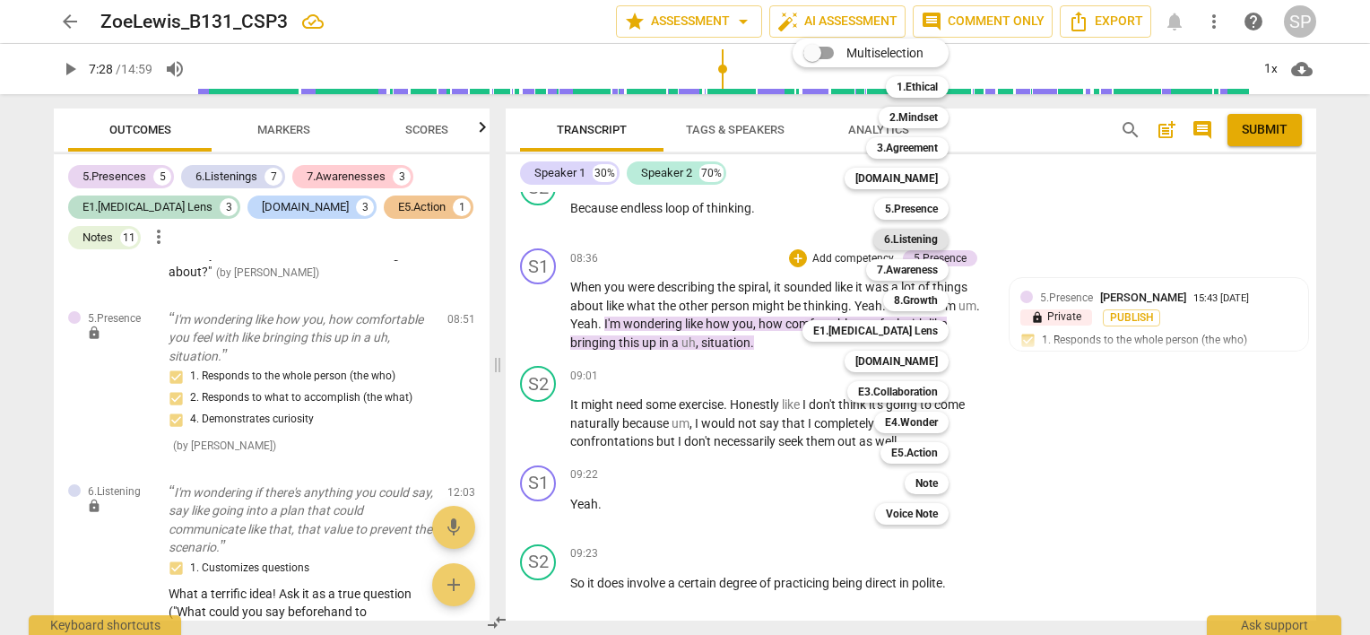
click at [891, 238] on b "6.Listening" at bounding box center [911, 240] width 54 height 22
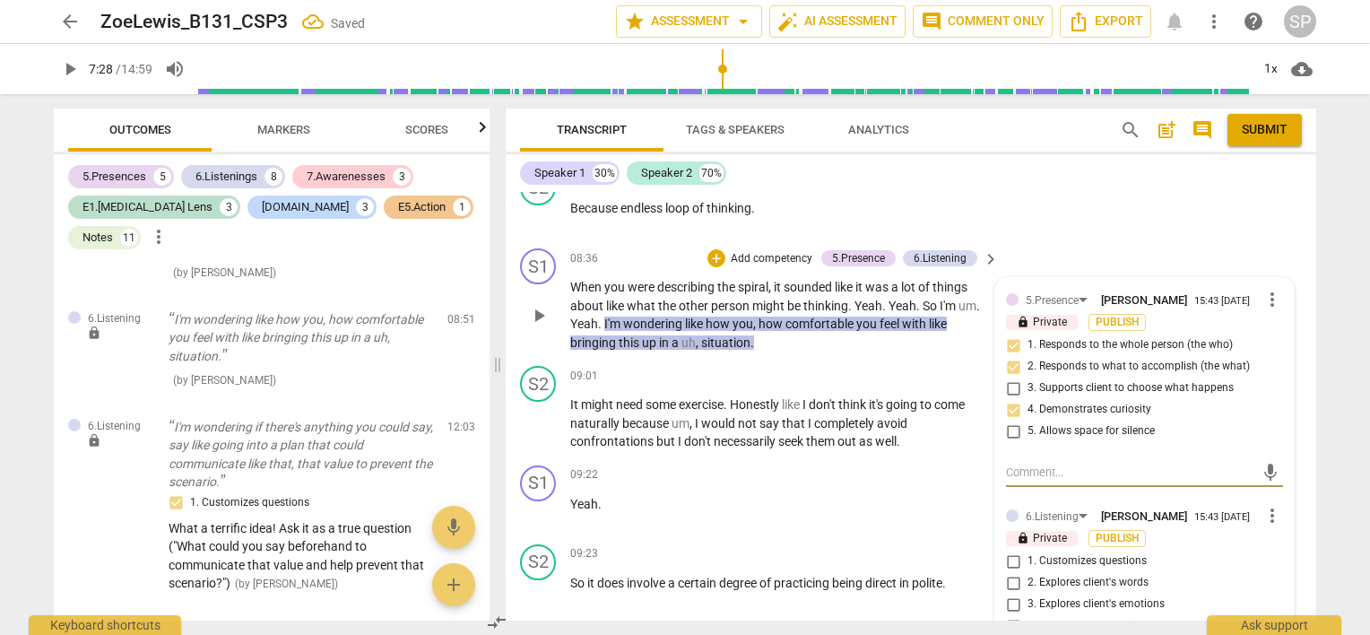
scroll to position [4366, 0]
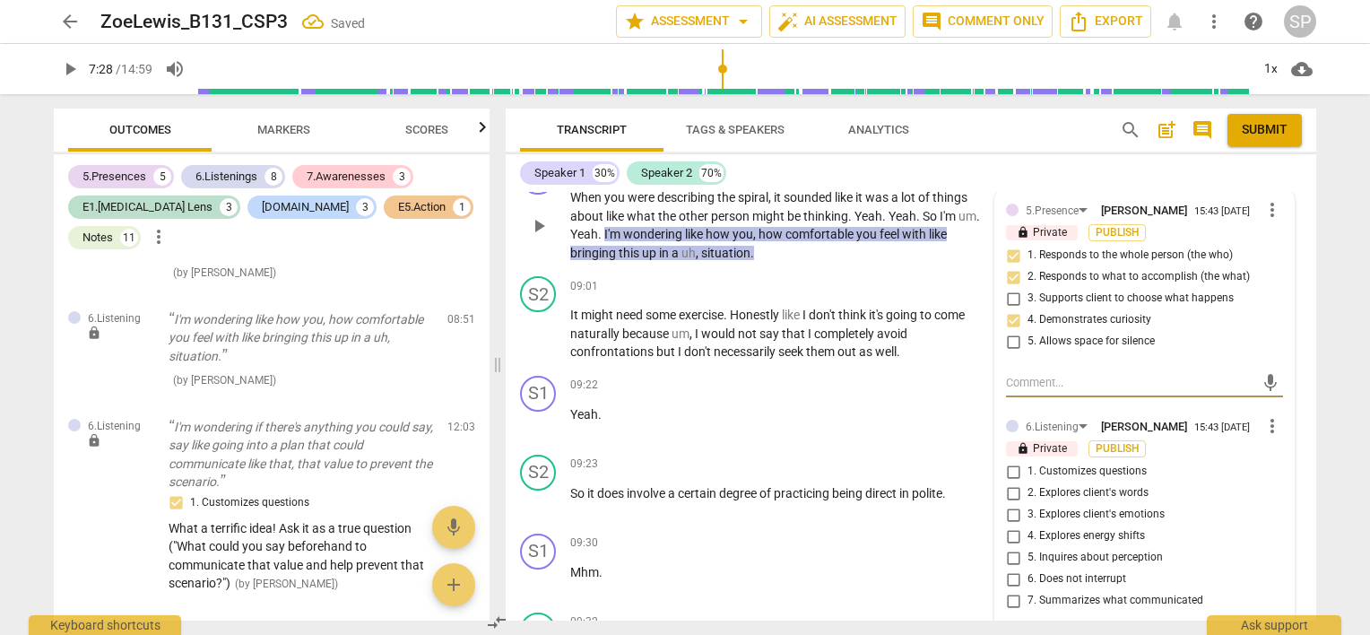
click at [1015, 482] on input "1. Customizes questions" at bounding box center [1013, 472] width 29 height 22
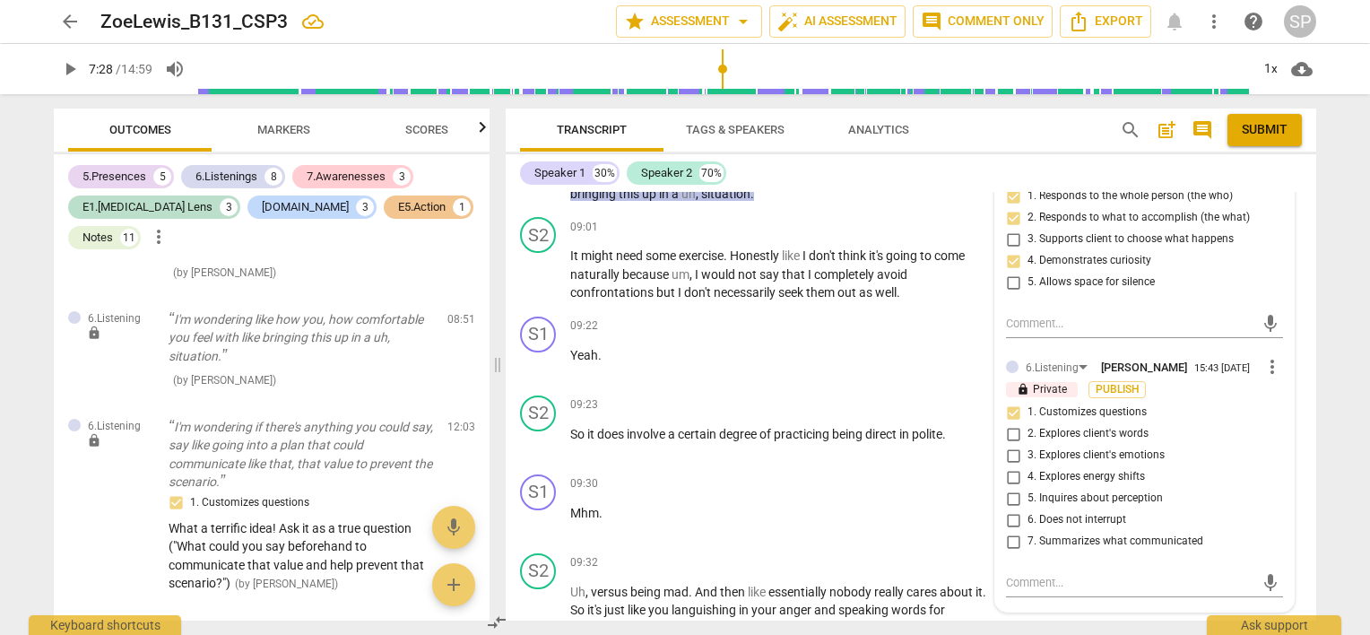
scroll to position [4455, 0]
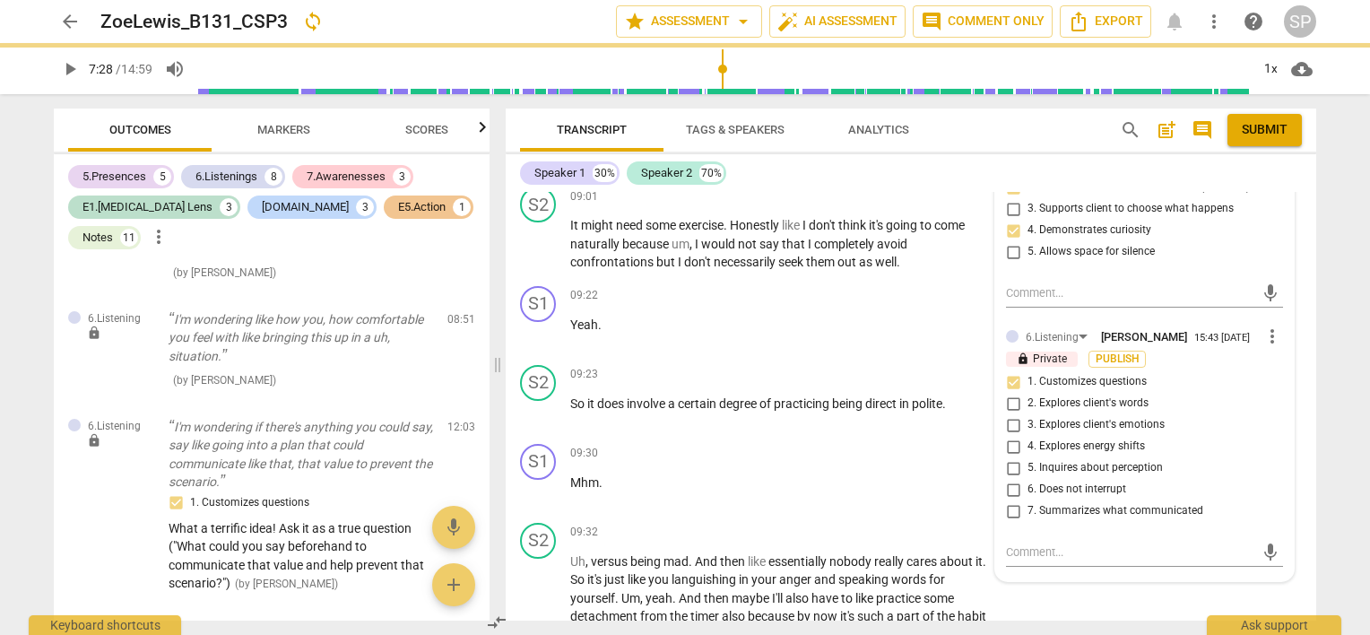
click at [1009, 479] on input "5. Inquires about perception" at bounding box center [1013, 468] width 29 height 22
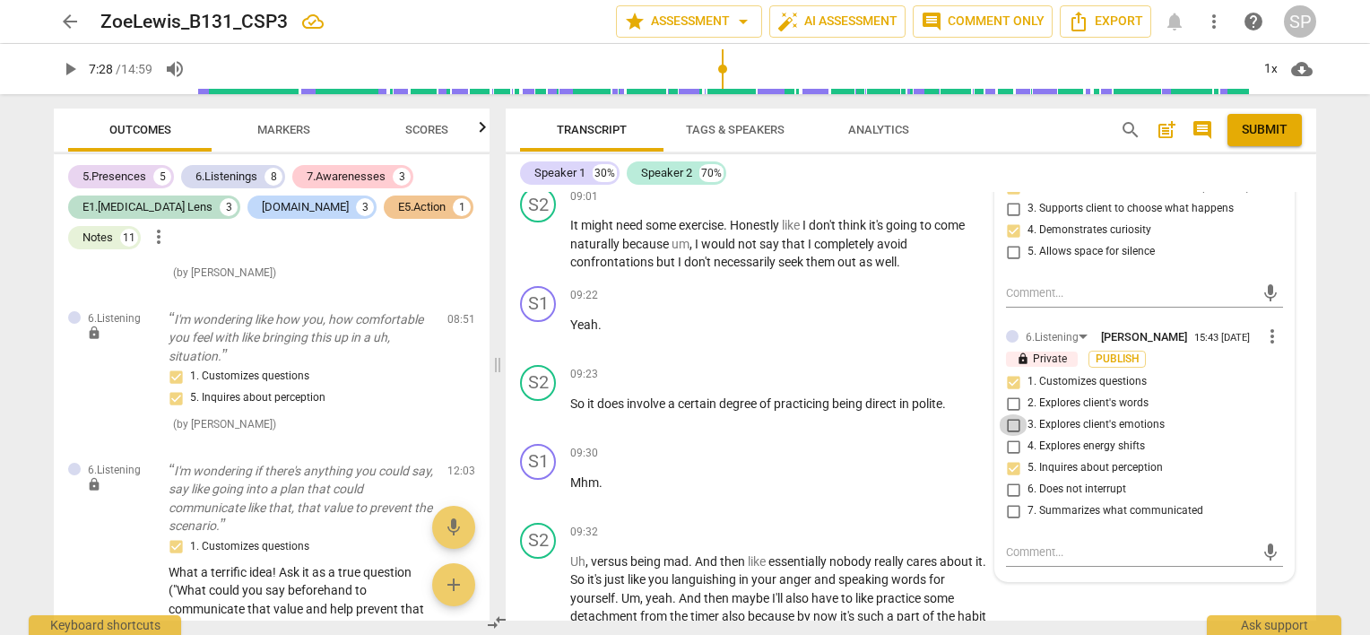
click at [1011, 436] on input "3. Explores client's emotions" at bounding box center [1013, 425] width 29 height 22
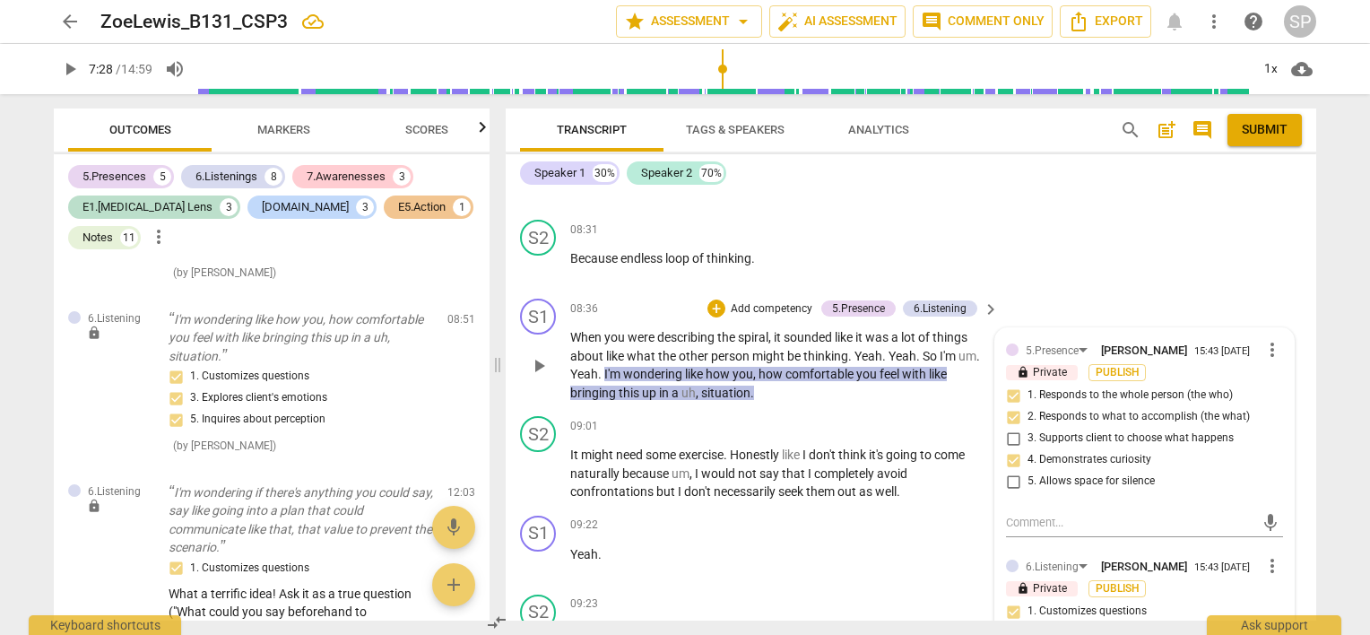
scroll to position [4186, 0]
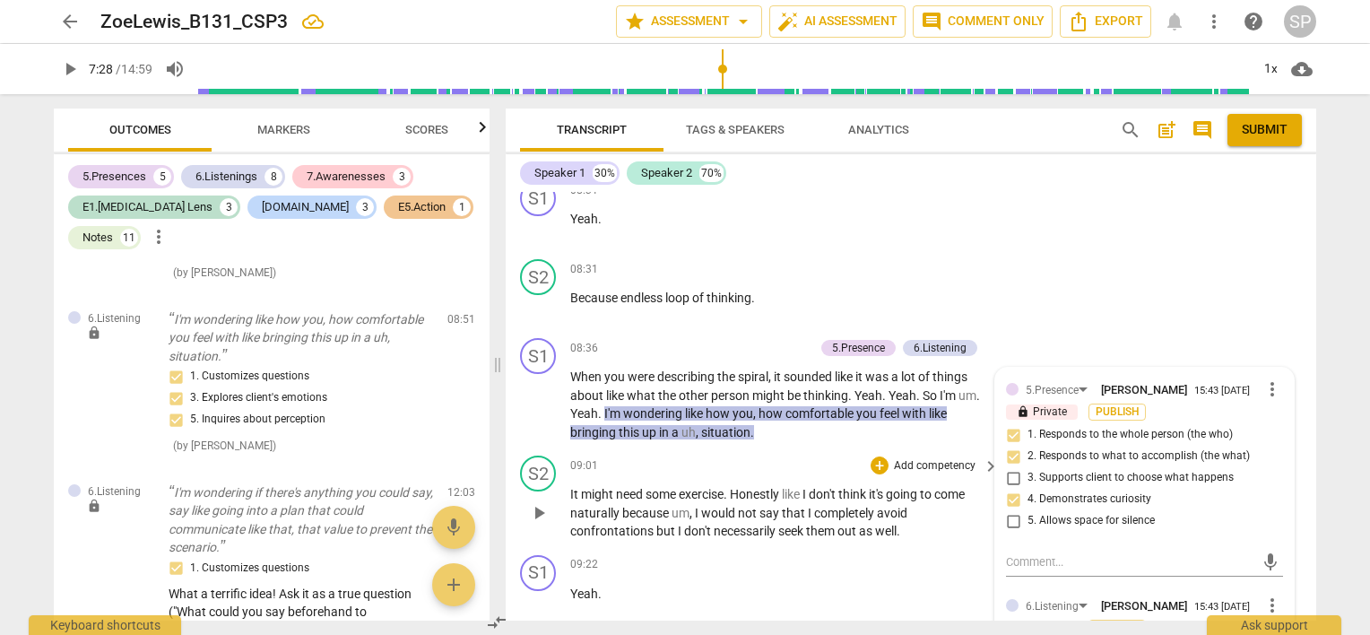
click at [827, 471] on div "S2 play_arrow pause 09:01 + Add competency keyboard_arrow_right It might need s…" at bounding box center [911, 498] width 811 height 100
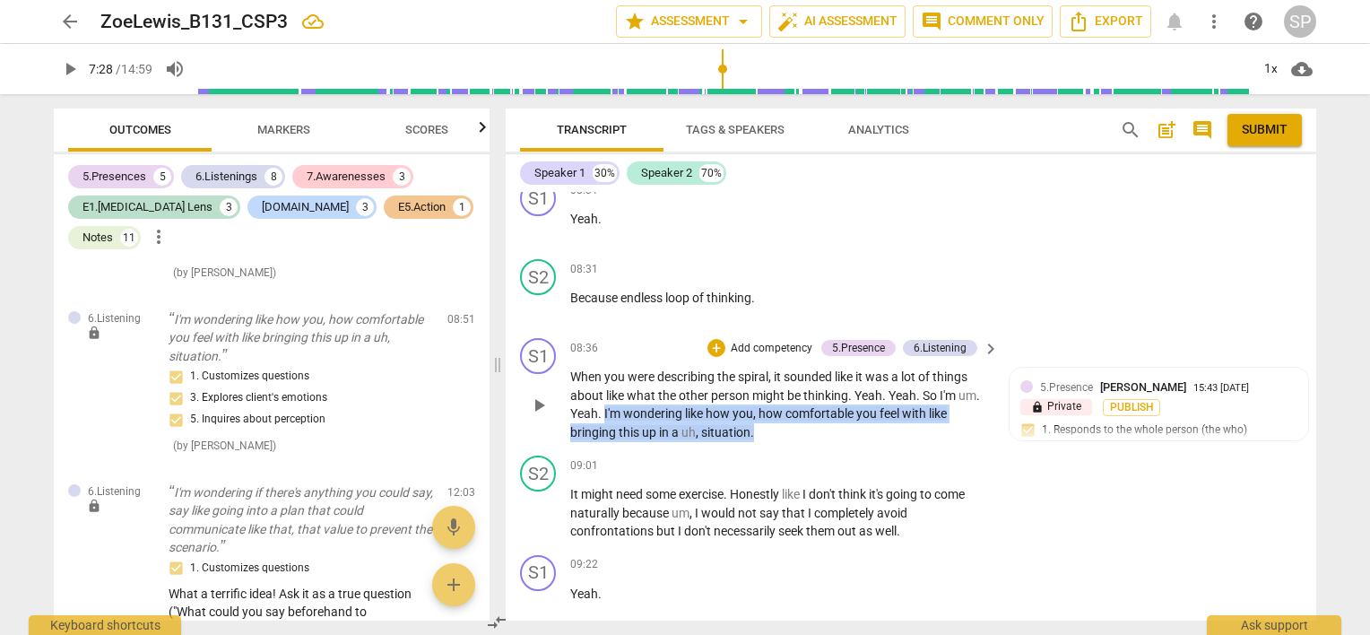
drag, startPoint x: 604, startPoint y: 430, endPoint x: 796, endPoint y: 462, distance: 195.4
click at [796, 441] on p "When you were describing the spiral , it sounded like it was a lot of things ab…" at bounding box center [780, 405] width 420 height 74
click at [713, 357] on div "+" at bounding box center [717, 348] width 18 height 18
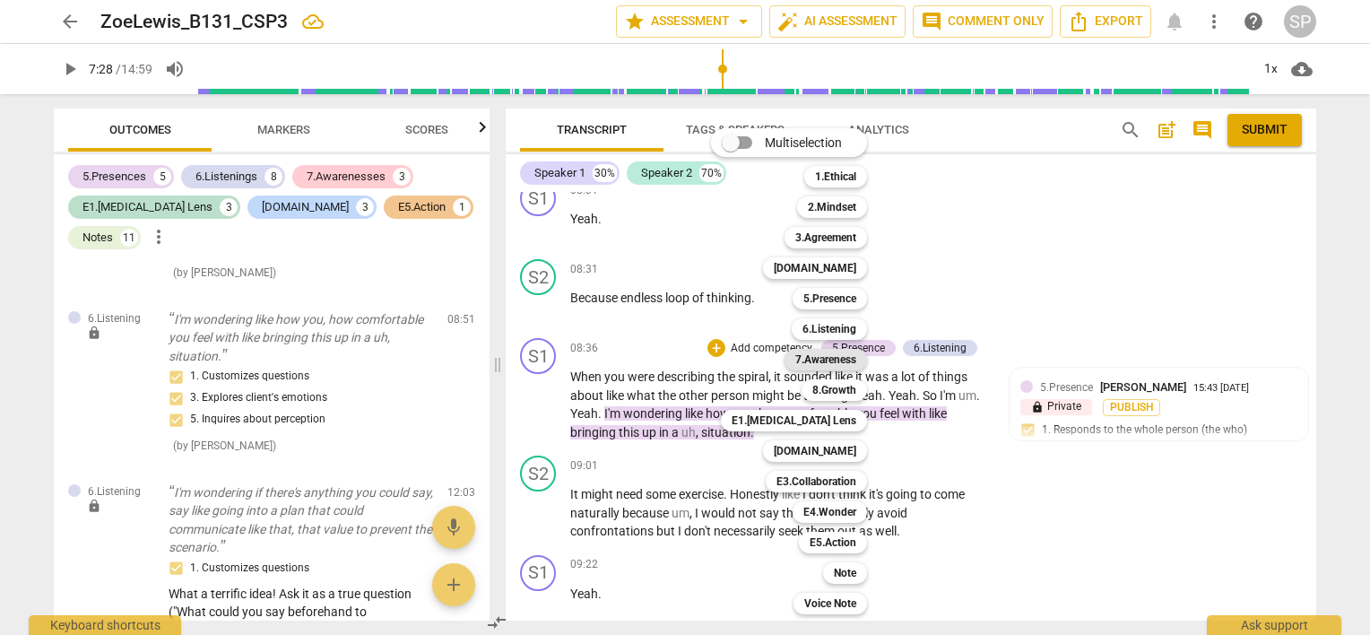
click at [817, 362] on b "7.Awareness" at bounding box center [825, 360] width 61 height 22
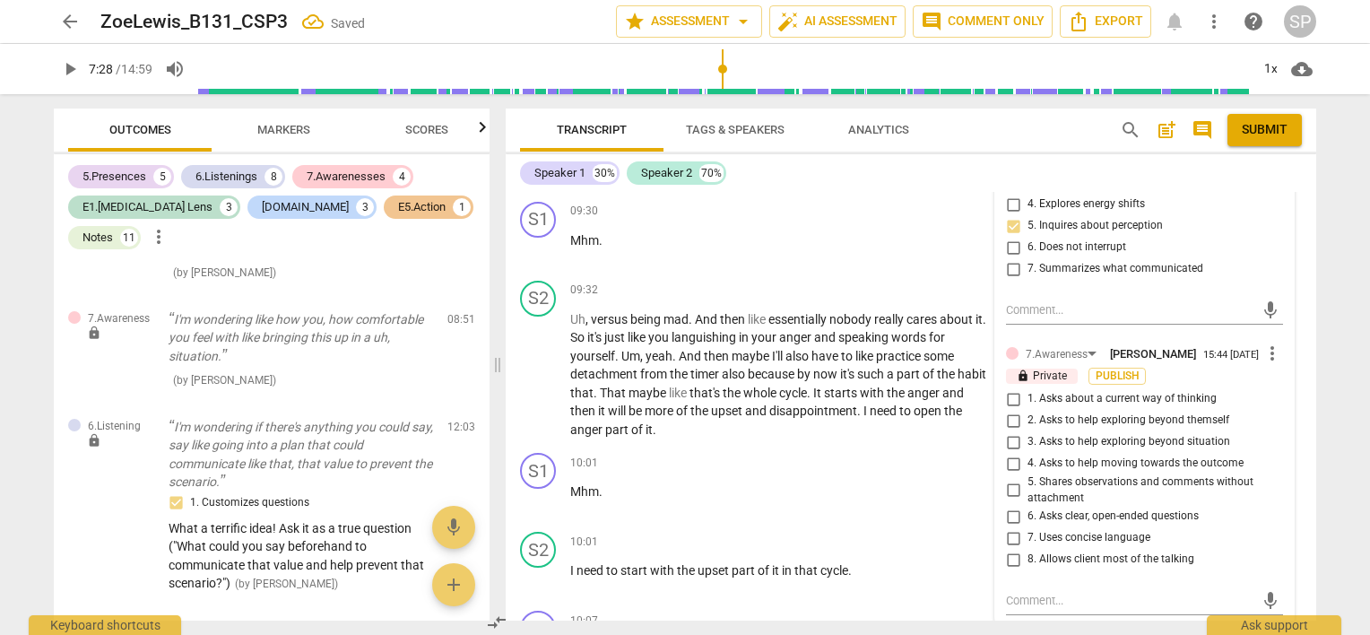
scroll to position [4724, 0]
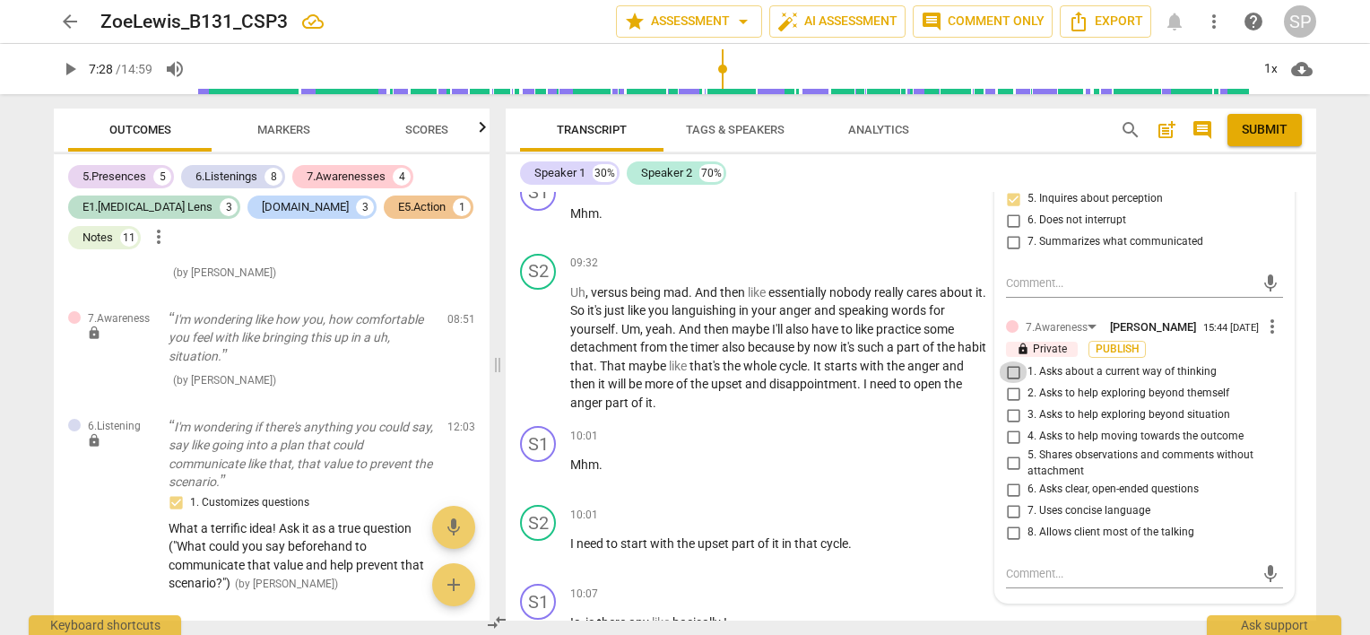
click at [1012, 383] on input "1. Asks about a current way of thinking" at bounding box center [1013, 372] width 29 height 22
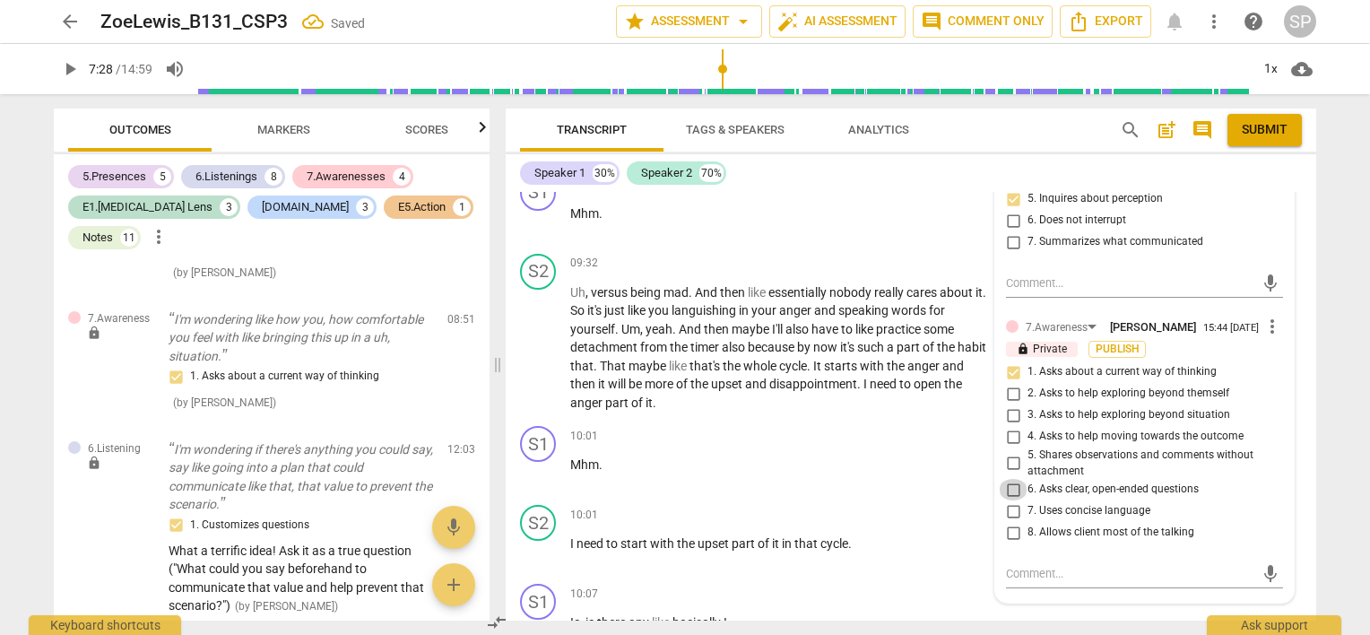
click at [1015, 500] on input "6. Asks clear, open-ended questions" at bounding box center [1013, 490] width 29 height 22
click at [1012, 522] on input "7. Uses concise language" at bounding box center [1013, 511] width 29 height 22
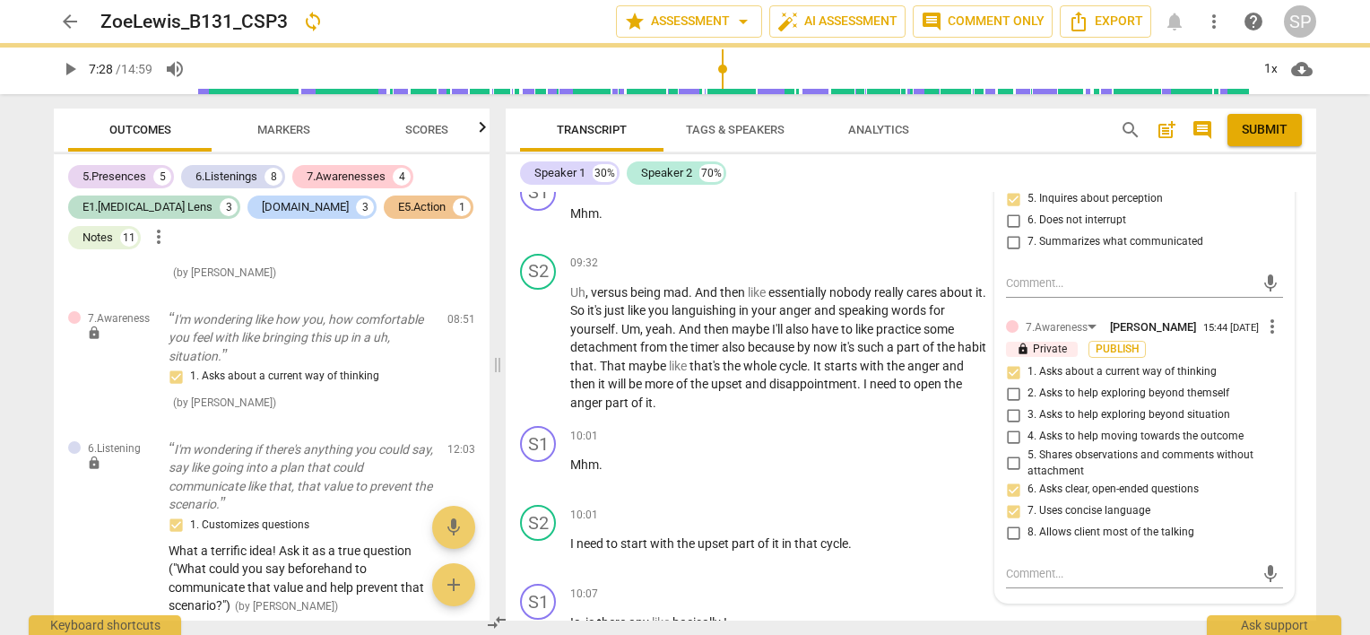
click at [1012, 543] on input "8. Allows client most of the talking" at bounding box center [1013, 533] width 29 height 22
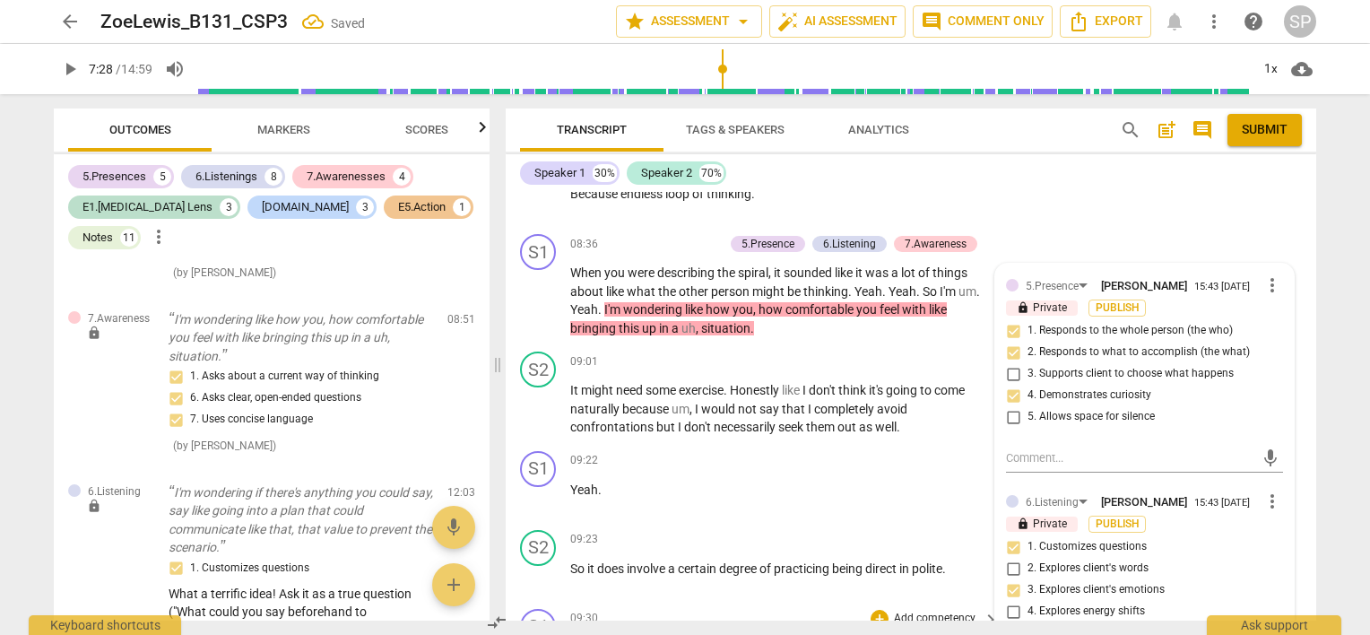
scroll to position [4276, 0]
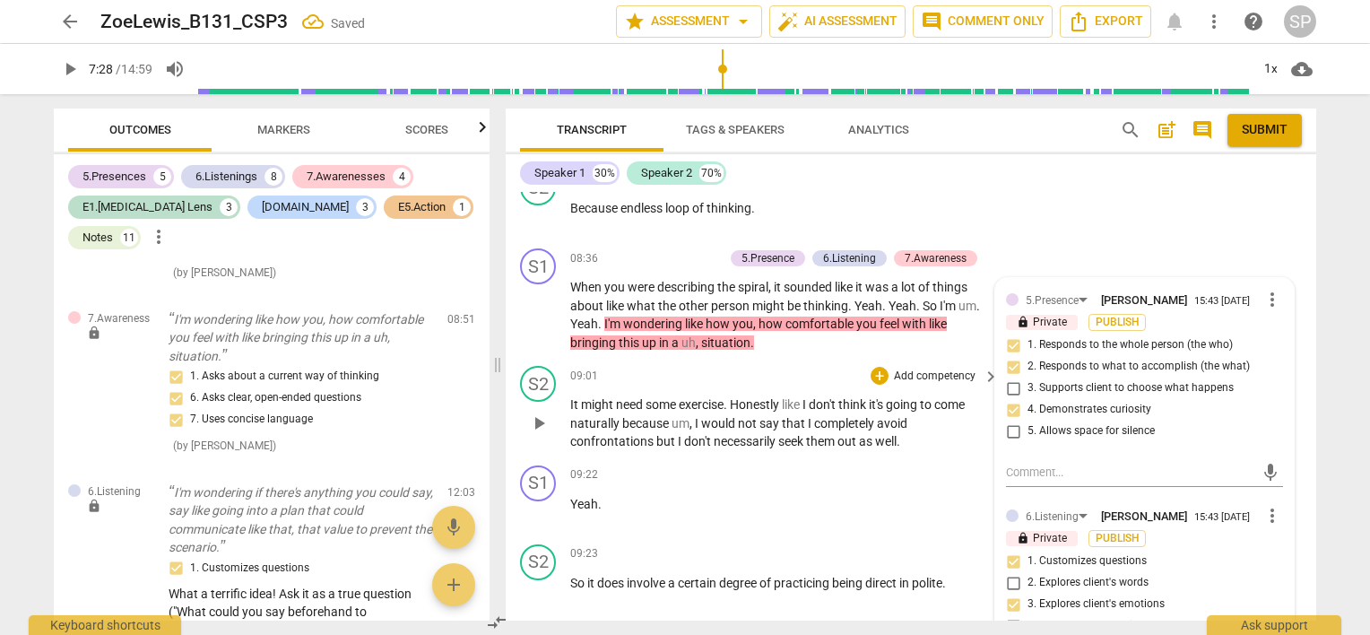
click at [792, 386] on div "09:01 + Add competency keyboard_arrow_right" at bounding box center [785, 376] width 430 height 20
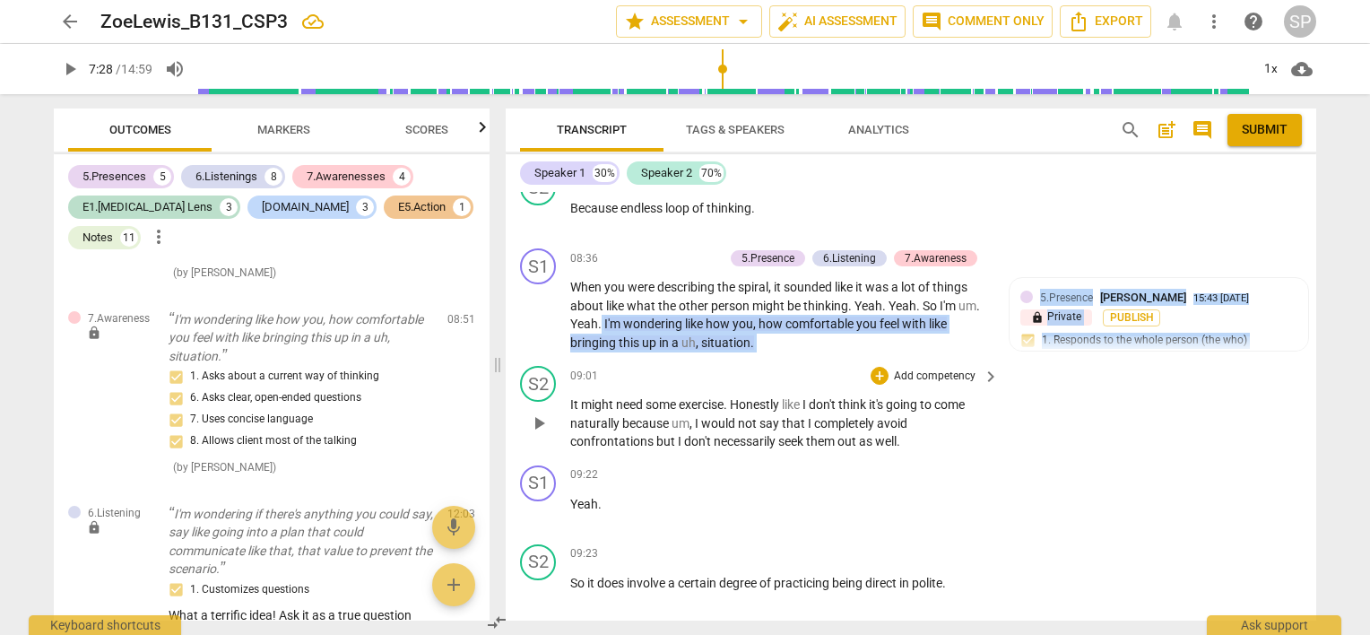
drag, startPoint x: 600, startPoint y: 348, endPoint x: 782, endPoint y: 382, distance: 185.2
click at [782, 382] on div "[PERSON_NAME] Summary: The topic of this session was generally RSD. We were exp…" at bounding box center [911, 406] width 811 height 429
click at [856, 386] on div "09:01 + Add competency keyboard_arrow_right" at bounding box center [785, 376] width 430 height 20
click at [772, 380] on div "[PERSON_NAME] Summary: The topic of this session was generally RSD. We were exp…" at bounding box center [911, 406] width 811 height 429
click at [810, 189] on div "08:31 + Add competency keyboard_arrow_right" at bounding box center [785, 179] width 430 height 20
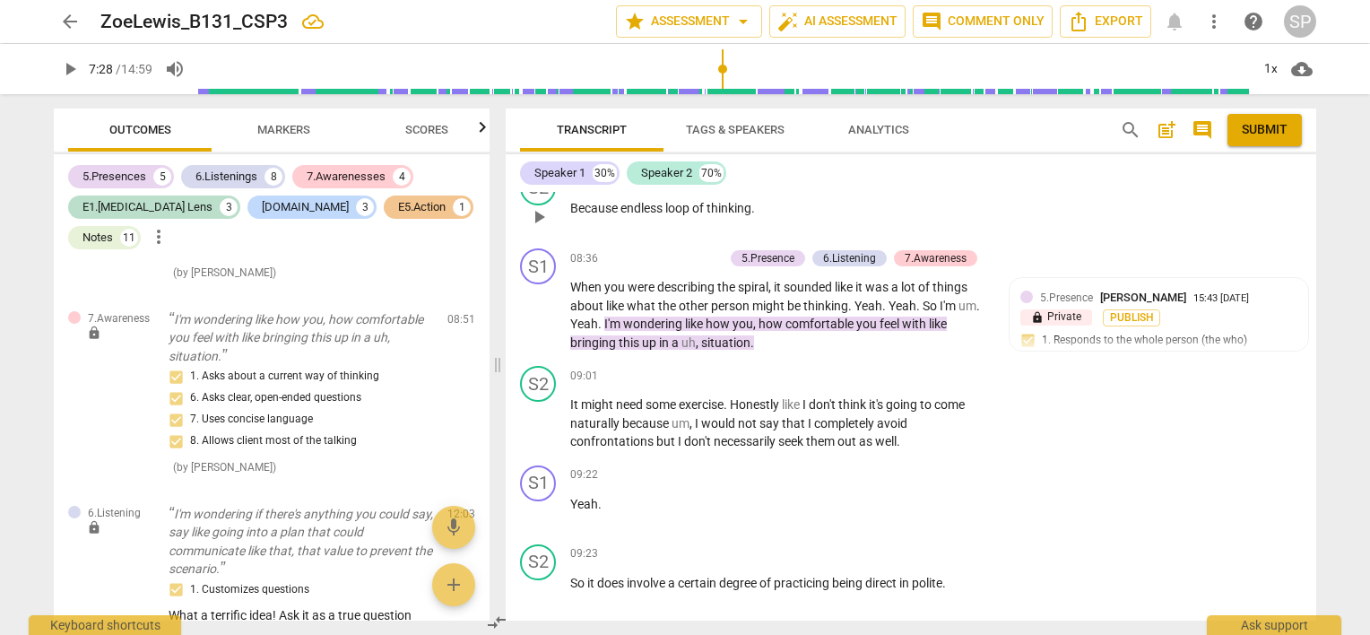
click at [945, 218] on p "Because endless loop of thinking ." at bounding box center [780, 208] width 420 height 19
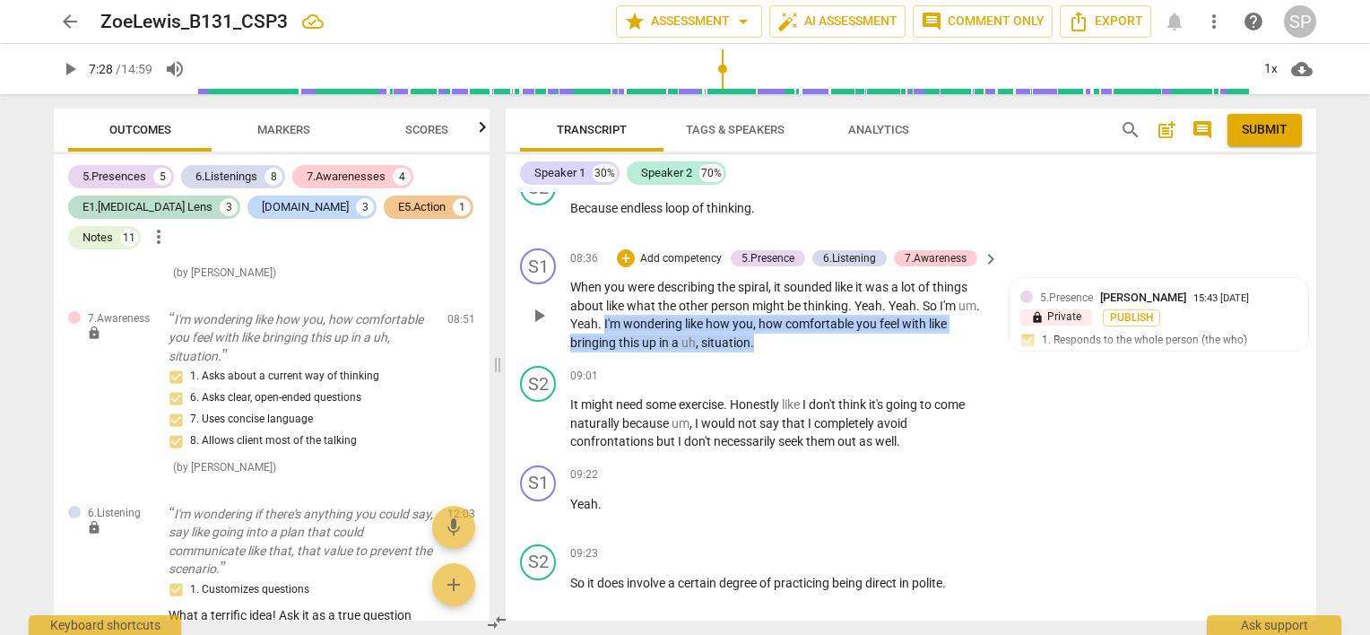
drag, startPoint x: 604, startPoint y: 342, endPoint x: 767, endPoint y: 375, distance: 165.7
click at [767, 359] on div "S1 play_arrow pause 08:36 + Add competency 5.Presence 6.Listening 7.Awareness k…" at bounding box center [911, 299] width 811 height 117
click at [617, 267] on div "+" at bounding box center [626, 258] width 18 height 18
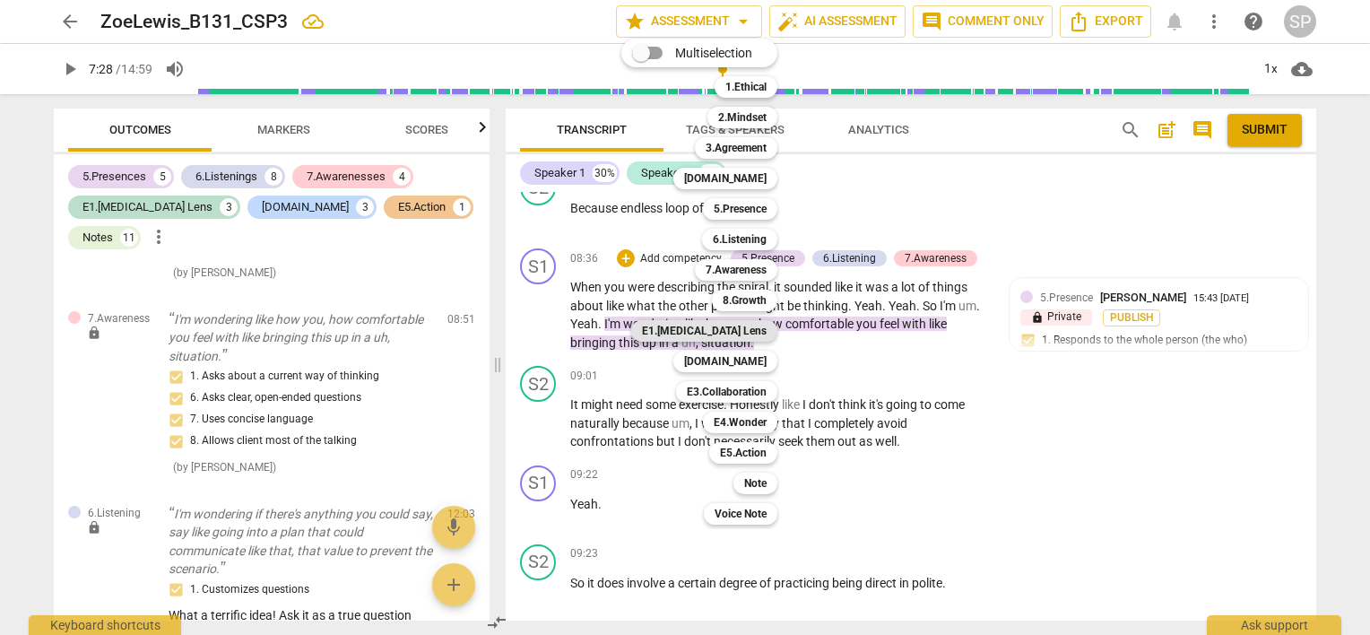
click at [749, 324] on b "E1.[MEDICAL_DATA] Lens" at bounding box center [704, 331] width 125 height 22
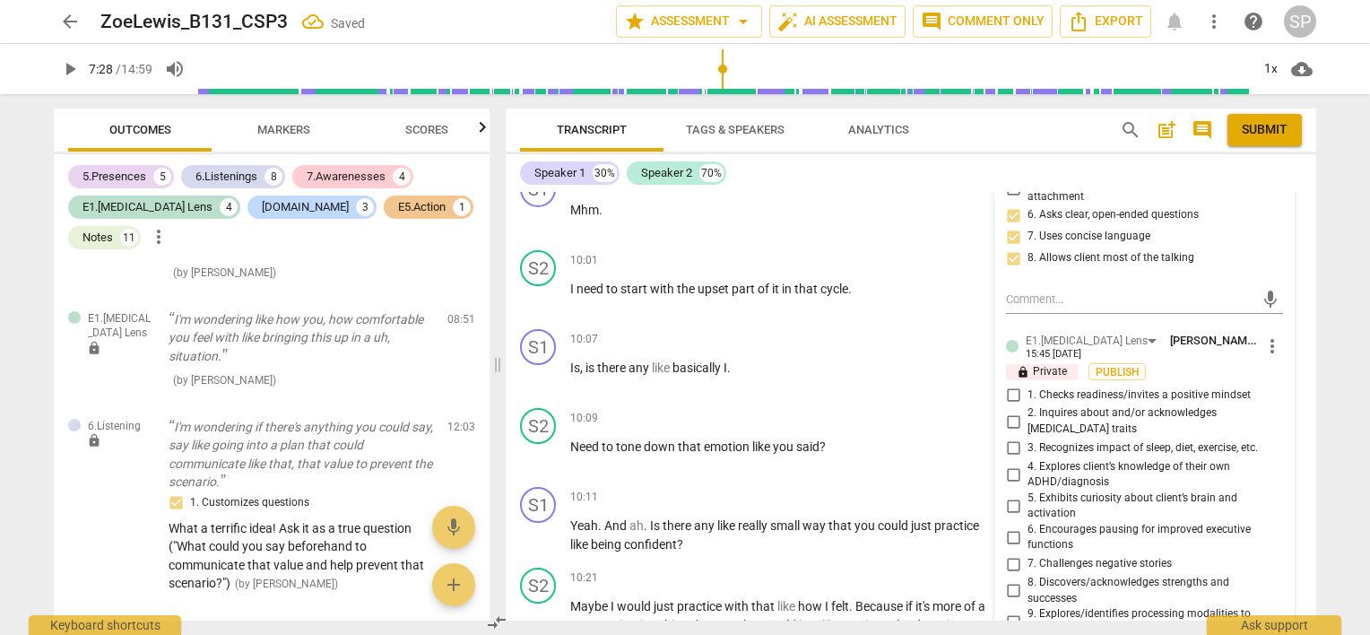
scroll to position [5083, 0]
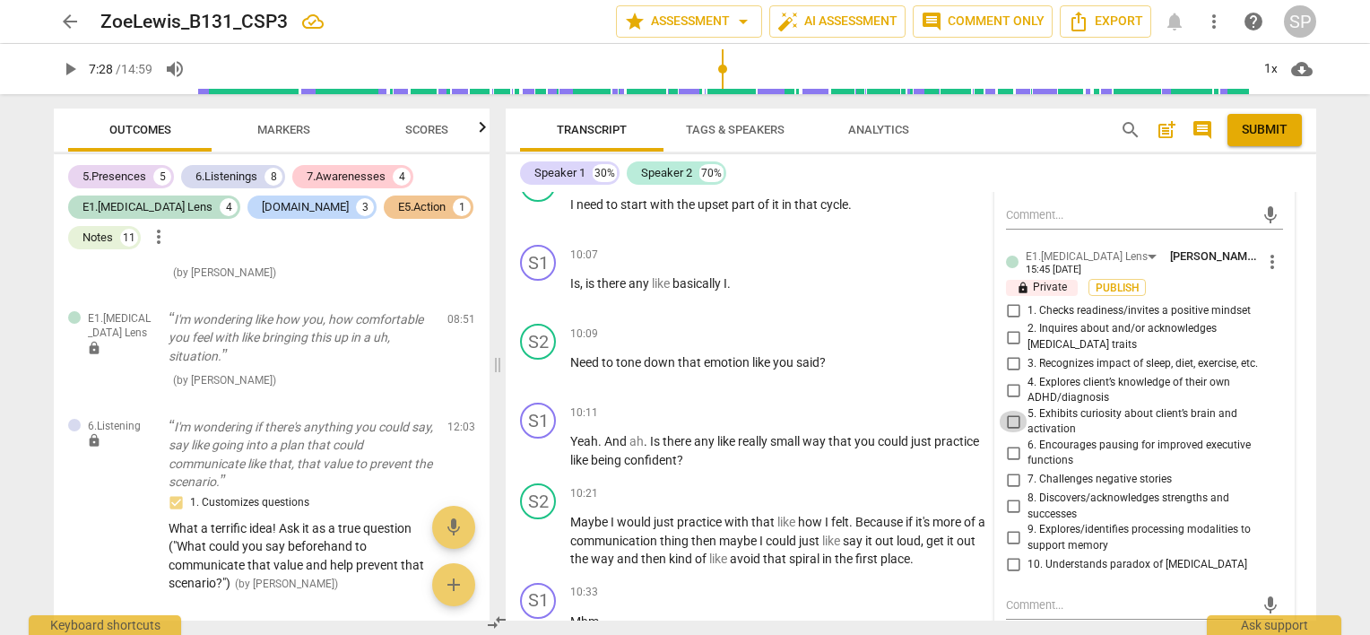
click at [1010, 428] on input "5. Exhibits curiosity about client’s brain and activation" at bounding box center [1013, 422] width 29 height 22
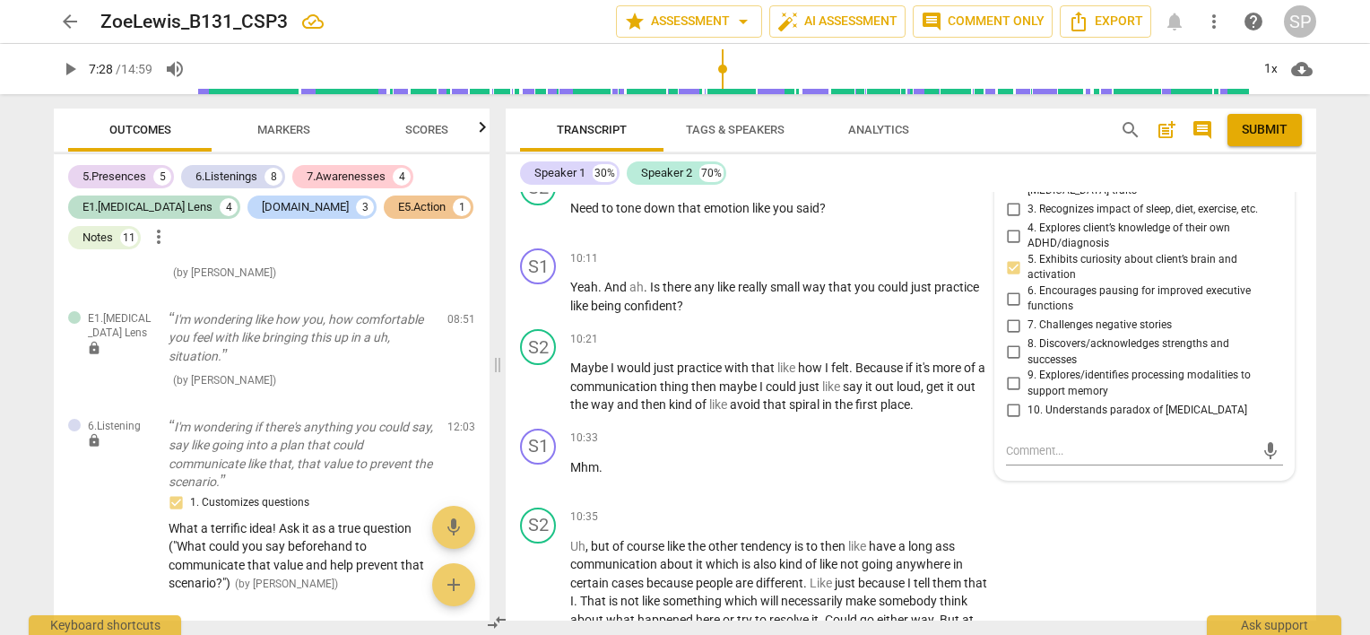
scroll to position [5262, 0]
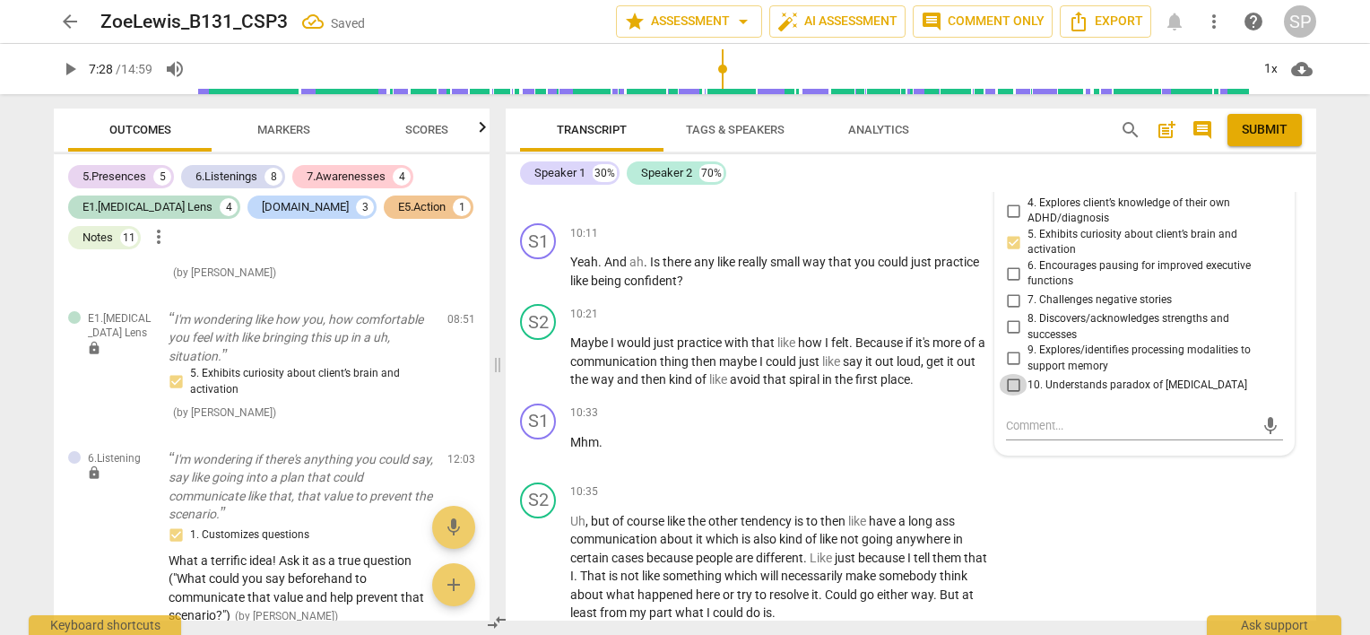
click at [1015, 394] on input "10. Understands paradox of [MEDICAL_DATA]" at bounding box center [1013, 385] width 29 height 22
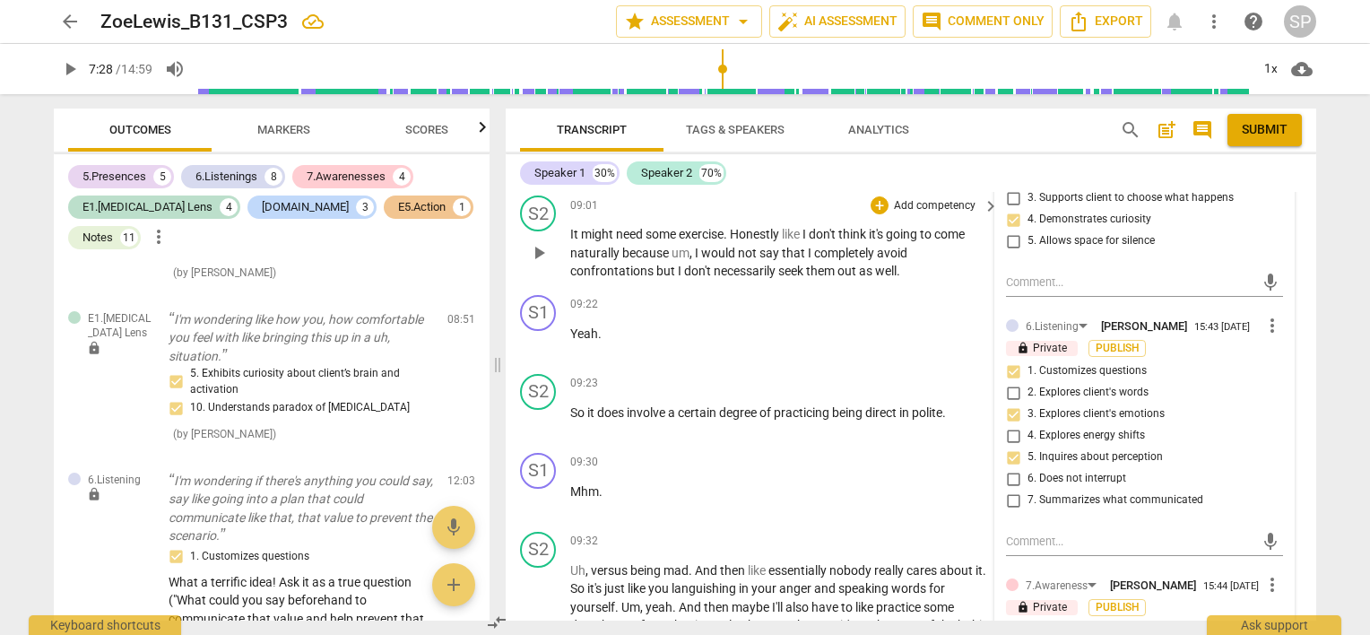
scroll to position [4276, 0]
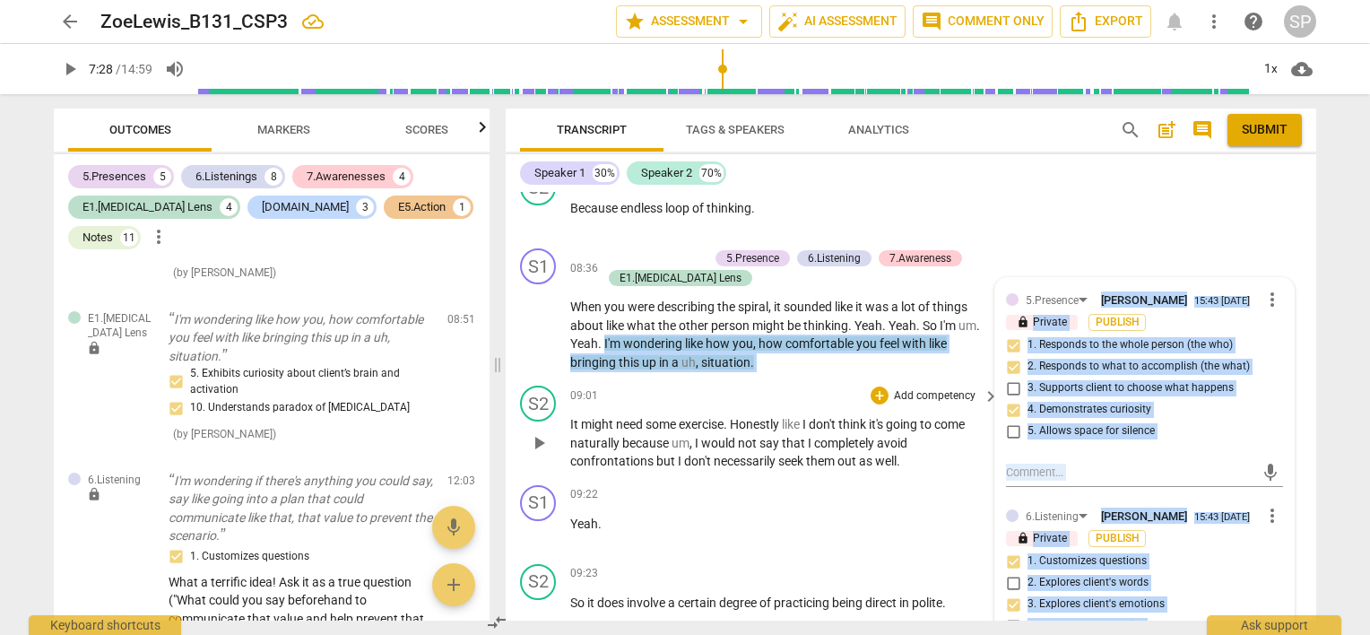
drag, startPoint x: 603, startPoint y: 361, endPoint x: 682, endPoint y: 407, distance: 91.2
click at [682, 407] on div "[PERSON_NAME] Summary: The topic of this session was generally RSD. We were exp…" at bounding box center [911, 406] width 811 height 429
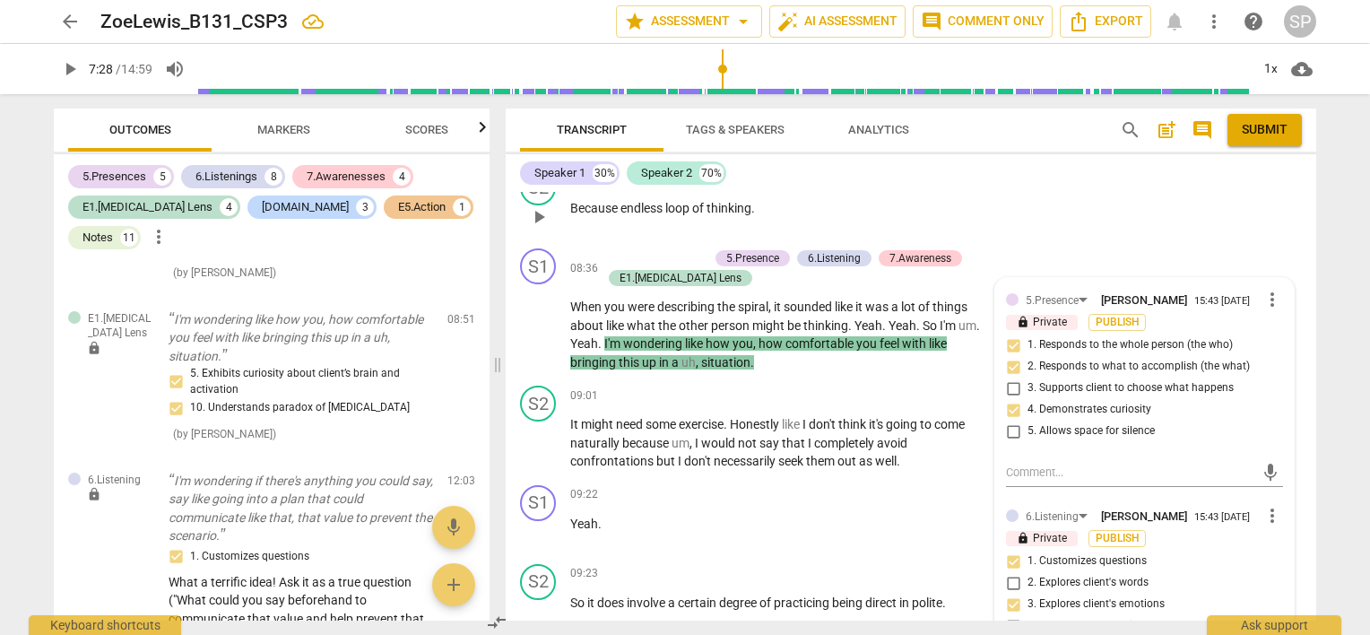
click at [632, 234] on div "08:31 + Add competency keyboard_arrow_right Because endless loop of thinking ." at bounding box center [785, 201] width 430 height 65
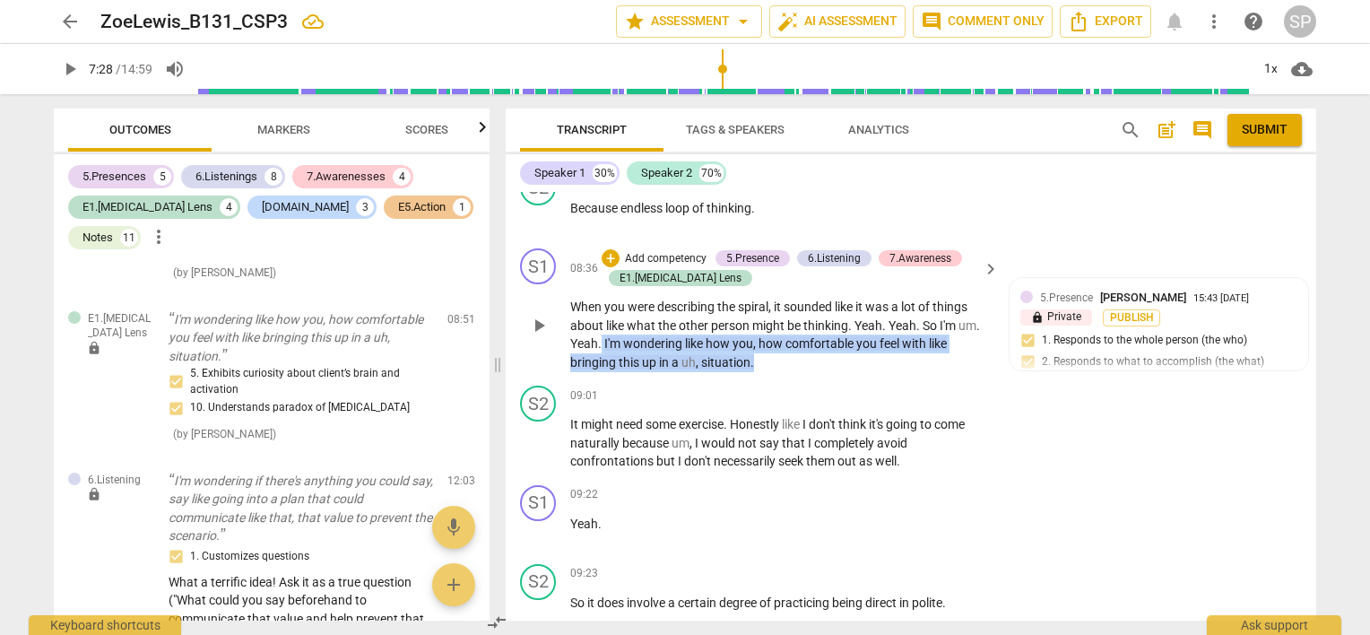
drag, startPoint x: 602, startPoint y: 362, endPoint x: 739, endPoint y: 367, distance: 137.3
click at [780, 371] on p "When you were describing the spiral , it sounded like it was a lot of things ab…" at bounding box center [780, 335] width 420 height 74
click at [612, 267] on div "+" at bounding box center [611, 258] width 18 height 18
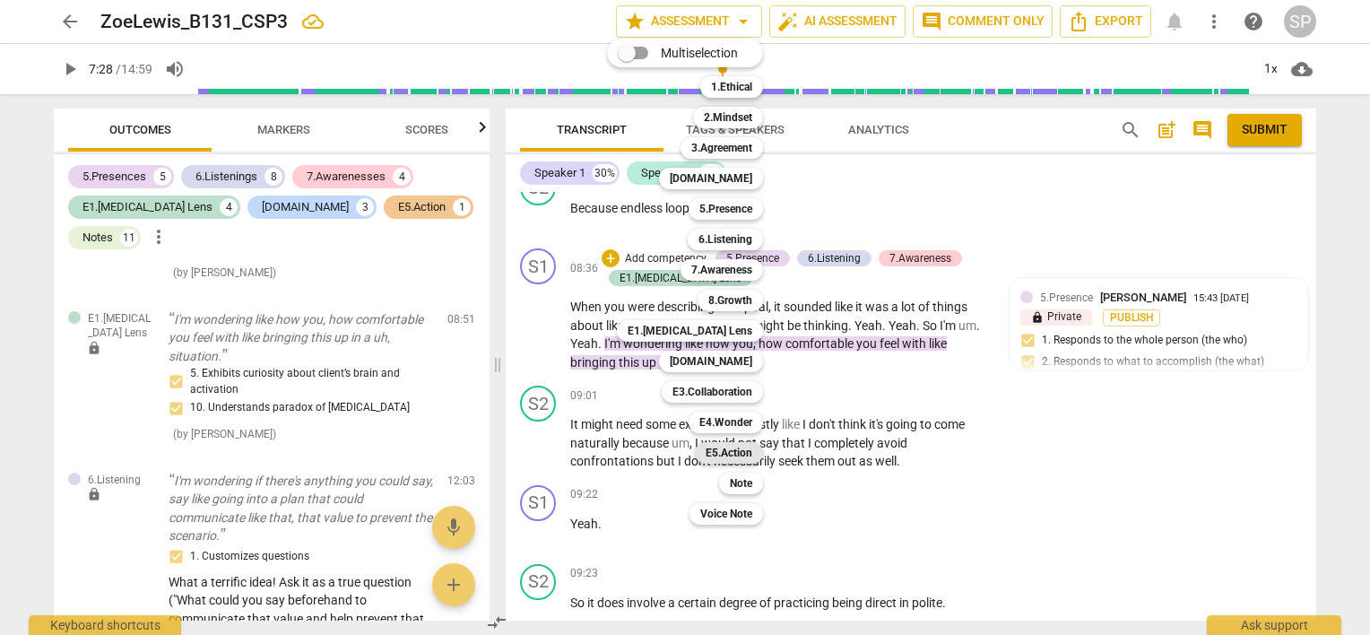
click at [739, 448] on b "E5.Action" at bounding box center [729, 453] width 47 height 22
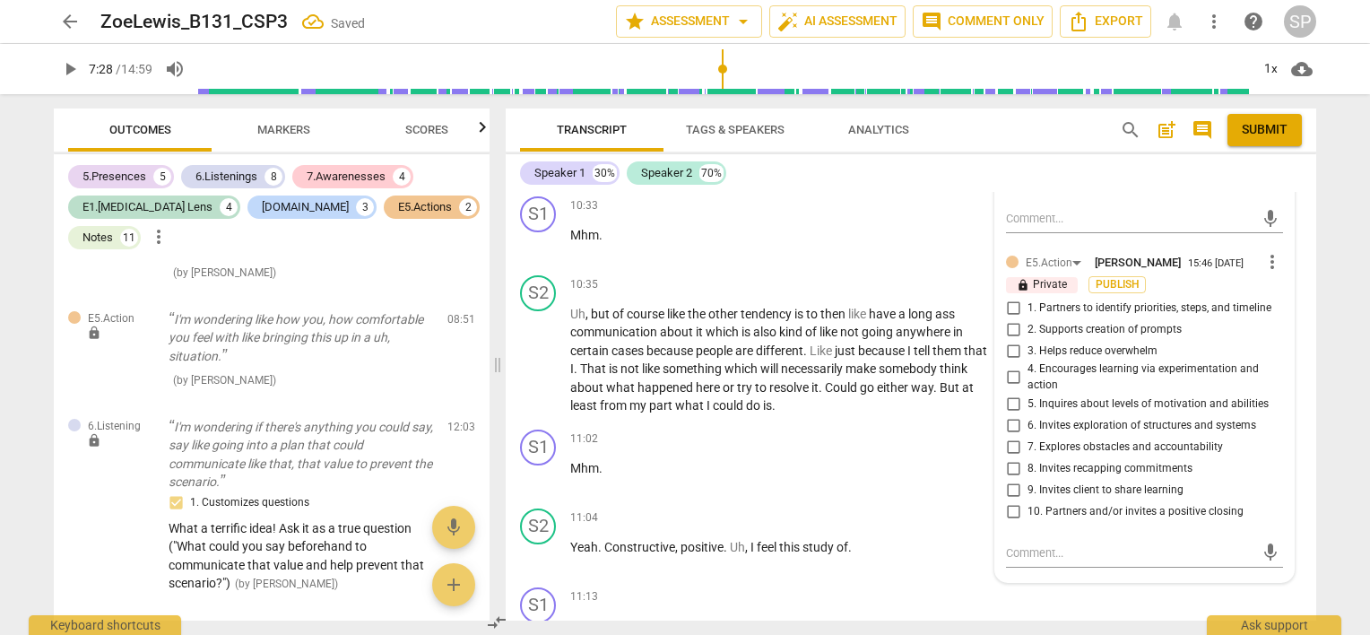
scroll to position [5531, 0]
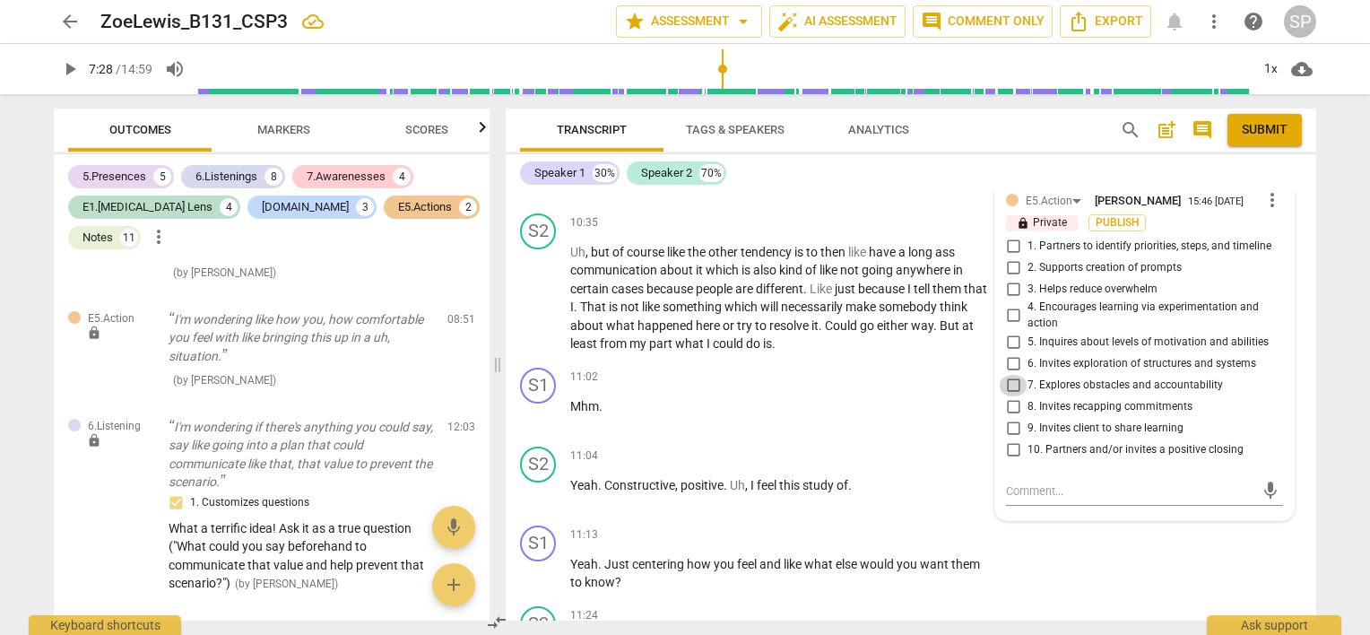
click at [1006, 396] on input "7. Explores obstacles and accountability" at bounding box center [1013, 386] width 29 height 22
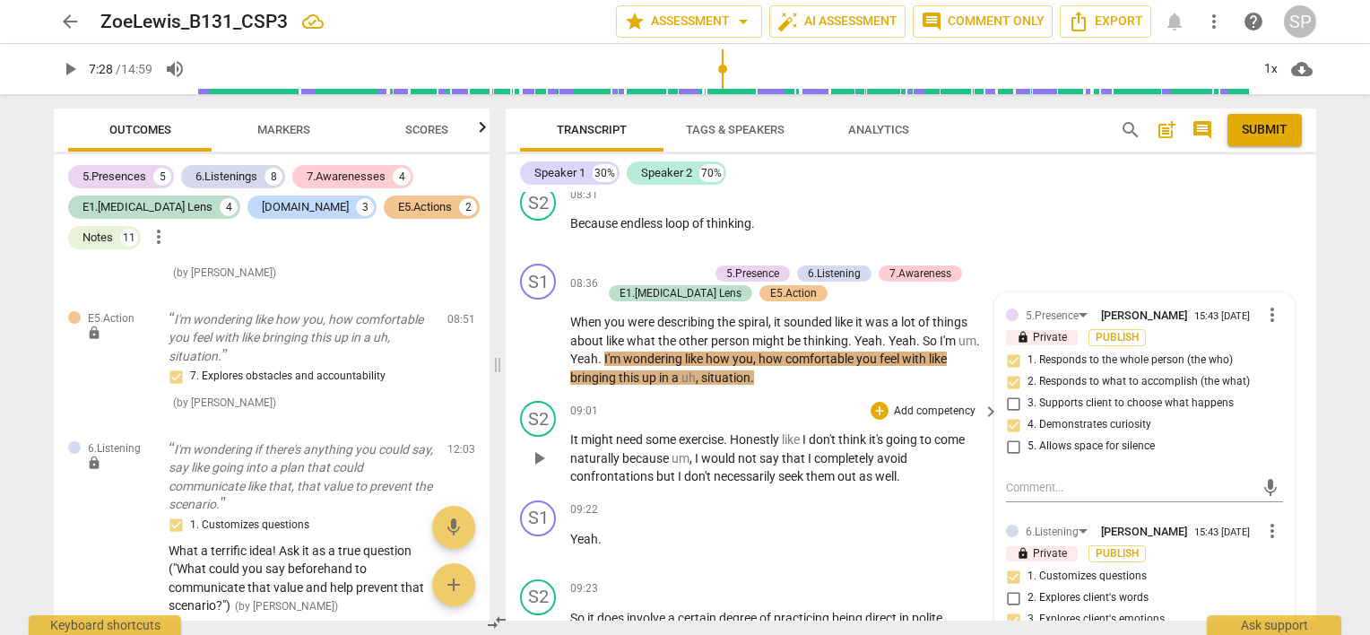
scroll to position [4276, 0]
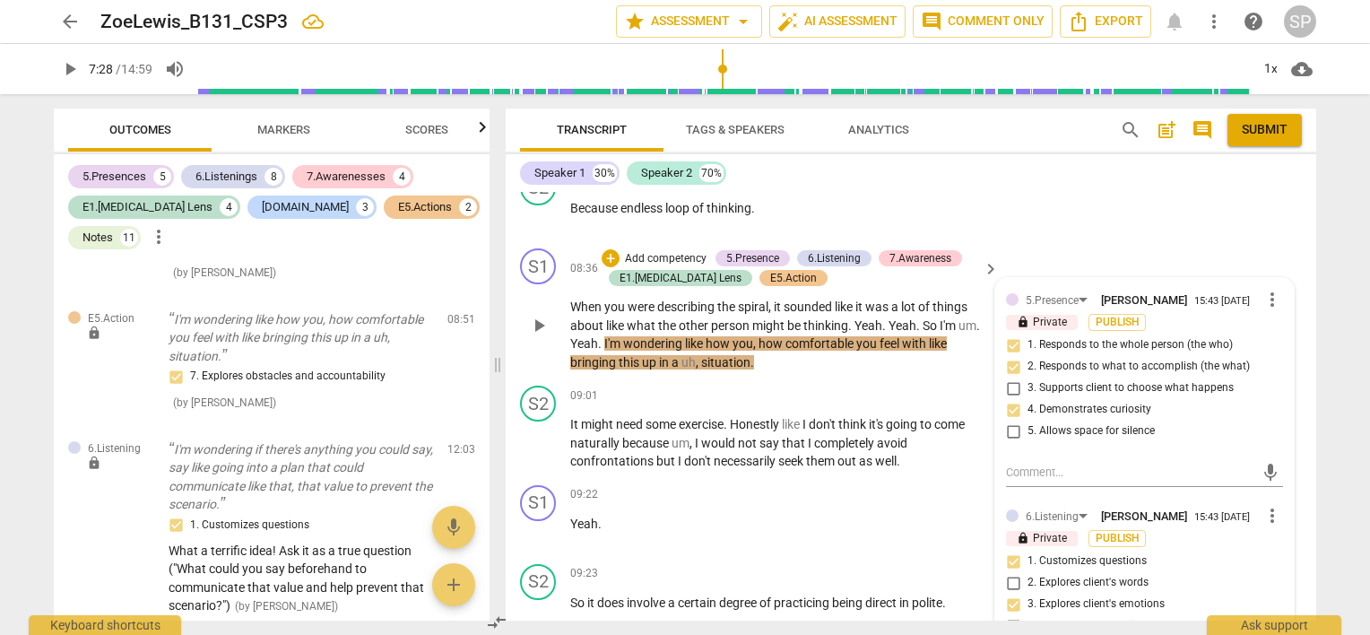
click at [782, 371] on p "When you were describing the spiral , it sounded like it was a lot of things ab…" at bounding box center [780, 335] width 420 height 74
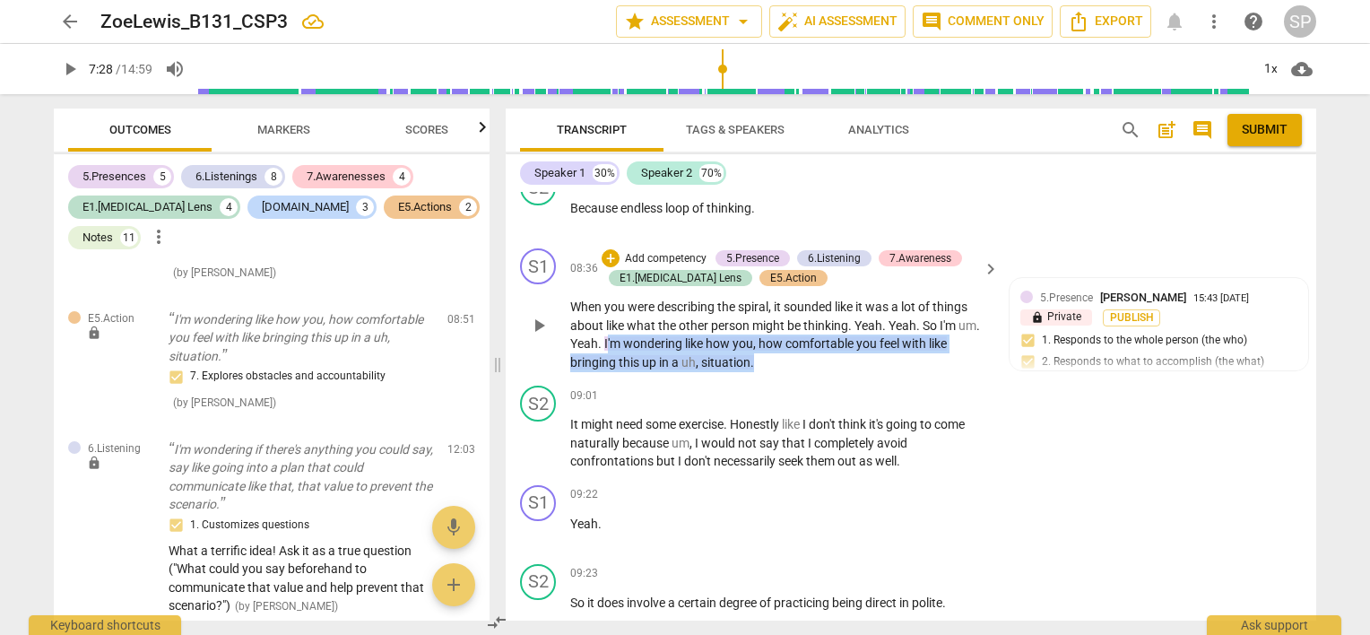
drag, startPoint x: 606, startPoint y: 364, endPoint x: 786, endPoint y: 388, distance: 181.0
click at [786, 371] on p "When you were describing the spiral , it sounded like it was a lot of things ab…" at bounding box center [780, 335] width 420 height 74
click at [787, 371] on p "When you were describing the spiral , it sounded like it was a lot of things ab…" at bounding box center [780, 335] width 420 height 74
drag, startPoint x: 599, startPoint y: 366, endPoint x: 786, endPoint y: 396, distance: 189.0
click at [786, 378] on div "S1 play_arrow pause 08:36 + Add competency 5.Presence 6.Listening 7.Awareness E…" at bounding box center [911, 309] width 811 height 137
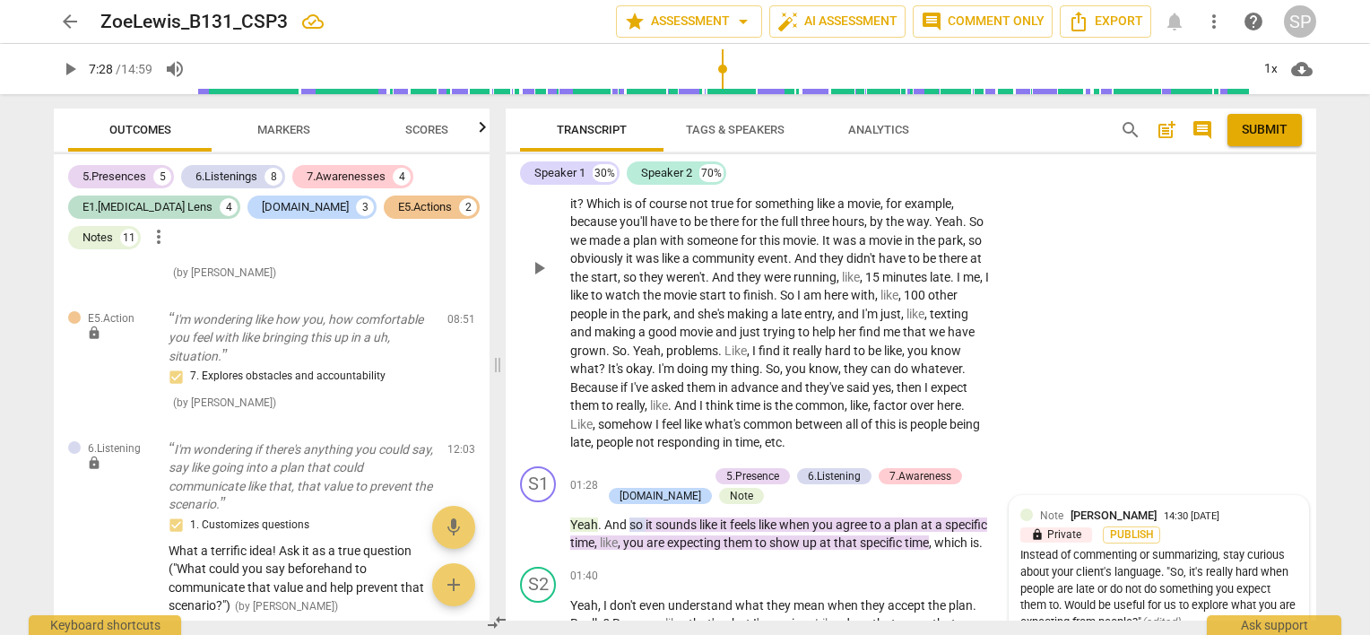
scroll to position [359, 0]
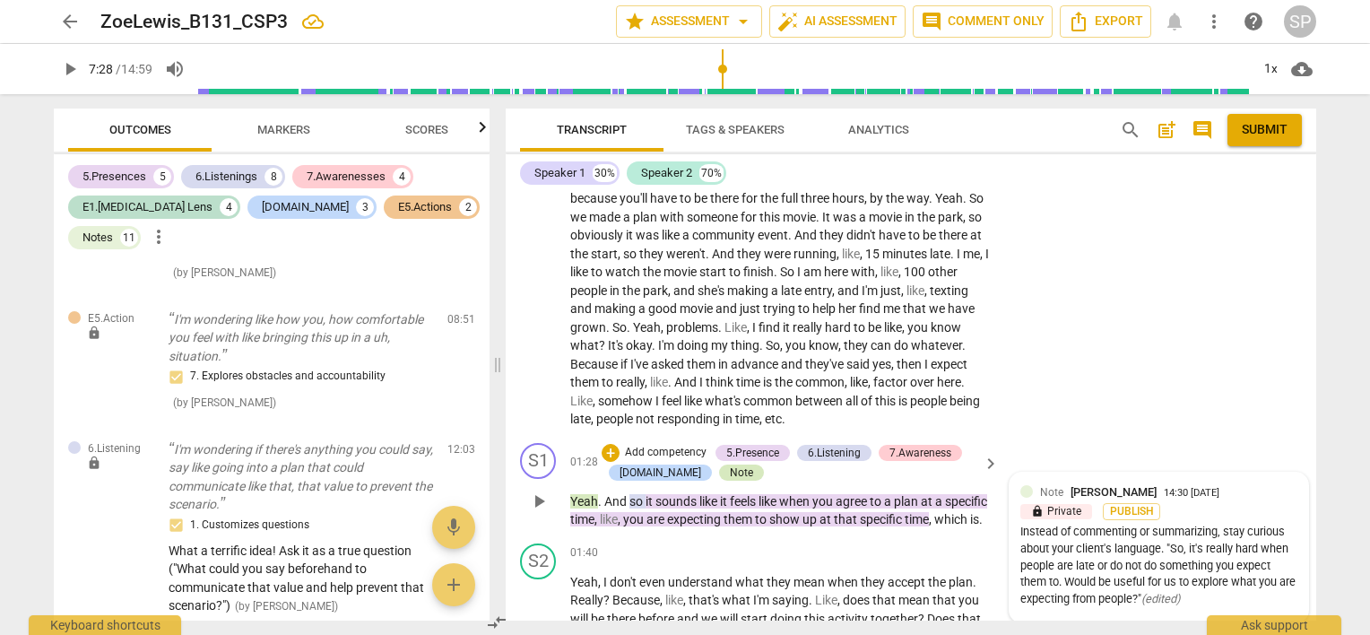
click at [730, 473] on div "Note" at bounding box center [741, 473] width 23 height 16
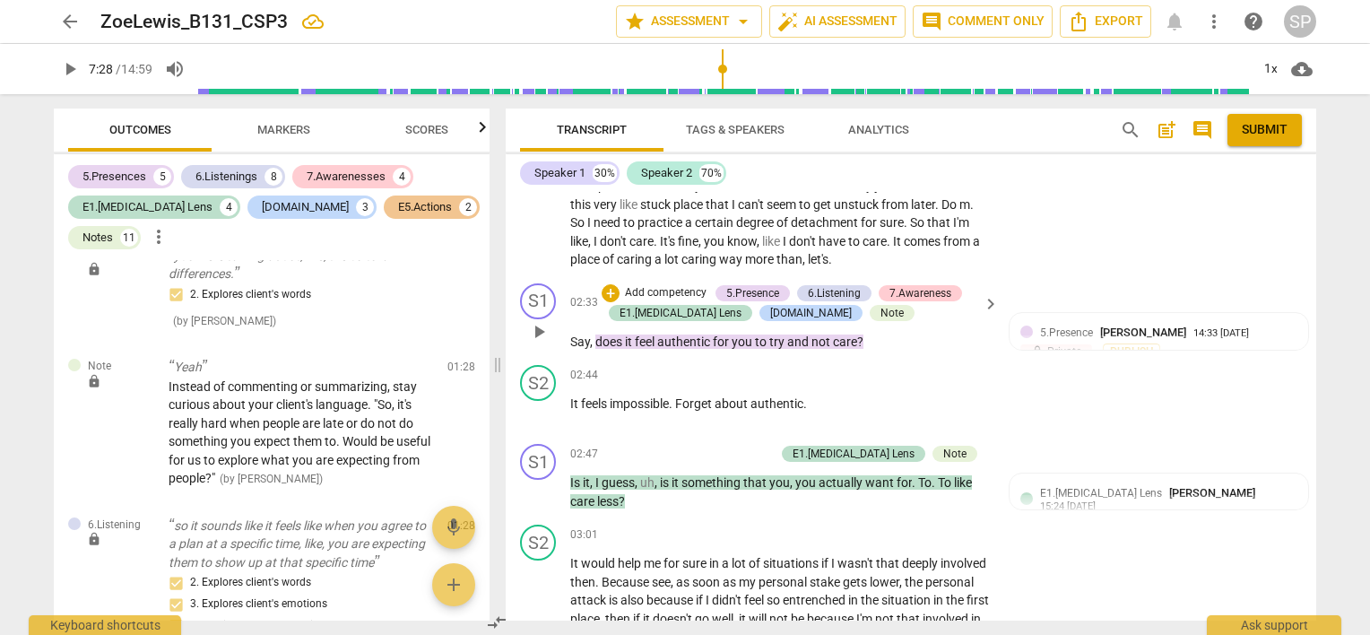
scroll to position [807, 0]
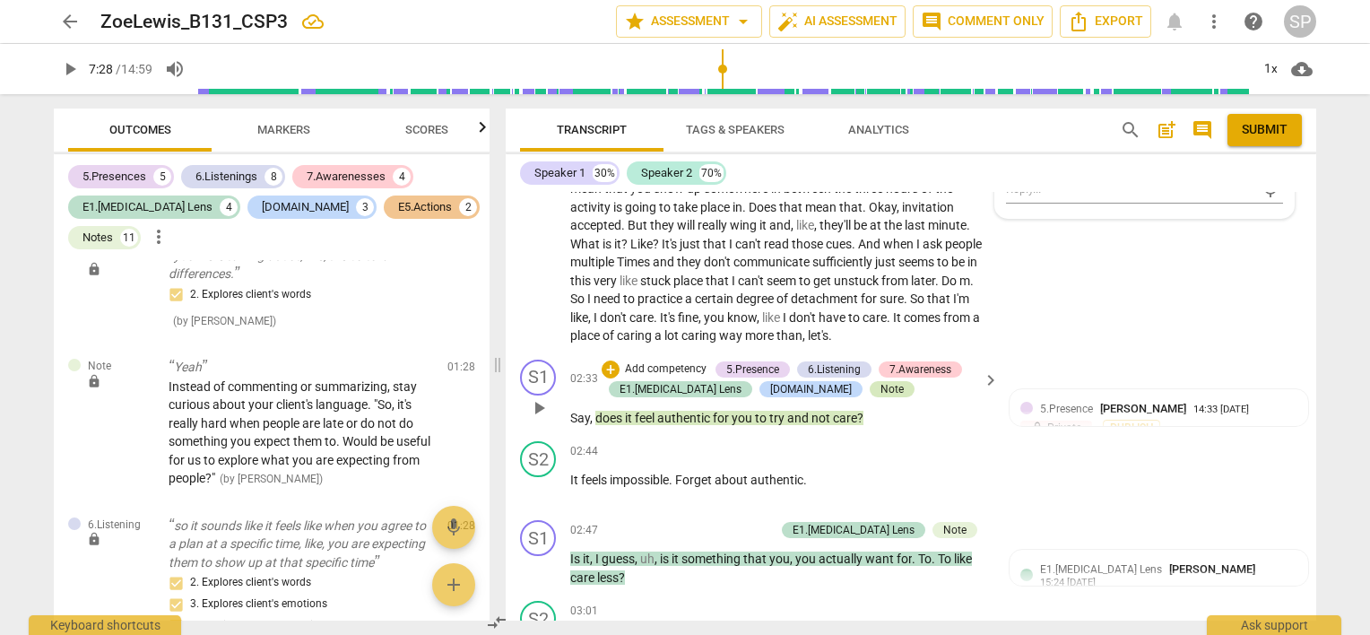
click at [881, 397] on div "Note" at bounding box center [892, 389] width 23 height 16
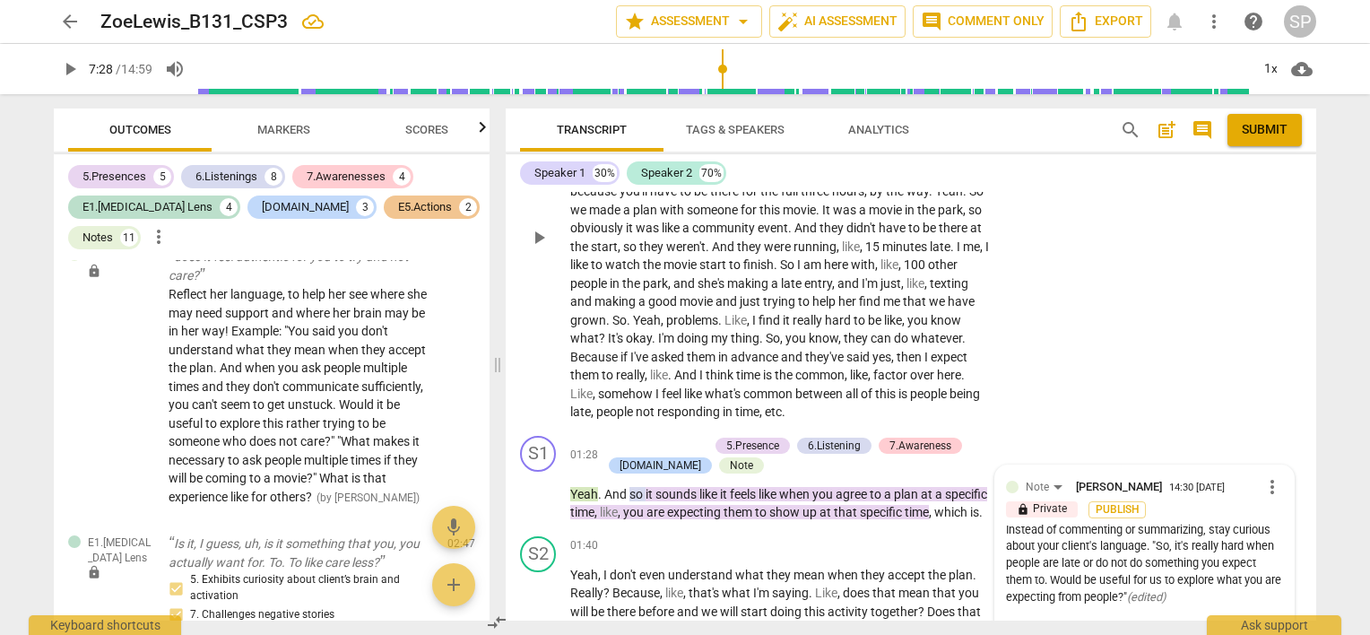
scroll to position [448, 0]
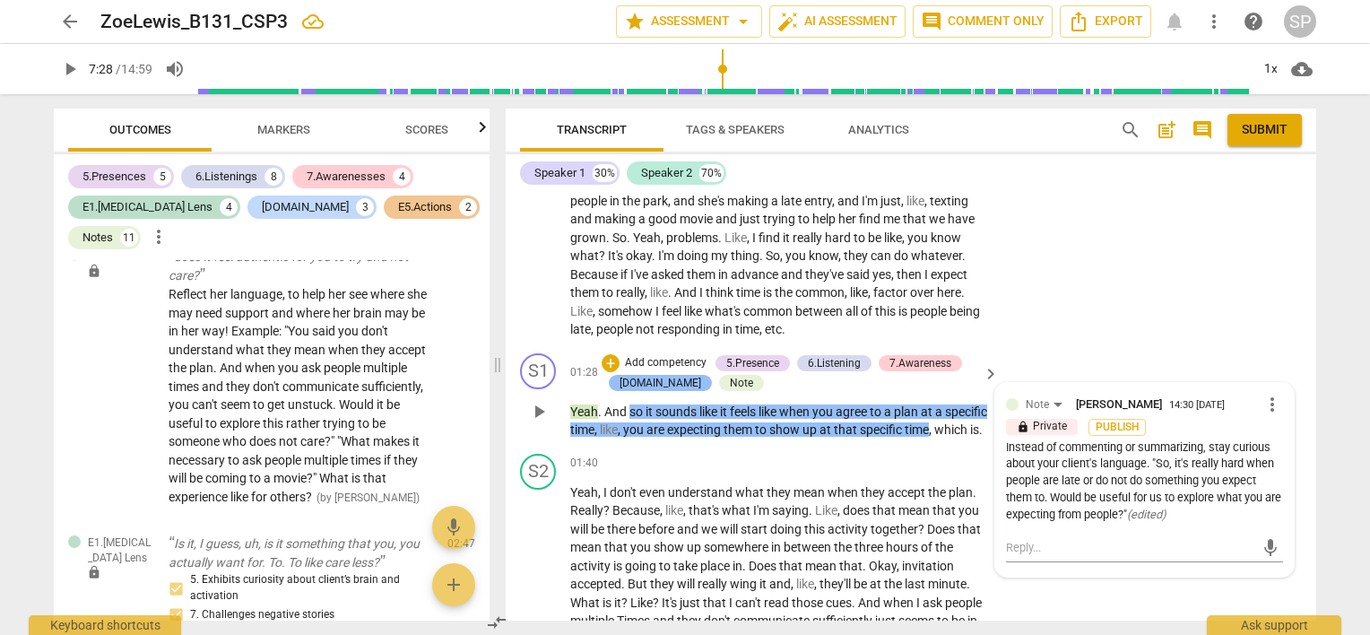
click at [636, 376] on div "[DOMAIN_NAME]" at bounding box center [661, 383] width 82 height 16
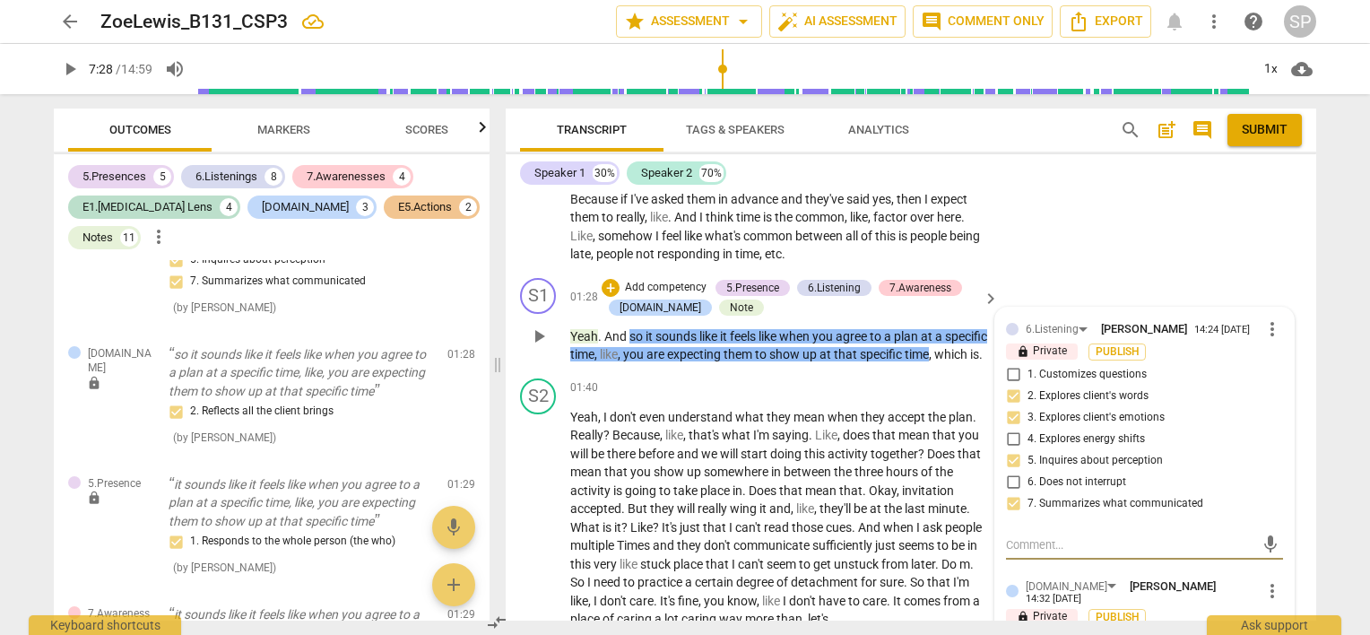
scroll to position [634, 0]
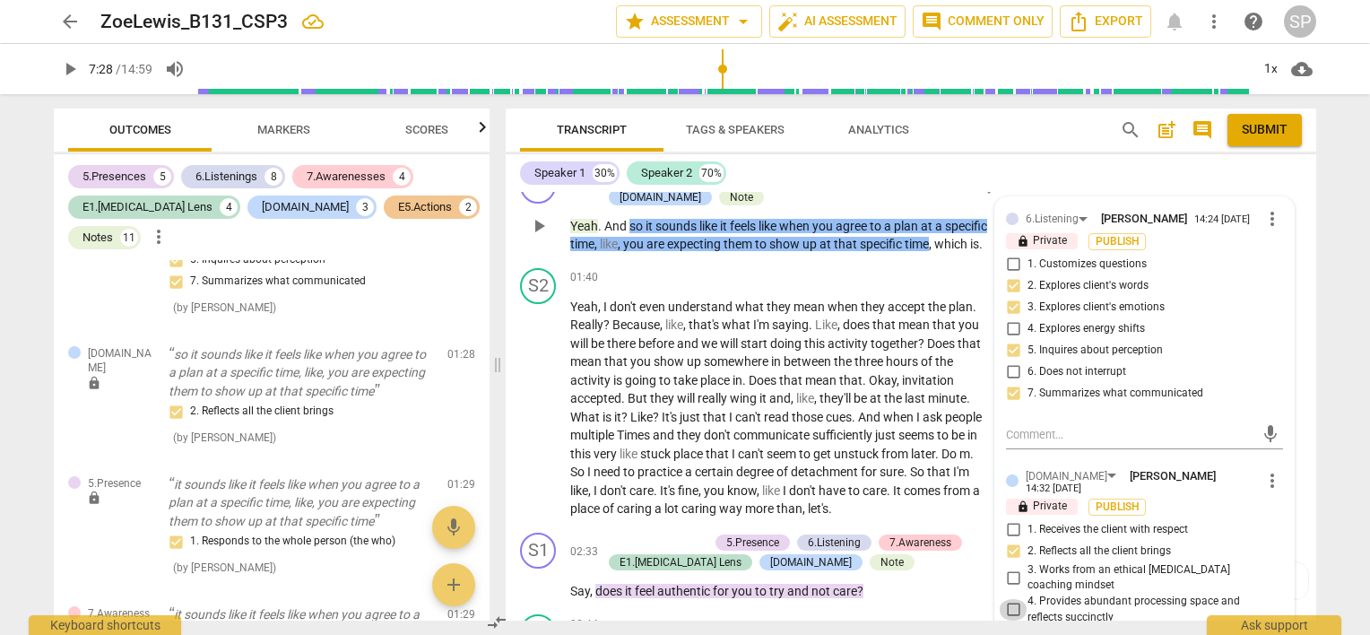
click at [1007, 599] on input "4. Provides abundant processing space and reflects succinctly" at bounding box center [1013, 610] width 29 height 22
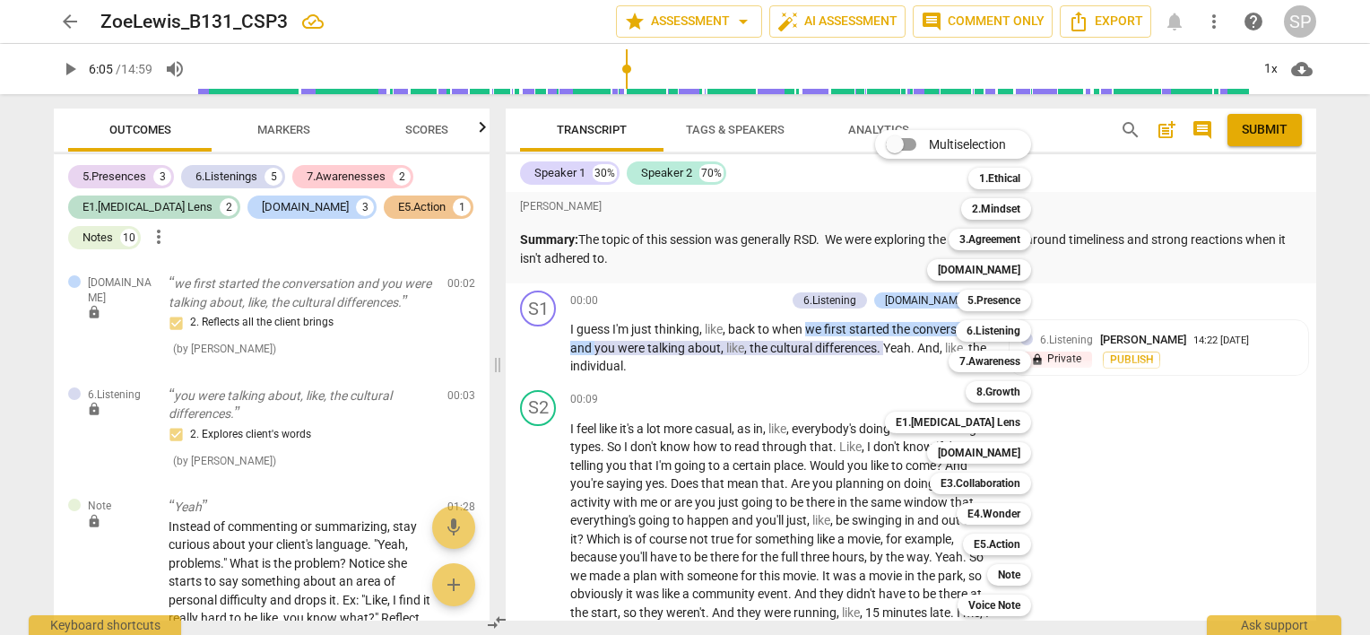
scroll to position [2522, 0]
